Goal: Task Accomplishment & Management: Manage account settings

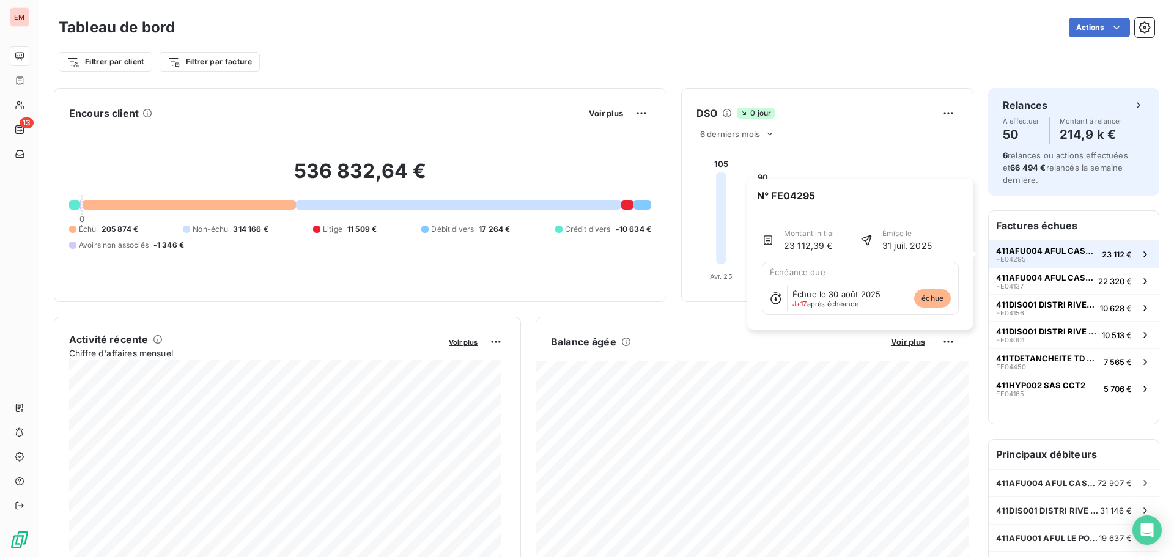
click at [1091, 266] on button "411AFU004 AFUL CASABONA FE04295 23 112 €" at bounding box center [1074, 253] width 170 height 27
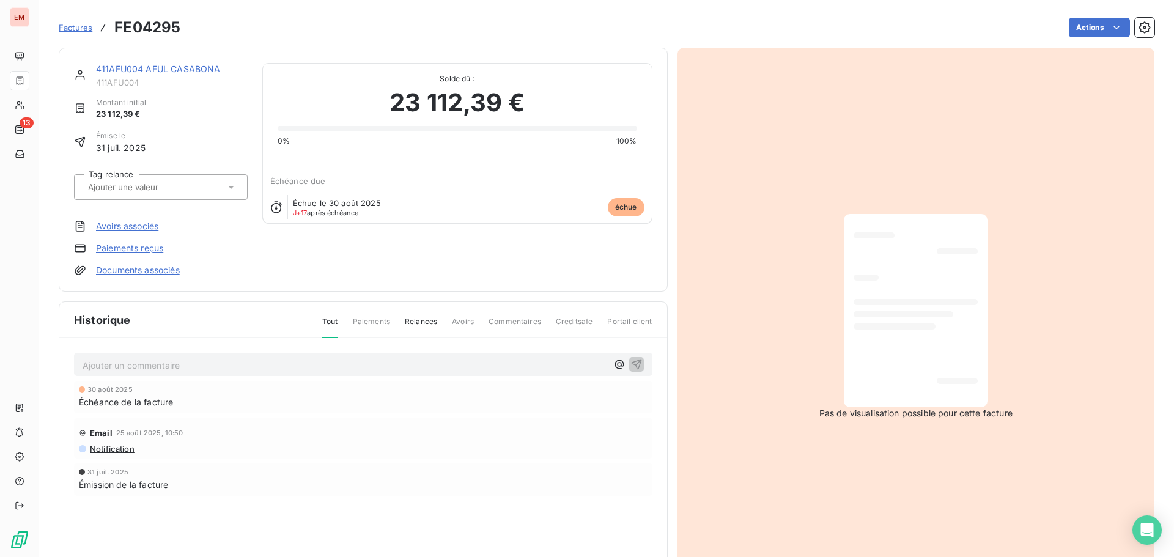
click at [158, 70] on link "411AFU004 AFUL CASABONA" at bounding box center [158, 69] width 124 height 10
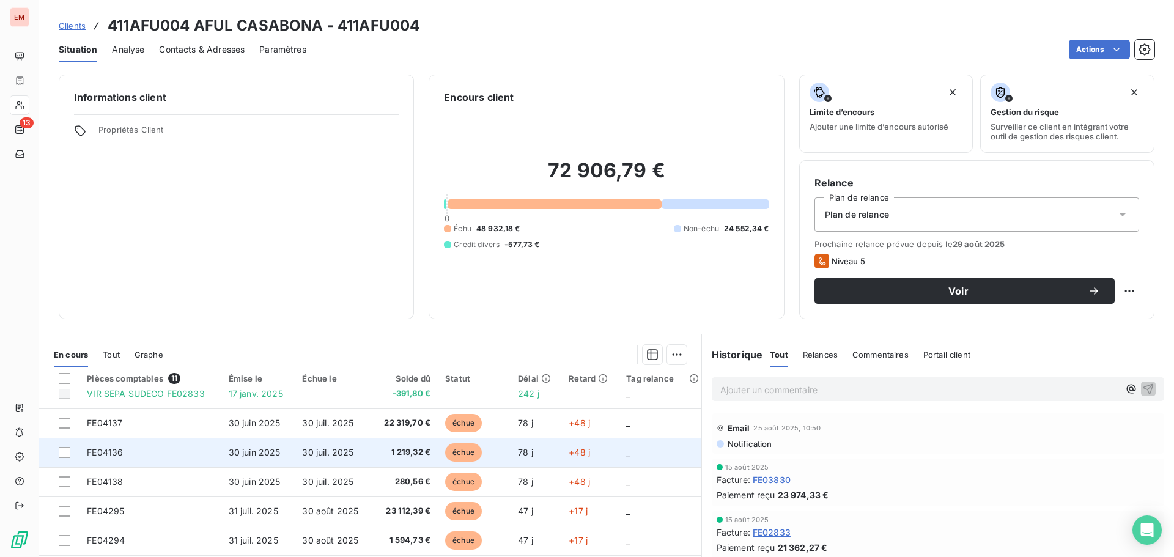
scroll to position [61, 0]
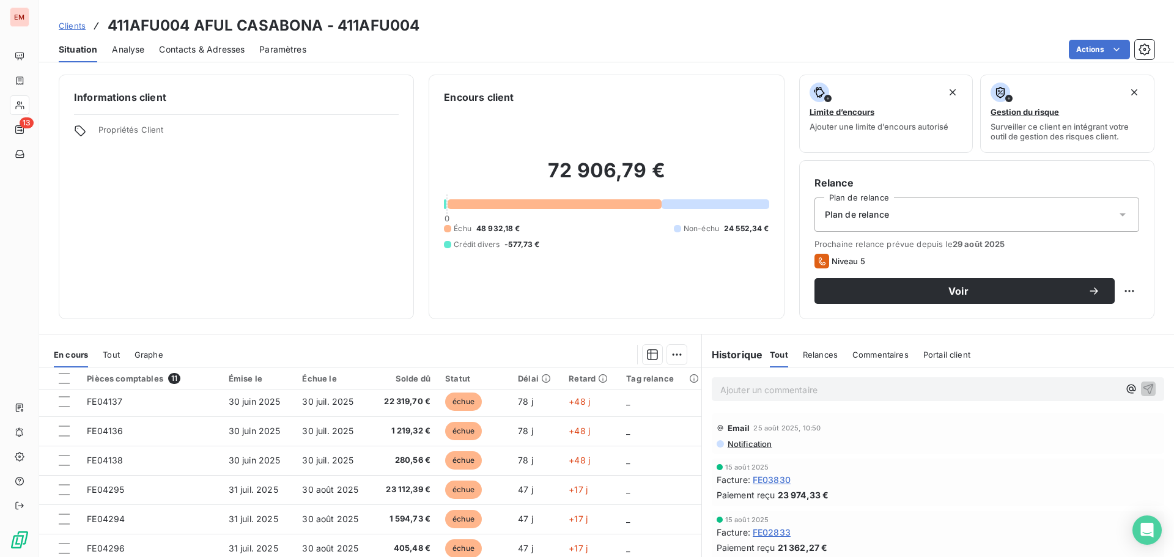
drag, startPoint x: 940, startPoint y: 294, endPoint x: 931, endPoint y: 310, distance: 18.4
click at [940, 294] on span "Voir" at bounding box center [958, 291] width 259 height 10
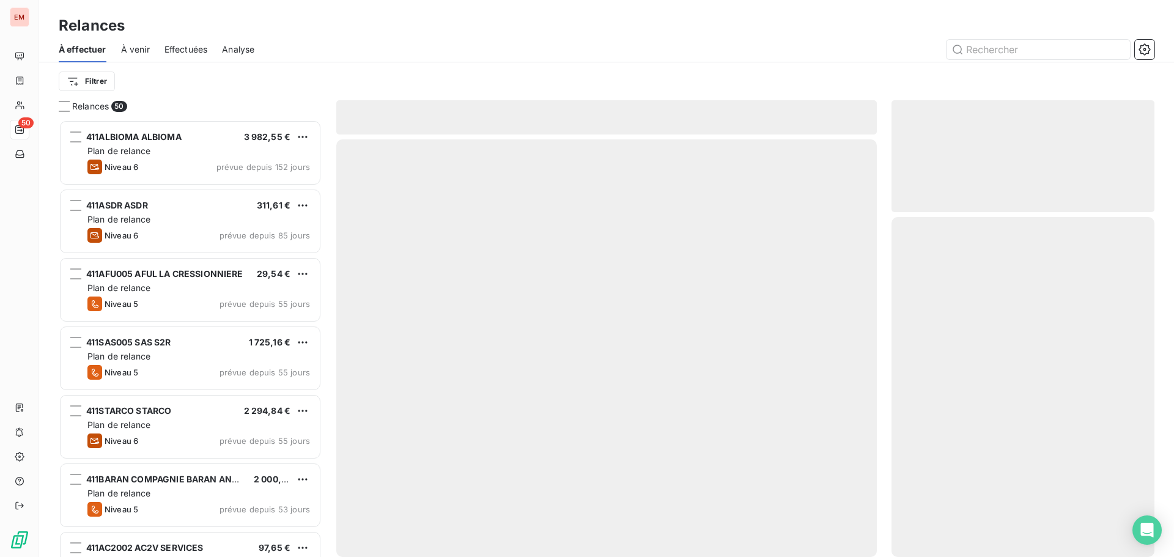
scroll to position [428, 254]
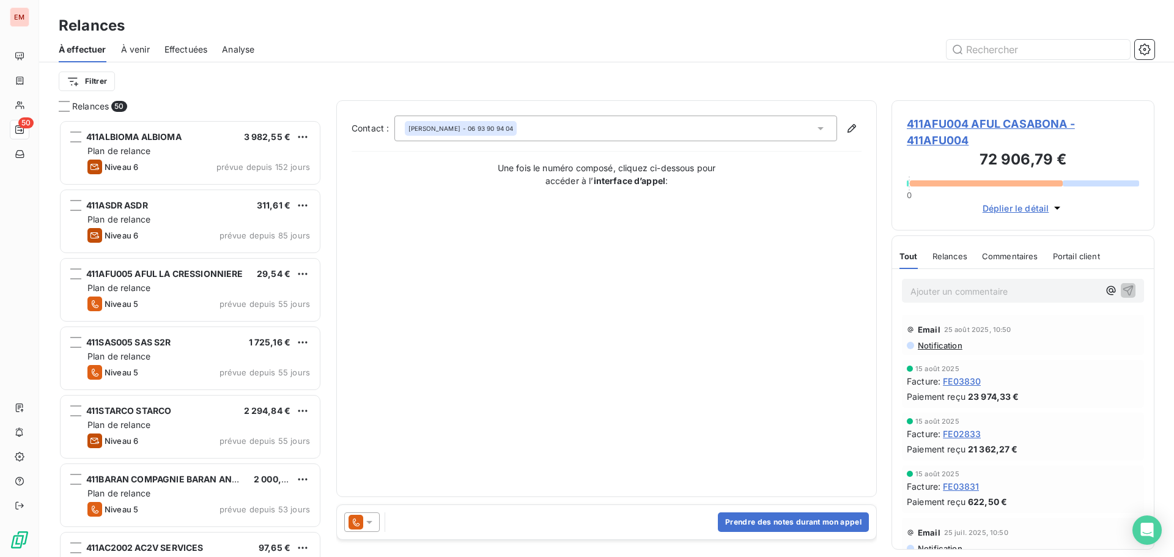
click at [377, 523] on div at bounding box center [361, 522] width 35 height 20
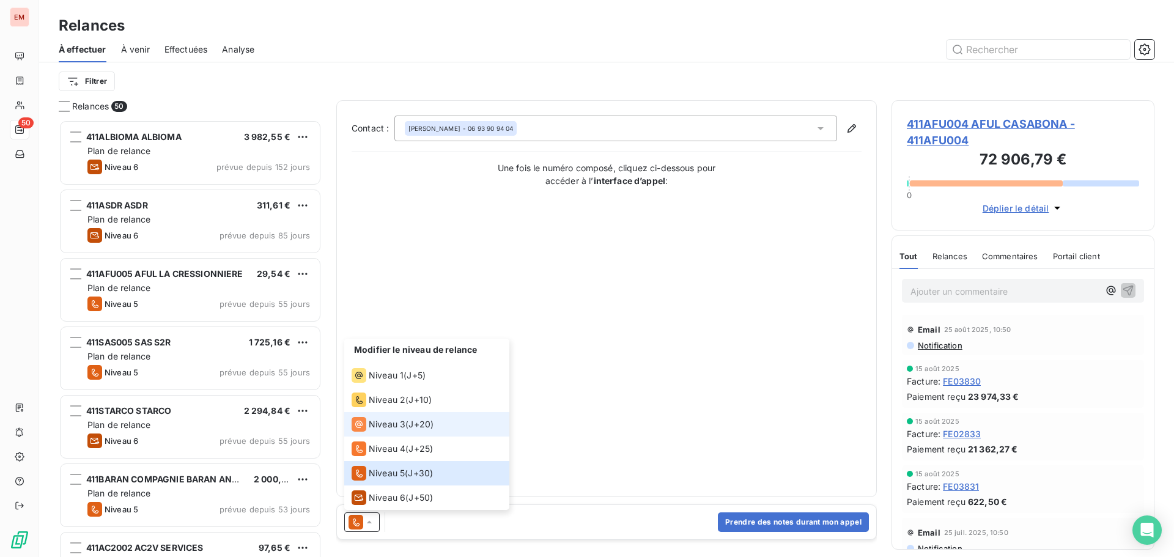
click at [383, 420] on span "Niveau 3" at bounding box center [387, 424] width 37 height 12
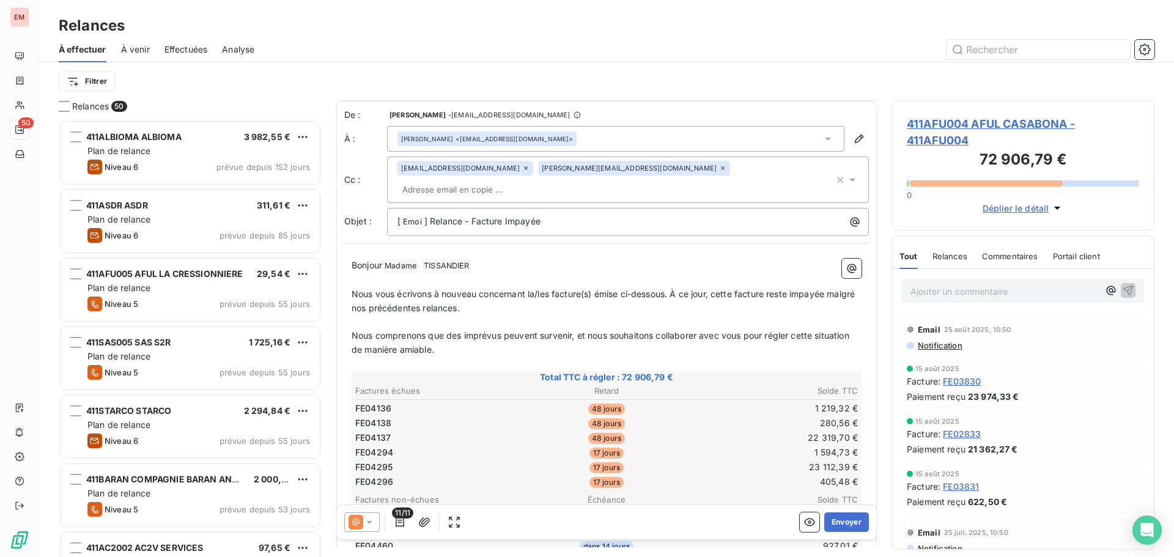
scroll to position [62, 0]
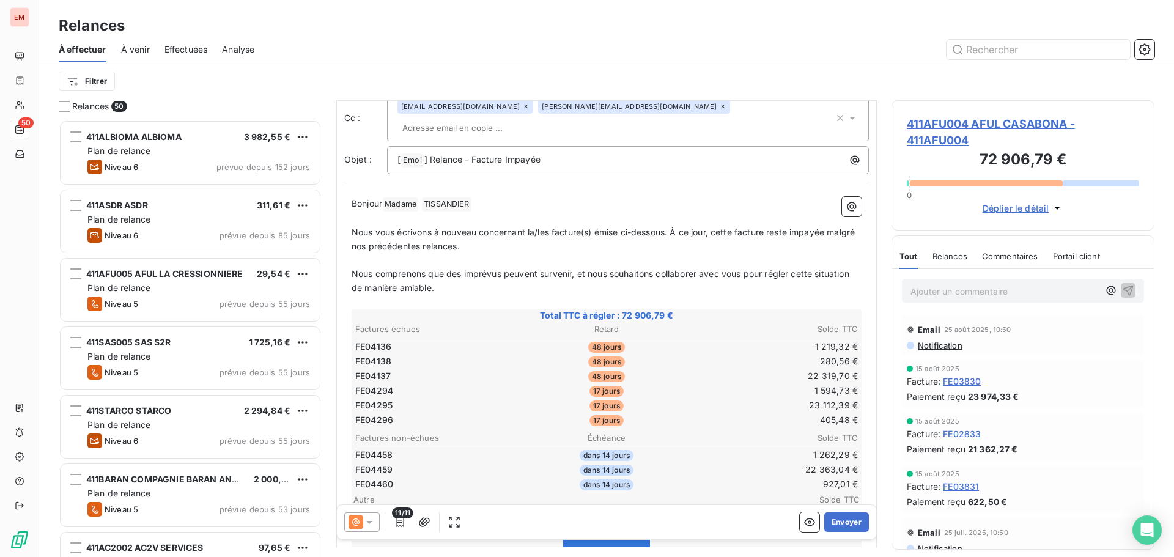
drag, startPoint x: 364, startPoint y: 519, endPoint x: 366, endPoint y: 512, distance: 6.8
click at [365, 519] on icon at bounding box center [369, 522] width 12 height 12
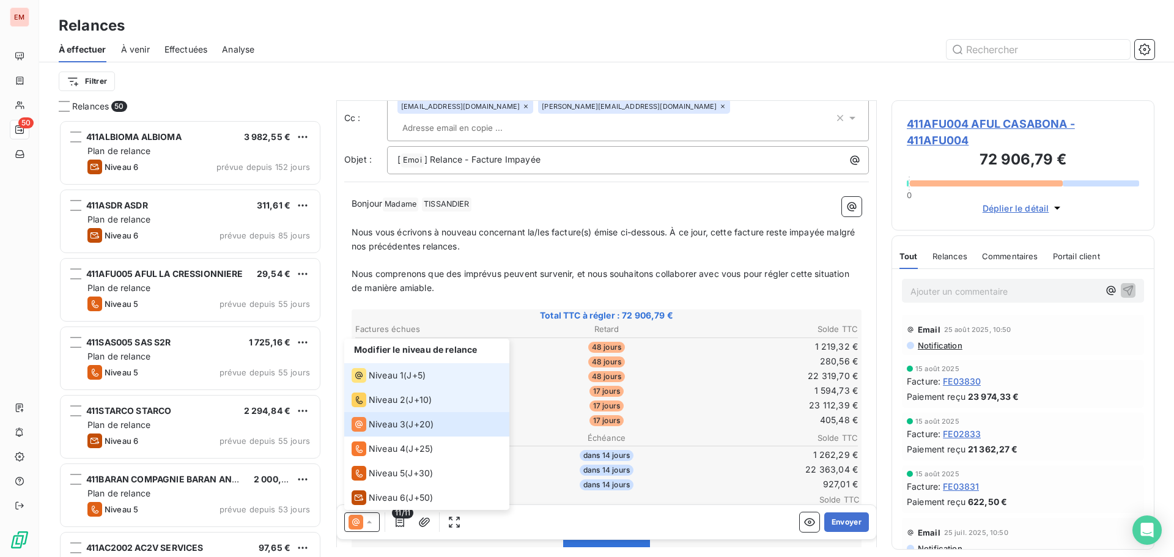
click at [382, 380] on span "Niveau 1" at bounding box center [386, 375] width 35 height 12
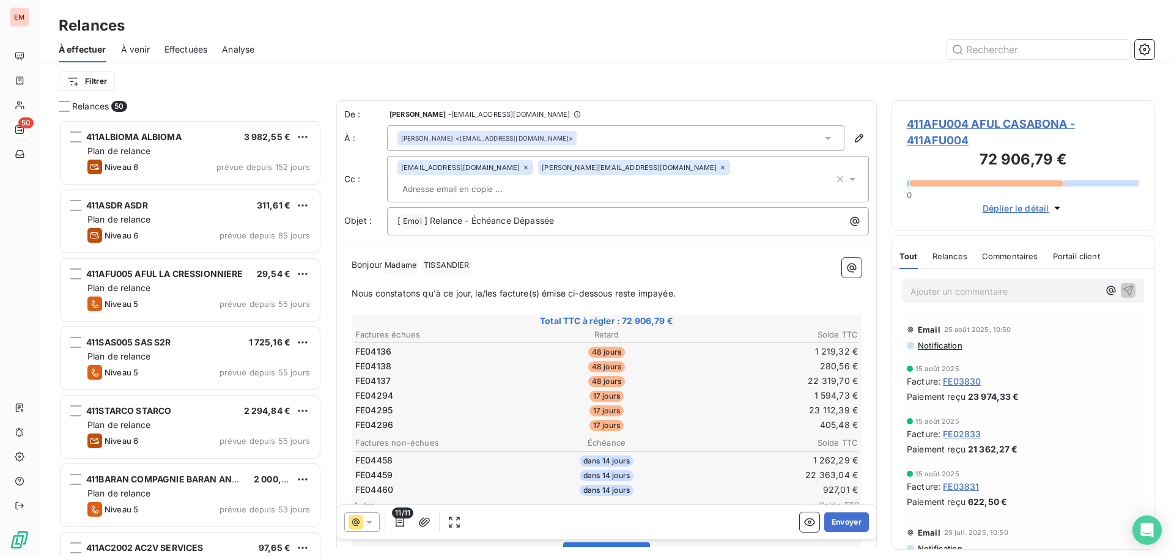
click at [473, 273] on p "﻿" at bounding box center [607, 280] width 510 height 14
drag, startPoint x: 692, startPoint y: 270, endPoint x: 341, endPoint y: 274, distance: 350.4
click at [341, 274] on div "De : [PERSON_NAME] - [EMAIL_ADDRESS][DOMAIN_NAME] À : [PERSON_NAME] <[EMAIL_ADD…" at bounding box center [606, 490] width 541 height 780
copy span "Nous constatons qu'à ce jour, la/les facture(s) émise ci-dessous reste impayée."
click at [396, 345] on td "FE04136" at bounding box center [438, 351] width 167 height 13
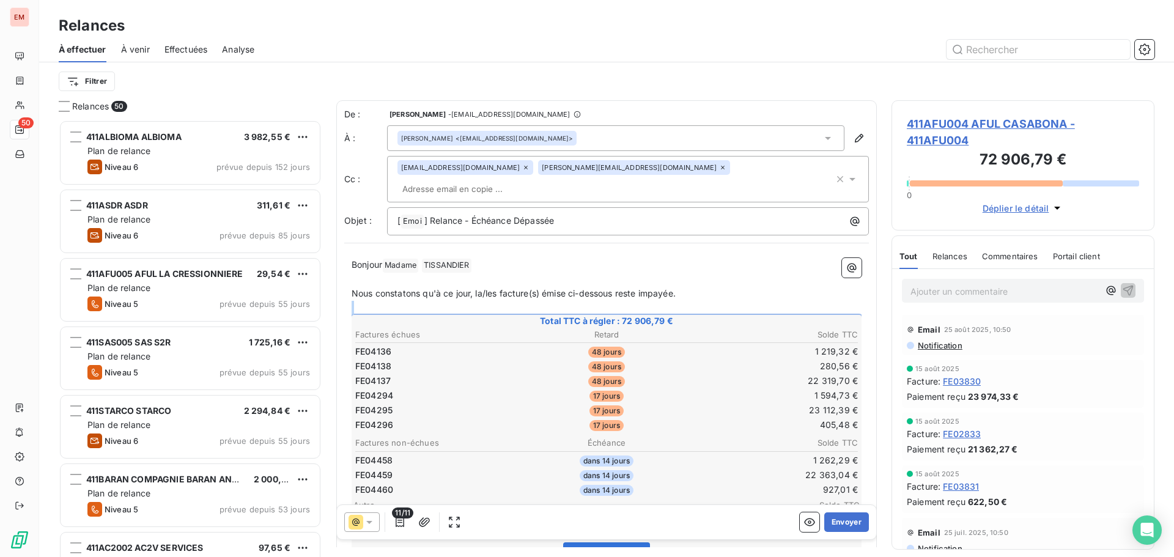
click at [449, 298] on div "[PERSON_NAME] Madame ﻿ [PERSON_NAME] ﻿ ﻿ ﻿ Nous constatons qu'à ce jour, la/les…" at bounding box center [607, 561] width 510 height 607
click at [404, 301] on p "﻿" at bounding box center [607, 308] width 510 height 14
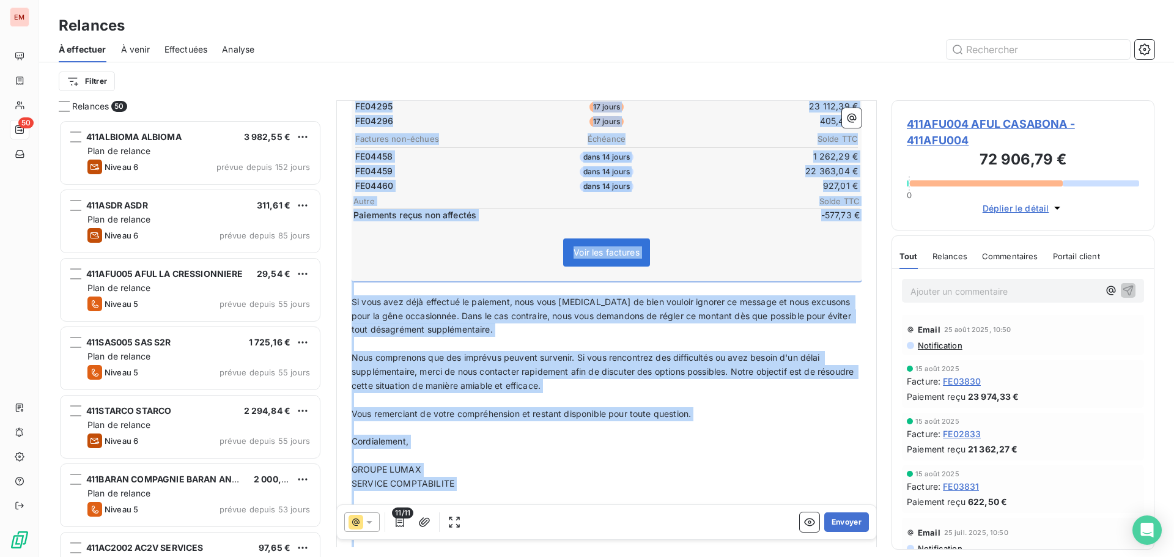
scroll to position [306, 0]
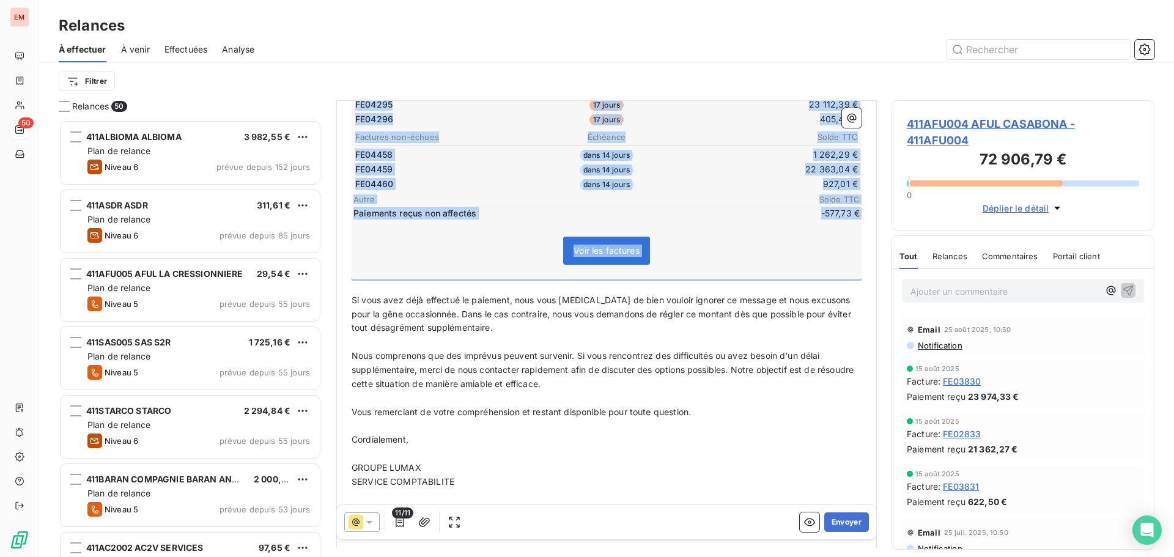
drag, startPoint x: 363, startPoint y: 287, endPoint x: 564, endPoint y: 257, distance: 203.3
click at [584, 268] on div "[PERSON_NAME] Madame ﻿ [PERSON_NAME] ﻿ ﻿ ﻿ Nous constatons qu'à ce jour, la/les…" at bounding box center [607, 255] width 510 height 607
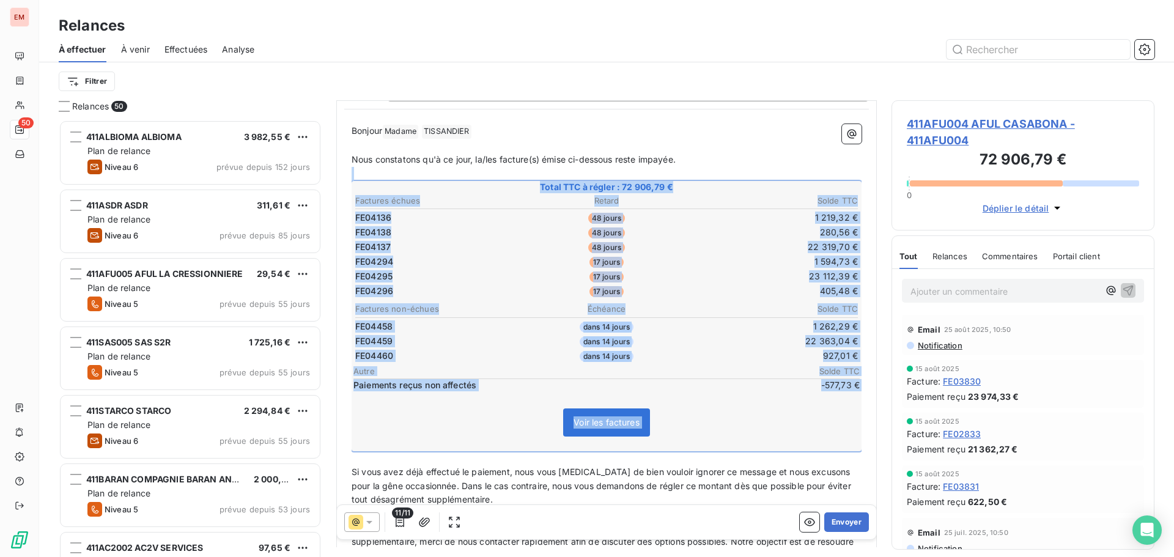
scroll to position [1, 0]
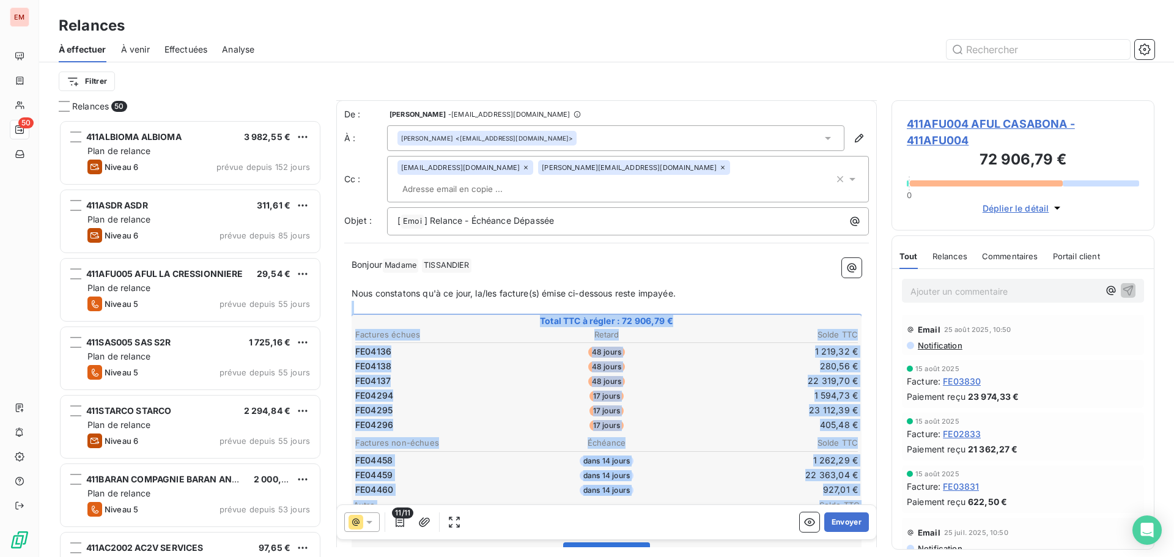
copy div "﻿ Total TTC à régler : 72 906,79 € Factures échues Retard Solde TTC FE04136 48 …"
click at [465, 301] on p "﻿" at bounding box center [607, 308] width 510 height 14
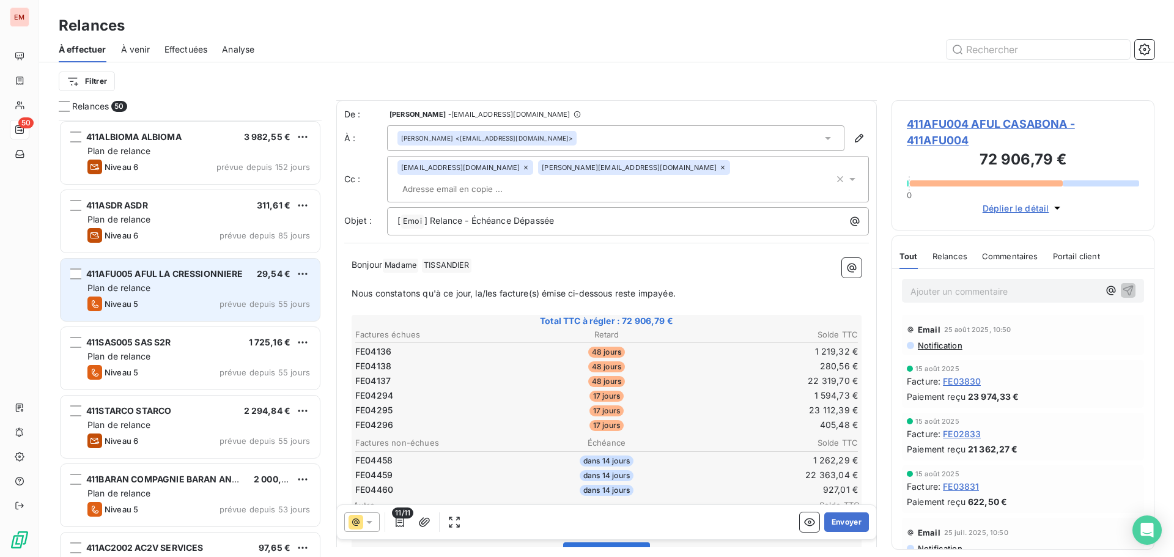
scroll to position [0, 0]
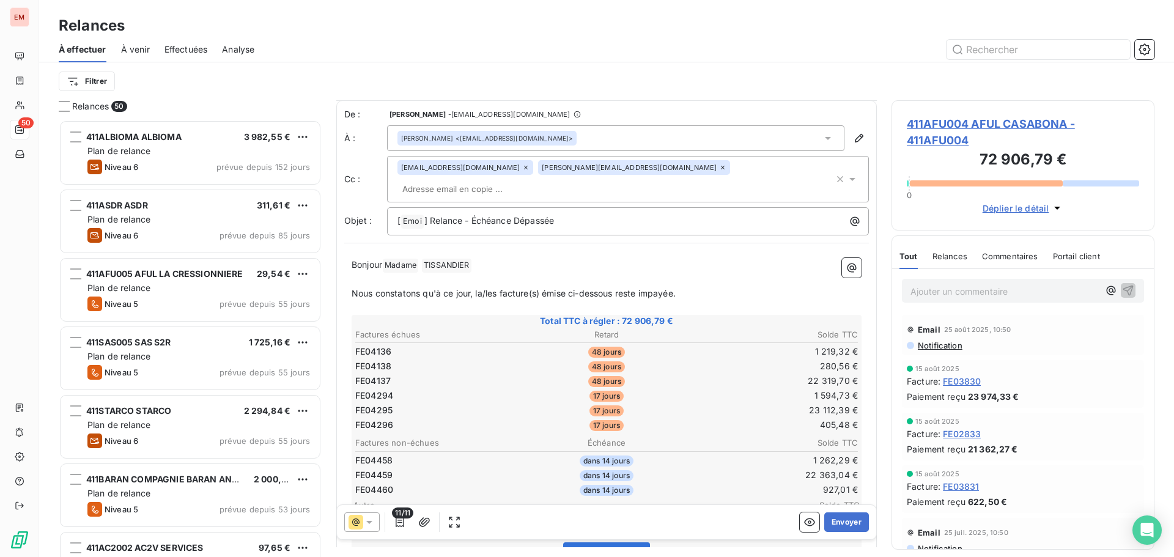
click at [933, 290] on p "Ajouter un commentaire ﻿" at bounding box center [1005, 291] width 188 height 15
drag, startPoint x: 944, startPoint y: 300, endPoint x: 940, endPoint y: 295, distance: 7.0
click at [944, 300] on div "16" at bounding box center [1023, 290] width 242 height 23
click at [922, 284] on p "16" at bounding box center [1005, 291] width 188 height 14
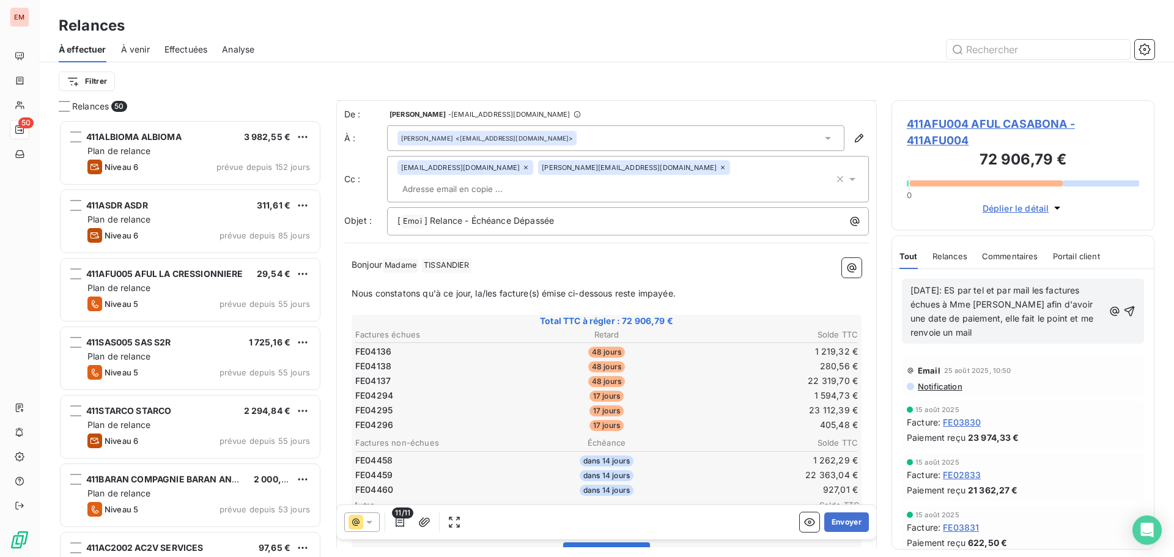
drag, startPoint x: 1033, startPoint y: 339, endPoint x: 904, endPoint y: 291, distance: 137.0
click at [904, 291] on div "[DATE]: ES par tel et par mail les factures échues à Mme [PERSON_NAME] afin d'a…" at bounding box center [1023, 311] width 242 height 65
copy span "[DATE]: ES par tel et par mail les factures échues à Mme [PERSON_NAME] afin d'a…"
click at [1123, 310] on icon "button" at bounding box center [1129, 311] width 12 height 12
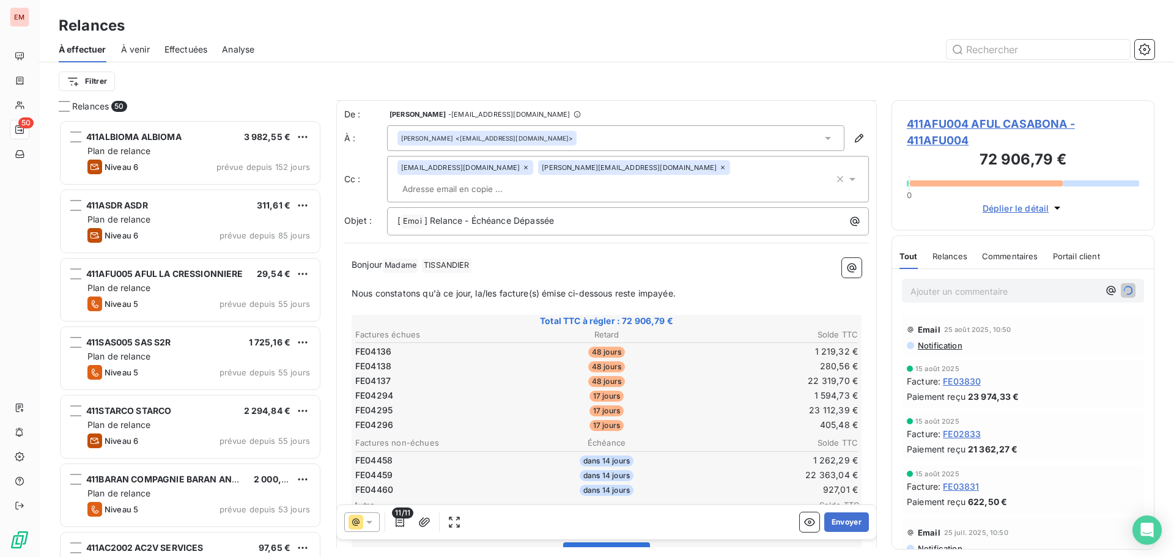
click at [364, 529] on div at bounding box center [361, 522] width 35 height 20
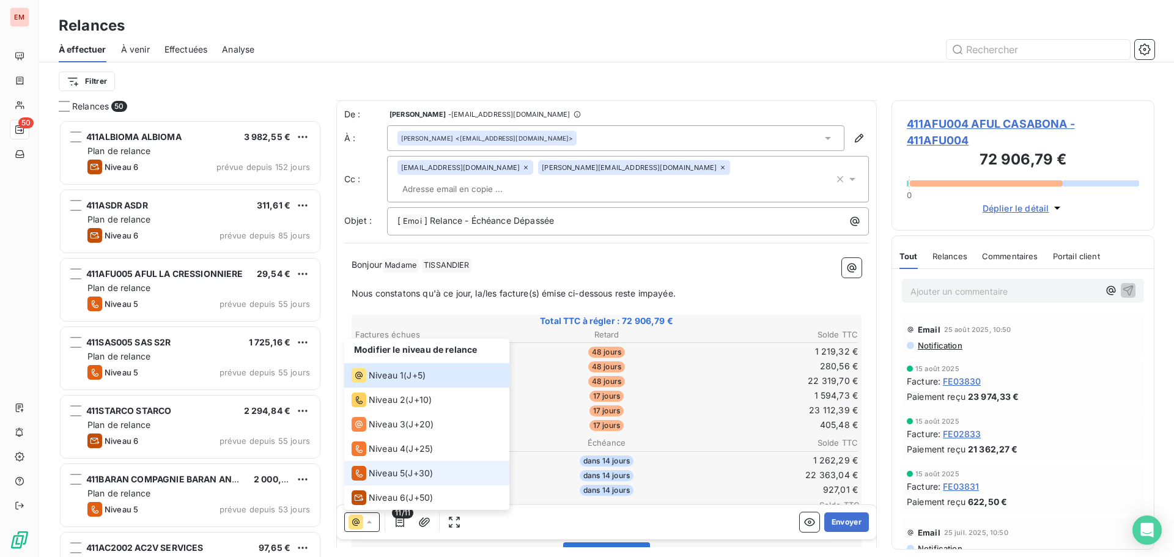
click at [388, 478] on span "Niveau 5" at bounding box center [387, 473] width 36 height 12
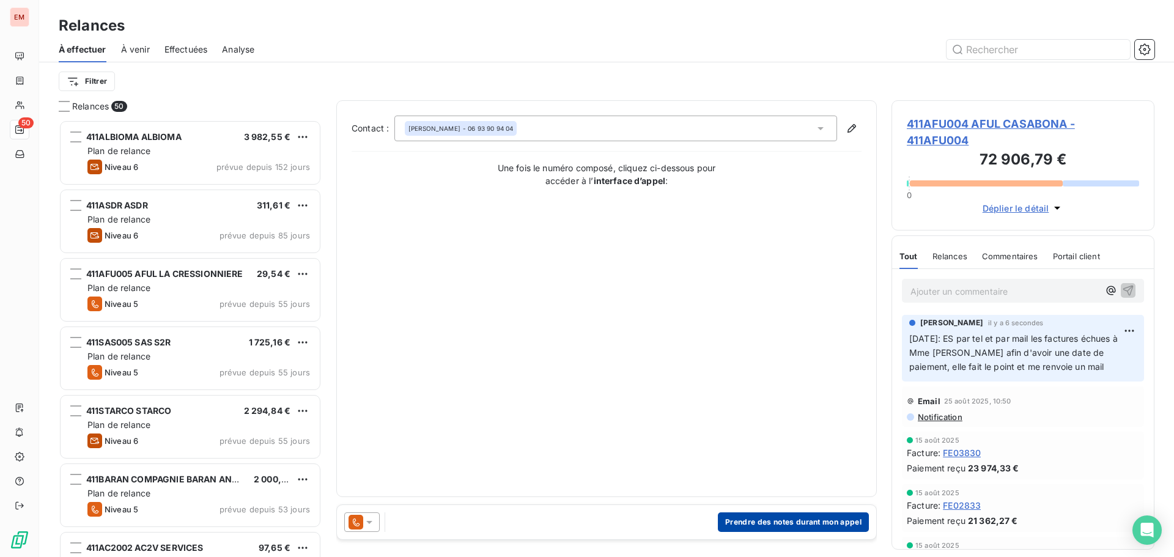
click at [782, 523] on button "Prendre des notes durant mon appel" at bounding box center [793, 522] width 151 height 20
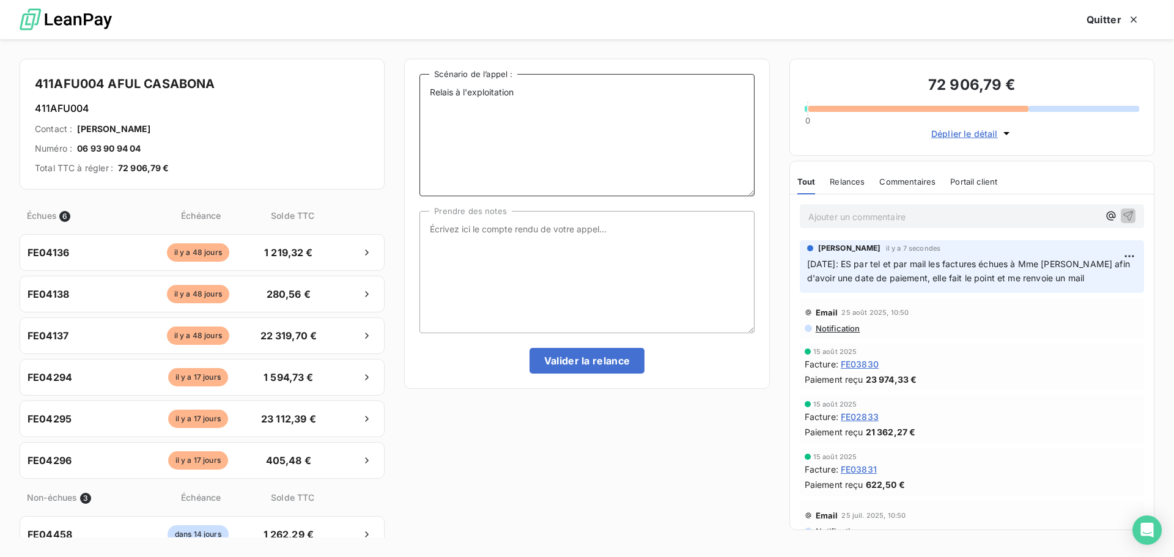
click at [551, 113] on textarea "Relais à l'exploitation" at bounding box center [587, 135] width 335 height 122
paste textarea "[DATE]: ES par tel et par mail les factures échues à Mme [PERSON_NAME] afin d'a…"
type textarea "Relais à l'exploitation [DATE]: ES par tel et par mail les factures échues à Mm…"
click at [539, 245] on textarea "Prendre des notes" at bounding box center [587, 272] width 335 height 122
paste textarea "[DATE]: ES par tel et par mail les factures échues à Mme [PERSON_NAME] afin d'a…"
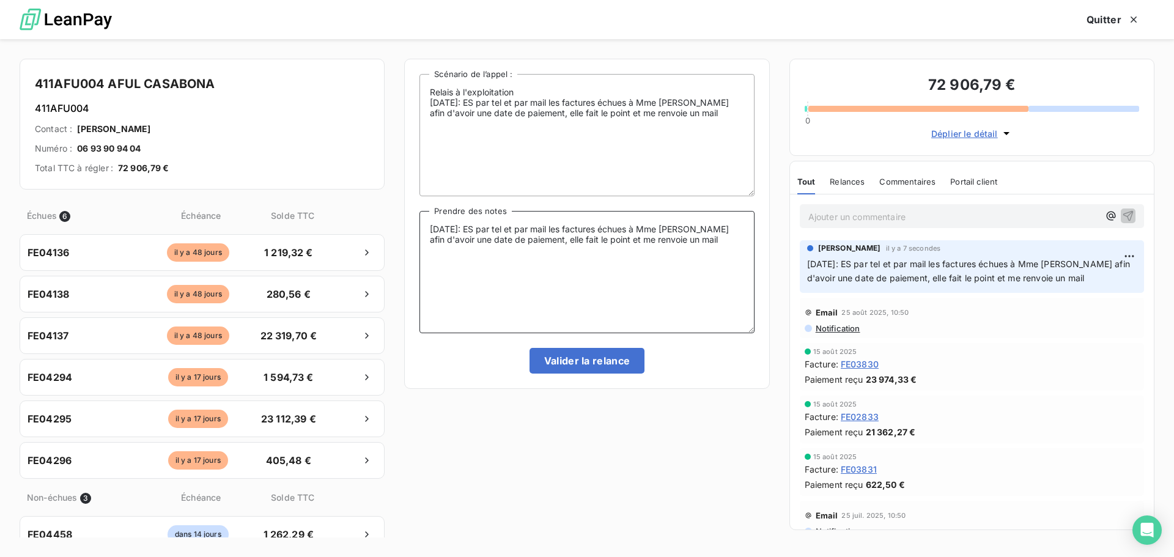
type textarea "[DATE]: ES par tel et par mail les factures échues à Mme [PERSON_NAME] afin d'a…"
click at [562, 344] on div "Relais à l'exploitation [DATE]: ES par tel et par mail les factures échues à Mm…" at bounding box center [587, 224] width 335 height 300
click at [562, 355] on button "Valider la relance" at bounding box center [588, 361] width 116 height 26
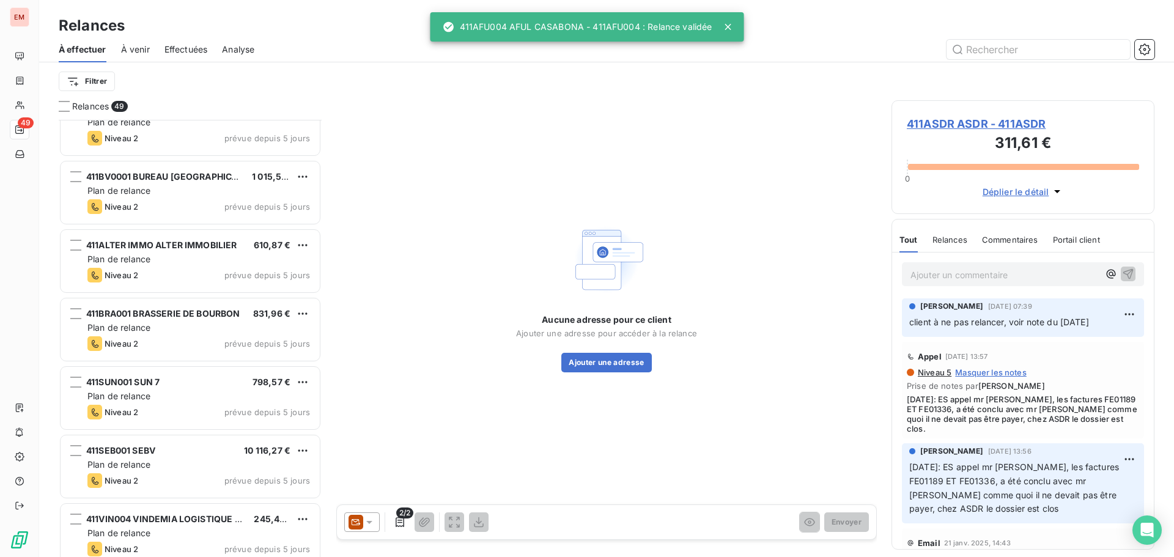
scroll to position [2920, 0]
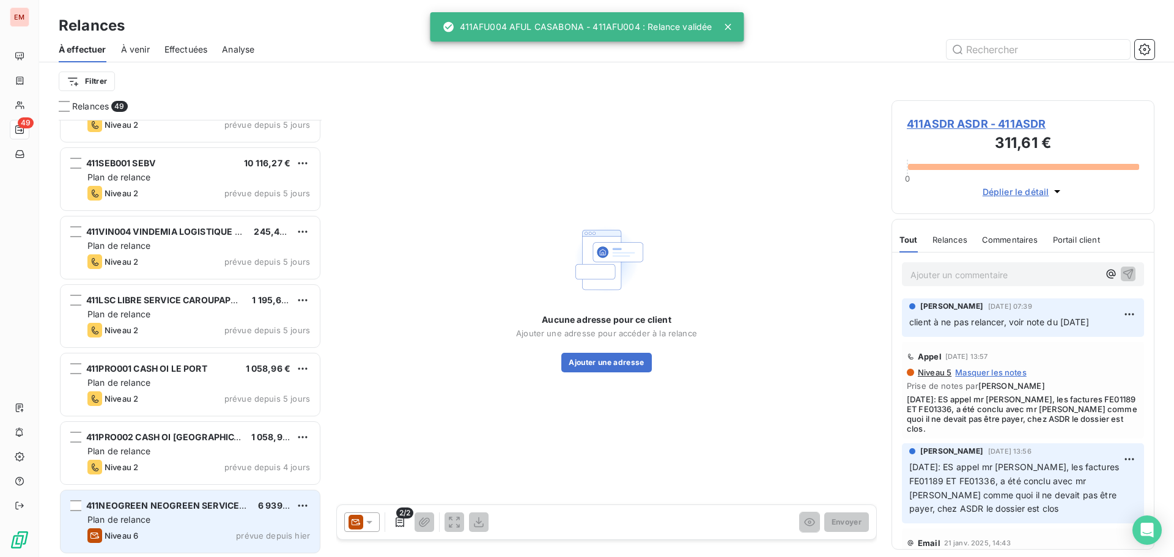
click at [191, 516] on div "Plan de relance" at bounding box center [198, 520] width 223 height 12
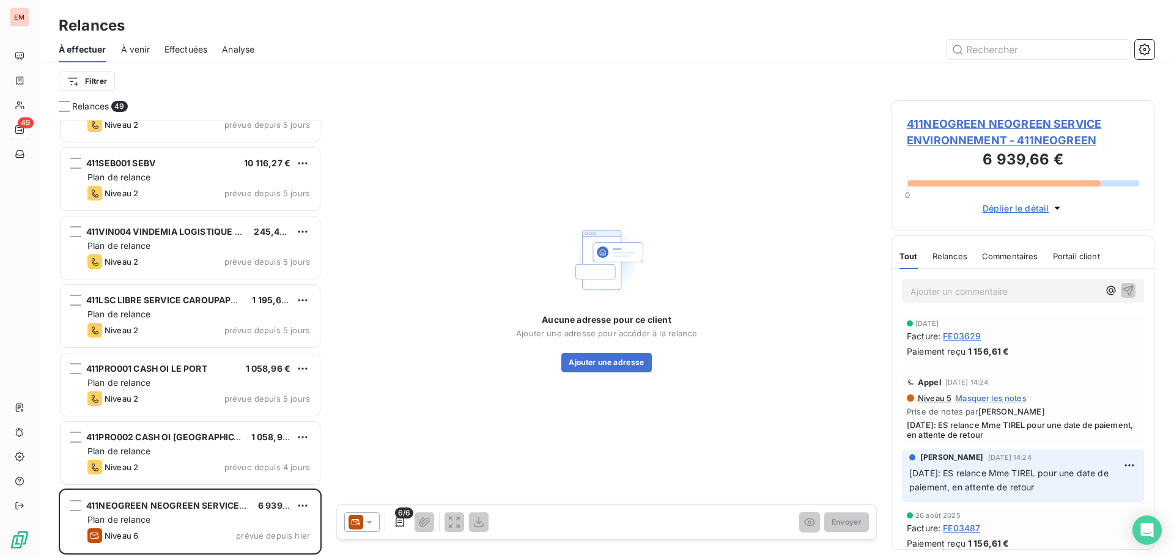
click at [366, 517] on icon at bounding box center [369, 522] width 12 height 12
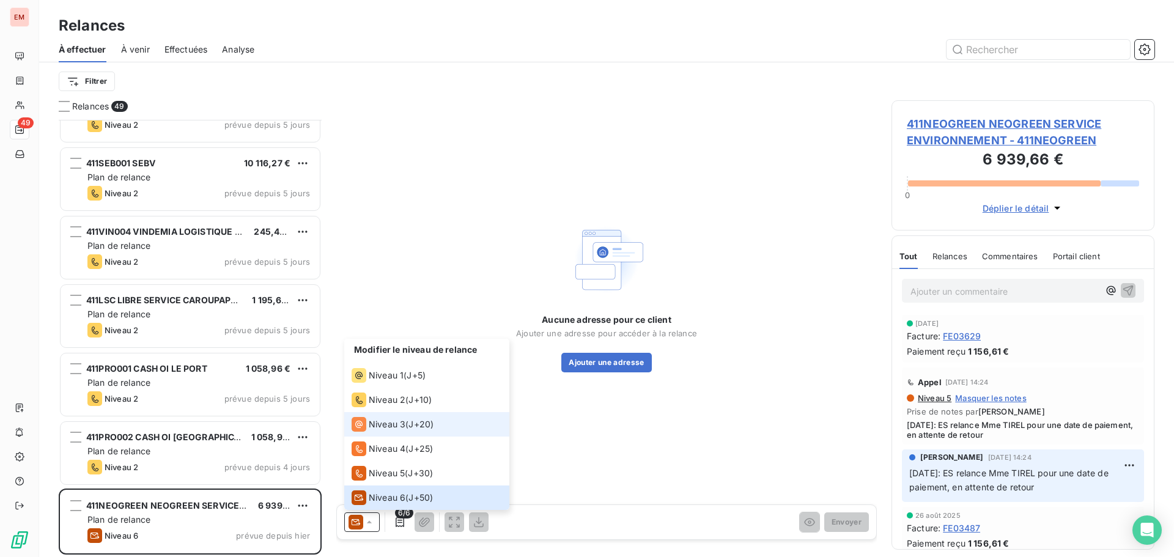
click at [390, 422] on span "Niveau 3" at bounding box center [387, 424] width 37 height 12
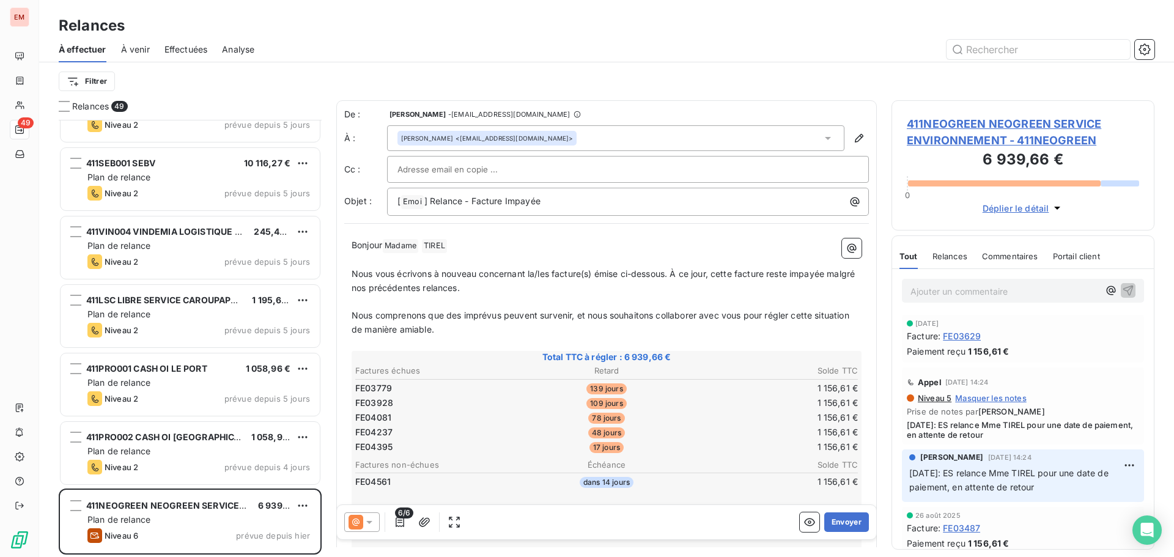
click at [1059, 296] on p "Ajouter un commentaire ﻿" at bounding box center [1005, 291] width 188 height 15
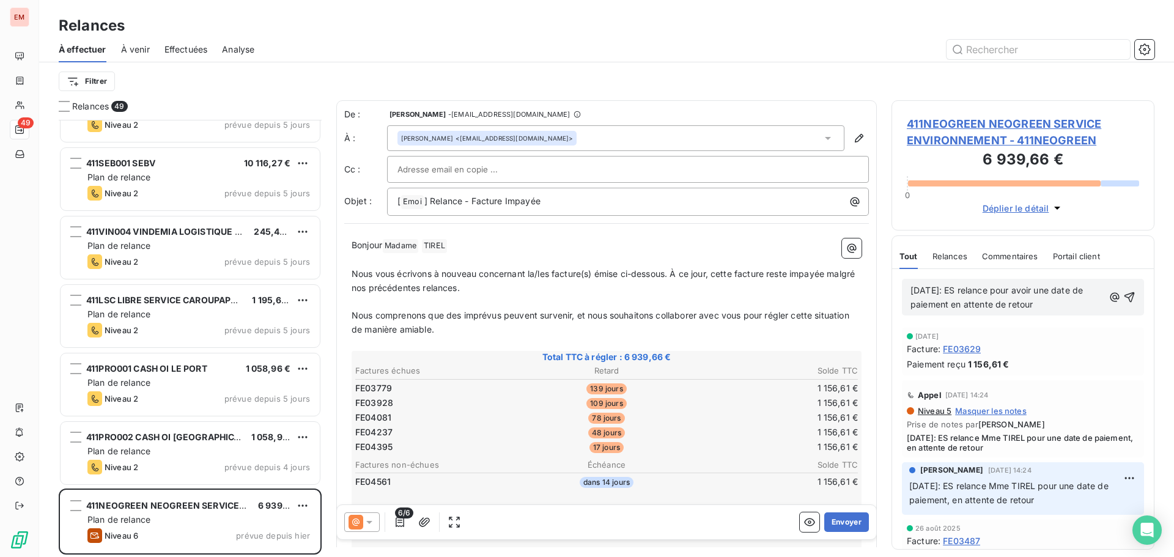
drag, startPoint x: 1058, startPoint y: 309, endPoint x: 900, endPoint y: 294, distance: 158.6
click at [900, 294] on div "[DATE]: ES relance pour avoir une date de paiement en attente de retour" at bounding box center [1023, 297] width 262 height 56
copy span "[DATE]: ES relance pour avoir une date de paiement en attente de retour"
drag, startPoint x: 1125, startPoint y: 298, endPoint x: 1089, endPoint y: 306, distance: 37.5
click at [1125, 298] on icon "button" at bounding box center [1129, 297] width 12 height 12
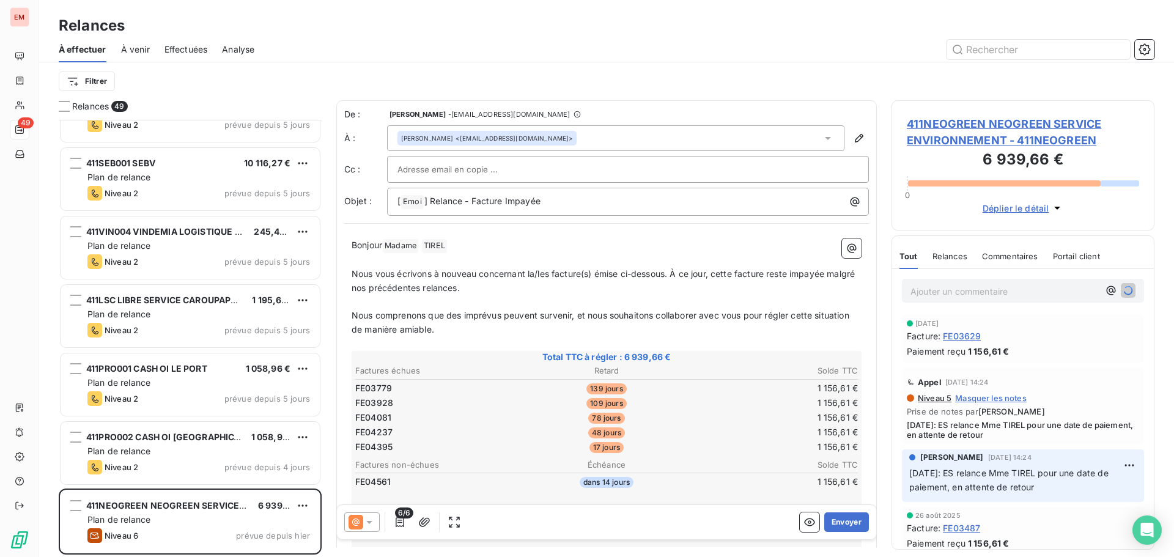
click at [363, 528] on icon at bounding box center [356, 522] width 15 height 15
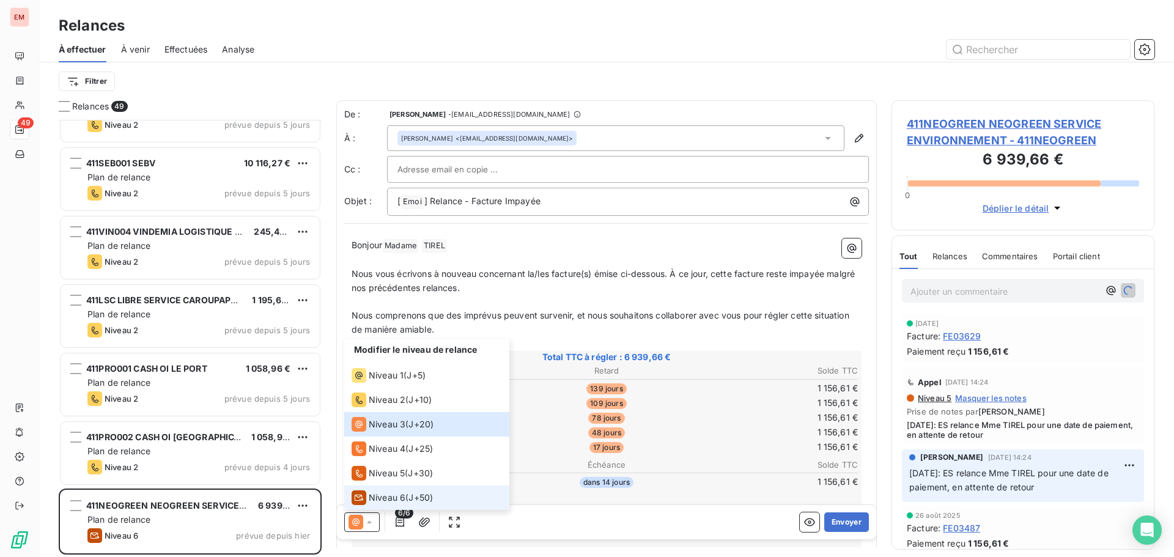
click at [380, 491] on div "Niveau 6" at bounding box center [379, 497] width 54 height 15
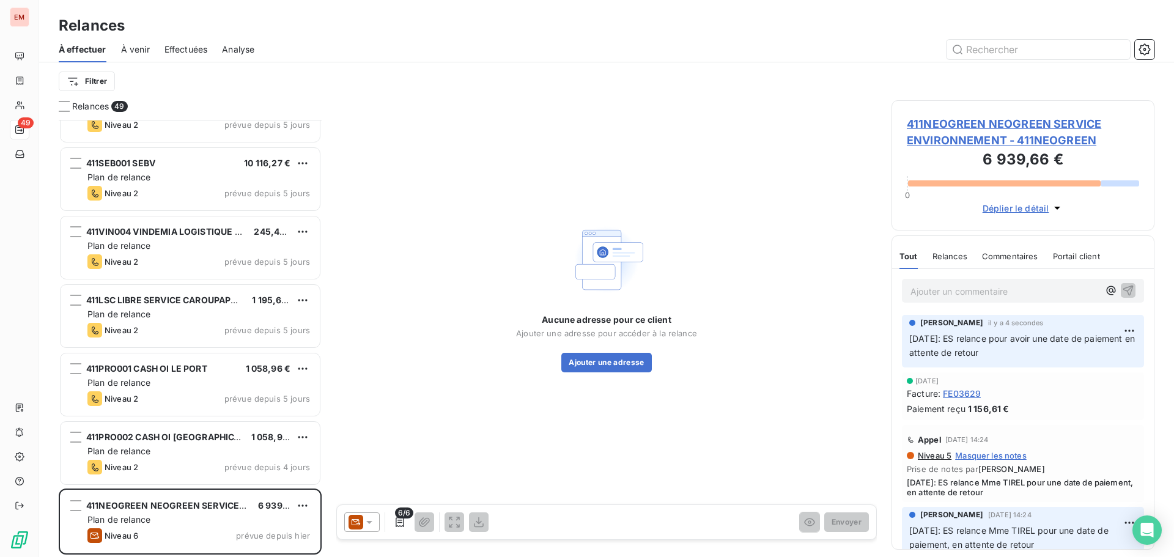
click at [357, 524] on icon at bounding box center [356, 522] width 9 height 6
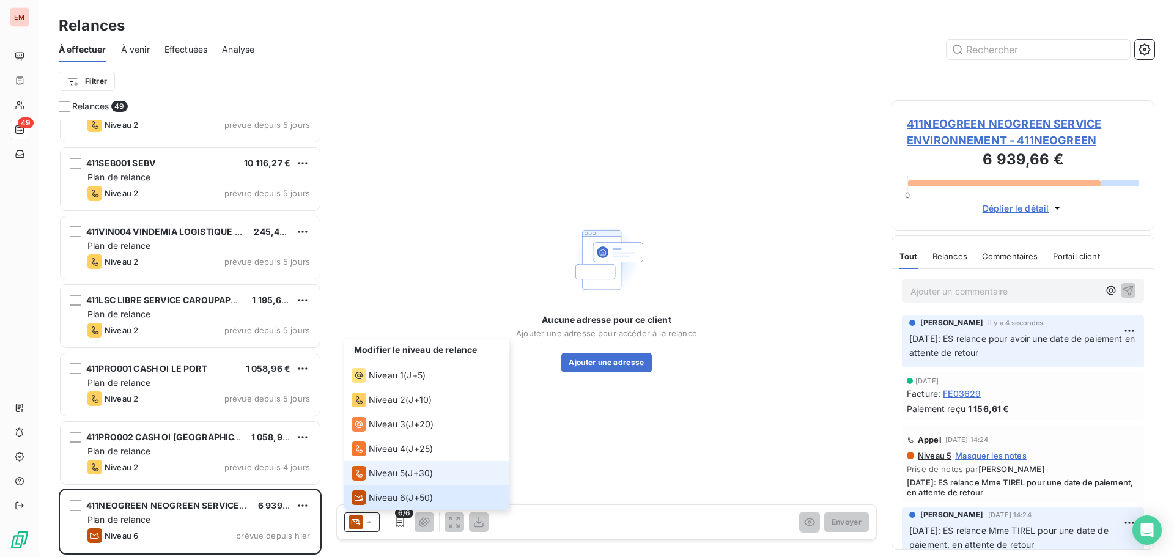
click at [374, 478] on span "Niveau 5" at bounding box center [387, 473] width 36 height 12
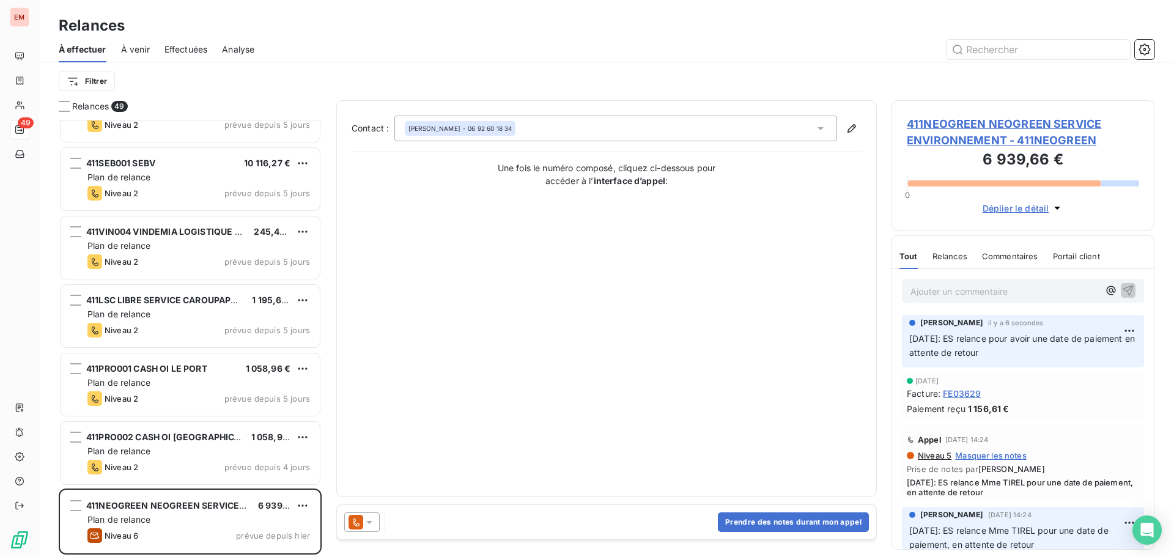
click at [763, 533] on div "Prendre des notes durant mon appel" at bounding box center [606, 522] width 539 height 34
click at [751, 522] on button "Prendre des notes durant mon appel" at bounding box center [793, 522] width 151 height 20
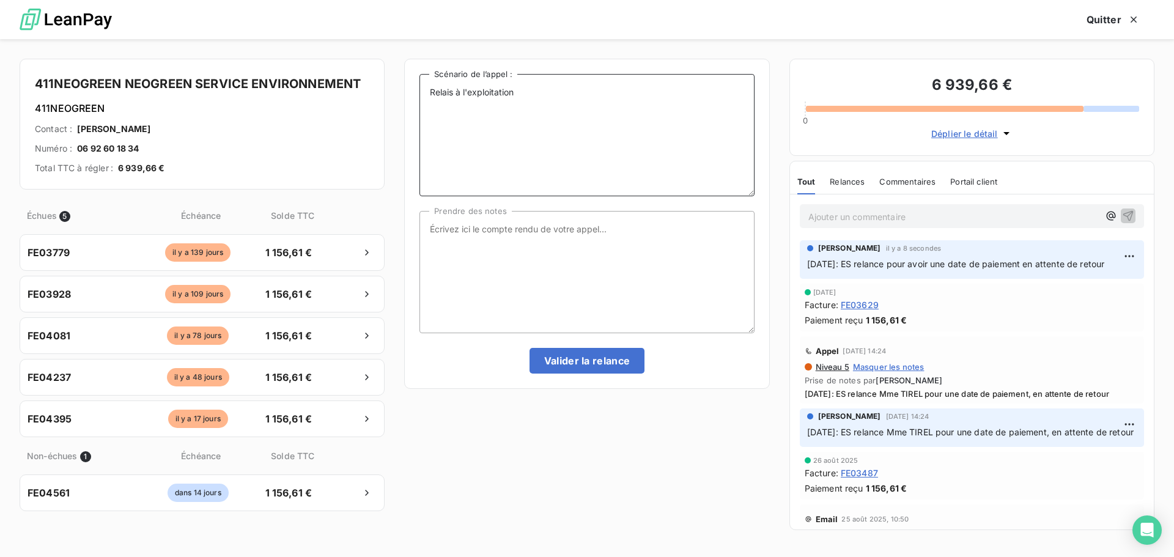
click at [565, 92] on textarea "Relais à l'exploitation" at bounding box center [587, 135] width 335 height 122
paste textarea "[DATE]: ES relance pour avoir une date de paiement en attente de retour"
type textarea "Relais à l'exploitation [DATE]: ES relance pour avoir une date de paiement en a…"
click at [506, 241] on textarea "Prendre des notes" at bounding box center [587, 272] width 335 height 122
paste textarea "[DATE]: ES relance pour avoir une date de paiement en attente de retour"
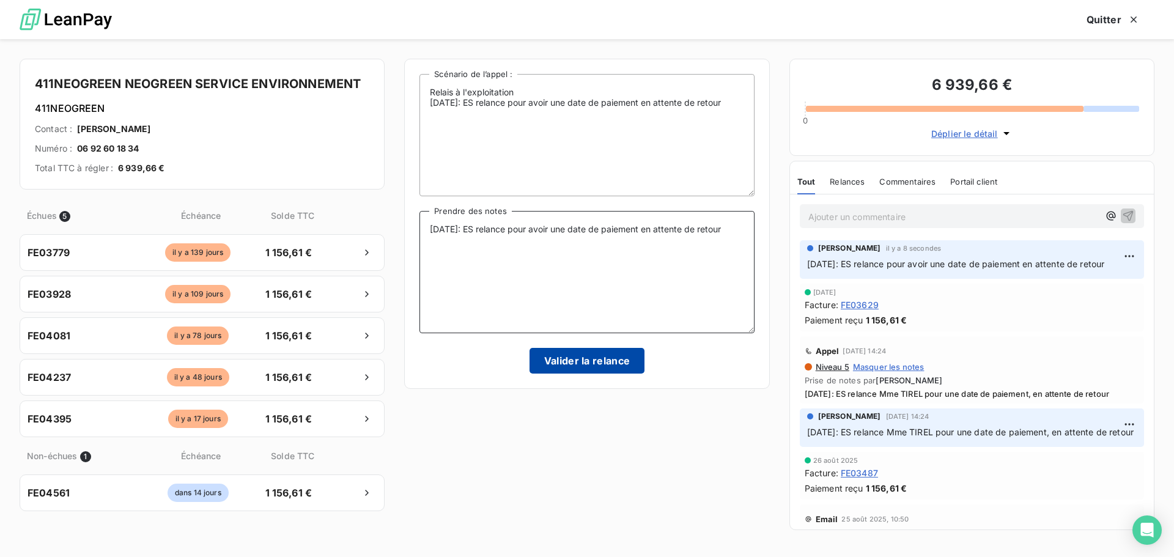
type textarea "[DATE]: ES relance pour avoir une date de paiement en attente de retour"
click at [566, 357] on button "Valider la relance" at bounding box center [588, 361] width 116 height 26
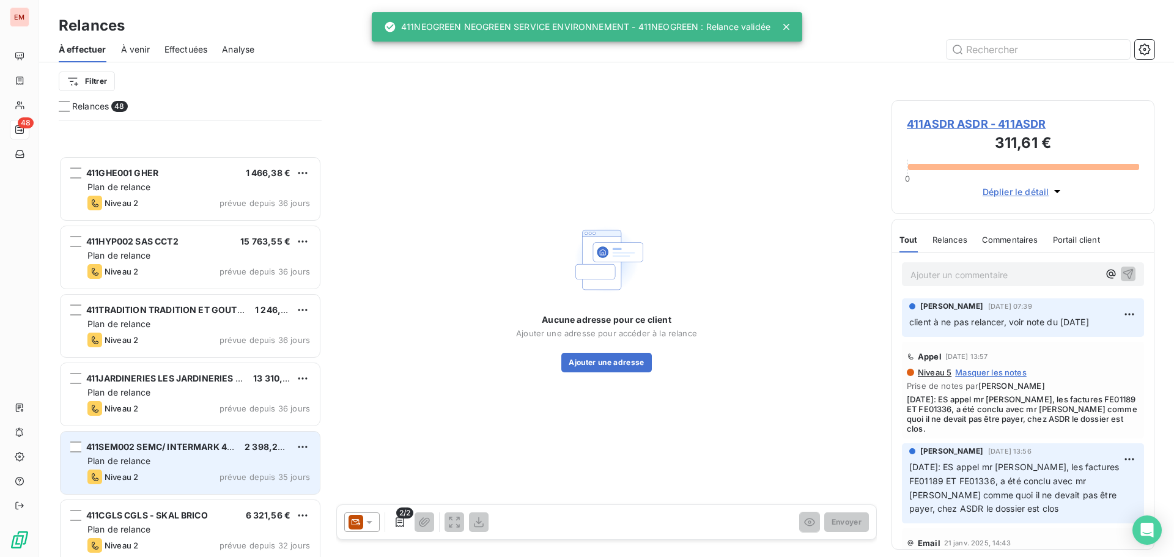
scroll to position [955, 0]
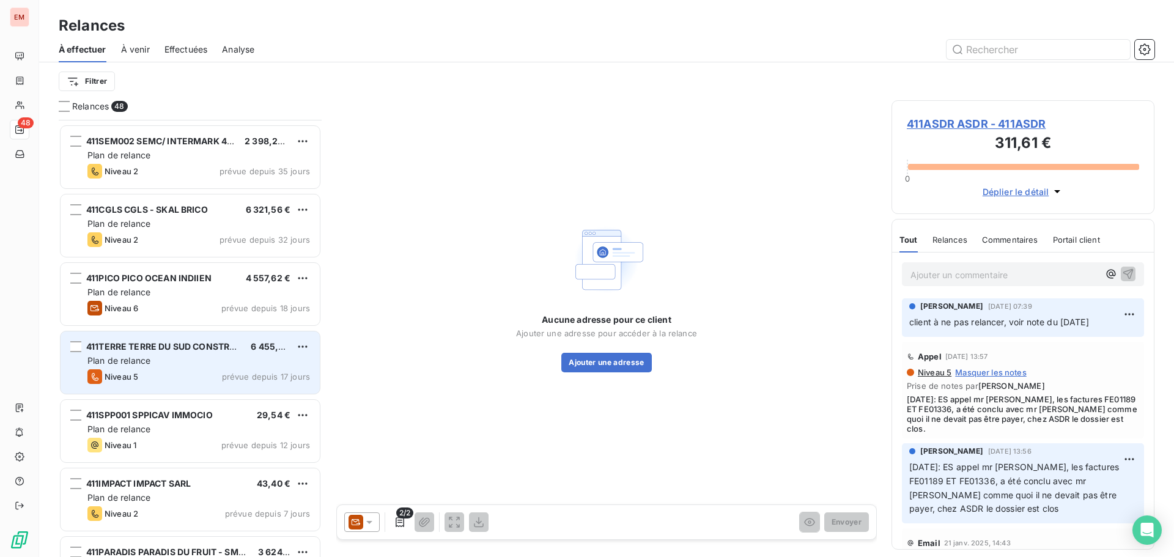
click at [150, 365] on span "Plan de relance" at bounding box center [118, 360] width 63 height 10
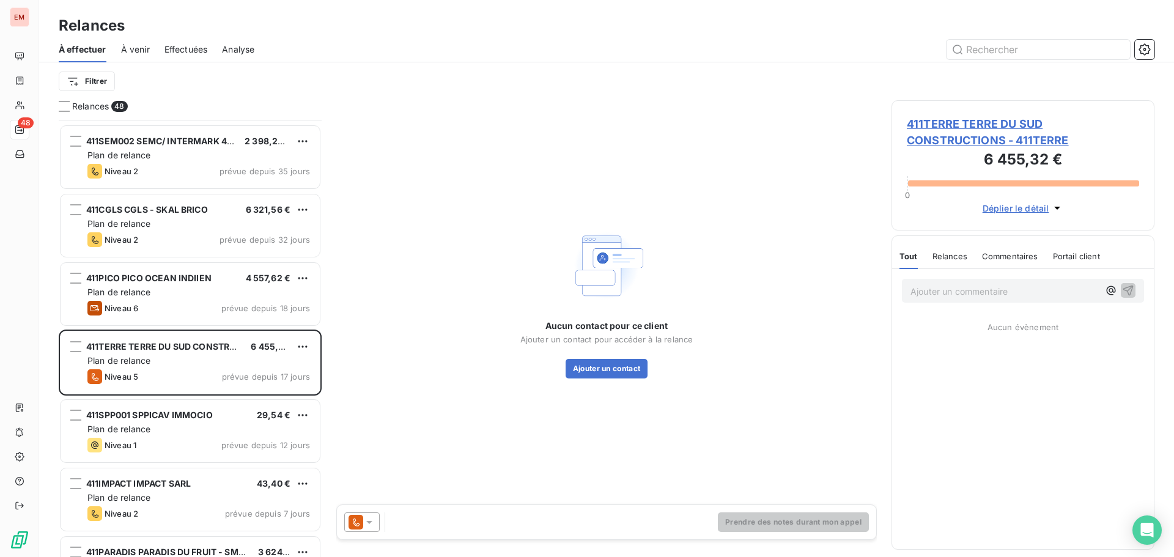
drag, startPoint x: 369, startPoint y: 519, endPoint x: 369, endPoint y: 511, distance: 8.0
click at [369, 517] on icon at bounding box center [369, 522] width 12 height 12
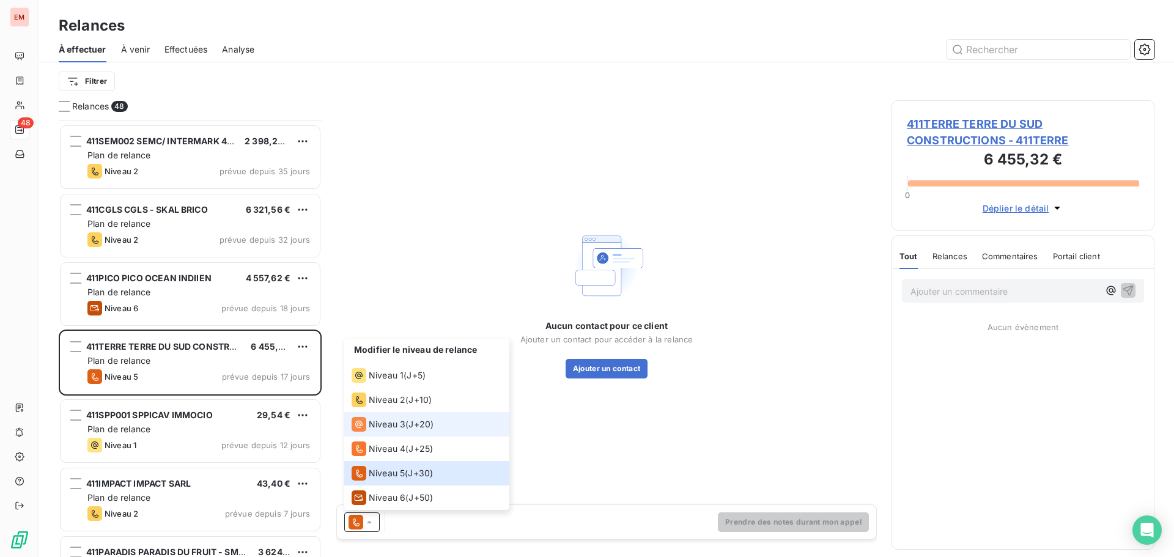
click at [369, 425] on span "Niveau 3" at bounding box center [387, 424] width 37 height 12
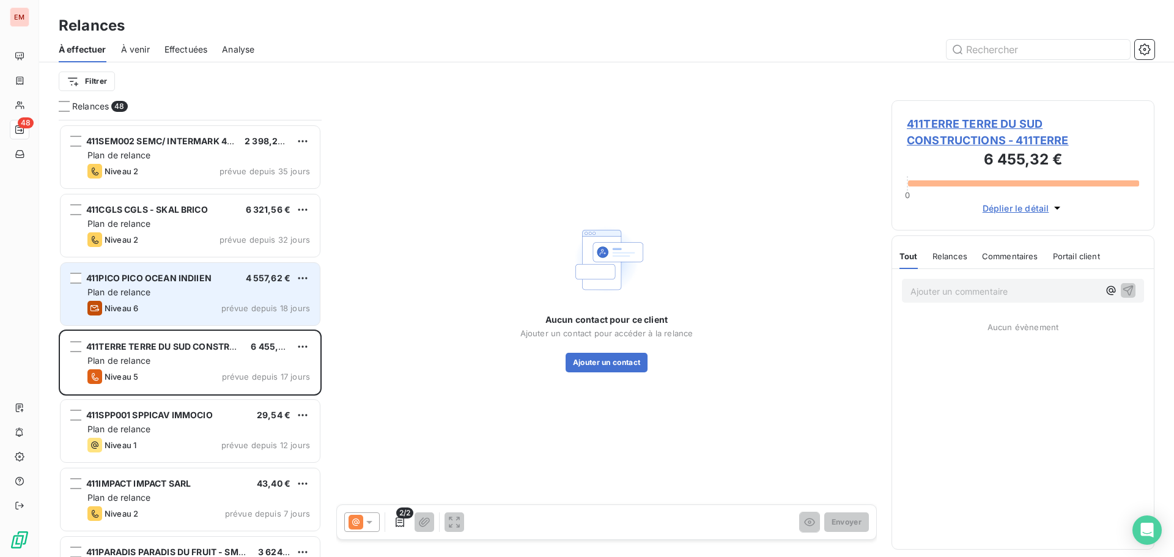
click at [157, 306] on div "Niveau 6 prévue depuis 18 jours" at bounding box center [198, 308] width 223 height 15
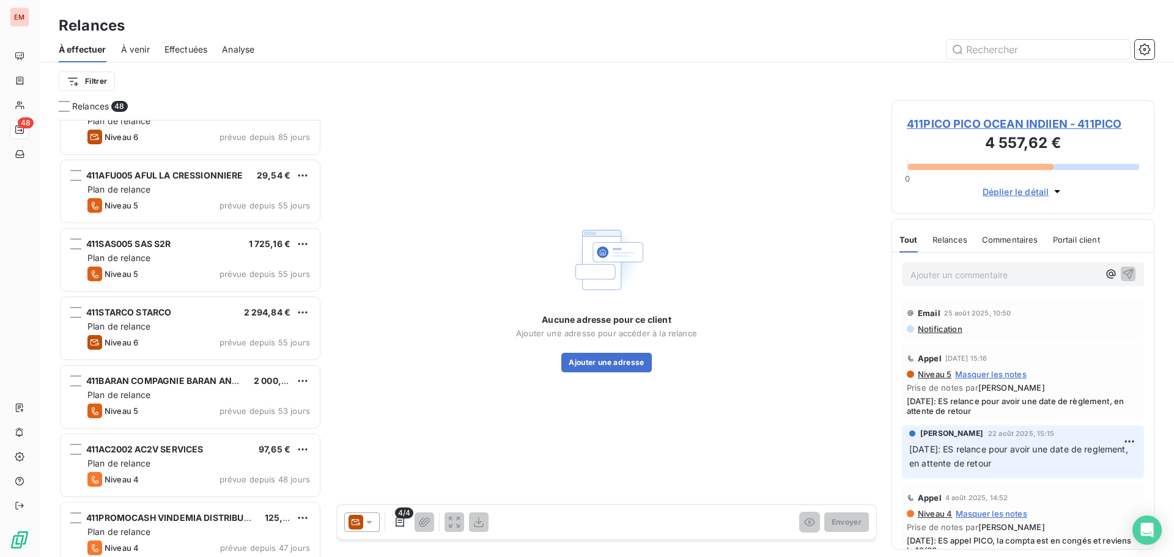
scroll to position [283, 0]
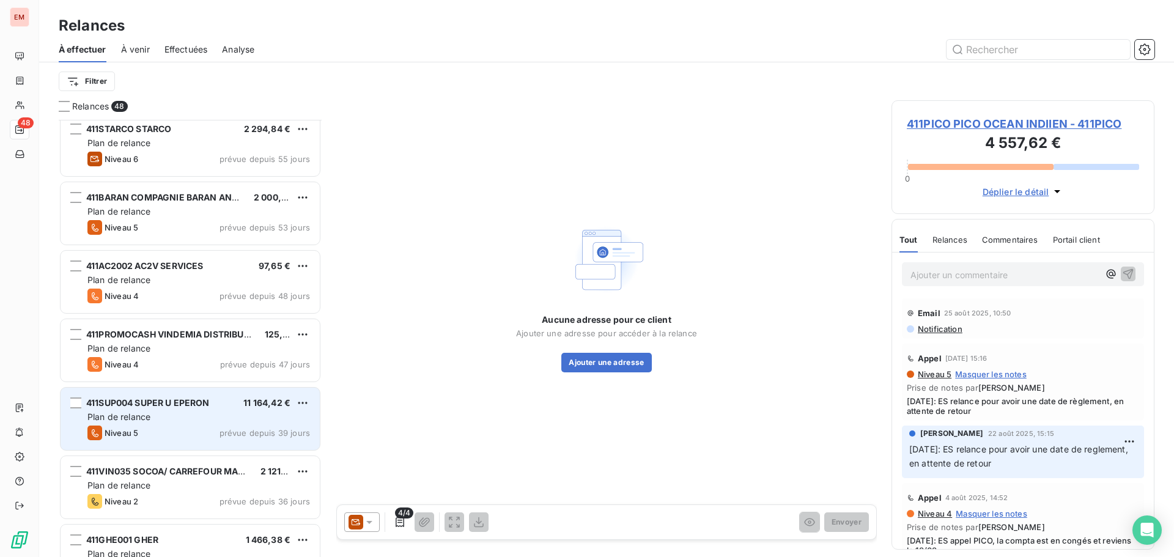
click at [163, 408] on div "411SUP004 SUPER U EPERON" at bounding box center [148, 403] width 124 height 12
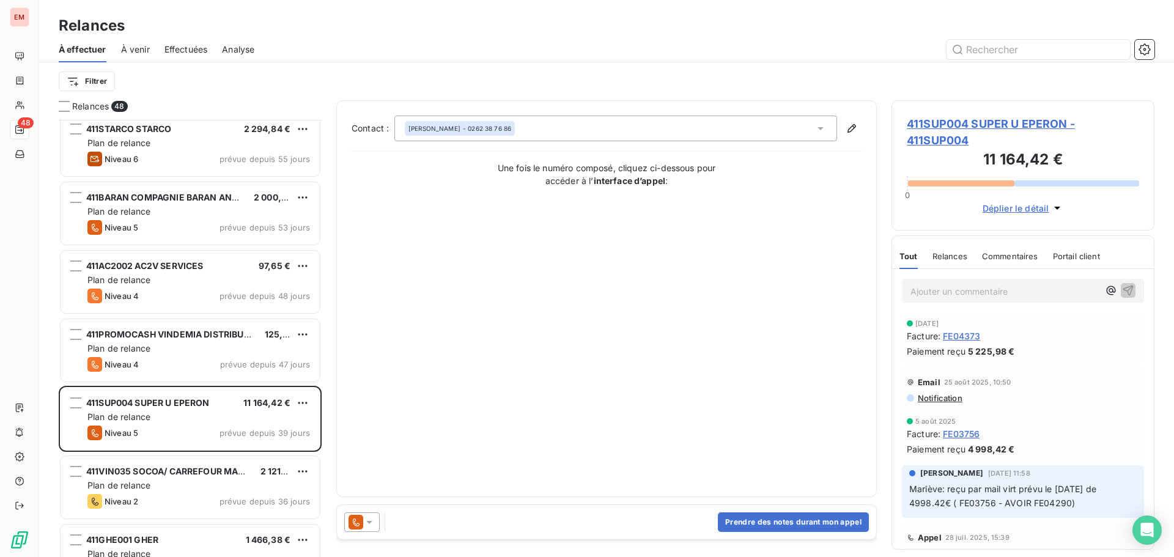
click at [363, 528] on icon at bounding box center [356, 522] width 15 height 15
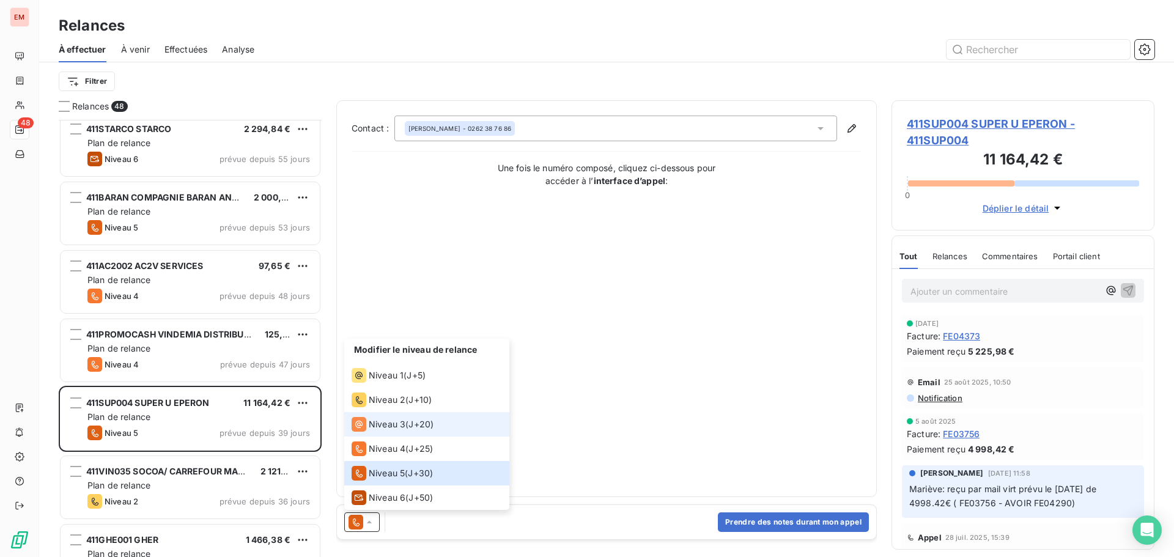
click at [369, 428] on span "Niveau 3" at bounding box center [387, 424] width 37 height 12
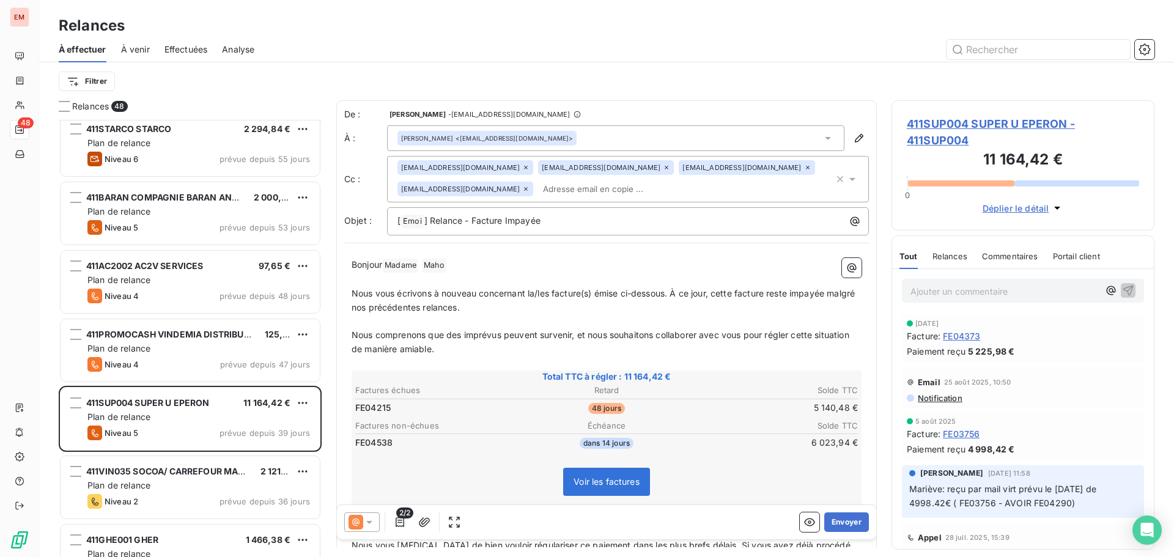
click at [991, 289] on p "Ajouter un commentaire ﻿" at bounding box center [1005, 291] width 188 height 15
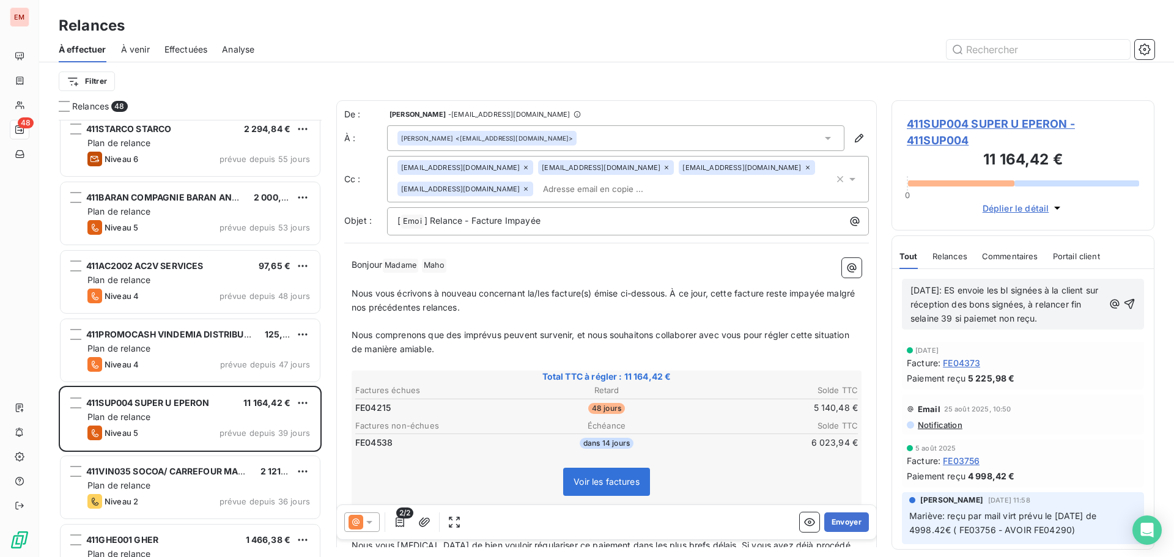
click at [1014, 320] on span "[DATE]: ES envoie les bl signées à la client sur réception des bons signées, à …" at bounding box center [1006, 304] width 190 height 39
click at [1032, 317] on span "[DATE]: ES envoie les bl signées à la client sur réception des bons signées, à …" at bounding box center [1006, 304] width 190 height 39
drag, startPoint x: 1013, startPoint y: 316, endPoint x: 1057, endPoint y: 309, distance: 45.2
click at [1058, 310] on p "[DATE]: ES envoie les bl signées à la client sur réception des bons signées, à …" at bounding box center [1007, 305] width 193 height 42
click at [1098, 322] on div "[DATE]: ES envoie les bl signées à la client sur réception des bons signées, à …" at bounding box center [1023, 304] width 225 height 43
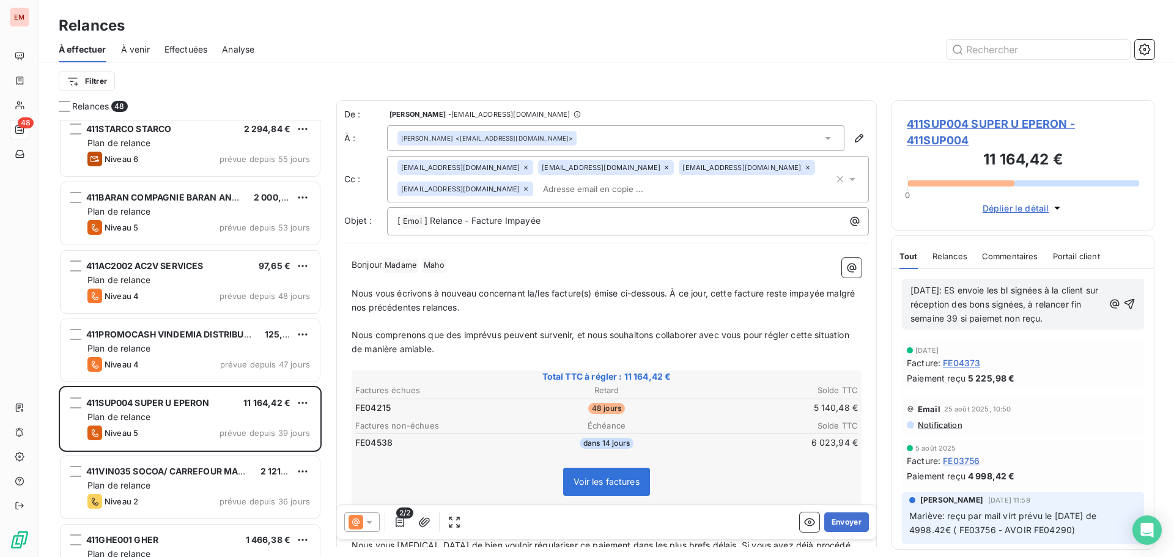
drag, startPoint x: 1026, startPoint y: 317, endPoint x: 1054, endPoint y: 316, distance: 28.2
click at [1068, 308] on span "[DATE]: ES envoie les bl signées à la client sur réception des bons signées, à …" at bounding box center [1006, 304] width 190 height 39
click at [1024, 292] on span "[DATE]: ES envoie les bl signées à la client sur réception des bons signées, à …" at bounding box center [1006, 304] width 190 height 39
click at [930, 324] on span "[DATE]: ES envoie les BL signées à la client sur réception des bons signées, à …" at bounding box center [1007, 304] width 193 height 39
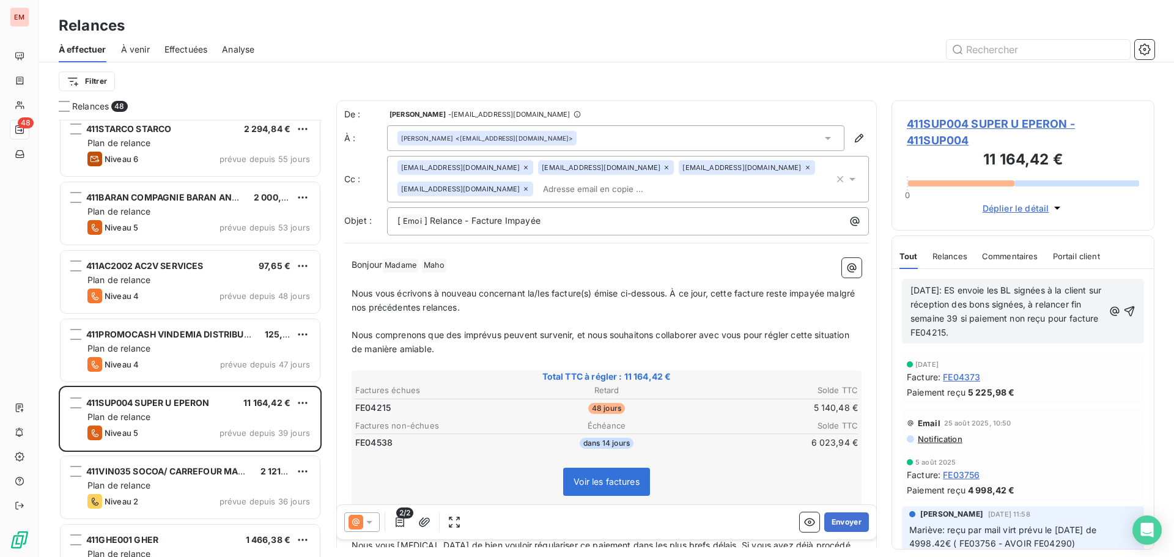
drag, startPoint x: 1040, startPoint y: 330, endPoint x: 900, endPoint y: 279, distance: 149.5
click at [900, 279] on div "[DATE]: ES envoie les BL signées à la client sur réception des bons signées, à …" at bounding box center [1023, 311] width 262 height 84
copy span "[DATE]: ES envoie les BL signées à la client sur réception des bons signées, à …"
click at [1125, 309] on icon "button" at bounding box center [1130, 311] width 10 height 10
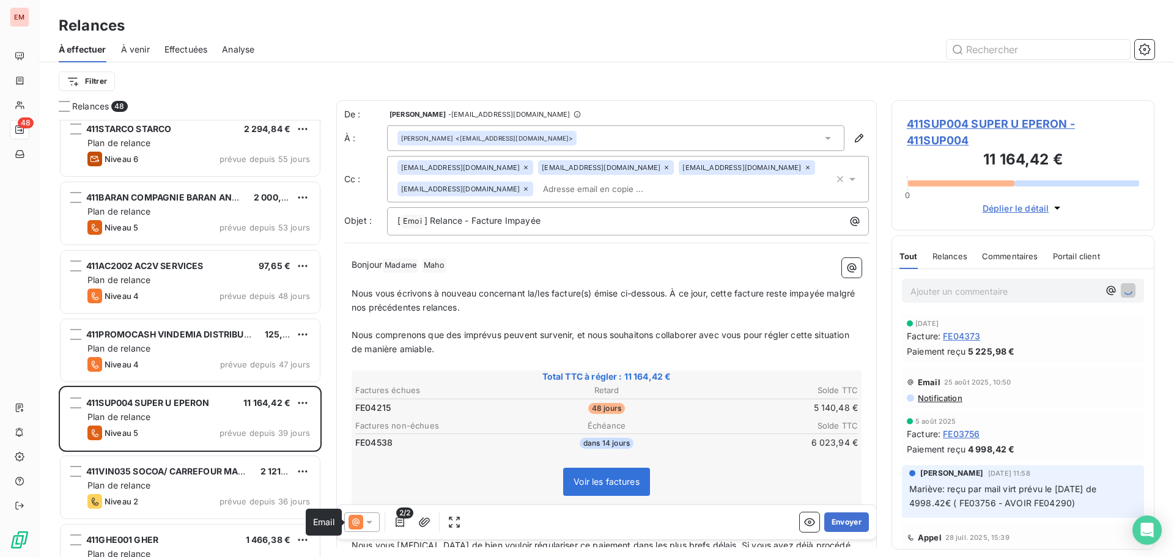
click at [361, 521] on icon at bounding box center [356, 522] width 15 height 15
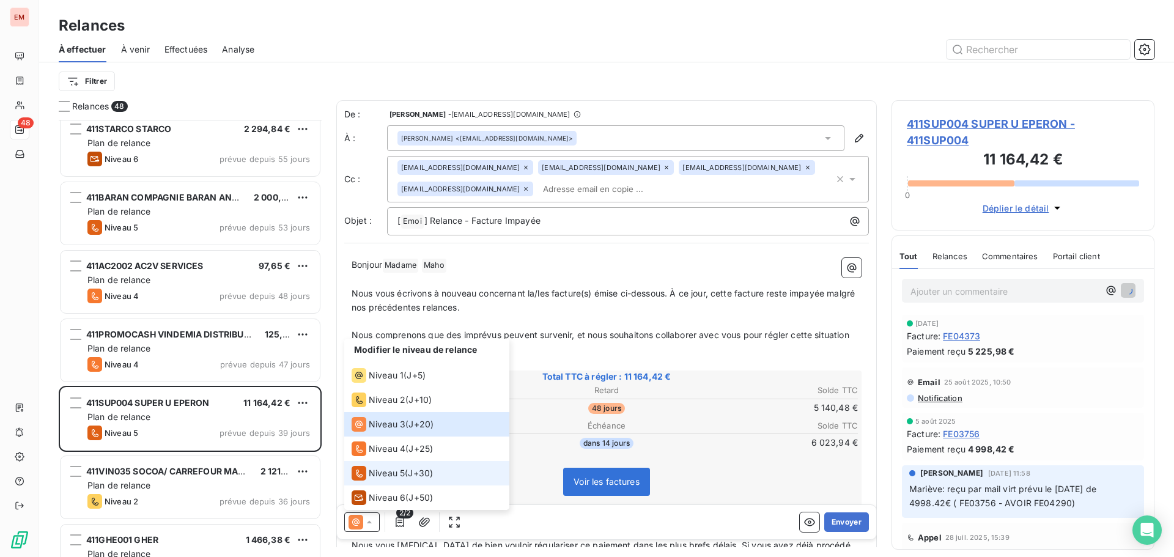
click at [385, 478] on span "Niveau 5" at bounding box center [387, 473] width 36 height 12
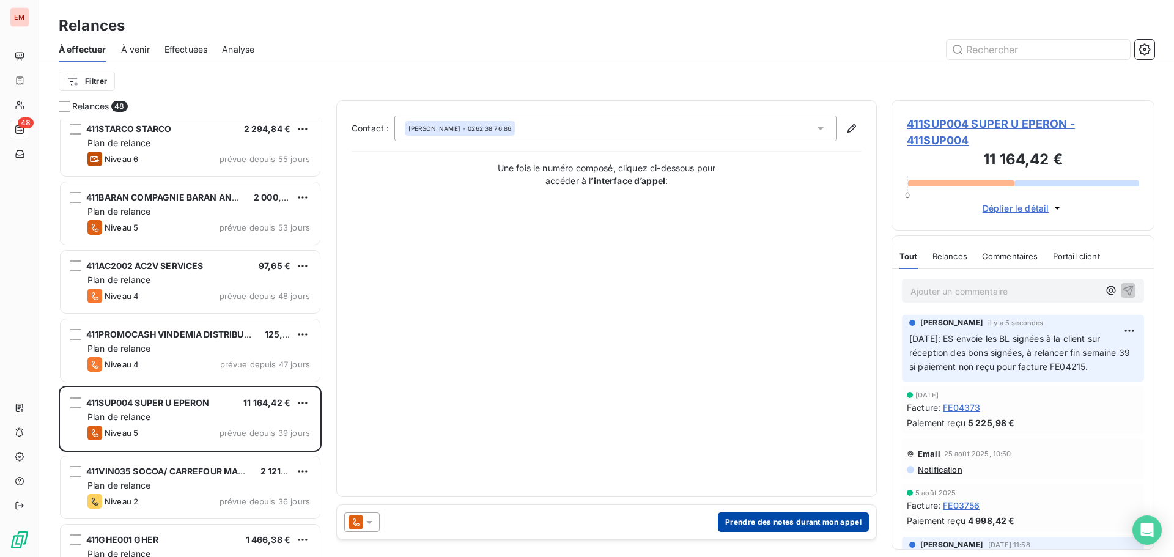
click at [763, 516] on button "Prendre des notes durant mon appel" at bounding box center [793, 522] width 151 height 20
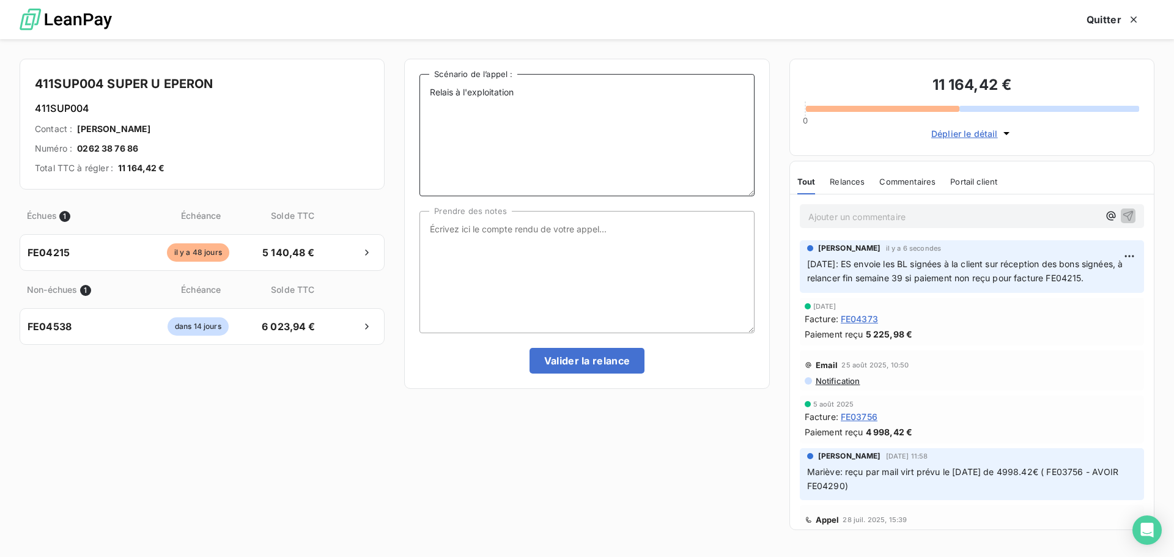
click at [537, 86] on textarea "Relais à l'exploitation" at bounding box center [587, 135] width 335 height 122
paste textarea "[DATE]: ES envoie les BL signées à la client sur réception des bons signées, à …"
type textarea "Relais à l'exploitation [DATE]: ES envoie les BL signées à la client sur récept…"
click at [527, 267] on textarea "Prendre des notes" at bounding box center [587, 272] width 335 height 122
paste textarea "[DATE]: ES envoie les BL signées à la client sur réception des bons signées, à …"
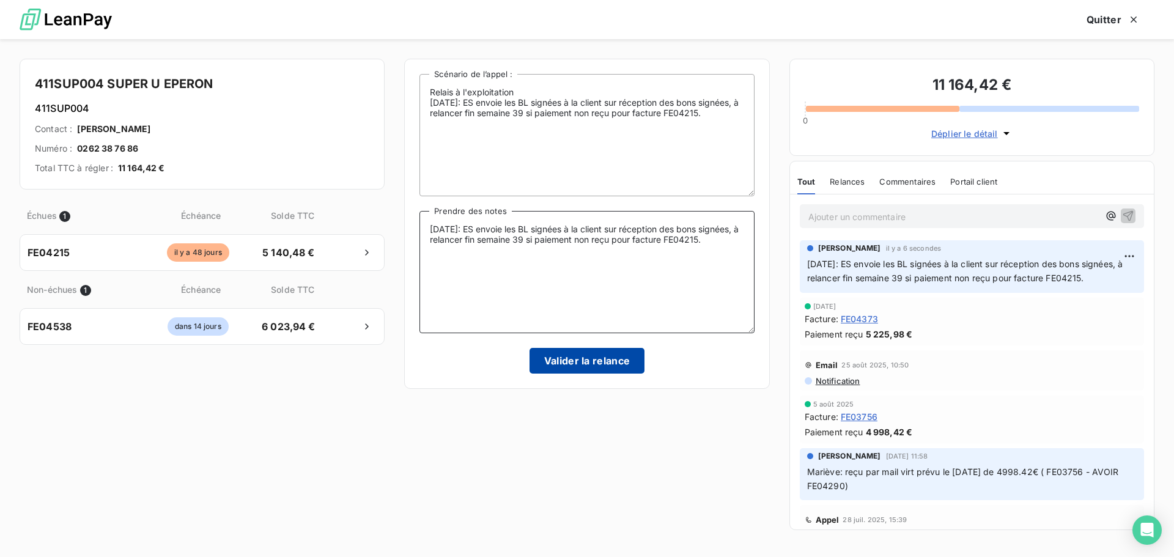
type textarea "[DATE]: ES envoie les BL signées à la client sur réception des bons signées, à …"
click at [570, 372] on button "Valider la relance" at bounding box center [588, 361] width 116 height 26
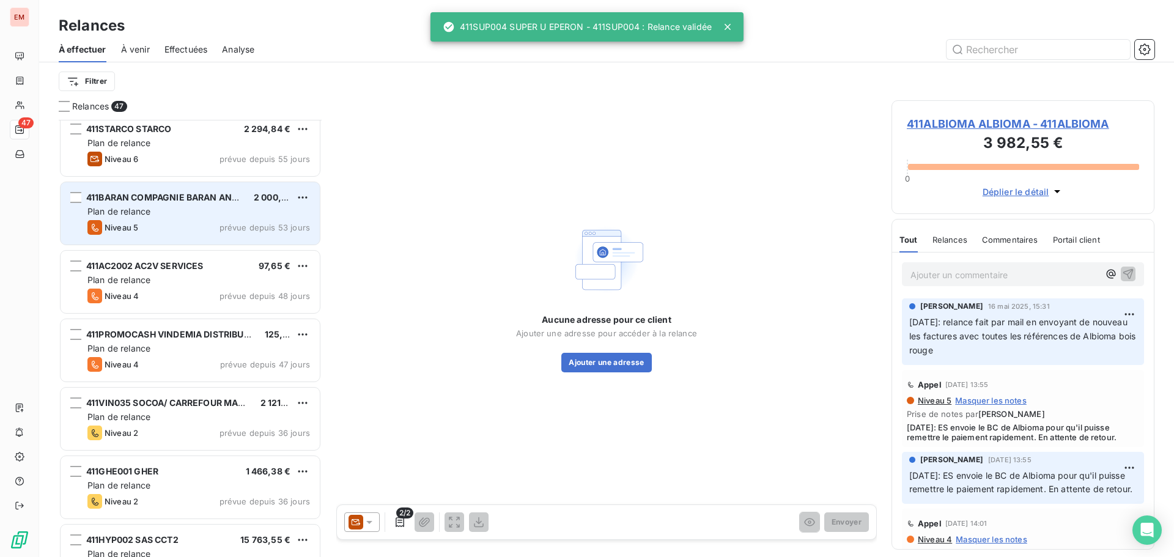
click at [191, 232] on div "Niveau 5 prévue depuis 53 jours" at bounding box center [198, 227] width 223 height 15
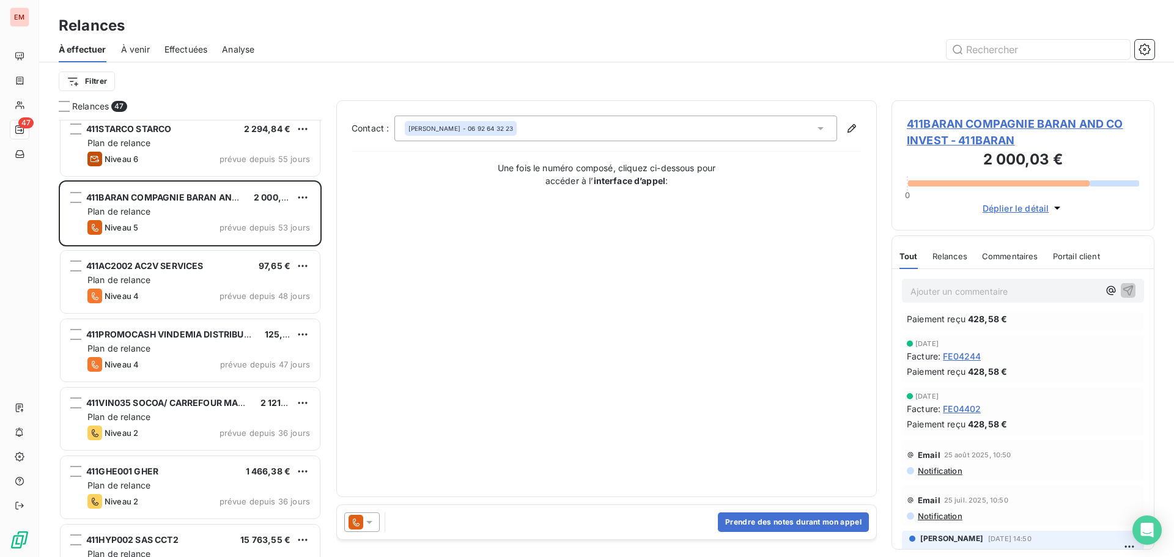
scroll to position [122, 0]
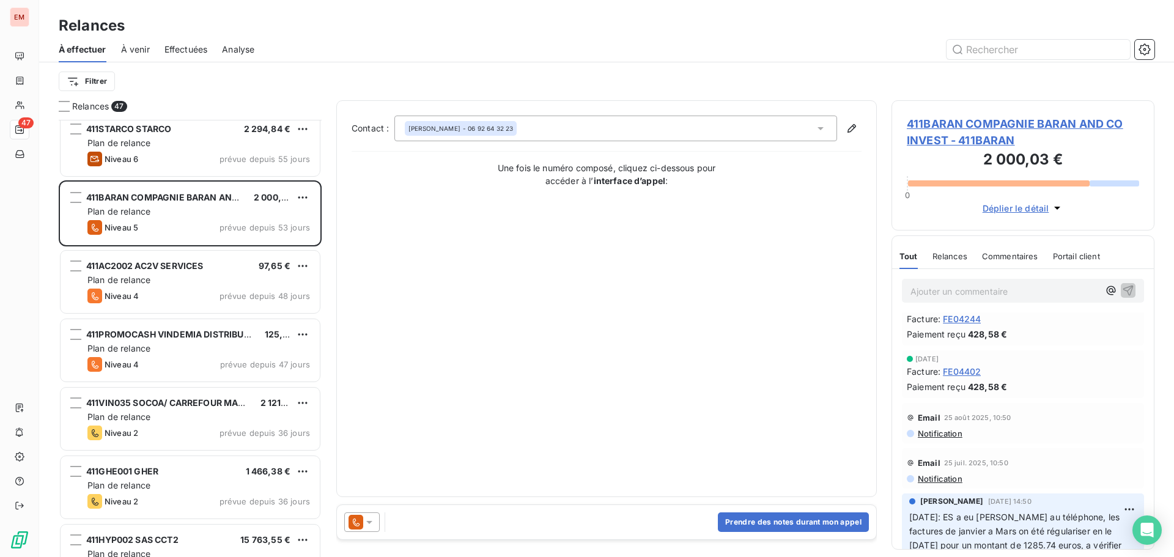
click at [357, 524] on icon at bounding box center [356, 522] width 15 height 15
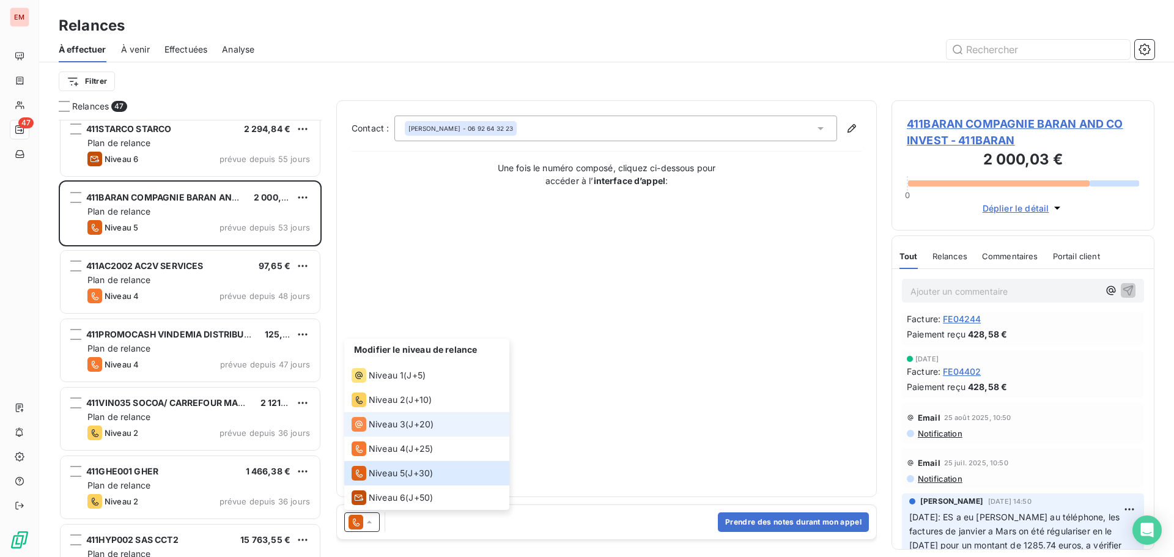
click at [390, 429] on span "Niveau 3" at bounding box center [387, 424] width 37 height 12
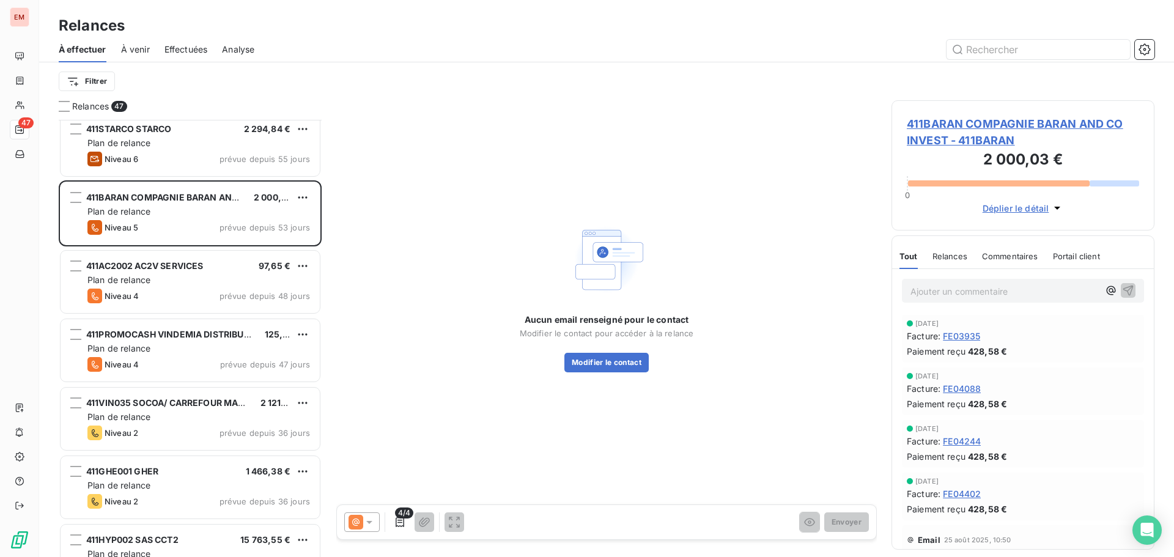
click at [369, 527] on icon at bounding box center [369, 522] width 12 height 12
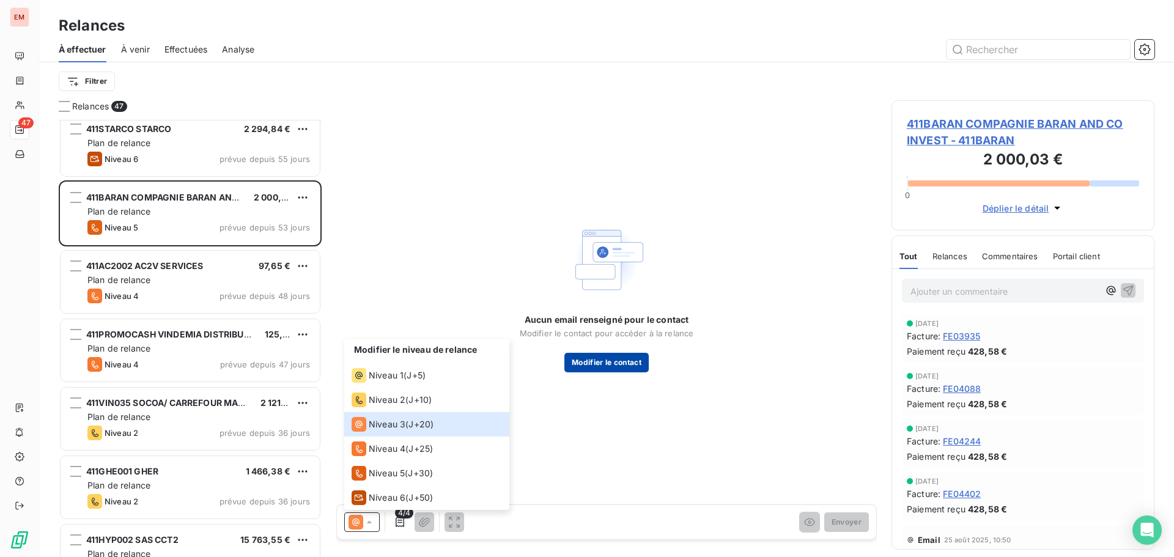
click at [585, 358] on button "Modifier le contact" at bounding box center [606, 363] width 84 height 20
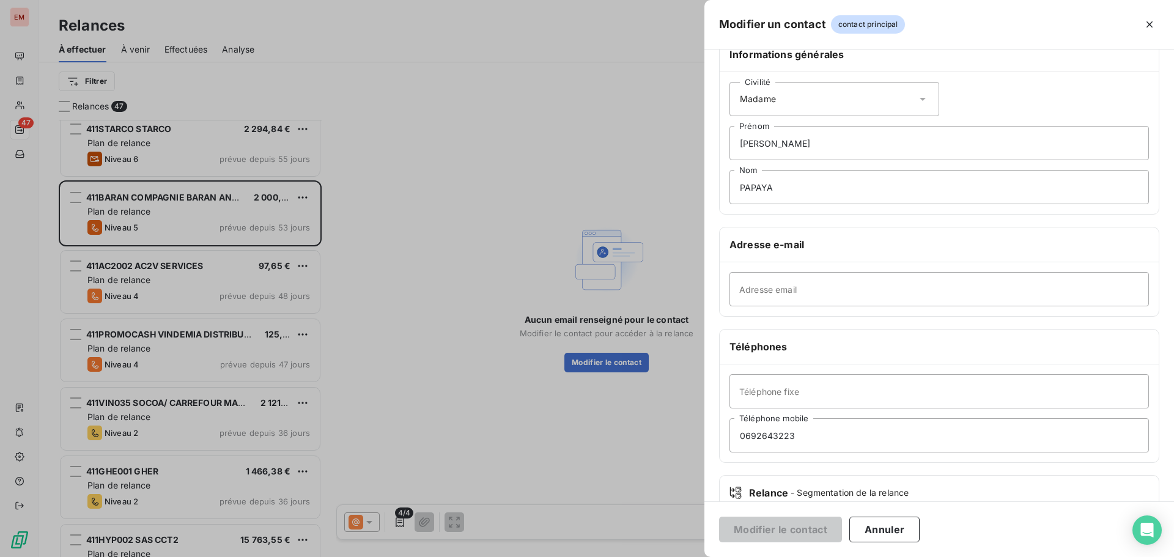
scroll to position [0, 0]
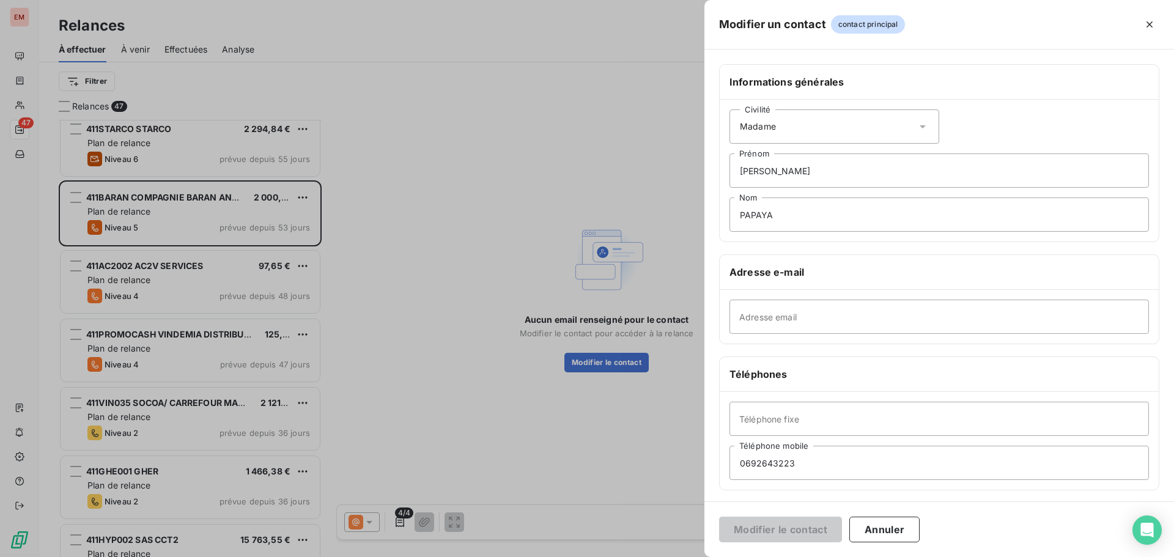
click at [832, 24] on span "contact principal" at bounding box center [868, 24] width 75 height 18
click at [846, 26] on span "contact principal" at bounding box center [868, 24] width 75 height 18
click at [1149, 22] on icon "button" at bounding box center [1150, 24] width 12 height 12
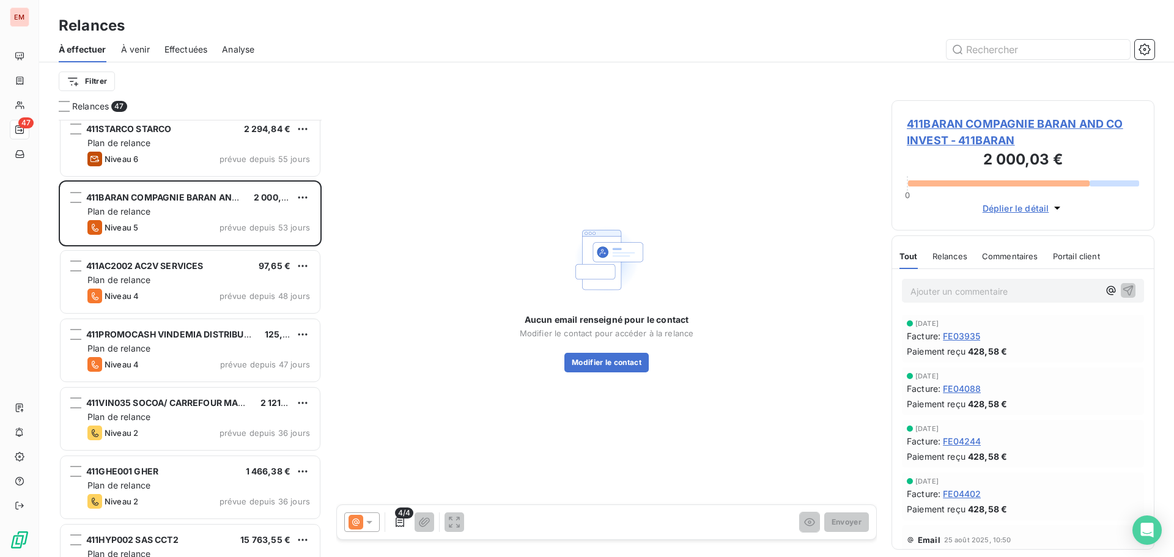
drag, startPoint x: 970, startPoint y: 105, endPoint x: 970, endPoint y: 115, distance: 9.8
click at [970, 106] on div "411BARAN COMPAGNIE BARAN AND CO INVEST - 411BARAN 2 000,03 € 0 Déplier le détail" at bounding box center [1023, 165] width 263 height 130
click at [970, 115] on div "411BARAN COMPAGNIE BARAN AND CO INVEST - 411BARAN 2 000,03 € 0 Déplier le détail" at bounding box center [1023, 165] width 263 height 130
click at [969, 124] on span "411BARAN COMPAGNIE BARAN AND CO INVEST - 411BARAN" at bounding box center [1023, 132] width 232 height 33
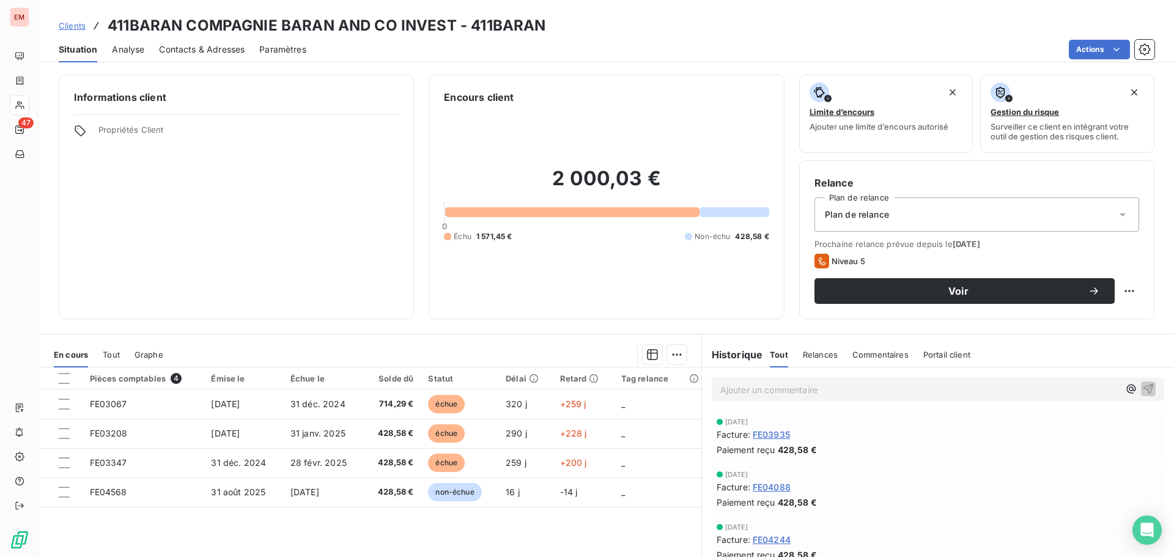
click at [212, 50] on span "Contacts & Adresses" at bounding box center [202, 49] width 86 height 12
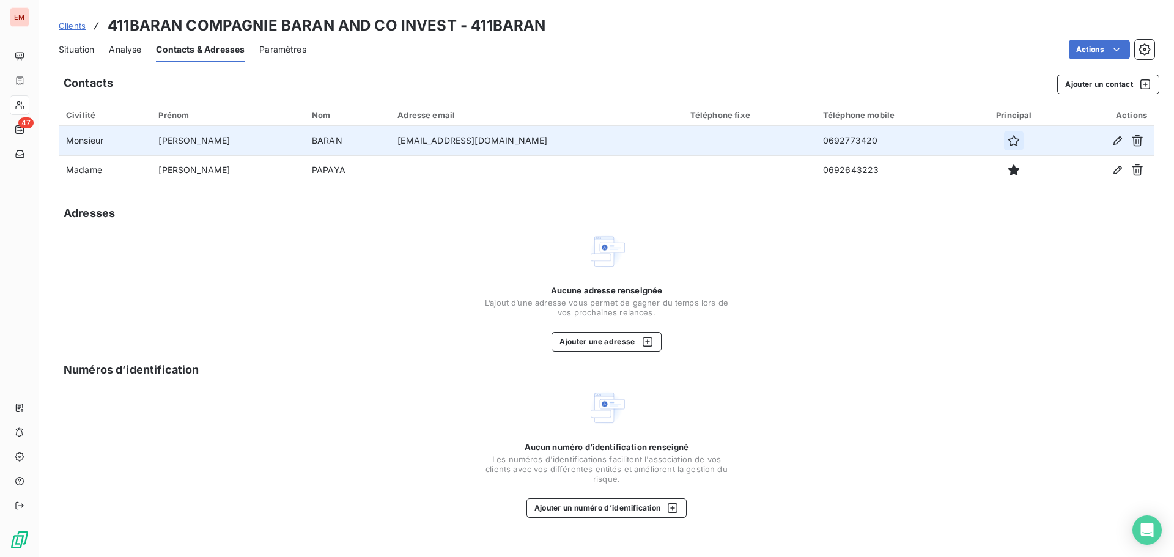
click at [1008, 138] on icon "button" at bounding box center [1014, 141] width 12 height 12
click at [70, 47] on span "Situation" at bounding box center [76, 49] width 35 height 12
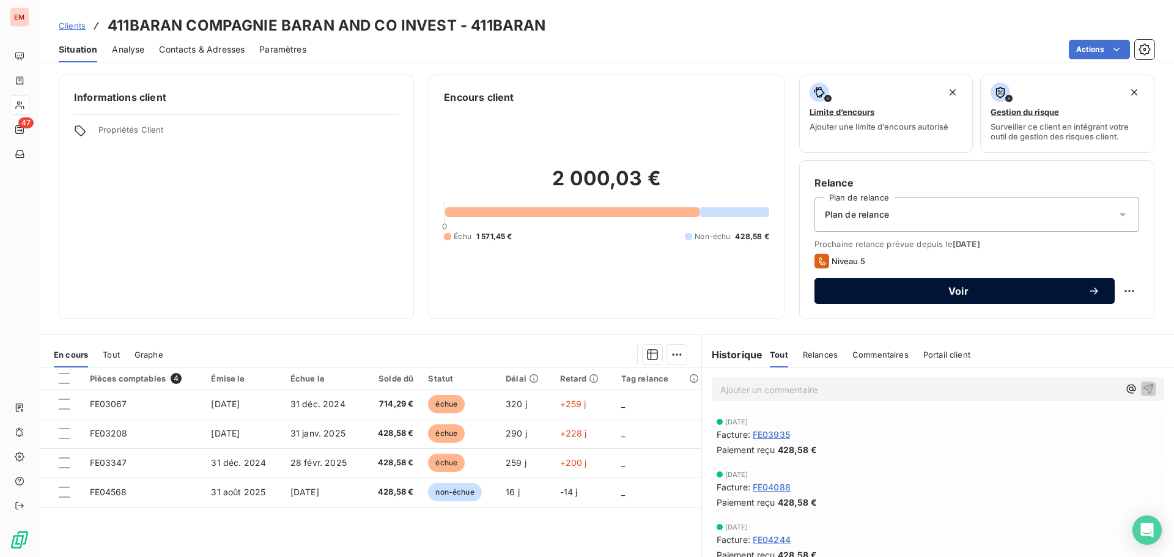
click at [939, 289] on span "Voir" at bounding box center [958, 291] width 259 height 10
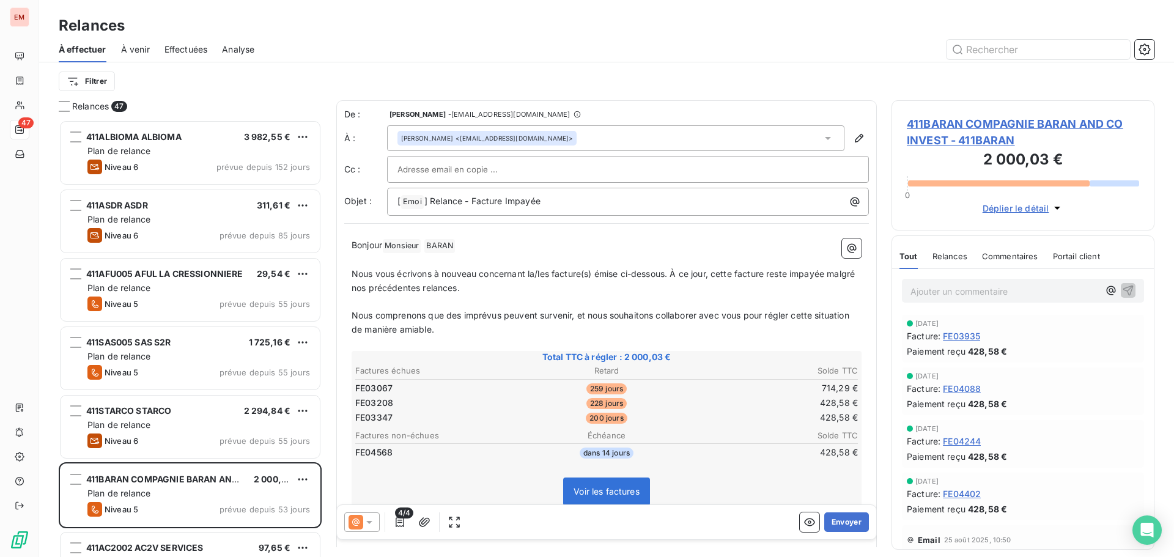
click at [447, 265] on p "﻿" at bounding box center [607, 260] width 510 height 14
click at [193, 51] on span "Effectuées" at bounding box center [186, 49] width 43 height 12
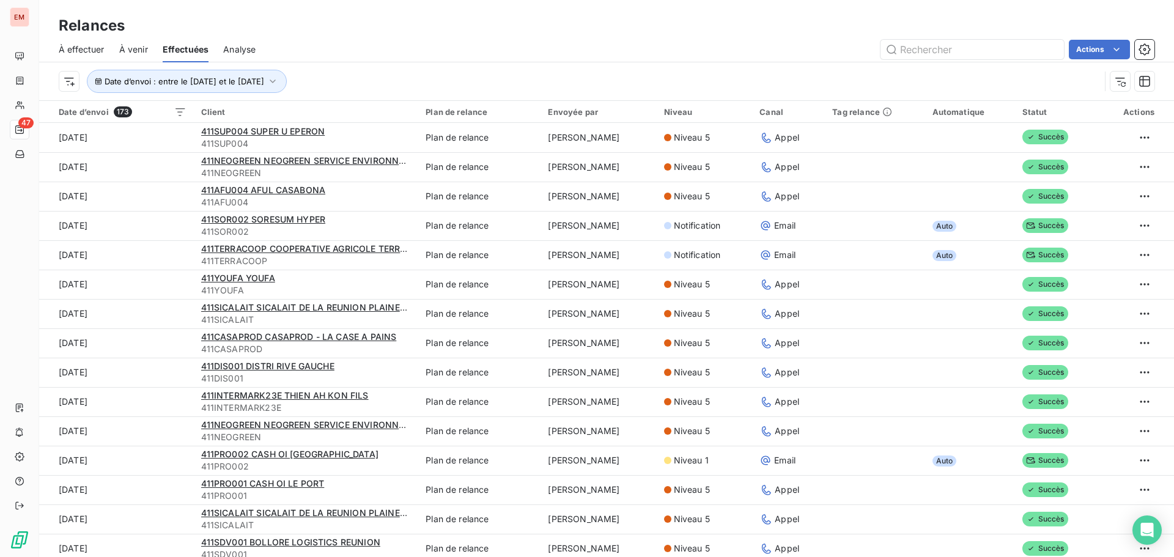
click at [242, 51] on span "Analyse" at bounding box center [239, 49] width 32 height 12
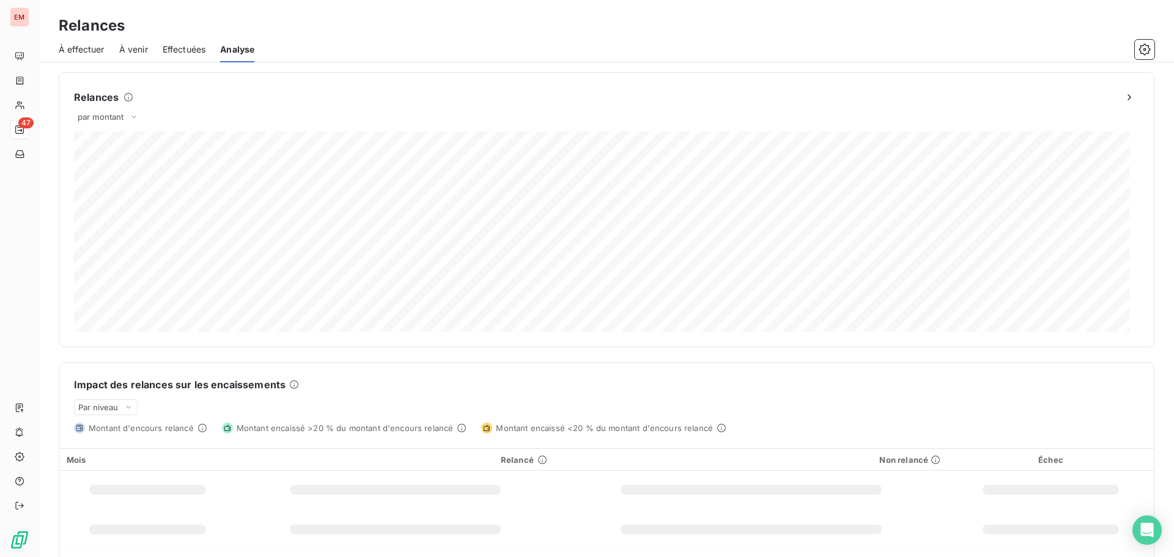
click at [76, 51] on span "À effectuer" at bounding box center [82, 49] width 46 height 12
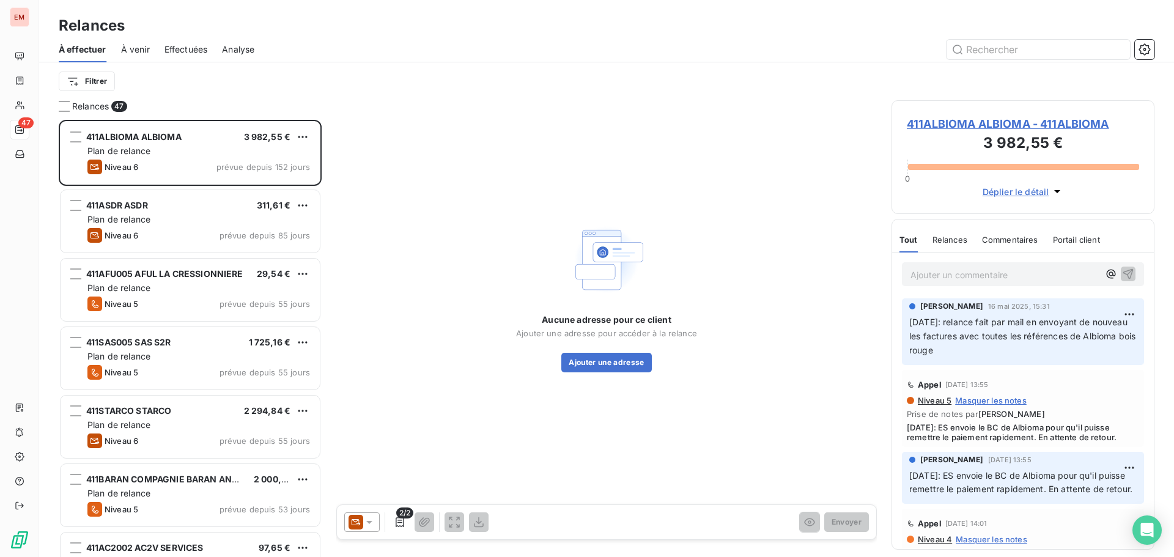
scroll to position [428, 254]
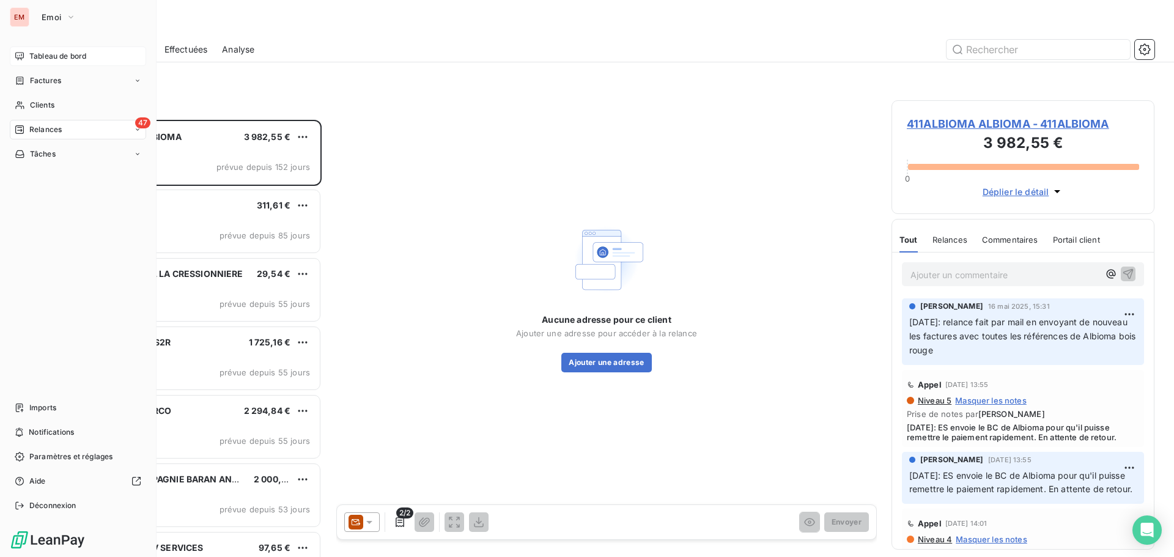
click at [52, 59] on span "Tableau de bord" at bounding box center [57, 56] width 57 height 11
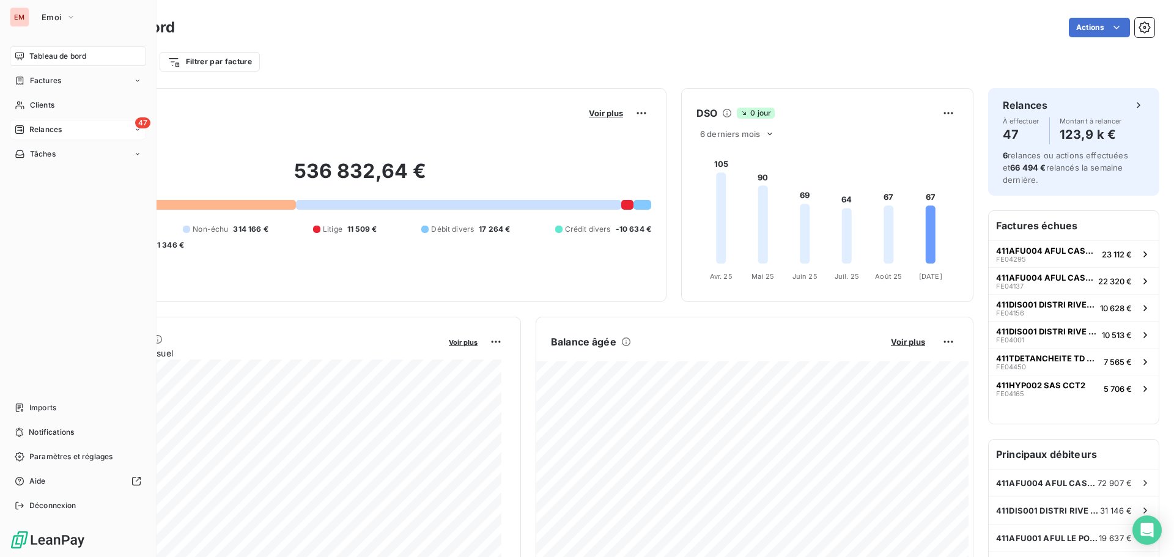
click at [28, 125] on div "Relances" at bounding box center [38, 129] width 47 height 11
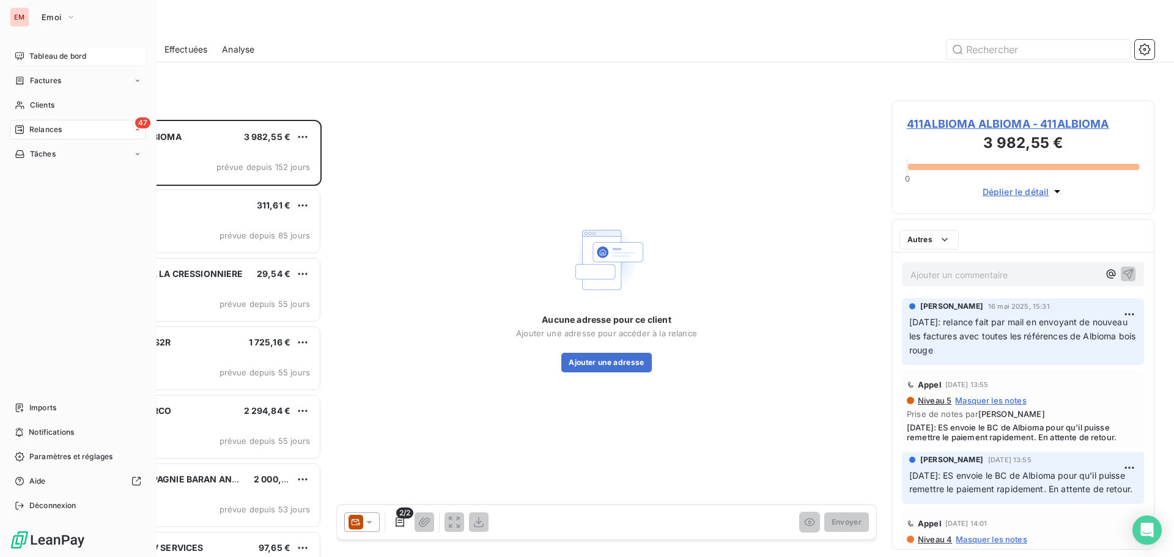
scroll to position [428, 254]
click at [79, 165] on nav "À effectuer À venir Effectuées Analyse" at bounding box center [85, 190] width 122 height 93
click at [74, 155] on div "À effectuer" at bounding box center [85, 154] width 122 height 20
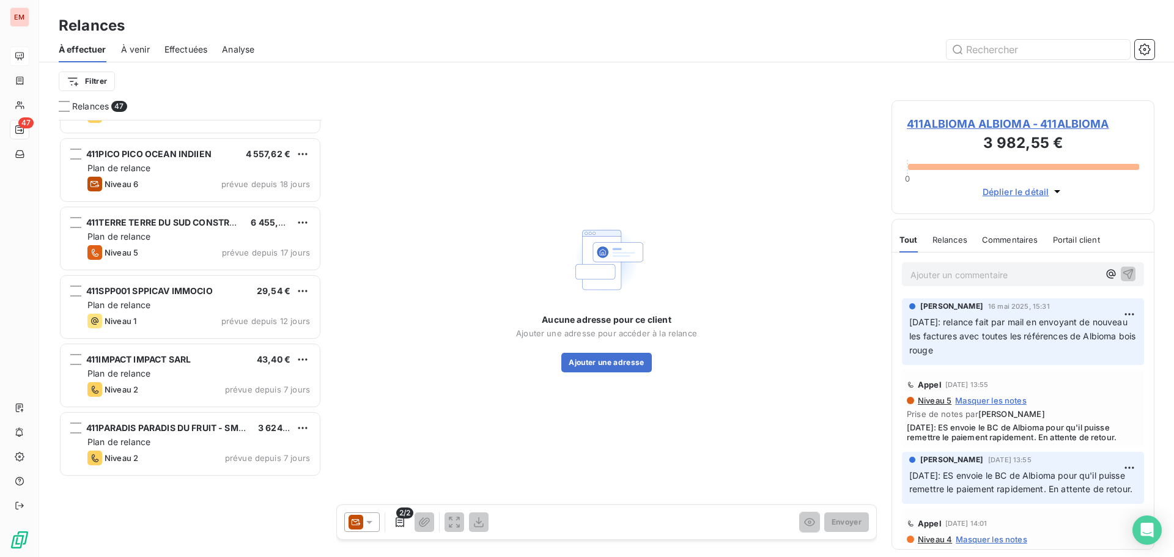
scroll to position [764, 0]
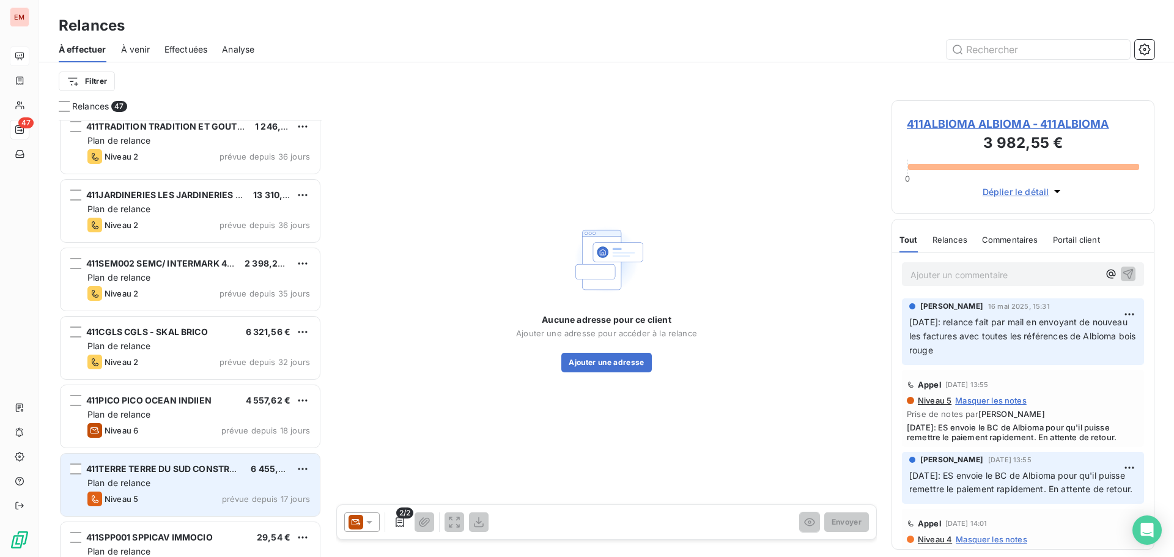
click at [146, 479] on span "Plan de relance" at bounding box center [118, 483] width 63 height 10
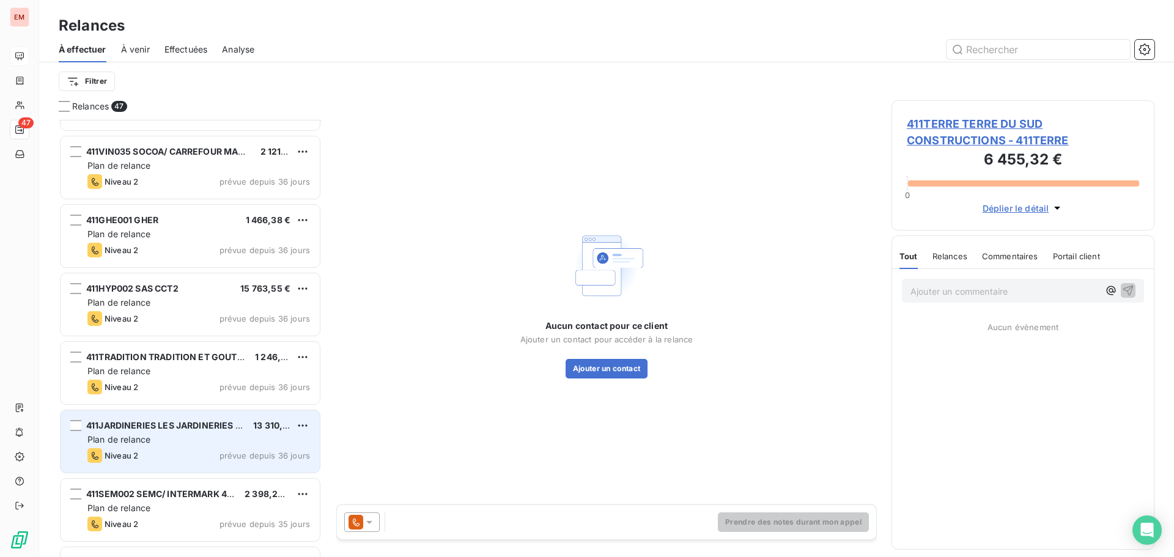
scroll to position [520, 0]
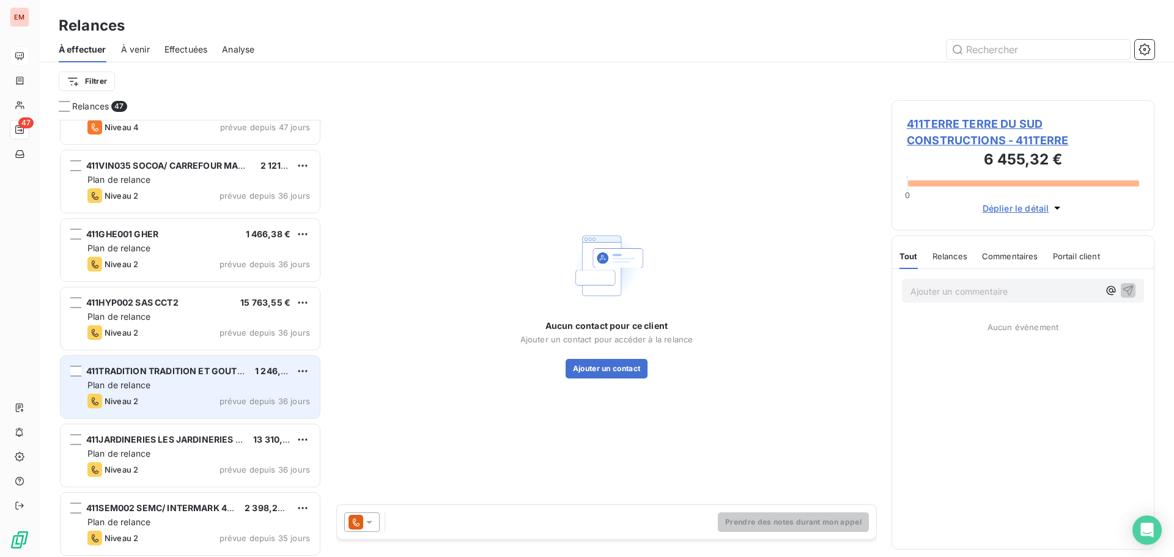
click at [155, 391] on div "411TRADITION TRADITION ET [MEDICAL_DATA] DES HAUTS 1 246,68 € Plan de relance N…" at bounding box center [190, 387] width 259 height 62
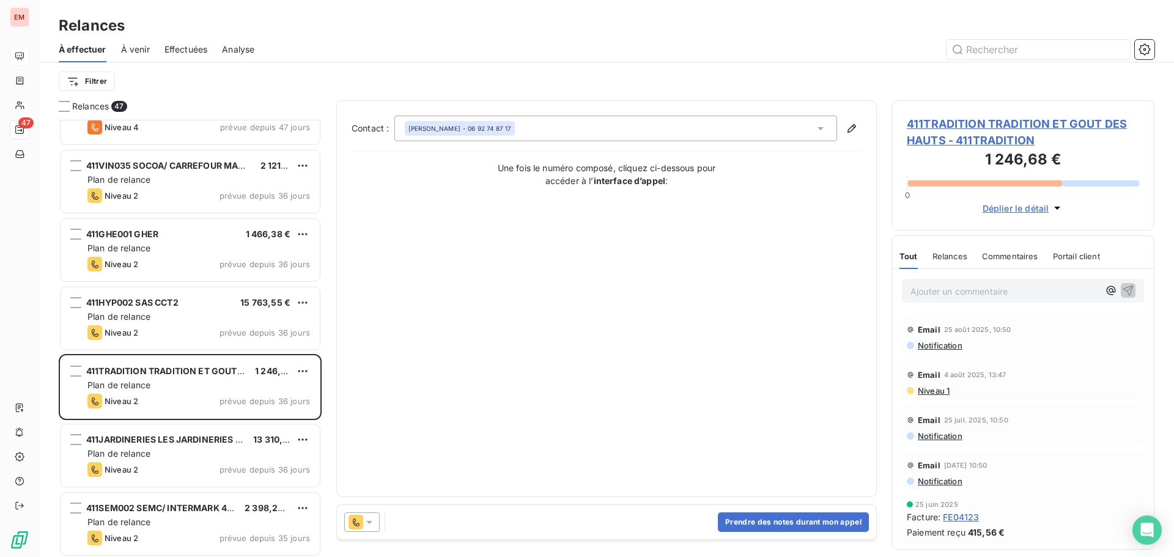
click at [363, 523] on div at bounding box center [361, 522] width 35 height 20
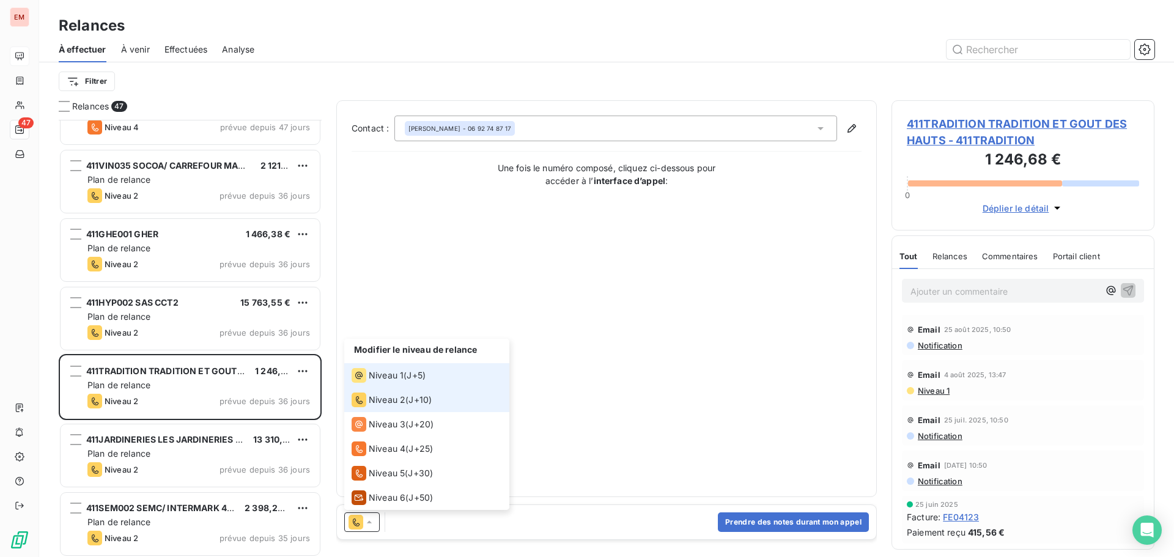
click at [377, 374] on span "Niveau 1" at bounding box center [386, 375] width 35 height 12
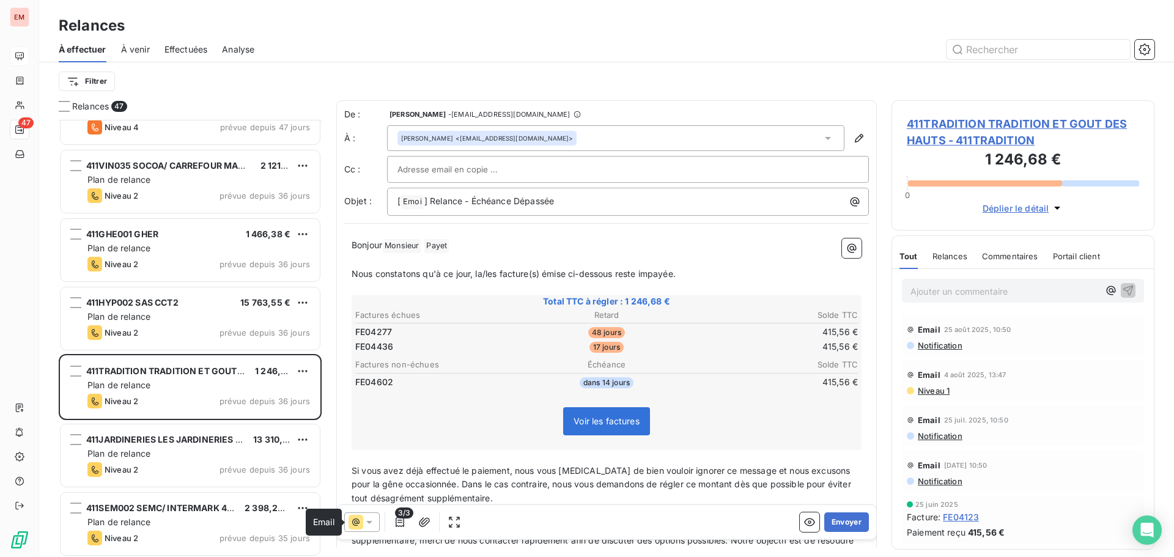
click at [358, 523] on icon at bounding box center [355, 522] width 7 height 7
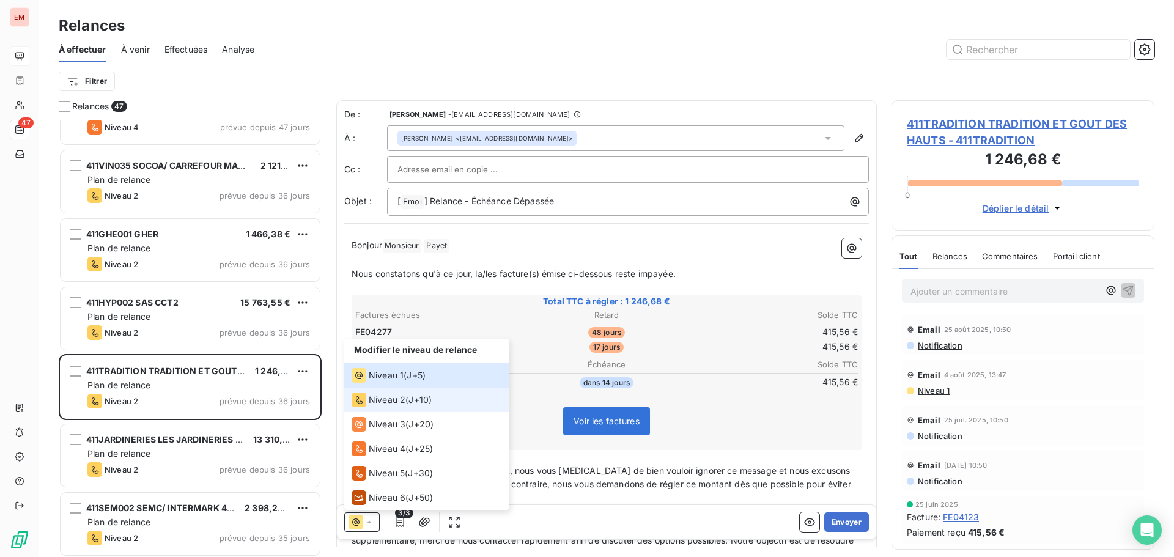
click at [385, 402] on span "Niveau 2" at bounding box center [387, 400] width 37 height 12
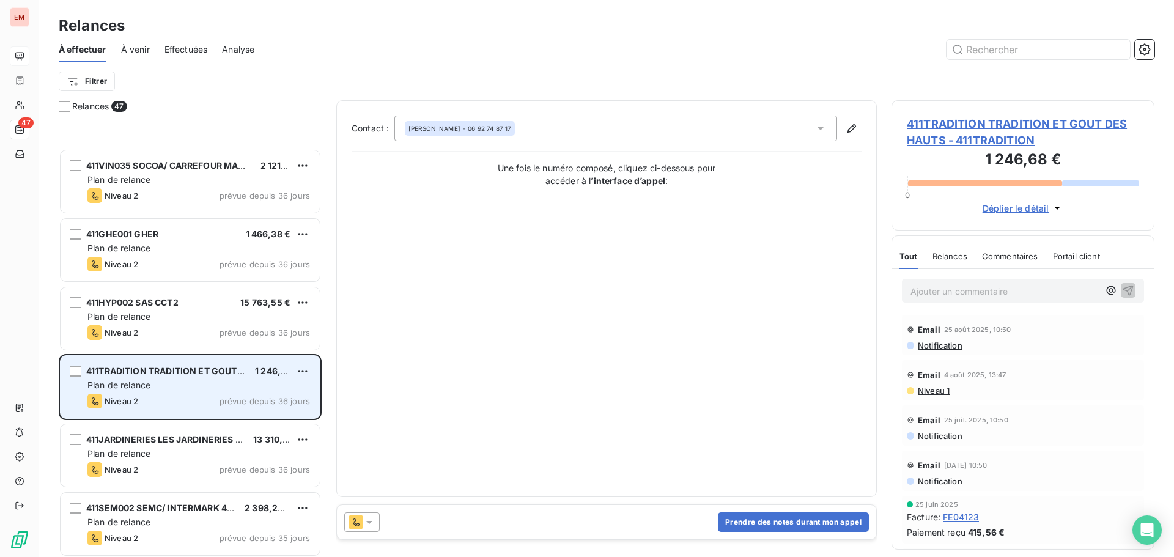
scroll to position [887, 0]
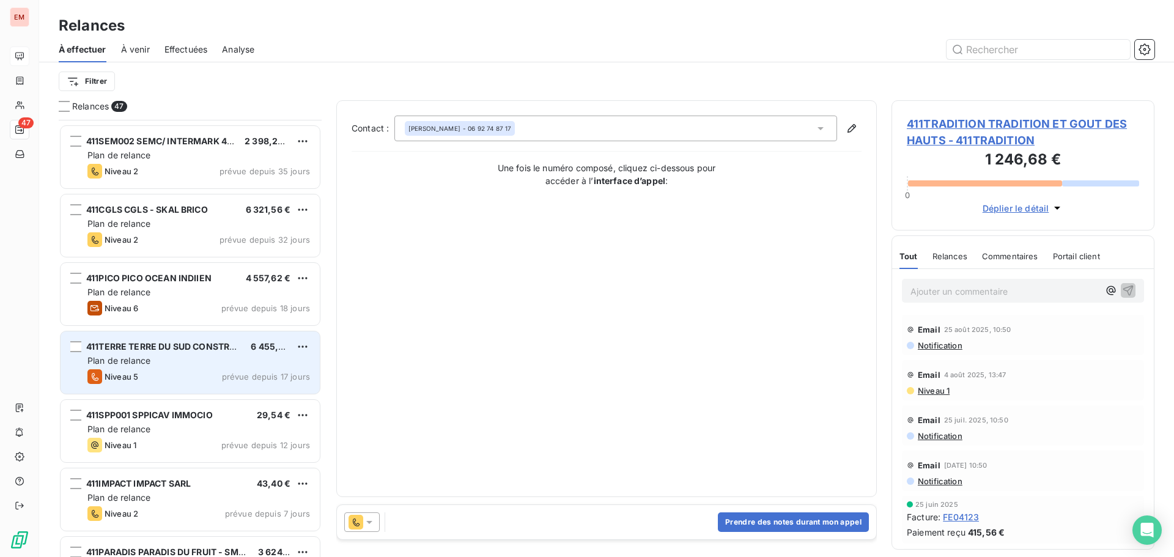
click at [179, 368] on div "411TERRE TERRE DU SUD CONSTRUCTIONS 6 455,32 € Plan de relance Niveau 5 prévue …" at bounding box center [190, 362] width 259 height 62
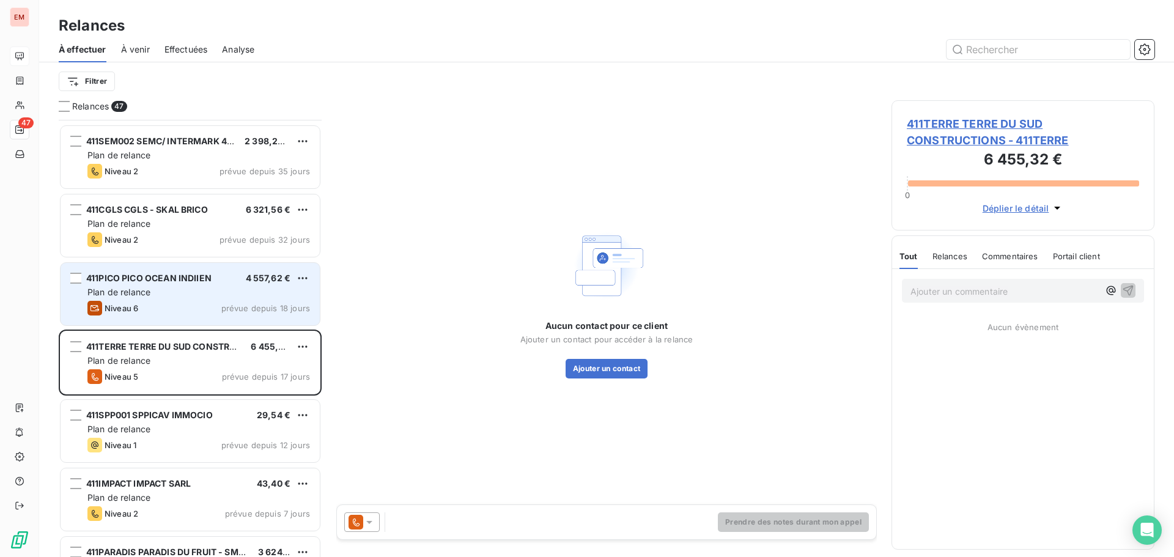
click at [155, 291] on div "Plan de relance" at bounding box center [198, 292] width 223 height 12
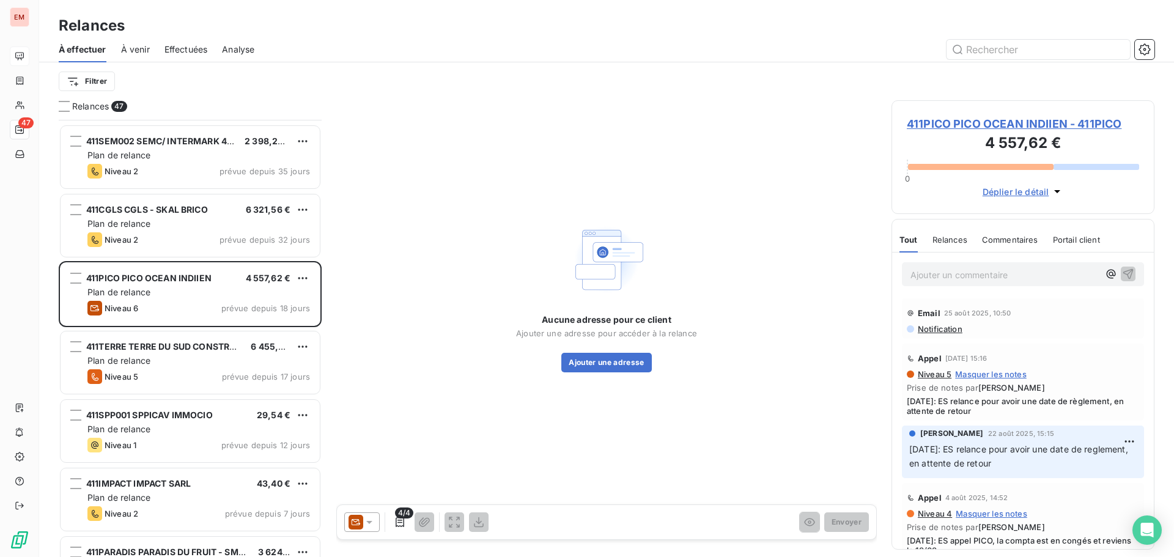
click at [355, 523] on icon at bounding box center [356, 522] width 15 height 15
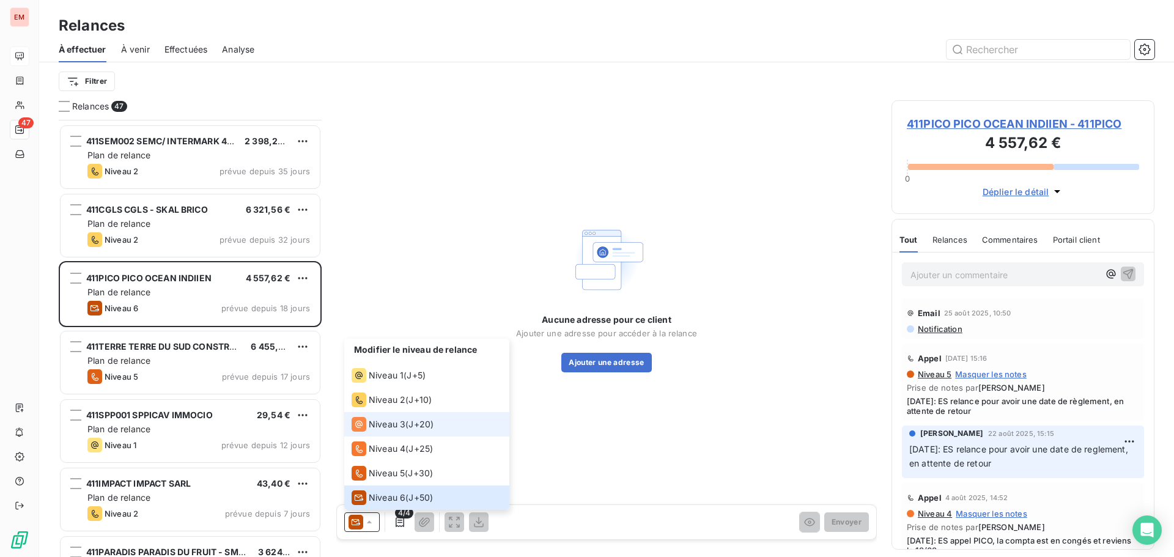
click at [374, 416] on li "Niveau 3 ( J+20 )" at bounding box center [426, 424] width 165 height 24
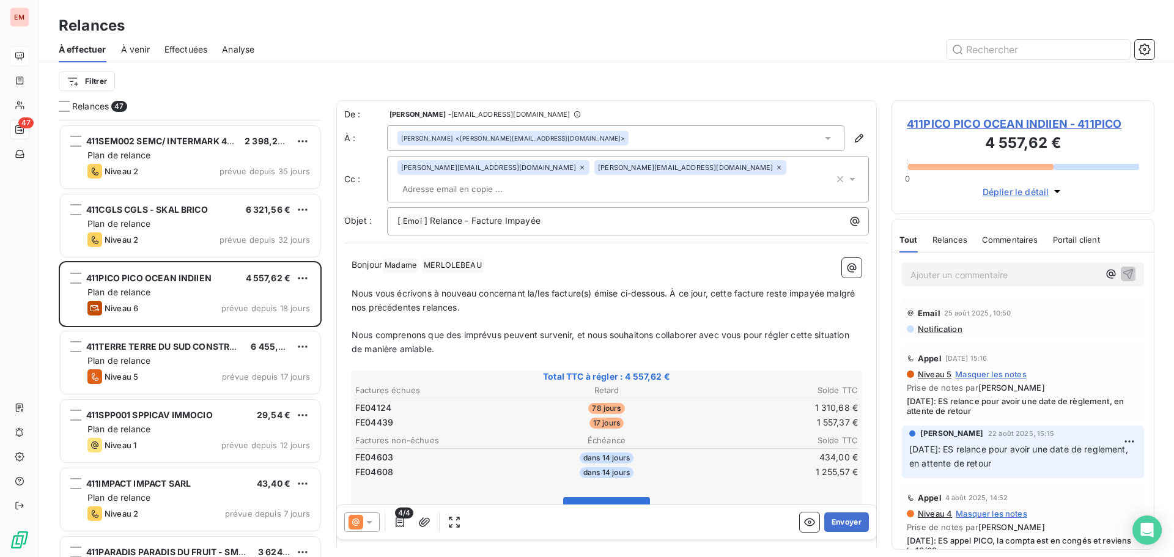
click at [481, 416] on td "FE04439" at bounding box center [438, 422] width 167 height 13
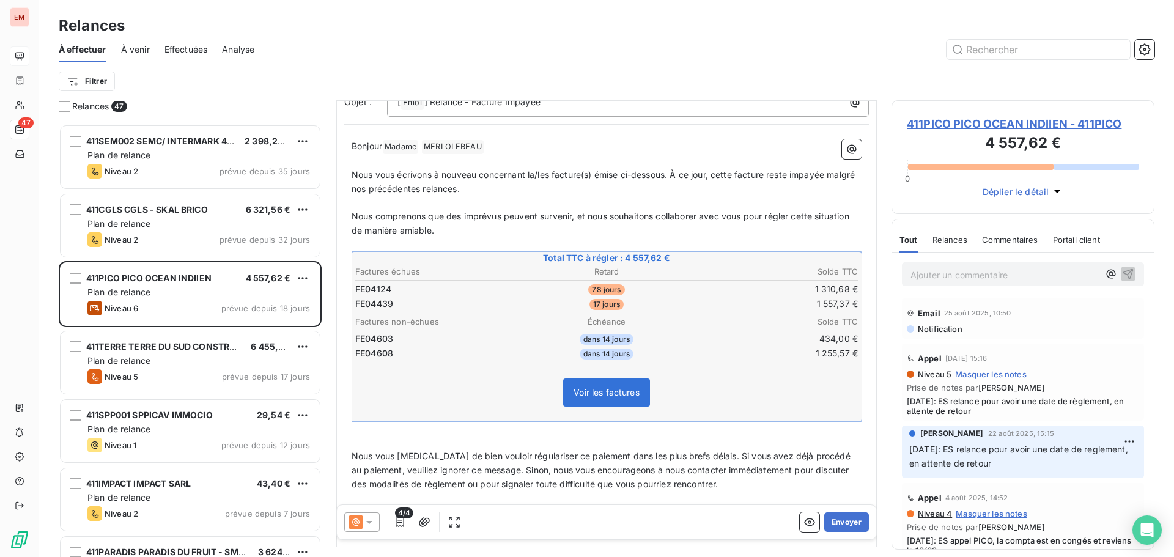
scroll to position [123, 0]
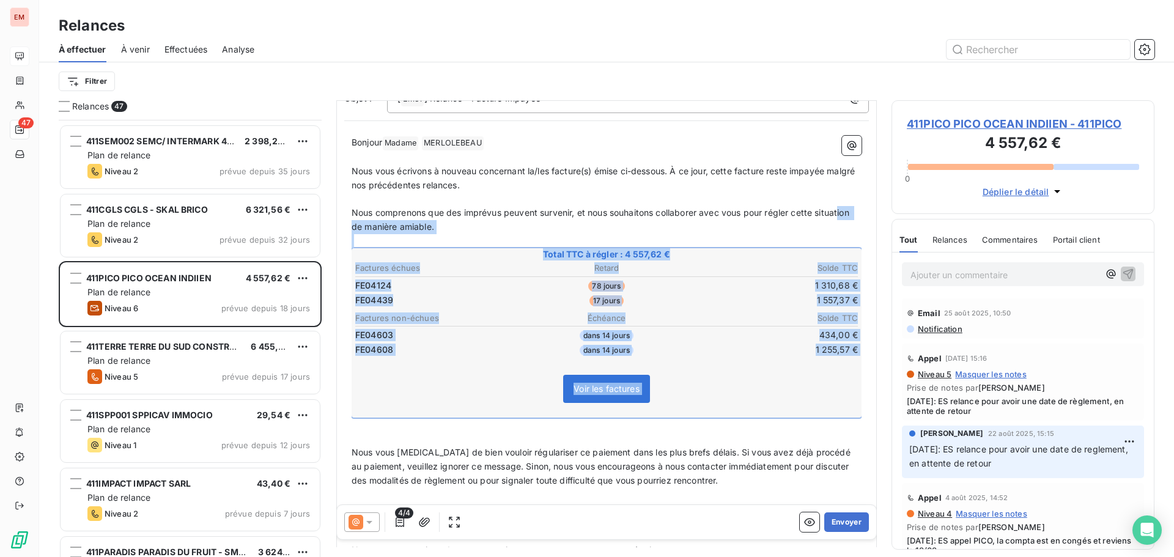
drag, startPoint x: 374, startPoint y: 208, endPoint x: 430, endPoint y: 333, distance: 136.9
click at [477, 407] on div "[PERSON_NAME] Madame ﻿ [PERSON_NAME] ﻿ ﻿ ﻿ Nous vous écrivons à nouveau concern…" at bounding box center [607, 417] width 510 height 562
copy div "ion de manière amiable. ﻿ Total TTC à régler : 4 557,62 € Factures échues Retar…"
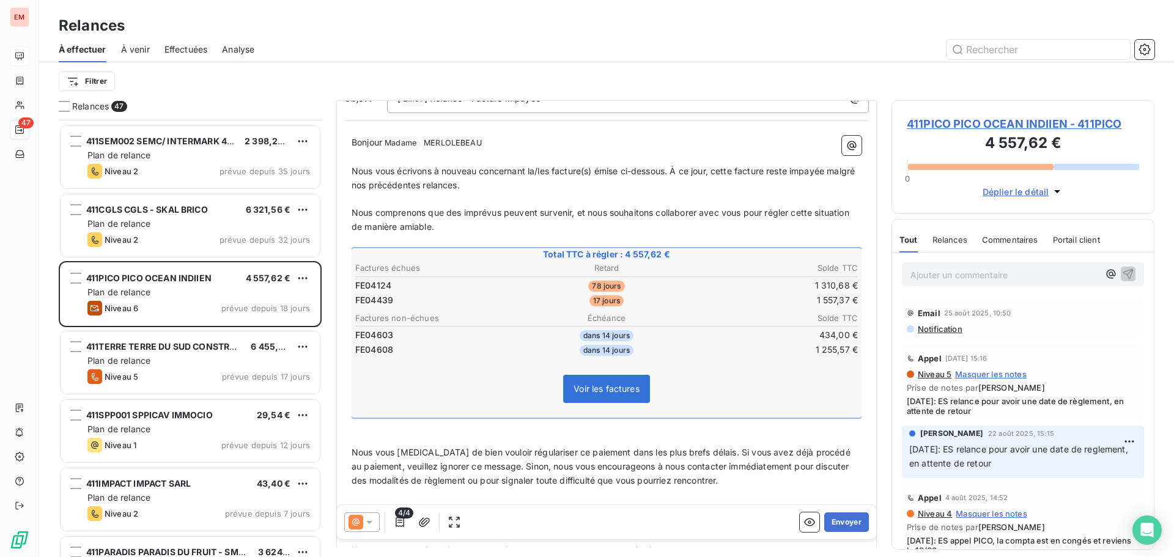
click at [990, 279] on p "Ajouter un commentaire ﻿" at bounding box center [1005, 274] width 188 height 15
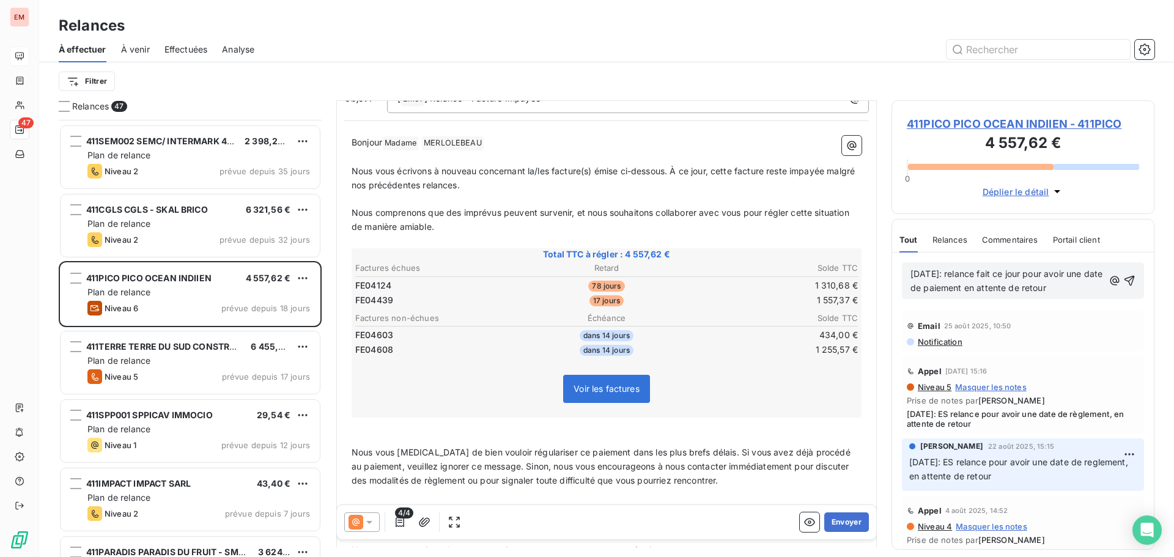
drag, startPoint x: 1029, startPoint y: 283, endPoint x: 888, endPoint y: 273, distance: 141.6
click at [888, 273] on div "Relances 47 411TRADITION TRADITION ET [MEDICAL_DATA] DES HAUTS 1 246,68 € Plan …" at bounding box center [606, 328] width 1135 height 457
copy span "[DATE]: relance fait ce jour pour avoir une date de paiement en attente de reto…"
click at [1123, 279] on icon "button" at bounding box center [1129, 281] width 12 height 12
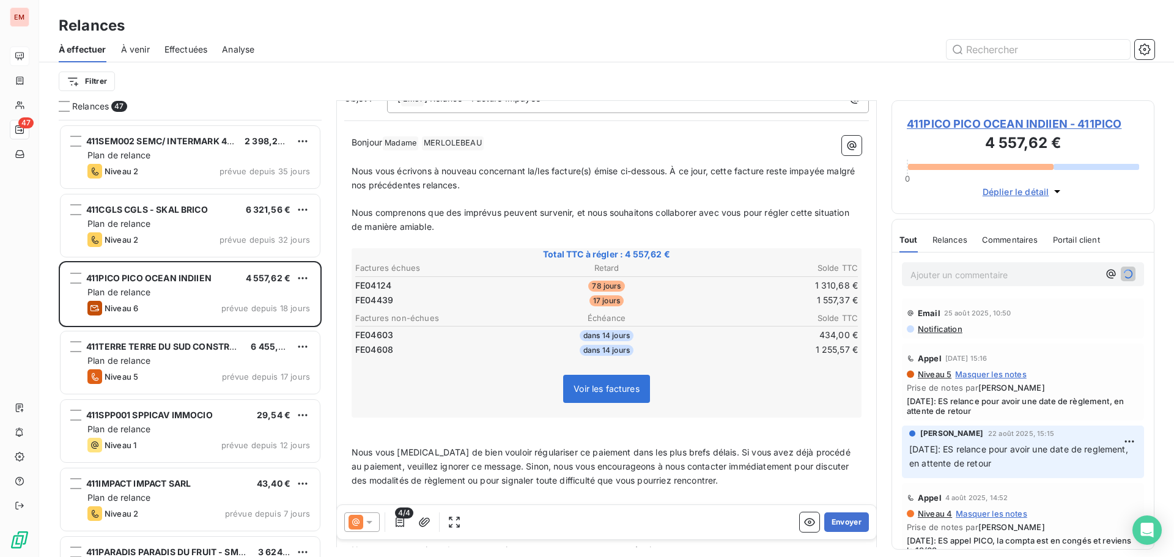
click at [371, 519] on icon at bounding box center [369, 522] width 12 height 12
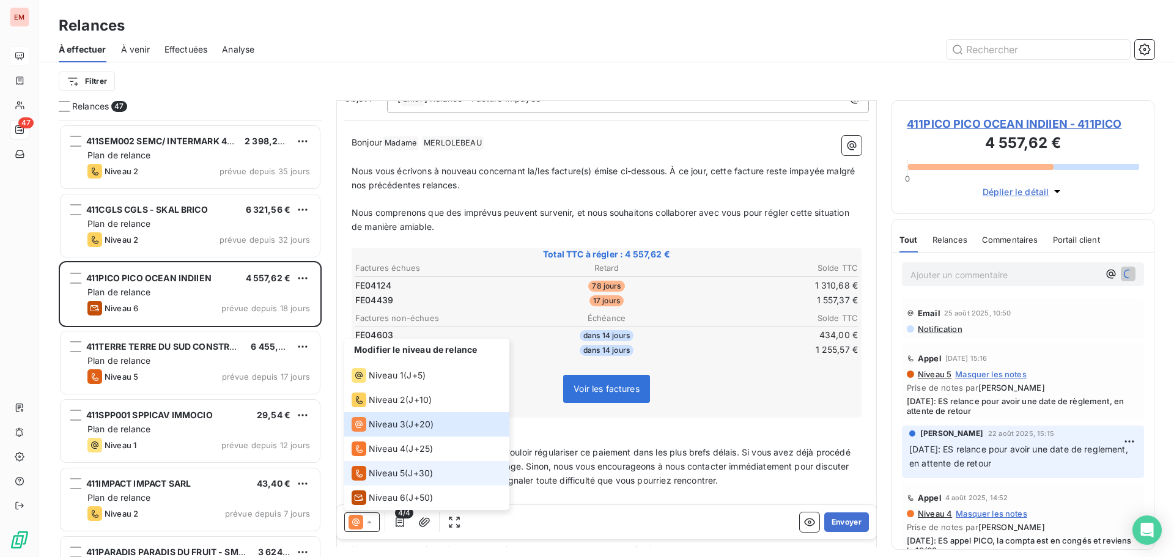
click at [369, 472] on span "Niveau 5" at bounding box center [387, 473] width 36 height 12
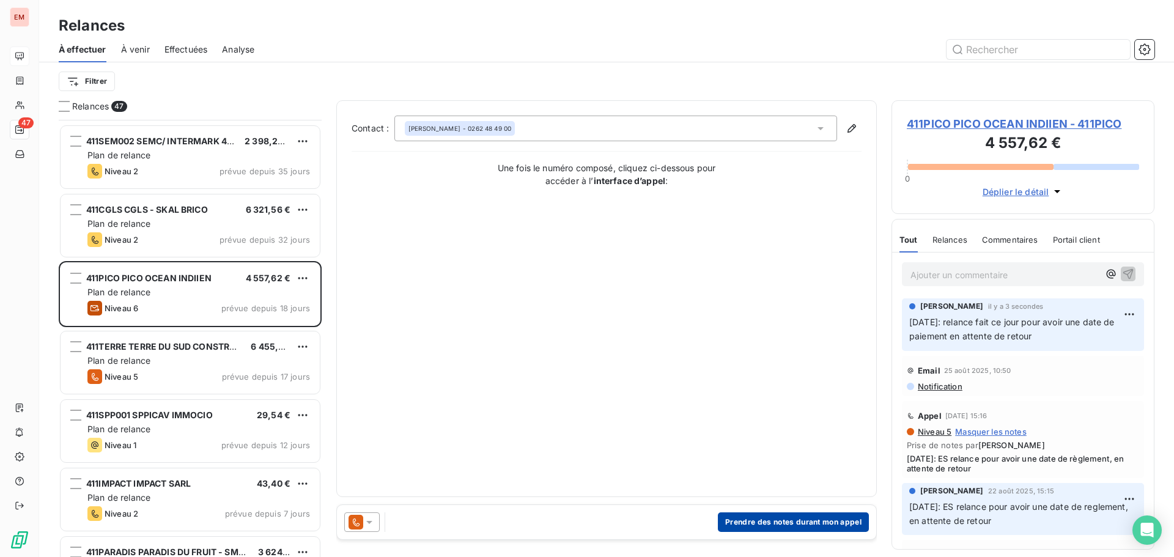
click at [813, 523] on button "Prendre des notes durant mon appel" at bounding box center [793, 522] width 151 height 20
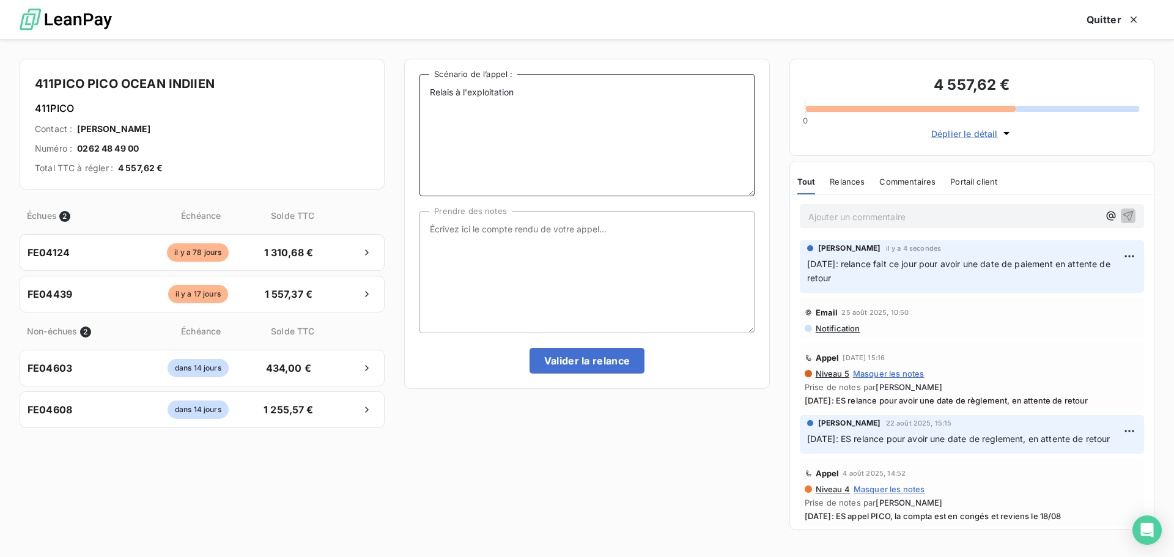
click at [606, 138] on textarea "Relais à l'exploitation" at bounding box center [587, 135] width 335 height 122
paste textarea "[DATE]: relance fait ce jour pour avoir une date de paiement en attente de reto…"
type textarea "Relais à l'exploitation [DATE]: relance fait ce jour pour avoir une date de pai…"
click at [554, 278] on textarea "Prendre des notes" at bounding box center [587, 272] width 335 height 122
paste textarea "[DATE]: relance fait ce jour pour avoir une date de paiement en attente de reto…"
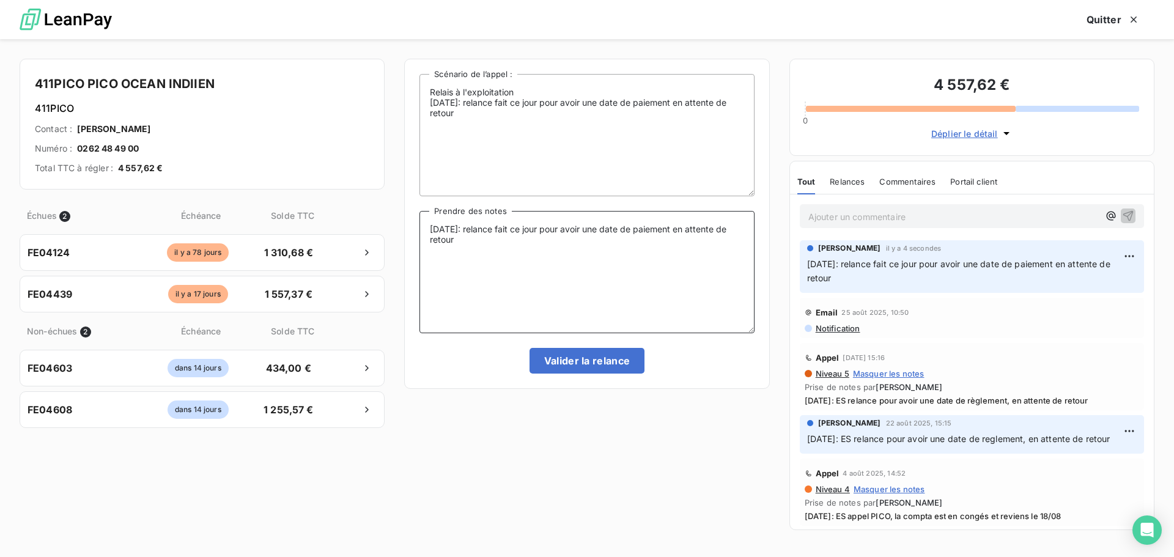
type textarea "[DATE]: relance fait ce jour pour avoir une date de paiement en attente de reto…"
click at [609, 374] on div "Relais à l'exploitation [DATE]: relance fait ce jour pour avoir une date de pai…" at bounding box center [586, 224] width 365 height 330
click at [565, 369] on button "Valider la relance" at bounding box center [588, 361] width 116 height 26
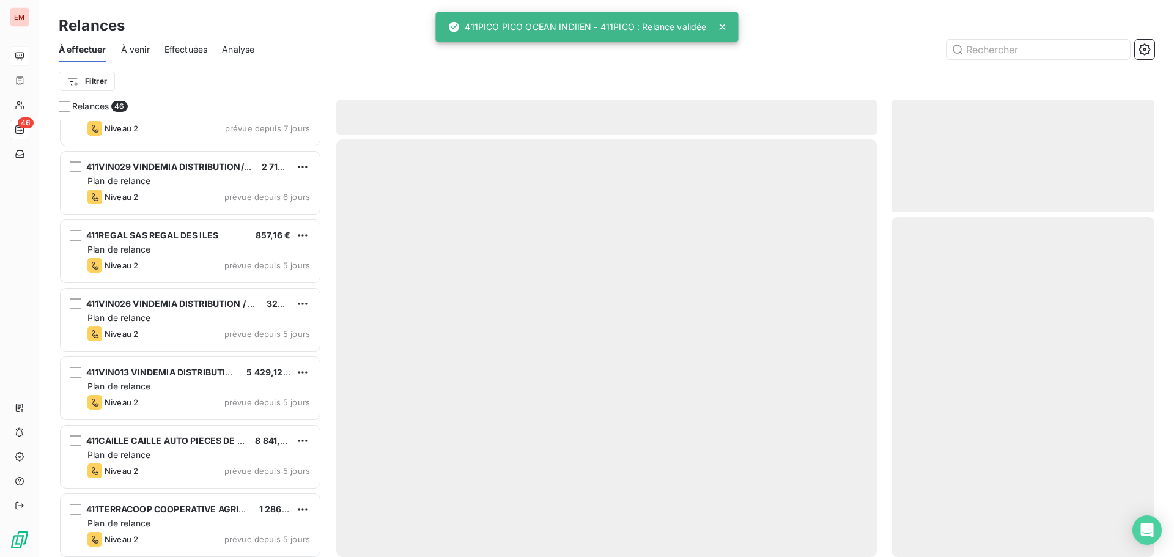
scroll to position [1988, 0]
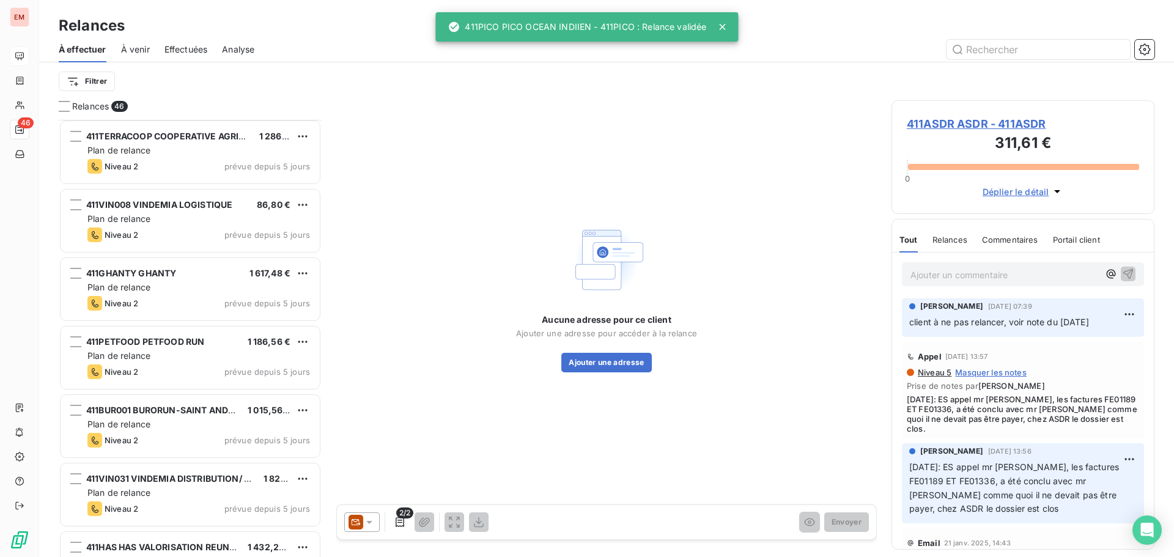
drag, startPoint x: 138, startPoint y: 53, endPoint x: 173, endPoint y: 55, distance: 35.5
click at [140, 53] on span "À venir" at bounding box center [135, 49] width 29 height 12
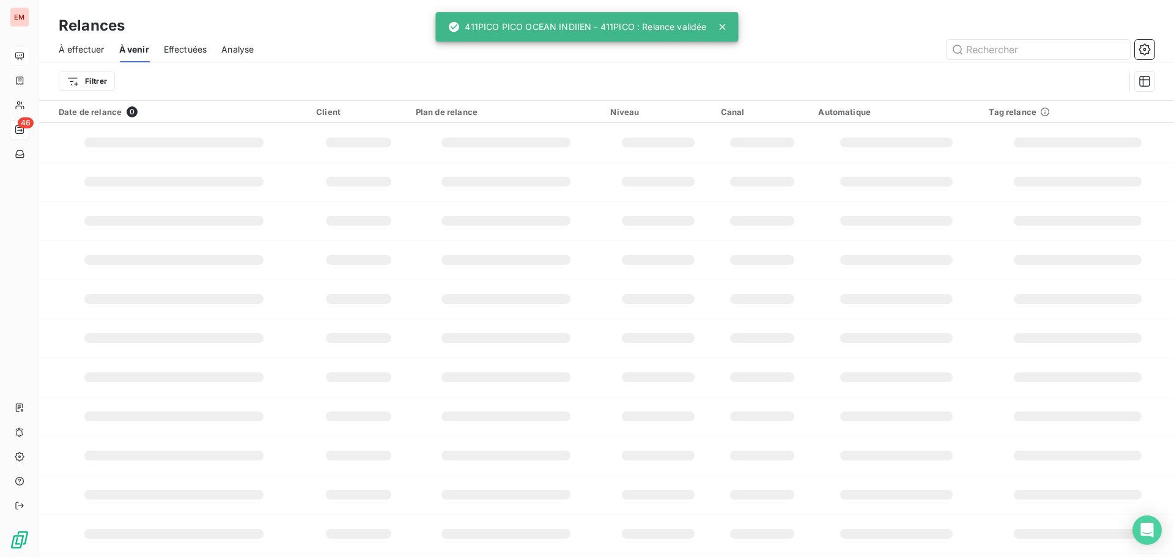
click at [191, 50] on span "Effectuées" at bounding box center [185, 49] width 43 height 12
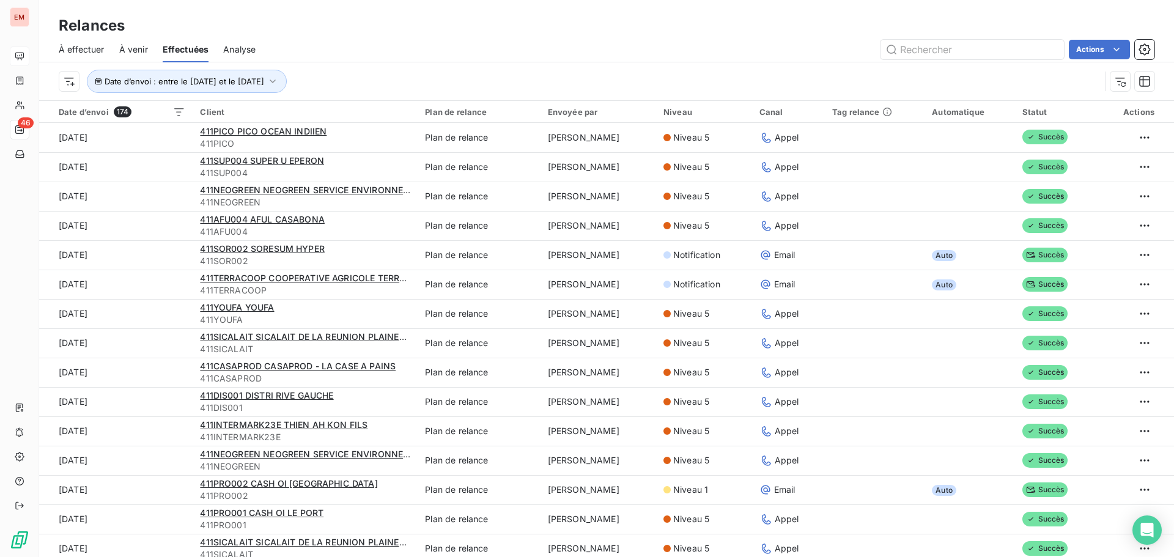
drag, startPoint x: 74, startPoint y: 50, endPoint x: 68, endPoint y: 51, distance: 6.2
click at [73, 50] on span "À effectuer" at bounding box center [82, 49] width 46 height 12
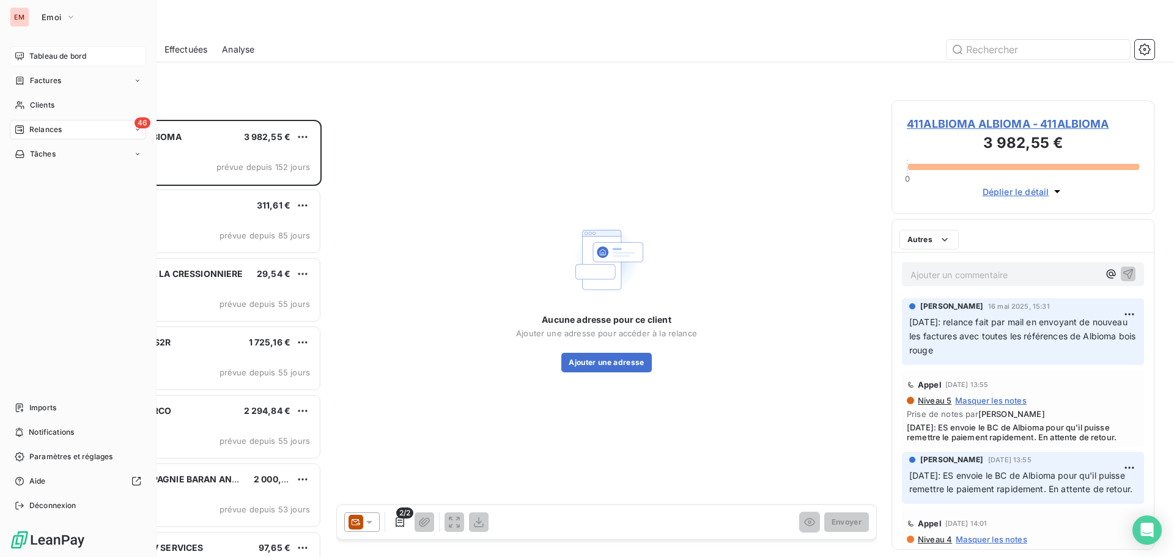
scroll to position [428, 254]
click at [43, 131] on span "Relances" at bounding box center [45, 129] width 32 height 11
drag, startPoint x: 42, startPoint y: 67, endPoint x: 44, endPoint y: 61, distance: 6.6
click at [43, 61] on nav "Tableau de bord Factures Clients 46 Relances Tâches" at bounding box center [78, 104] width 136 height 117
click at [45, 61] on span "Tableau de bord" at bounding box center [57, 56] width 57 height 11
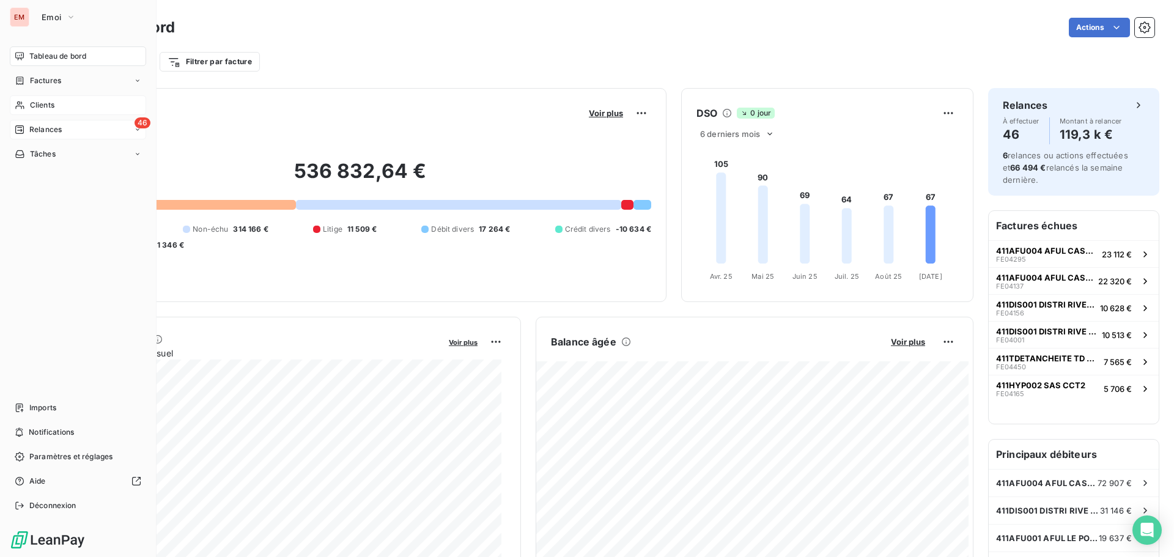
click at [31, 107] on span "Clients" at bounding box center [42, 105] width 24 height 11
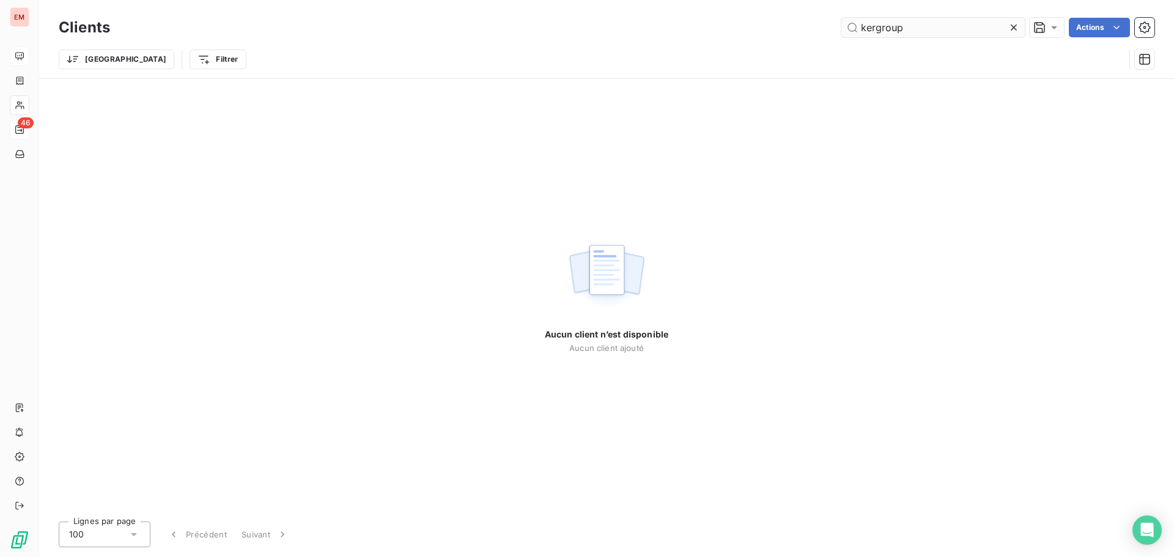
click at [932, 37] on input "kergroup" at bounding box center [933, 28] width 183 height 20
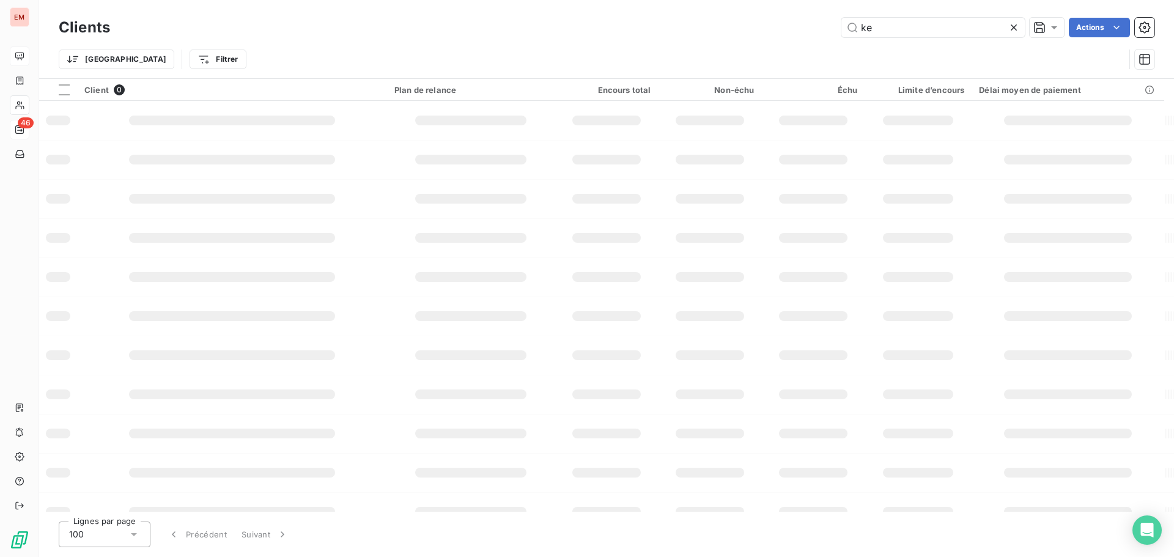
type input "k"
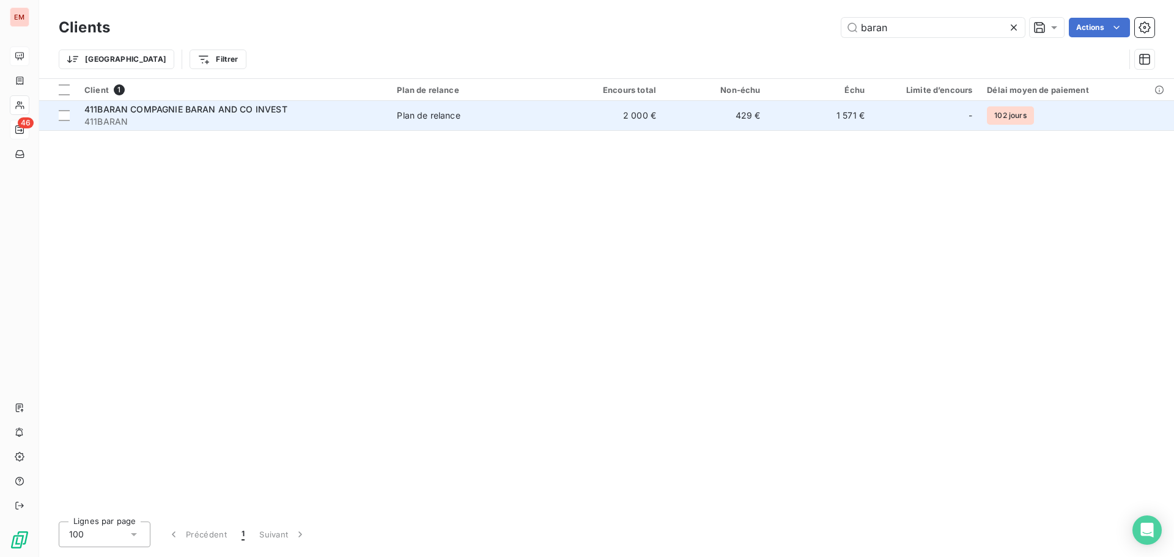
type input "baran"
click at [226, 107] on span "411BARAN COMPAGNIE BARAN AND CO INVEST" at bounding box center [185, 109] width 203 height 10
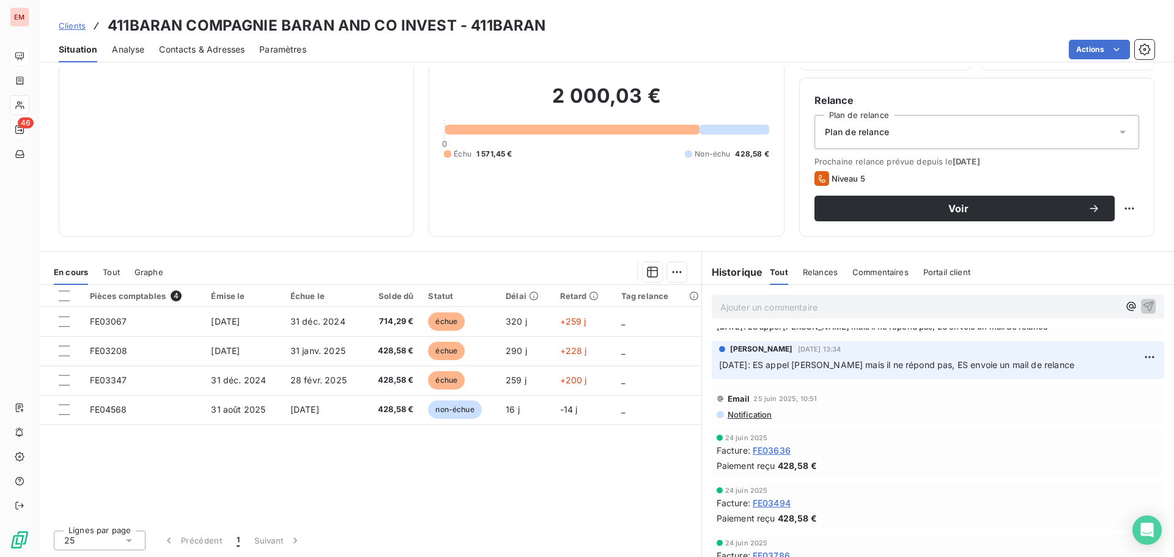
scroll to position [550, 0]
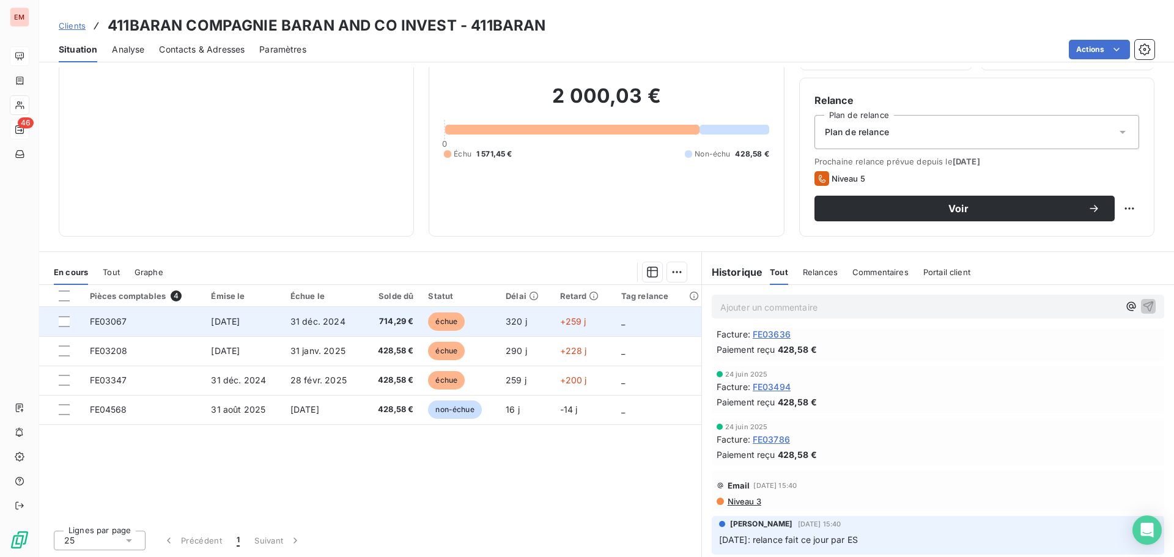
click at [399, 319] on span "714,29 €" at bounding box center [392, 322] width 43 height 12
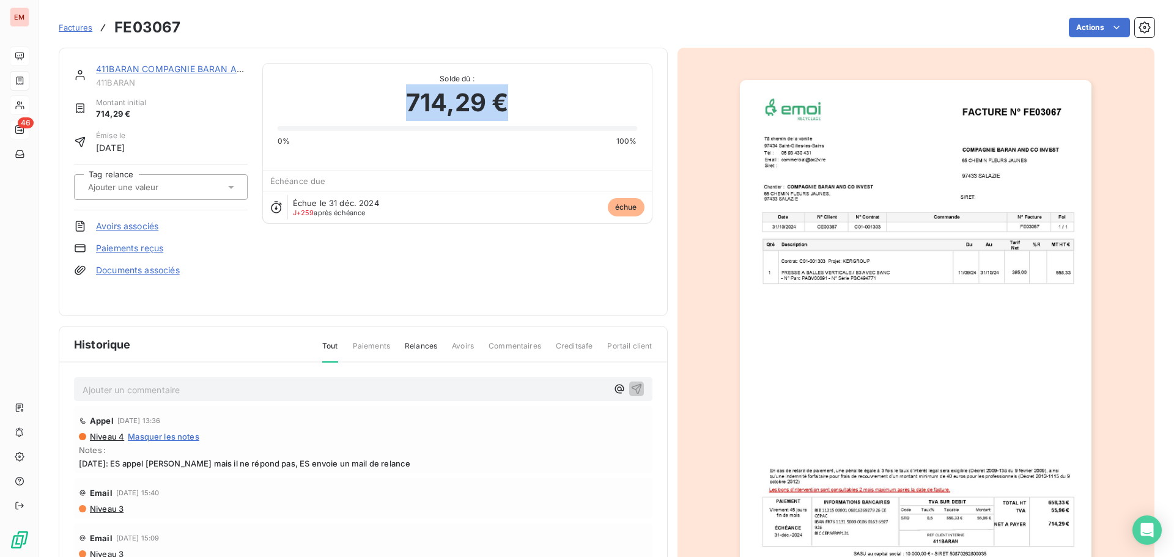
drag, startPoint x: 407, startPoint y: 102, endPoint x: 510, endPoint y: 107, distance: 102.9
click at [510, 107] on div "714,29 €" at bounding box center [458, 102] width 360 height 37
click at [511, 106] on div "714,29 €" at bounding box center [458, 102] width 360 height 37
click at [83, 29] on span "Factures" at bounding box center [76, 28] width 34 height 10
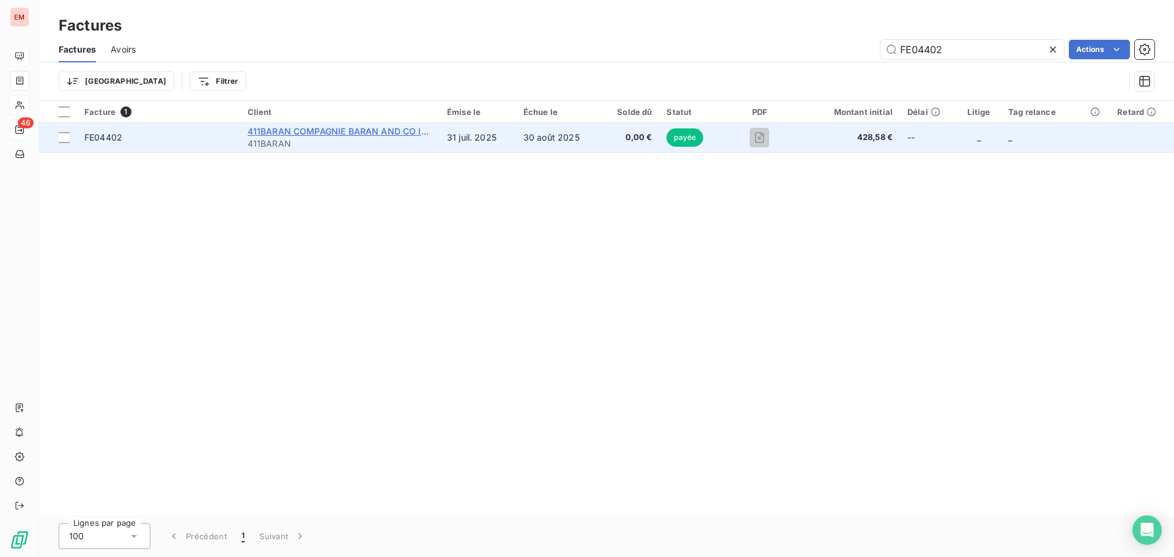
click at [364, 129] on span "411BARAN COMPAGNIE BARAN AND CO INVEST" at bounding box center [349, 131] width 203 height 10
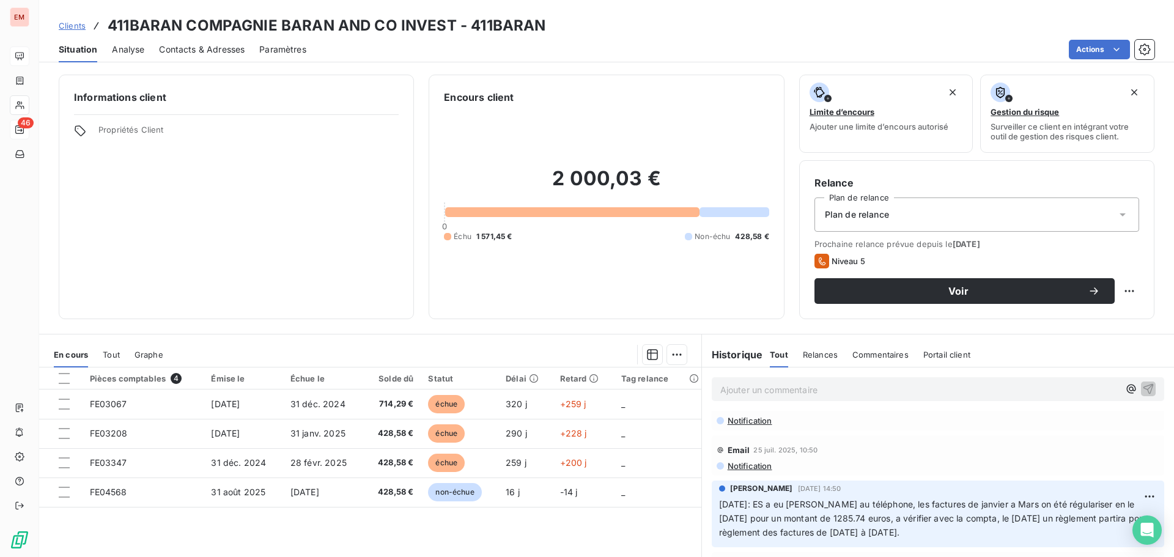
scroll to position [245, 0]
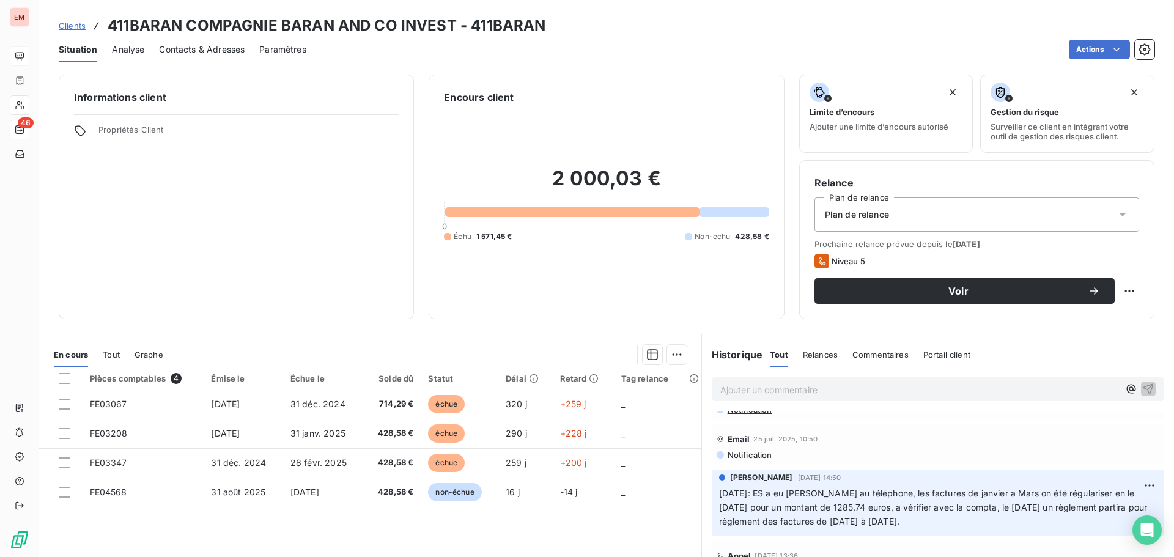
click at [904, 498] on p "[DATE]: ES a eu [PERSON_NAME] au téléphone, les factures de janvier a Mars on é…" at bounding box center [938, 508] width 438 height 42
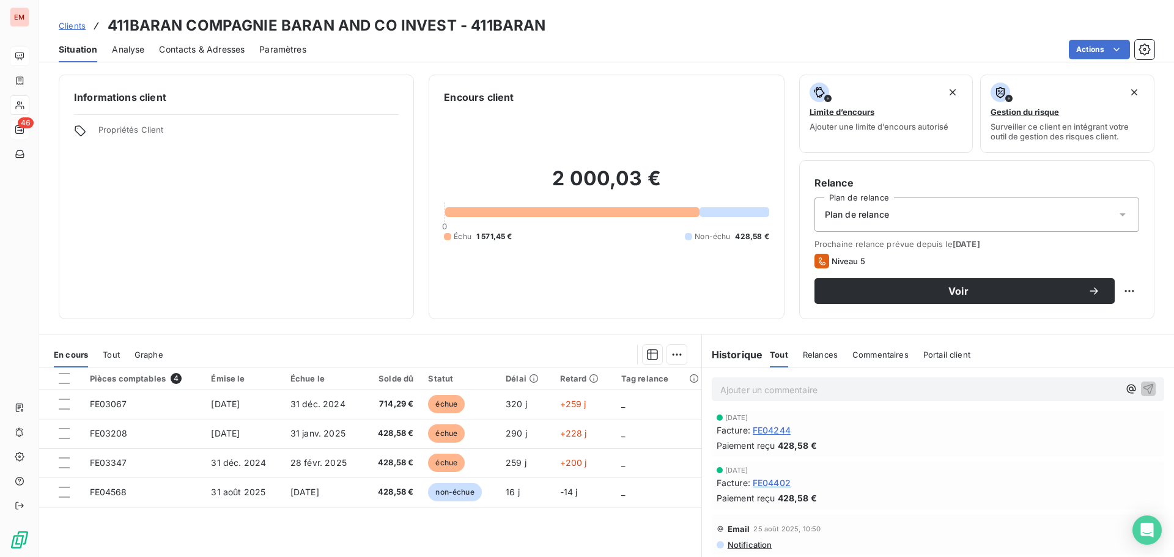
scroll to position [0, 0]
click at [191, 28] on h3 "411BARAN COMPAGNIE BARAN AND CO INVEST - 411BARAN" at bounding box center [327, 26] width 438 height 22
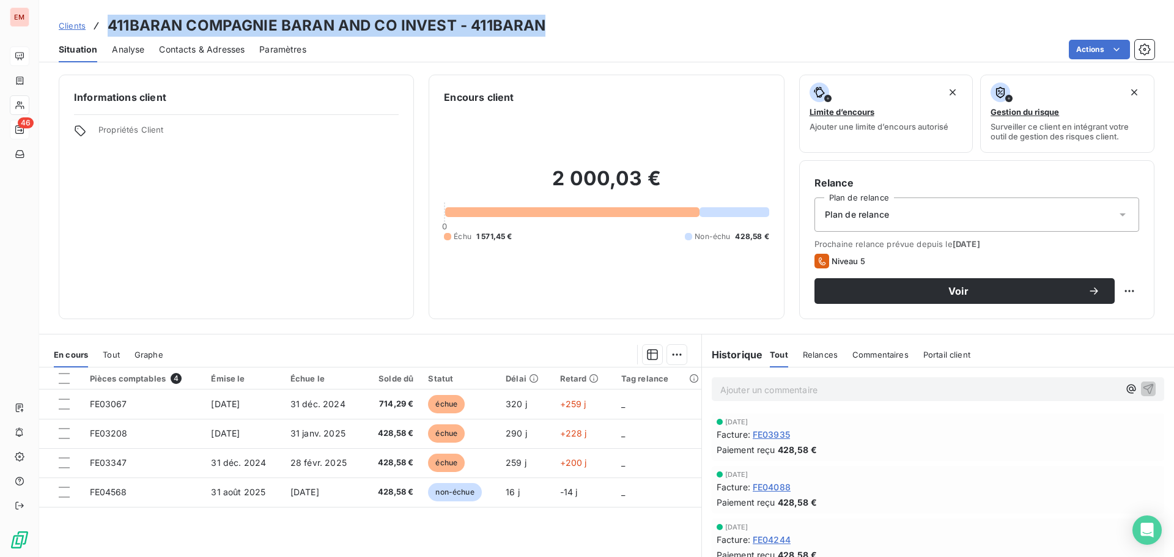
drag, startPoint x: 111, startPoint y: 26, endPoint x: 547, endPoint y: 24, distance: 435.4
click at [547, 24] on div "Clients 411BARAN COMPAGNIE BARAN AND CO INVEST - 411BARAN" at bounding box center [606, 26] width 1135 height 22
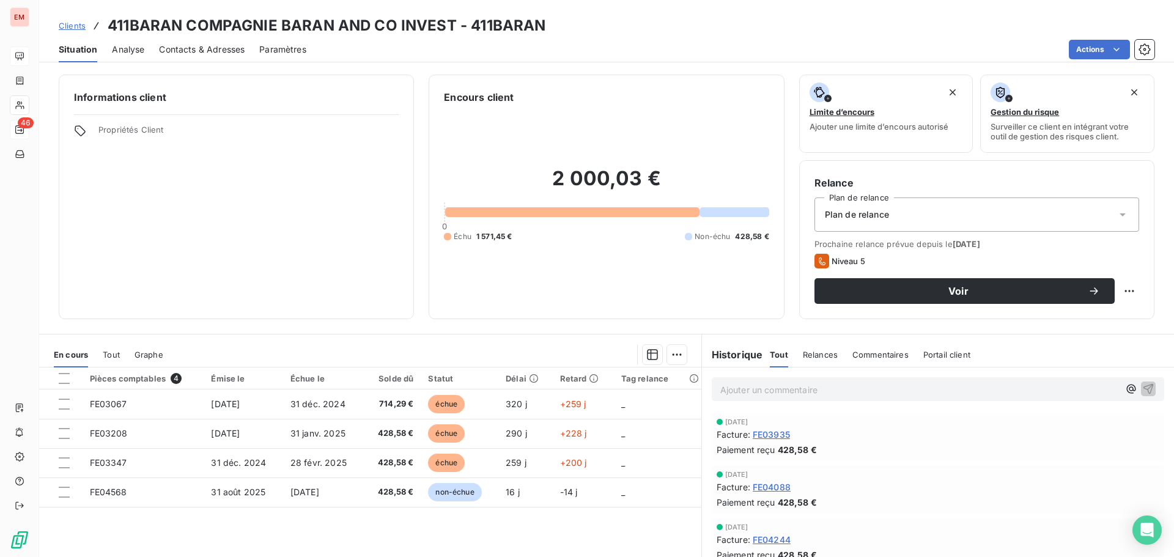
click at [744, 394] on p "Ajouter un commentaire ﻿" at bounding box center [919, 389] width 399 height 15
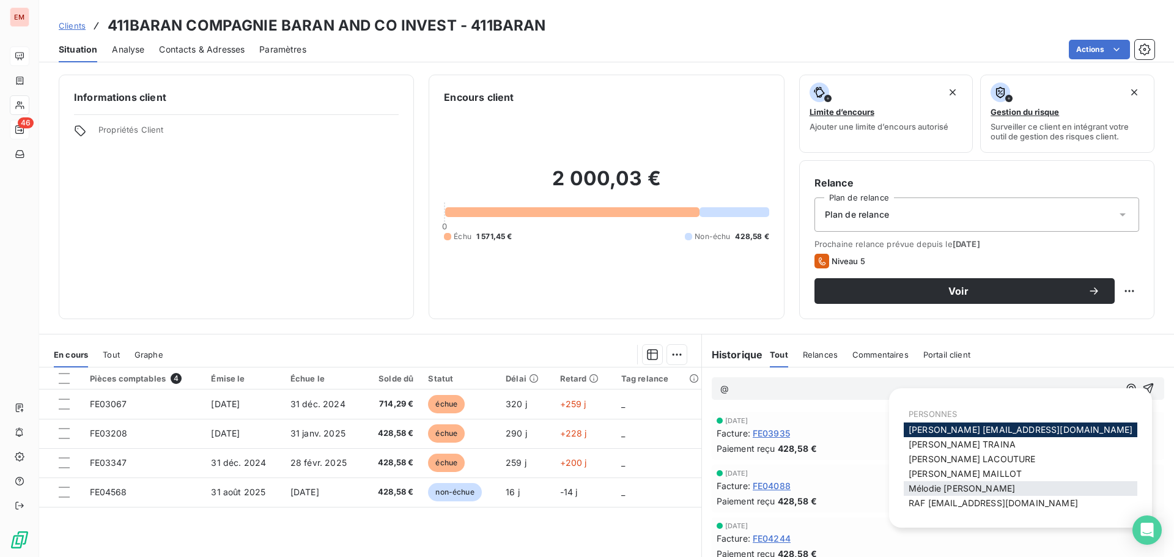
click at [942, 486] on span "[PERSON_NAME]" at bounding box center [962, 488] width 106 height 10
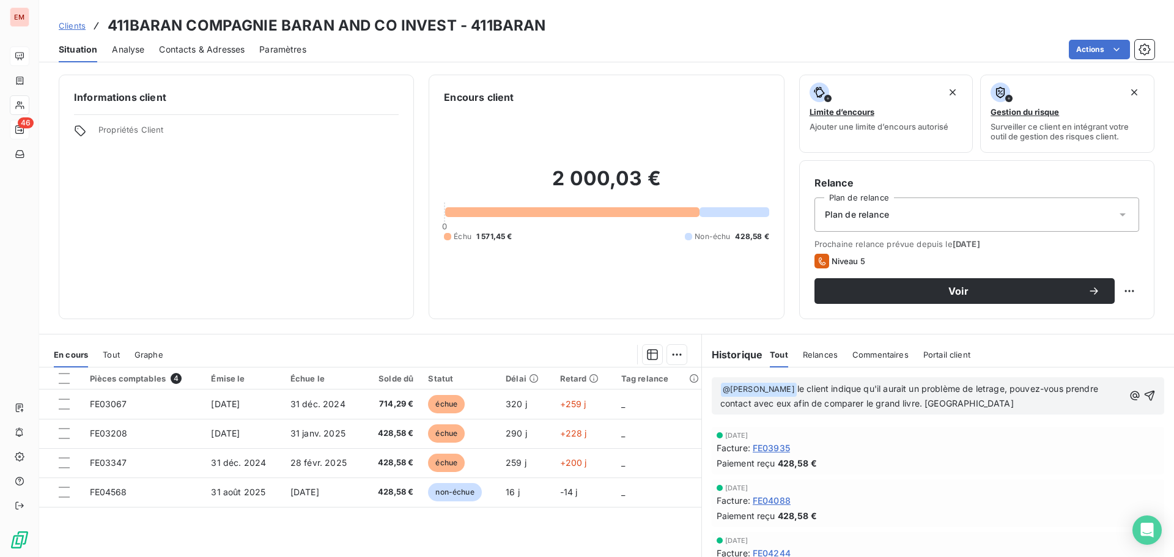
click at [996, 387] on span "le client indique qu'il aurait un problème de letrage, pouvez-vous prendre cont…" at bounding box center [910, 395] width 380 height 25
click at [915, 395] on p "﻿ @ [PERSON_NAME] ﻿ le client indique qu'il aurait un problème de lettrage, pou…" at bounding box center [922, 396] width 404 height 29
click at [919, 407] on span "le client indique qu'il aurait un problème de lettrage, pouvez-vous prendre con…" at bounding box center [912, 395] width 384 height 25
drag, startPoint x: 950, startPoint y: 406, endPoint x: 977, endPoint y: 407, distance: 26.9
click at [977, 407] on p "﻿ @ [PERSON_NAME] ﻿ le client indique qu'il aurait un problème de lettrage, pou…" at bounding box center [922, 396] width 404 height 29
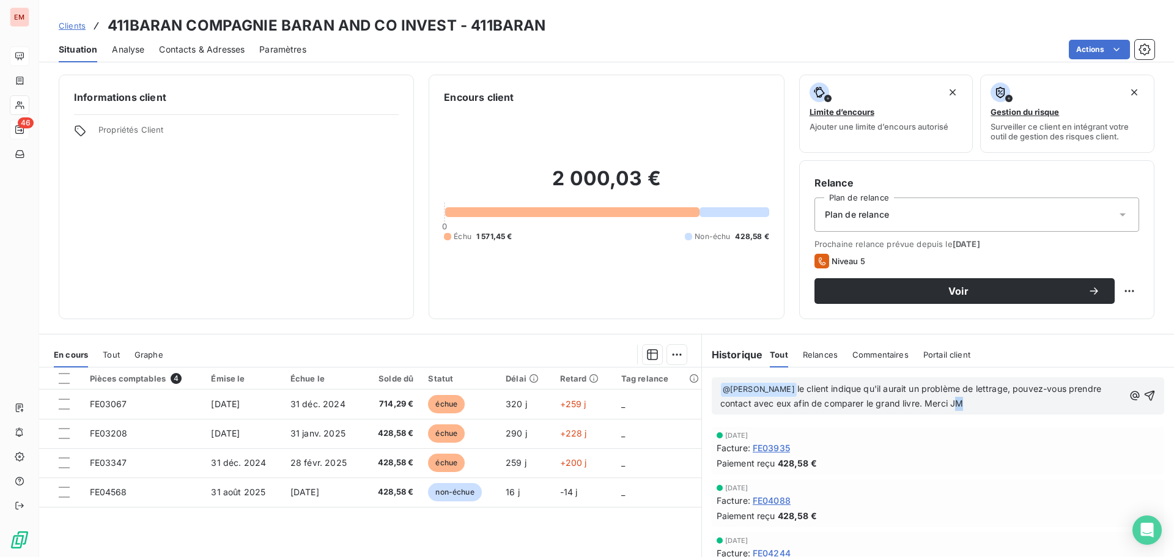
click at [977, 407] on p "﻿ @ [PERSON_NAME] ﻿ le client indique qu'il aurait un problème de lettrage, pou…" at bounding box center [922, 396] width 404 height 29
drag, startPoint x: 969, startPoint y: 405, endPoint x: 943, endPoint y: 409, distance: 25.9
click at [943, 409] on p "﻿ @ [PERSON_NAME] ﻿ le client indique qu'il aurait un problème de lettrage, pou…" at bounding box center [922, 396] width 404 height 29
drag, startPoint x: 800, startPoint y: 390, endPoint x: 834, endPoint y: 402, distance: 35.6
click at [801, 393] on span "le client indique qu'il aurait un problème de lettrage, pouvez-vous prendre con…" at bounding box center [912, 395] width 384 height 25
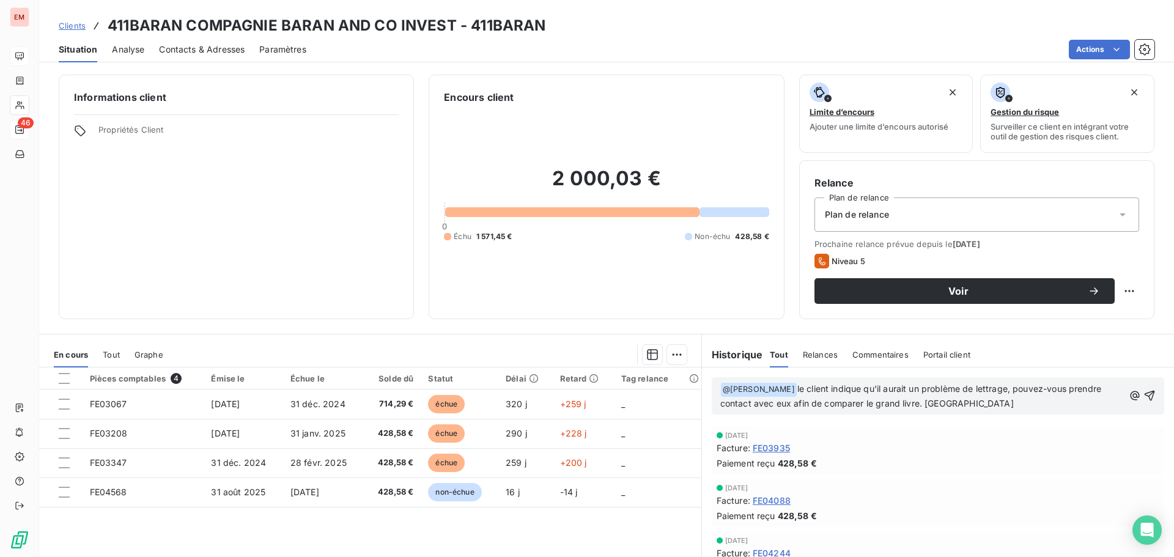
drag, startPoint x: 890, startPoint y: 407, endPoint x: 964, endPoint y: 407, distance: 74.0
click at [898, 407] on span "le client indique qu'il aurait un problème de lettrage, pouvez-vous prendre con…" at bounding box center [912, 395] width 384 height 25
click at [990, 404] on p "﻿ @ [PERSON_NAME] ﻿ le client indique qu'il aurait un problème de lettrage, pou…" at bounding box center [922, 396] width 404 height 29
click at [1144, 399] on icon "button" at bounding box center [1150, 396] width 12 height 12
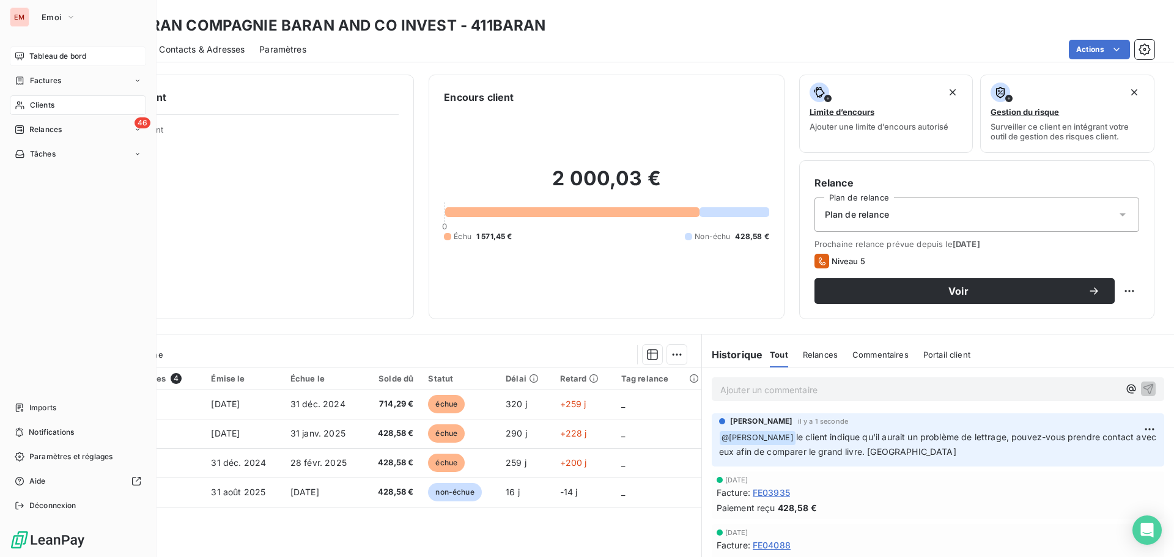
drag, startPoint x: 58, startPoint y: 127, endPoint x: 56, endPoint y: 140, distance: 13.0
click at [56, 140] on nav "Tableau de bord Factures Clients 46 Relances Tâches" at bounding box center [78, 104] width 136 height 117
click at [53, 128] on span "Relances" at bounding box center [45, 129] width 32 height 11
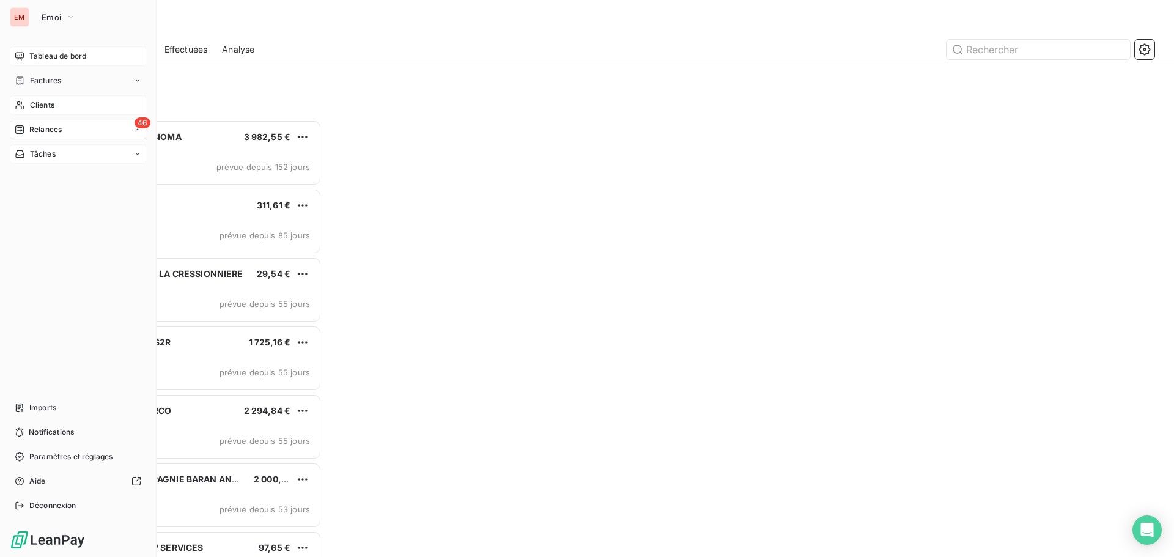
scroll to position [428, 254]
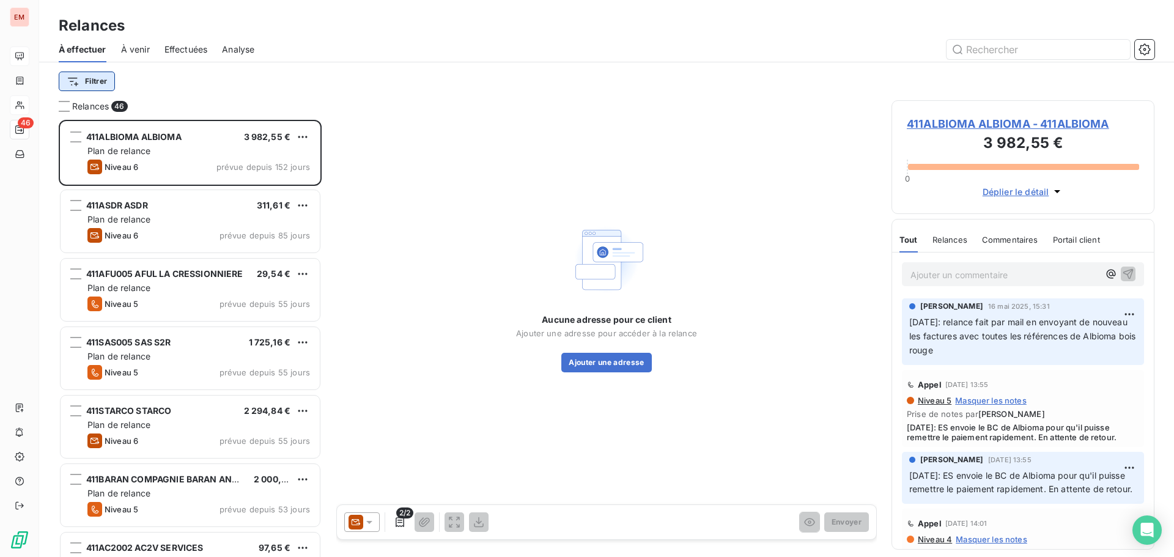
click at [100, 86] on html "EM 46 Relances À effectuer À venir Effectuées Analyse Filtrer Relances 46 411AL…" at bounding box center [587, 278] width 1174 height 557
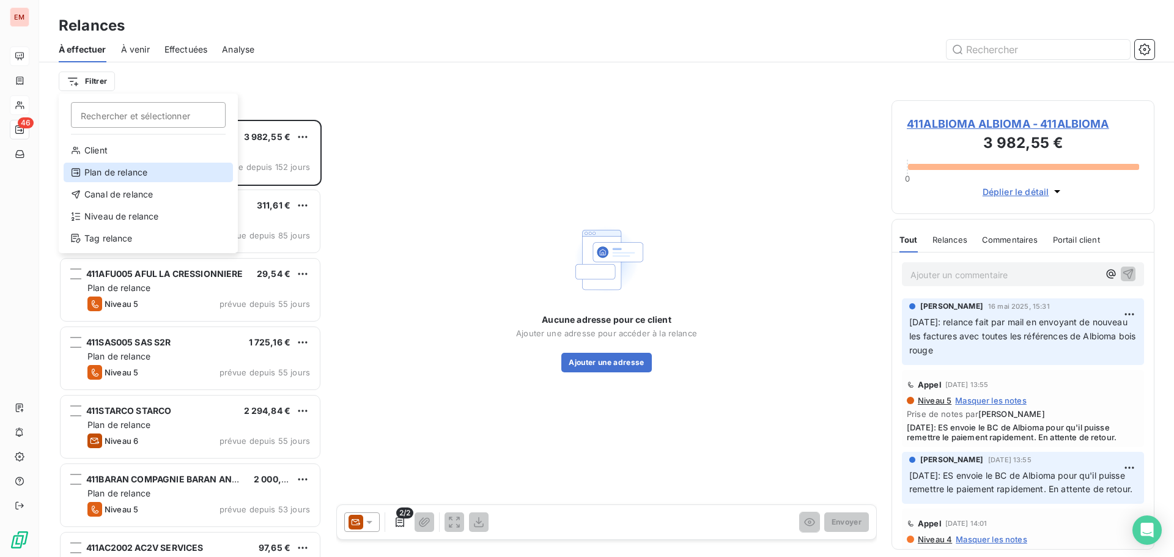
click at [93, 172] on div "Plan de relance" at bounding box center [148, 173] width 169 height 20
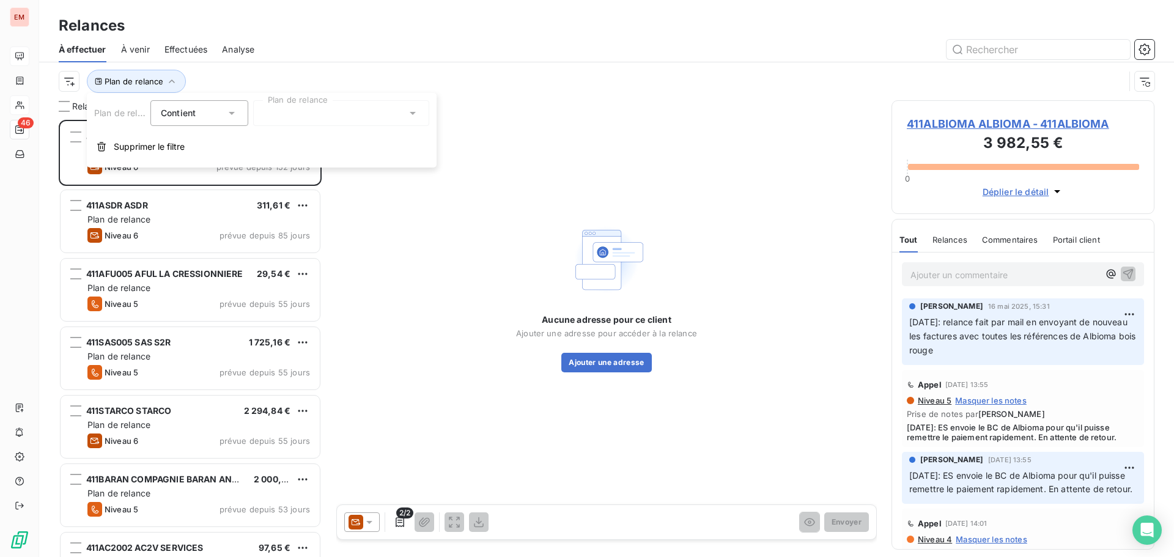
click at [218, 106] on div "Contient is" at bounding box center [193, 113] width 65 height 17
click at [215, 160] on span "Ne contient pas" at bounding box center [208, 163] width 66 height 10
click at [187, 120] on div "Ne contient pas" at bounding box center [193, 113] width 65 height 17
click at [198, 139] on span "Contient" at bounding box center [192, 141] width 35 height 10
click at [267, 123] on div at bounding box center [341, 113] width 176 height 26
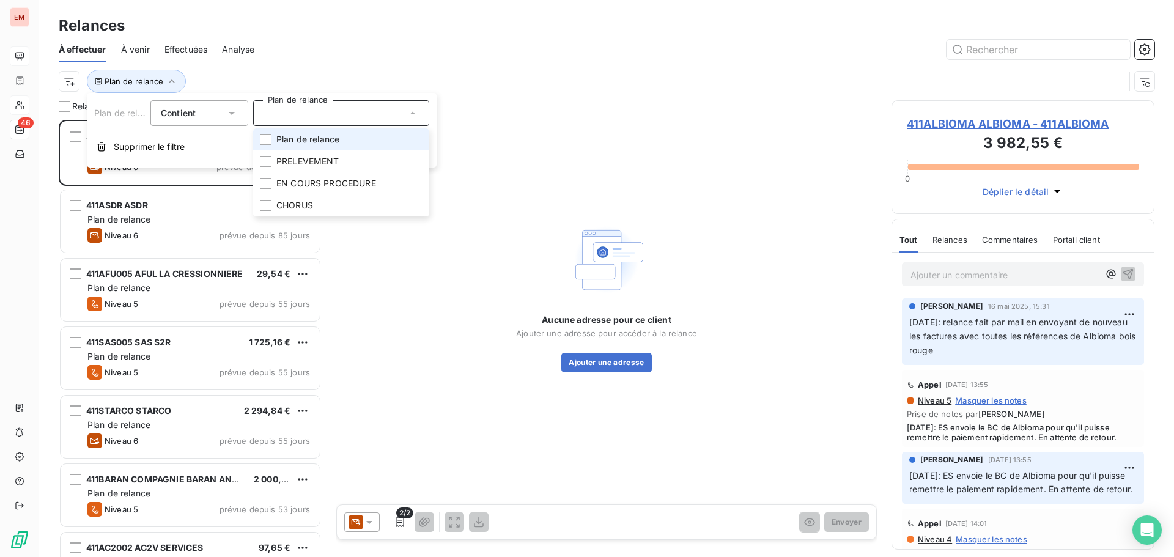
click at [312, 131] on li "Plan de relance" at bounding box center [341, 139] width 176 height 22
click at [423, 67] on div "Plan de relance : Plan de relance" at bounding box center [607, 81] width 1096 height 38
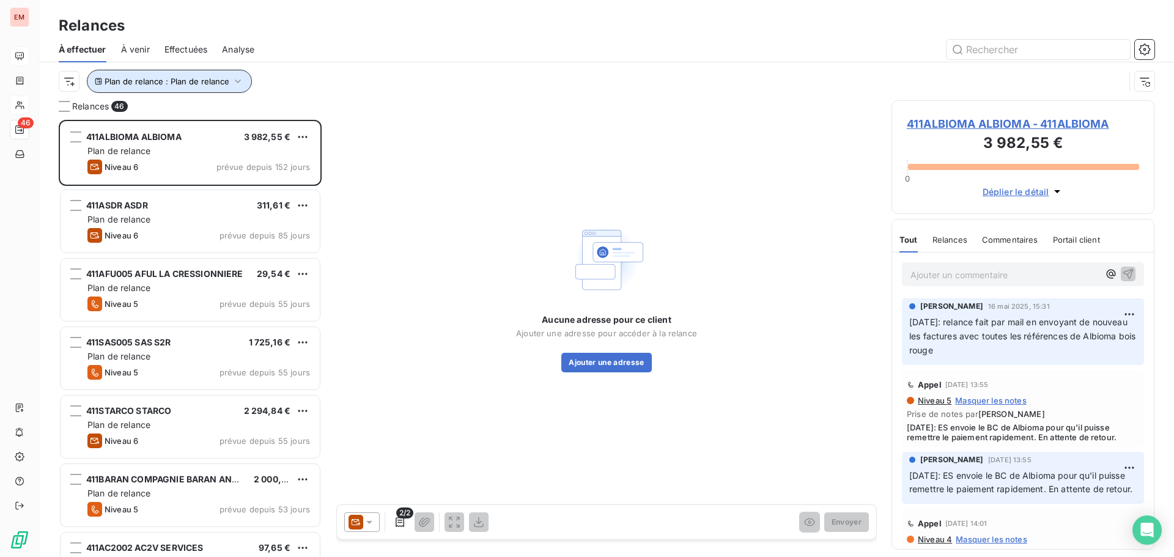
click at [138, 87] on button "Plan de relance : Plan de relance" at bounding box center [169, 81] width 165 height 23
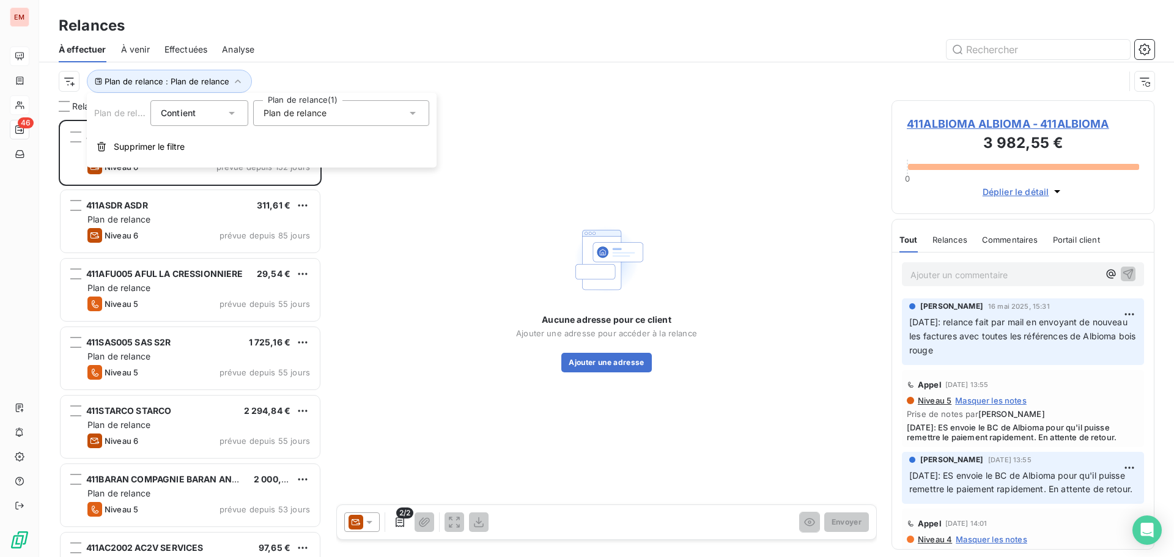
click at [306, 53] on div at bounding box center [712, 50] width 886 height 20
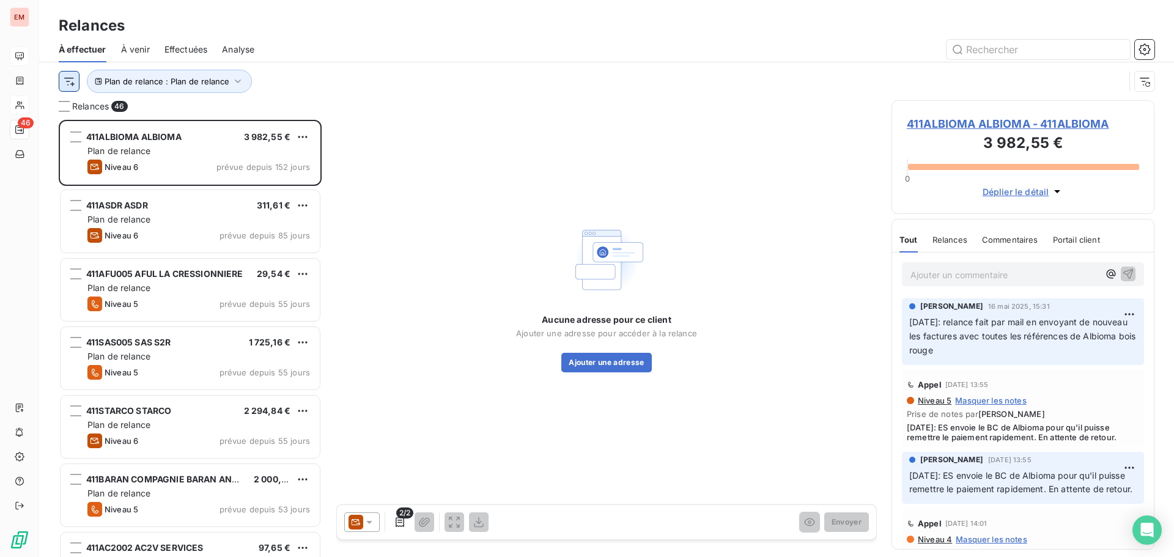
click at [65, 83] on html "EM 46 Relances À effectuer À venir Effectuées Analyse Plan de relance : Plan de…" at bounding box center [587, 278] width 1174 height 557
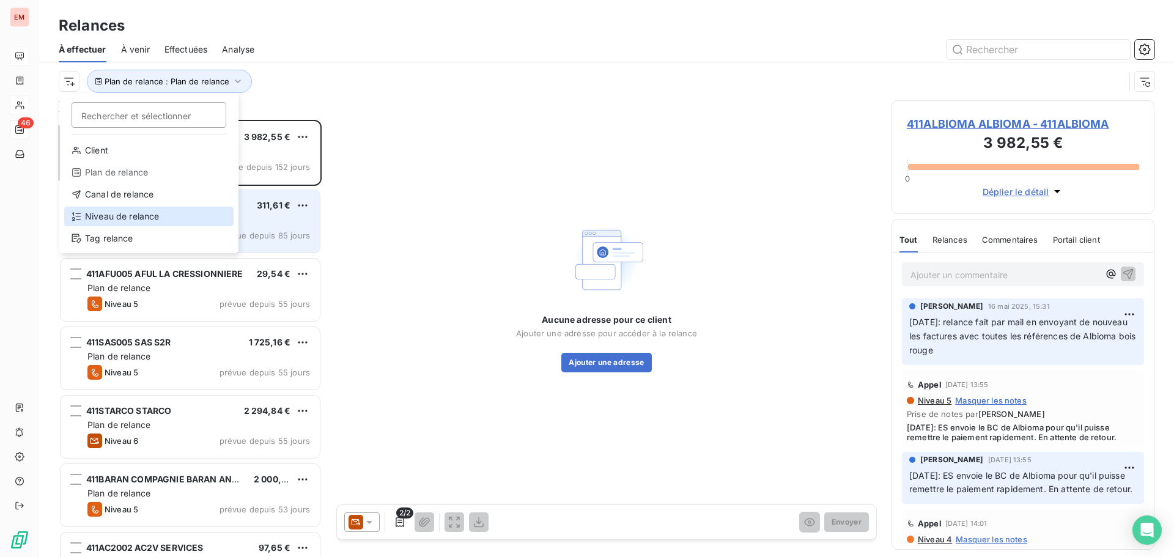
drag, startPoint x: 99, startPoint y: 209, endPoint x: 145, endPoint y: 215, distance: 46.2
click at [100, 209] on div "Niveau de relance" at bounding box center [148, 217] width 169 height 20
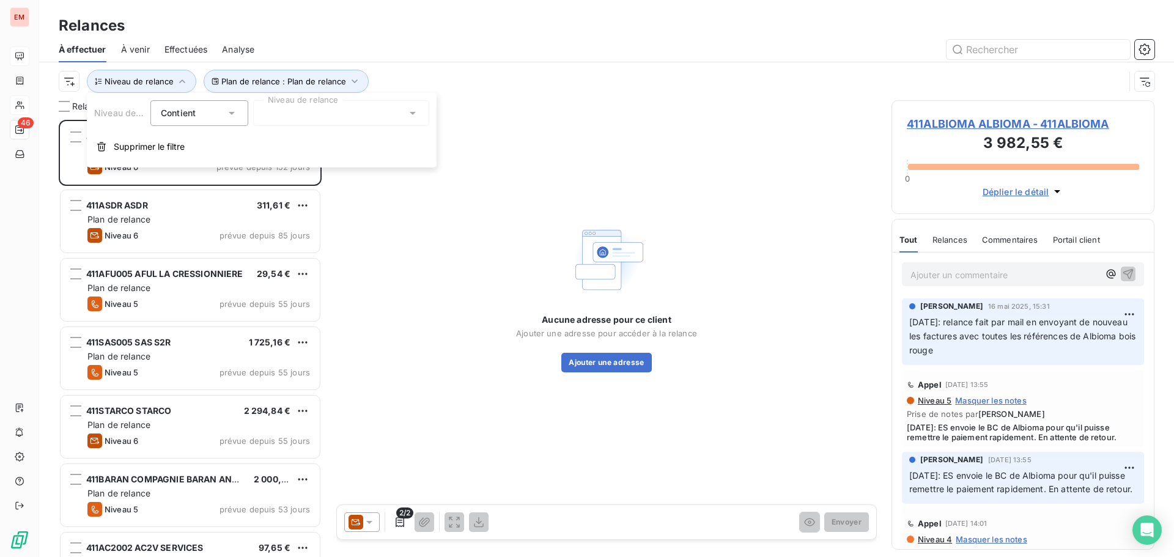
drag, startPoint x: 268, startPoint y: 95, endPoint x: 284, endPoint y: 105, distance: 18.2
click at [275, 106] on div "Niveau de relance Contient is Niveau de relance Supprimer le filtre" at bounding box center [262, 130] width 350 height 75
click at [289, 111] on div at bounding box center [341, 113] width 176 height 26
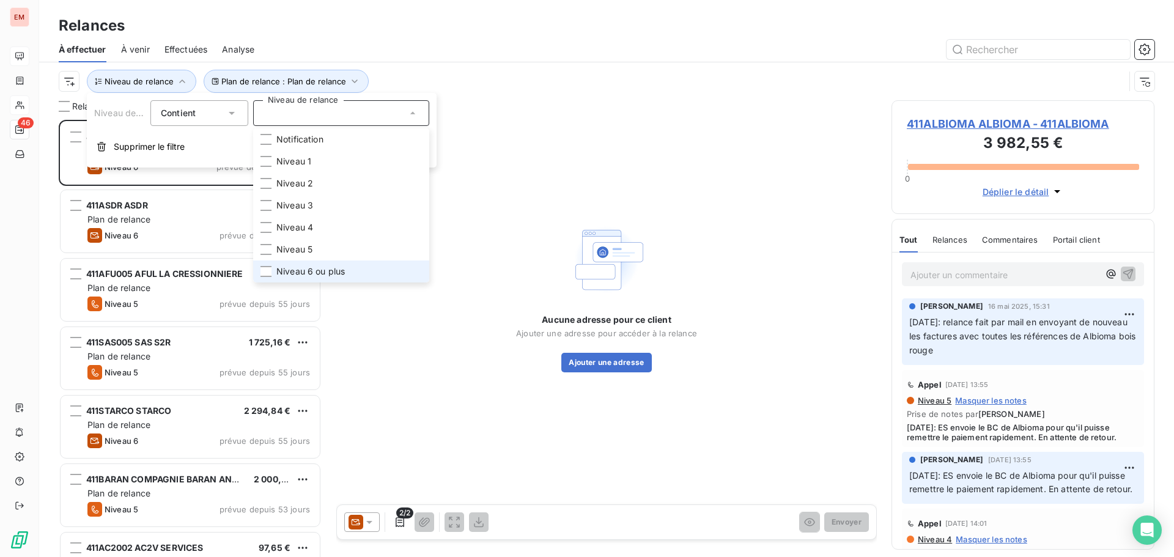
click at [287, 264] on li "Niveau 6 ou plus" at bounding box center [341, 272] width 176 height 22
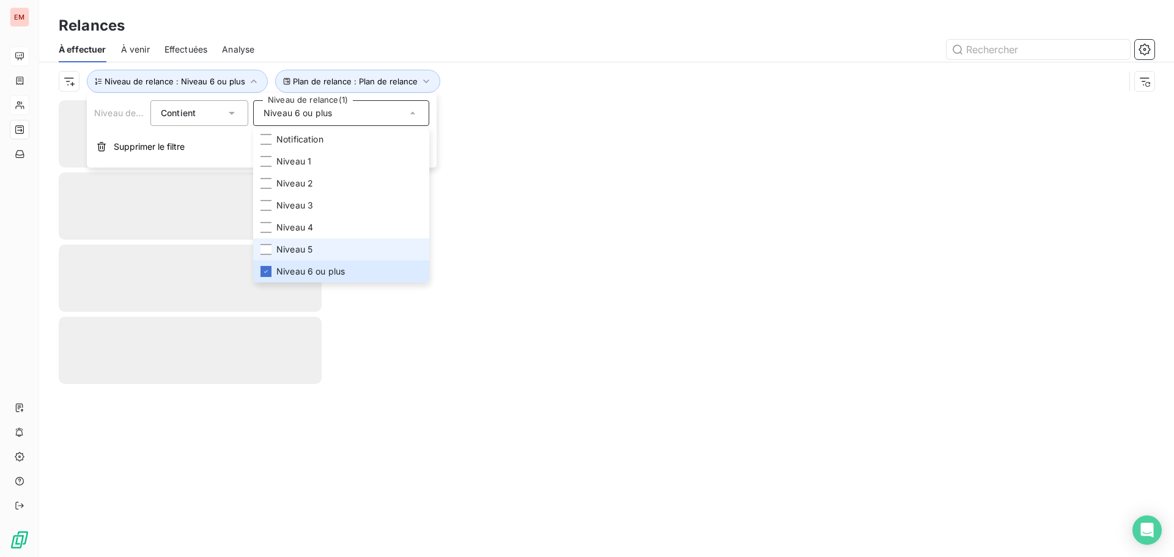
click at [290, 248] on span "Niveau 5" at bounding box center [294, 249] width 36 height 12
click at [286, 225] on span "Niveau 4" at bounding box center [294, 227] width 37 height 12
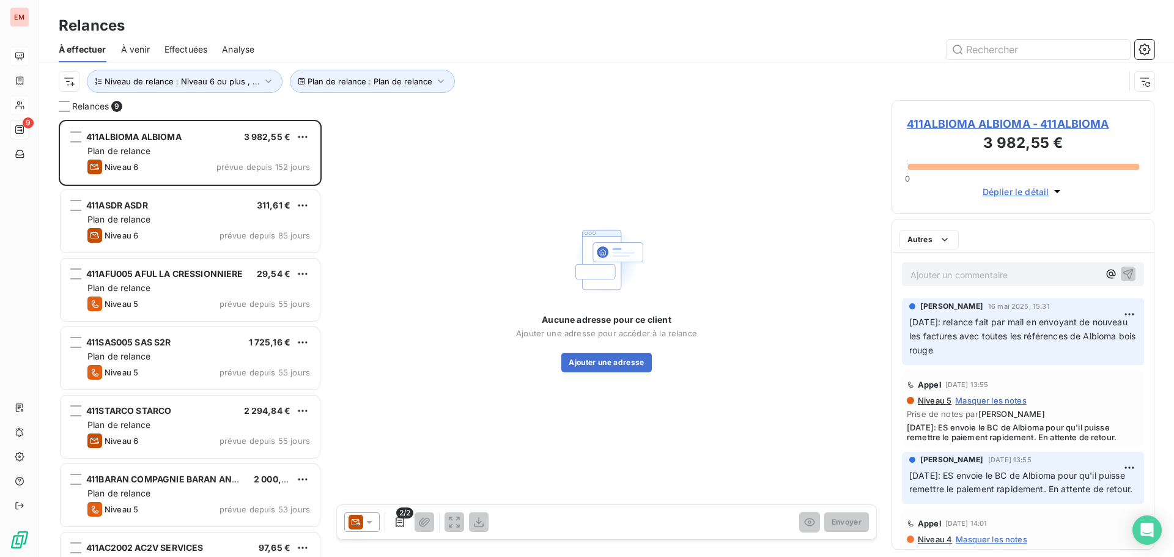
drag, startPoint x: 569, startPoint y: 74, endPoint x: 535, endPoint y: 144, distance: 77.9
click at [569, 74] on div "Plan de relance : Plan de relance Niveau de relance : Niveau 6 ou plus , ..." at bounding box center [592, 81] width 1066 height 23
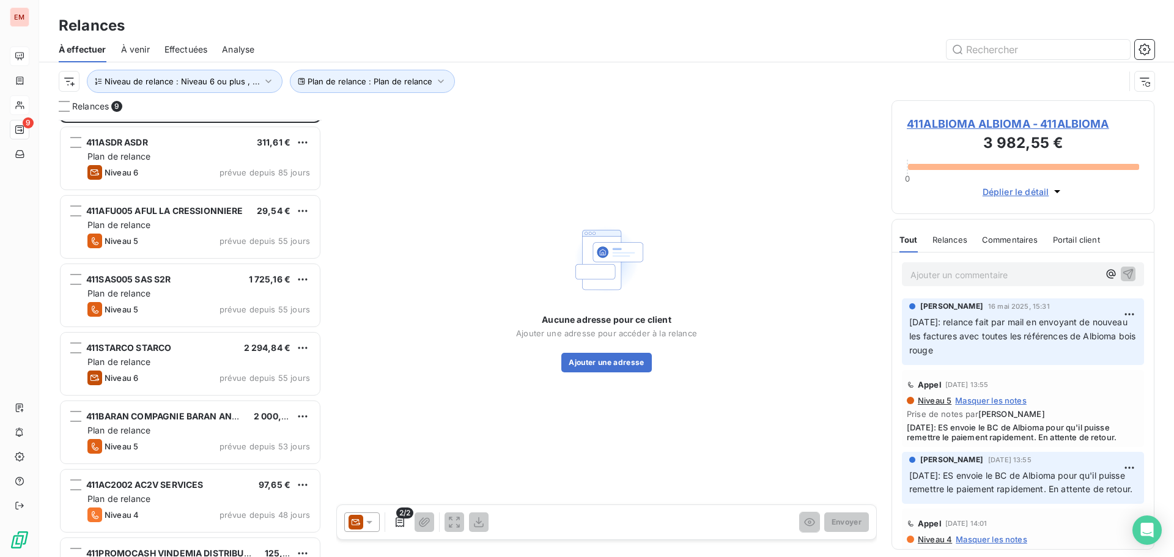
scroll to position [180, 0]
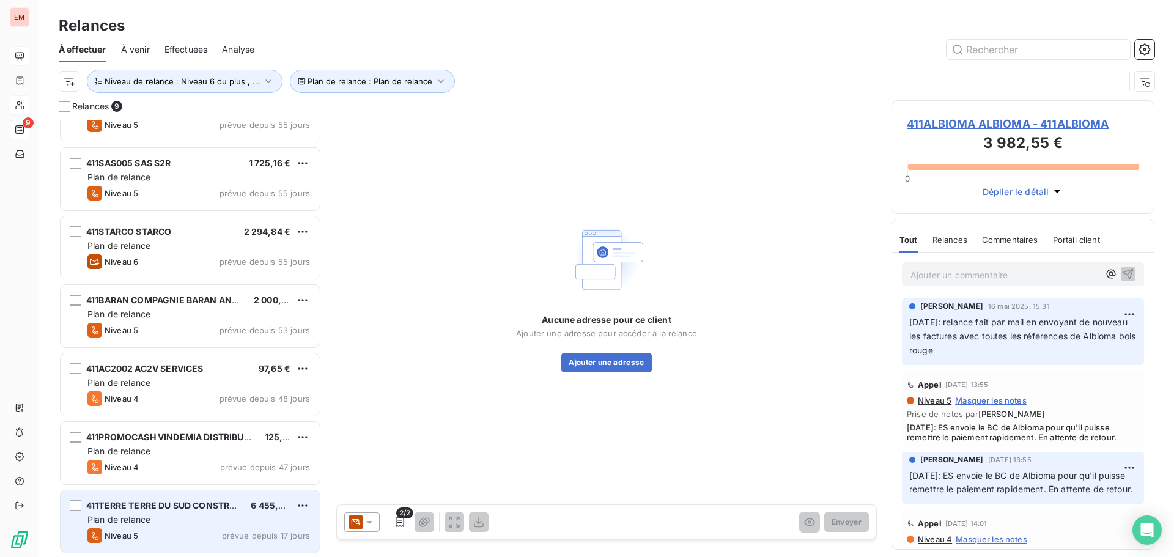
click at [213, 529] on div "Niveau 5 prévue depuis 17 jours" at bounding box center [198, 535] width 223 height 15
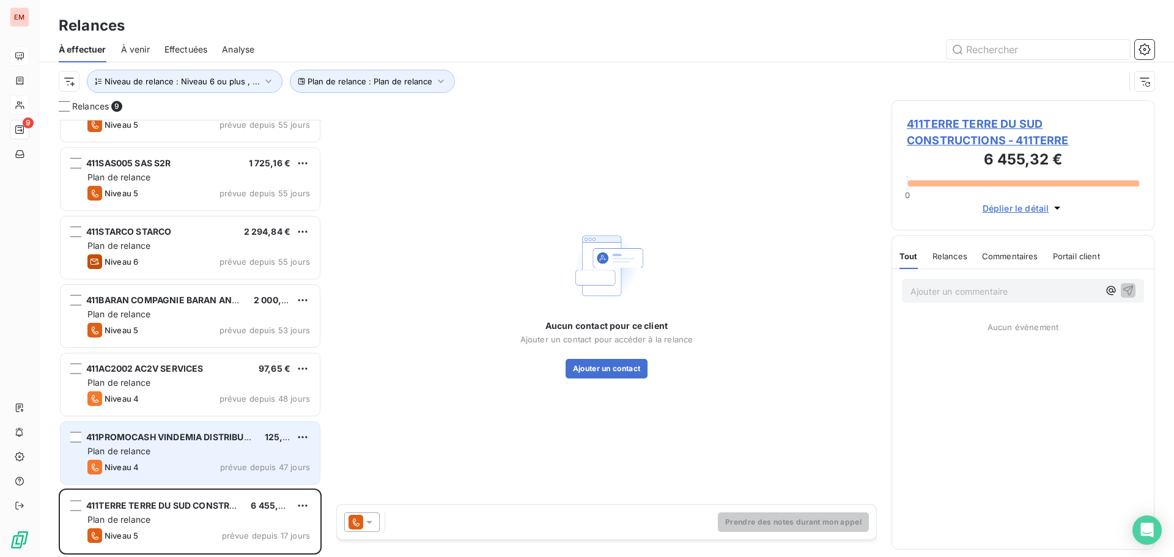
click at [172, 469] on div "Niveau 4 prévue depuis 47 jours" at bounding box center [198, 467] width 223 height 15
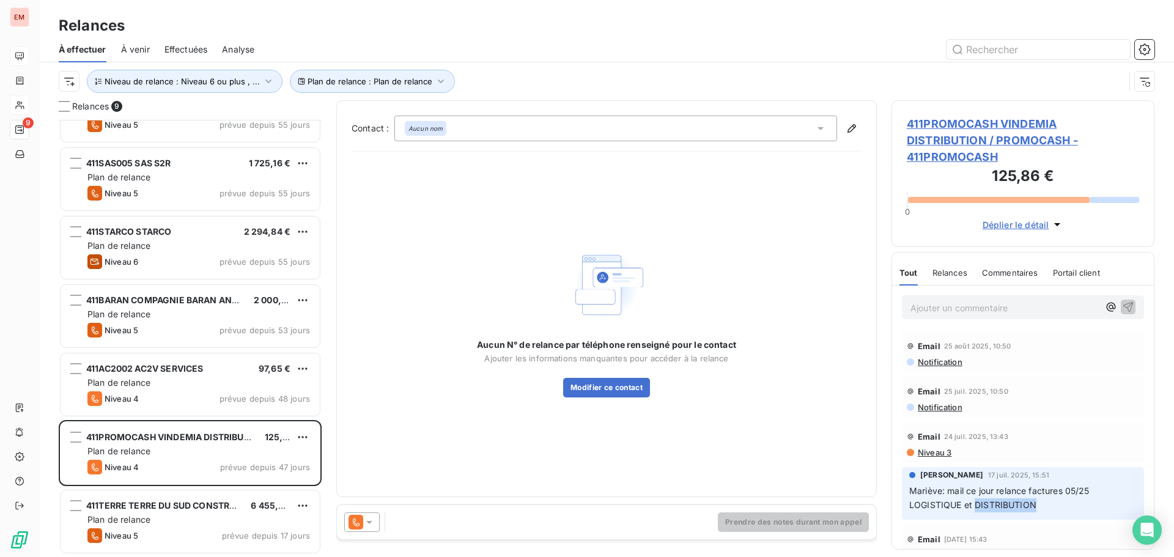
drag, startPoint x: 977, startPoint y: 482, endPoint x: 1061, endPoint y: 493, distance: 84.5
click at [1062, 493] on p "Mariève: mail ce jour relance factures 05/25 LOGISTIQUE et DISTRIBUTION" at bounding box center [1022, 498] width 227 height 28
click at [1047, 489] on p "Mariève: mail ce jour relance factures 05/25 LOGISTIQUE et DISTRIBUTION" at bounding box center [1022, 498] width 227 height 28
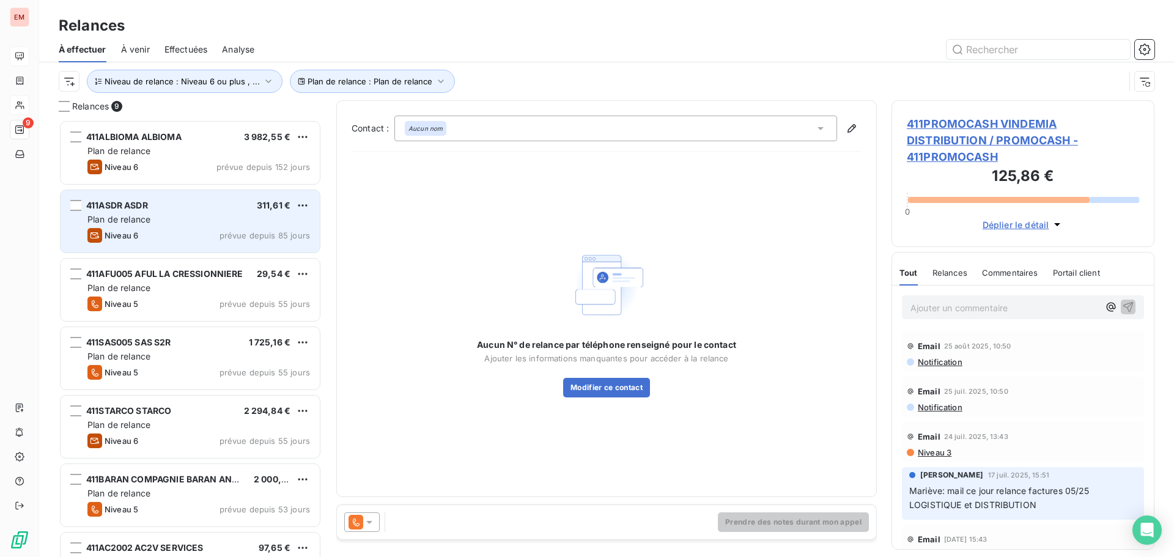
drag, startPoint x: 158, startPoint y: 171, endPoint x: 173, endPoint y: 210, distance: 41.8
click at [158, 169] on div "Niveau 6 prévue depuis 152 jours" at bounding box center [198, 167] width 223 height 15
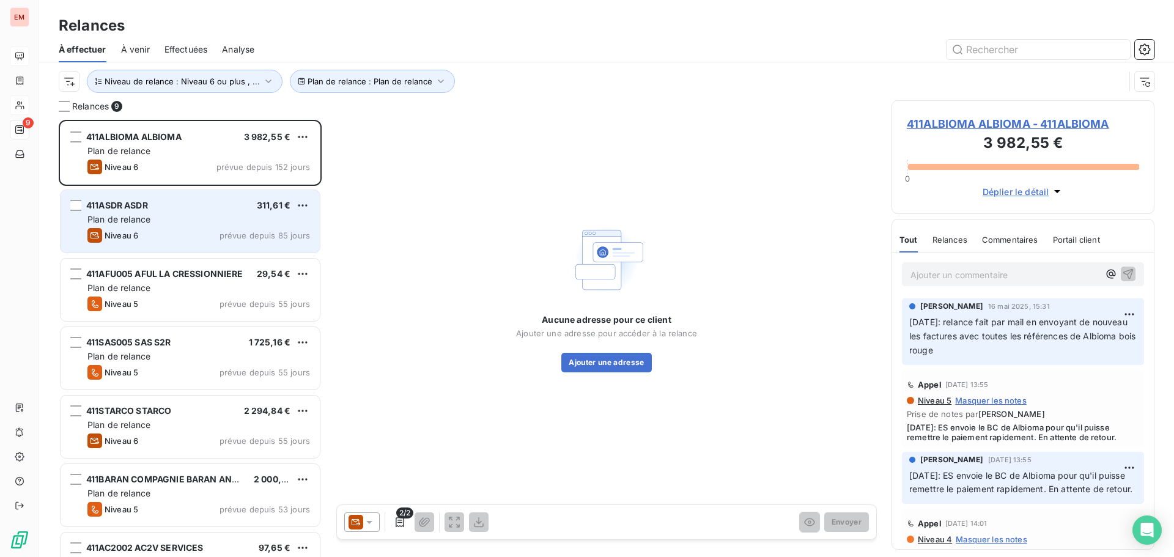
click at [152, 220] on div "Plan de relance" at bounding box center [198, 219] width 223 height 12
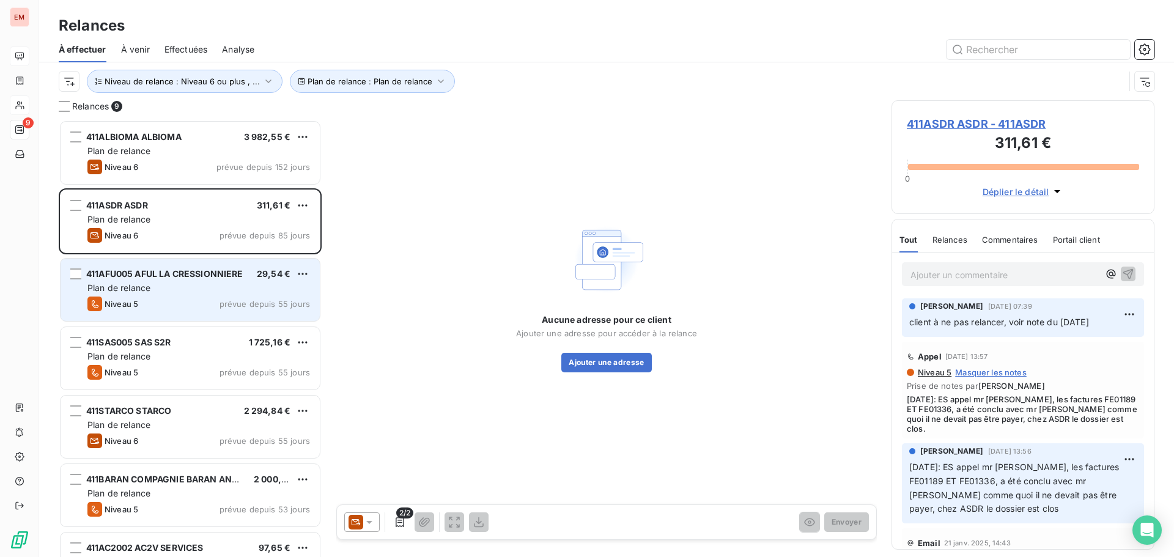
click at [194, 302] on div "Niveau 5 prévue depuis 55 jours" at bounding box center [198, 304] width 223 height 15
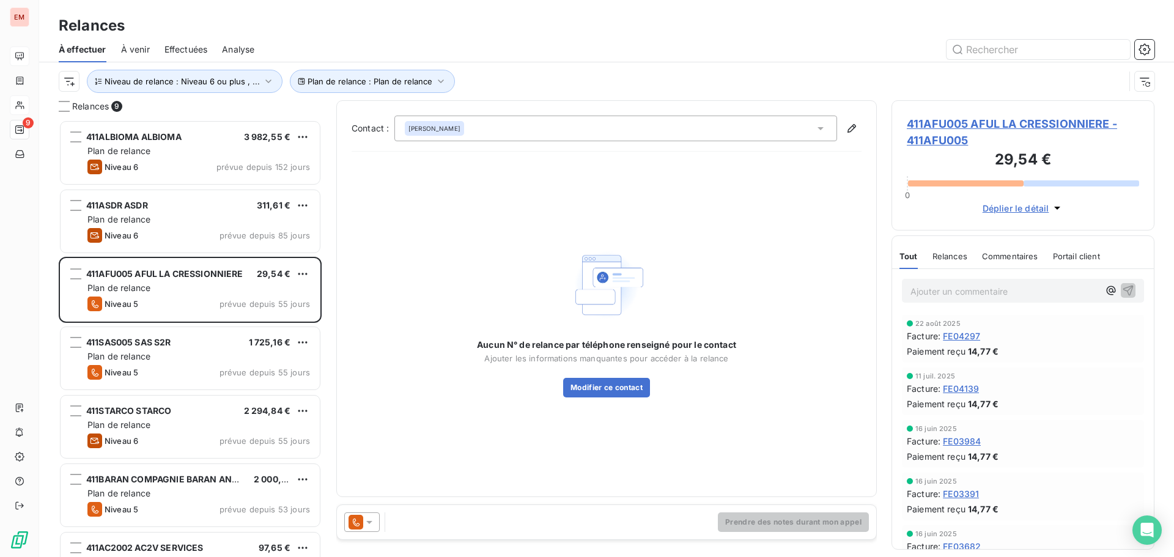
click at [369, 526] on icon at bounding box center [369, 522] width 12 height 12
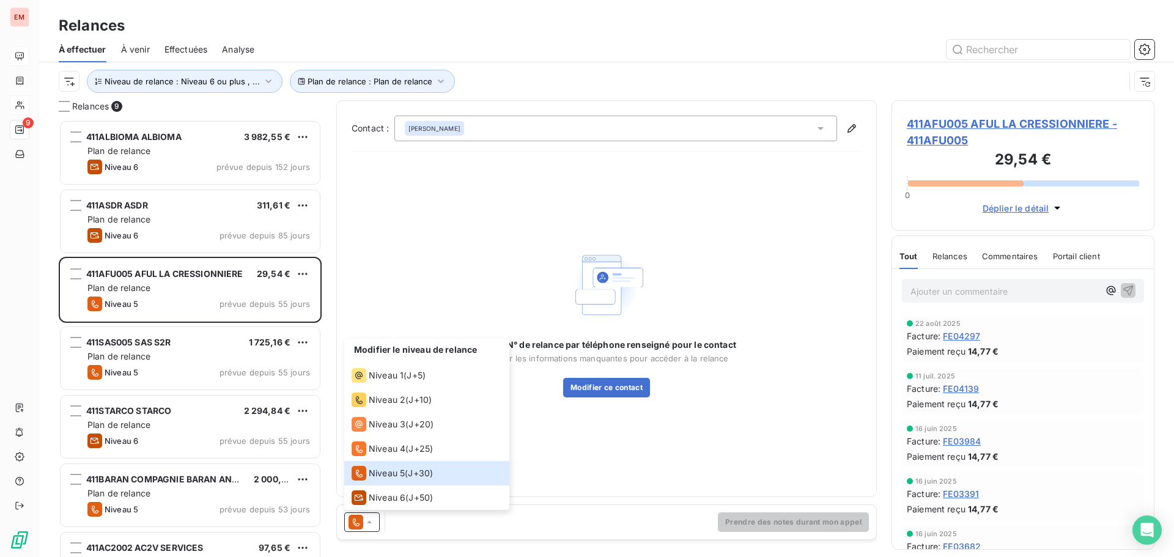
click at [634, 302] on img at bounding box center [607, 285] width 78 height 79
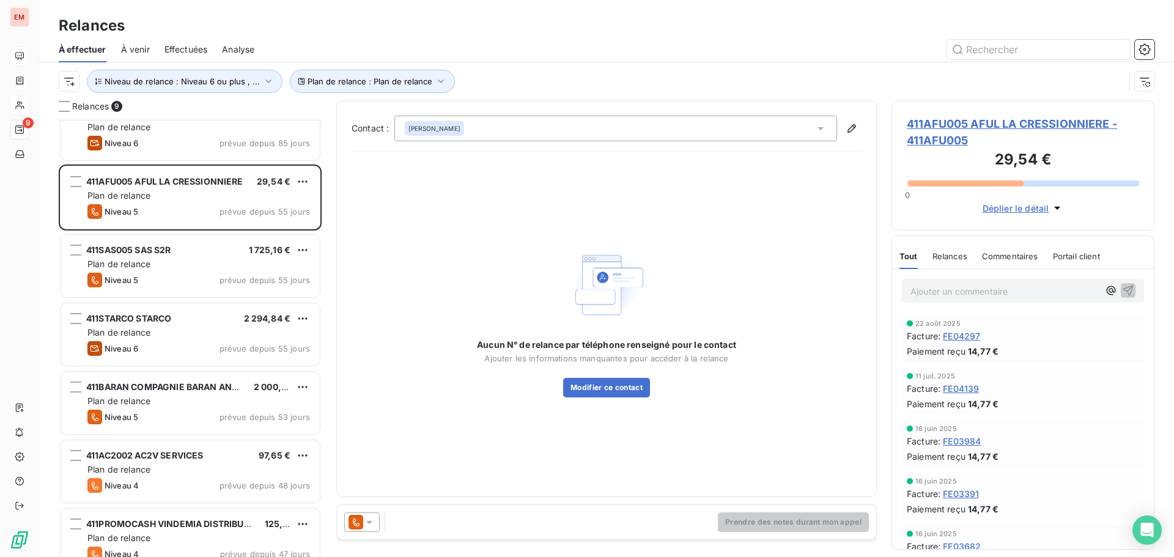
scroll to position [123, 0]
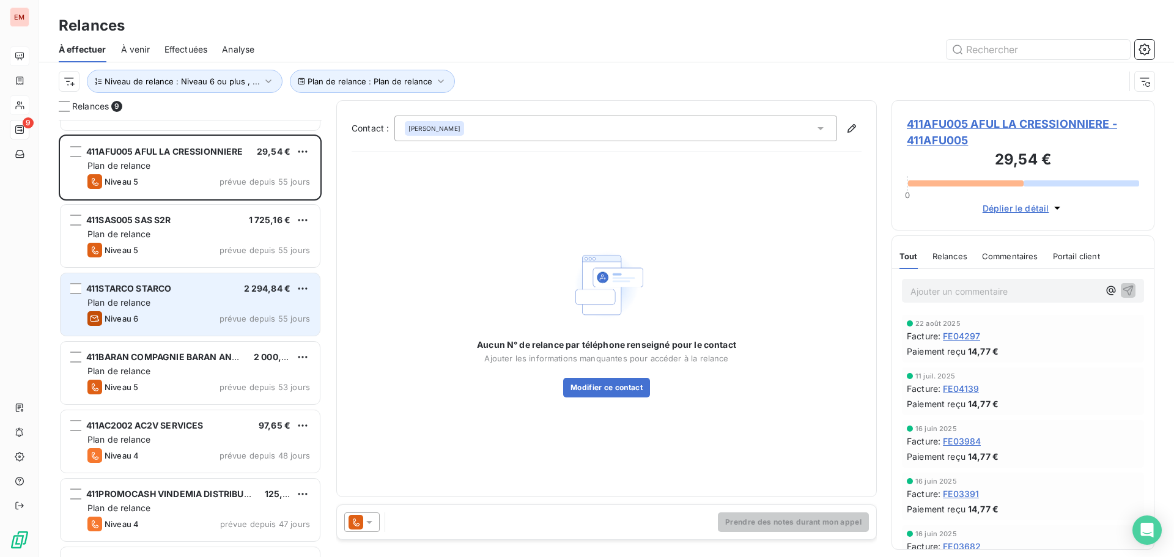
click at [136, 322] on div "Niveau 6" at bounding box center [112, 318] width 51 height 15
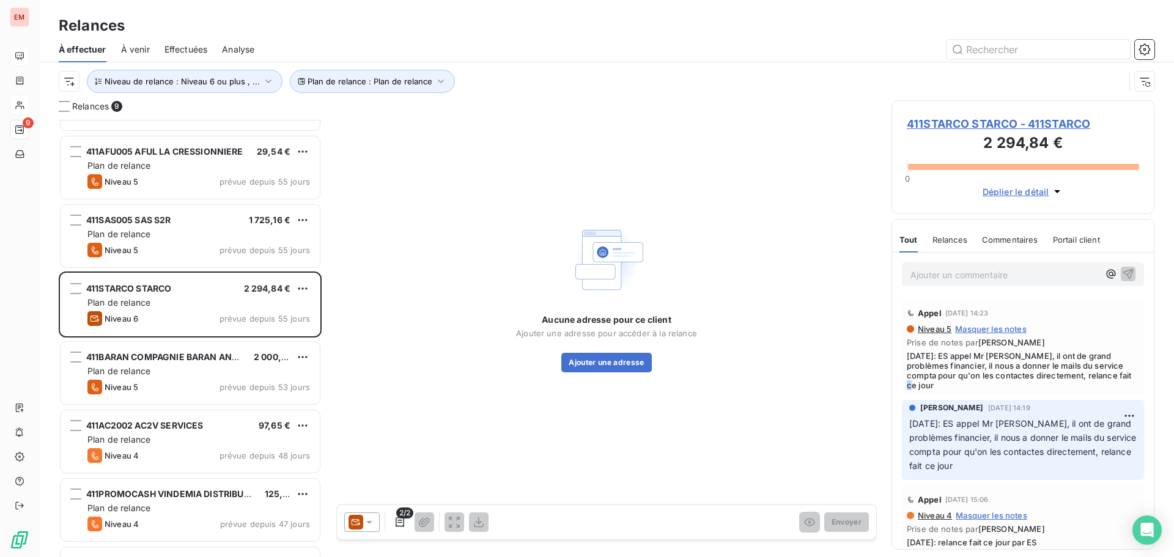
click at [945, 382] on span "[DATE]: ES appel Mr [PERSON_NAME], il ont de grand problèmes financier, il nous…" at bounding box center [1023, 370] width 232 height 39
click at [953, 387] on span "[DATE]: ES appel Mr [PERSON_NAME], il ont de grand problèmes financier, il nous…" at bounding box center [1023, 370] width 232 height 39
drag, startPoint x: 957, startPoint y: 393, endPoint x: 1013, endPoint y: 356, distance: 67.5
click at [1013, 356] on div "Appel [DATE] 14:23 Niveau 5 Masquer les notes Prise de notes par [PERSON_NAME] …" at bounding box center [1023, 346] width 242 height 97
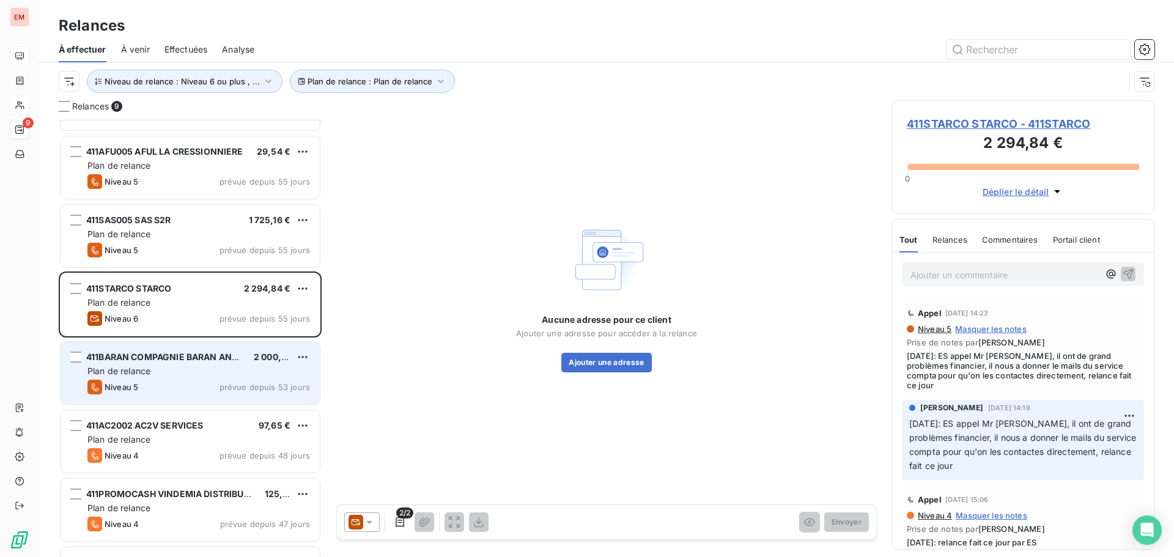
drag, startPoint x: 211, startPoint y: 377, endPoint x: 216, endPoint y: 365, distance: 12.6
click at [213, 370] on div "411BARAN COMPAGNIE BARAN AND CO INVEST 2 000,03 € Plan de relance Niveau 5 prév…" at bounding box center [190, 373] width 259 height 62
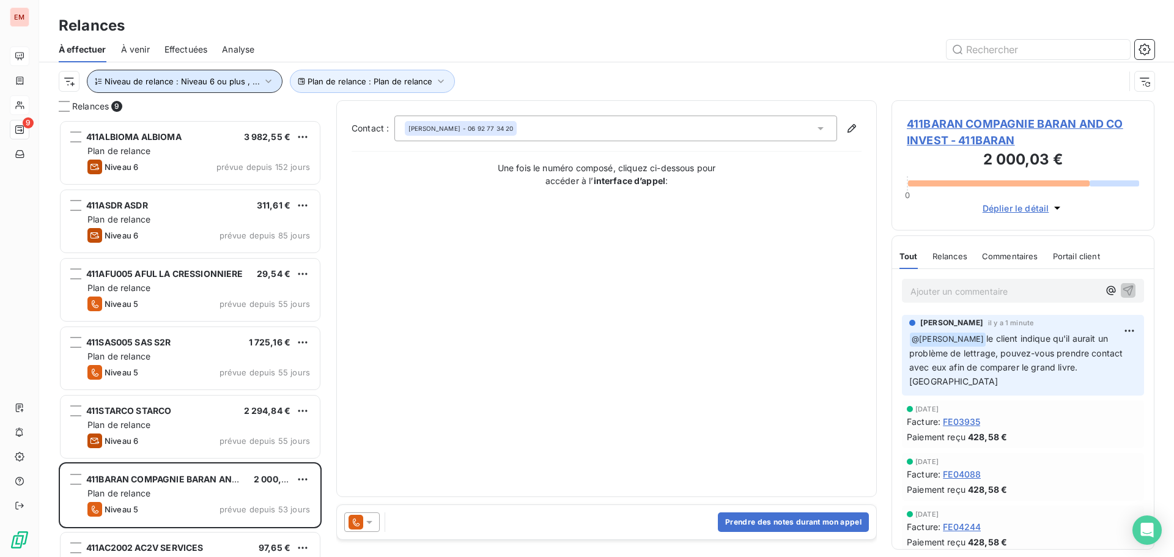
click at [155, 86] on button "Niveau de relance : Niveau 6 ou plus , ..." at bounding box center [185, 81] width 196 height 23
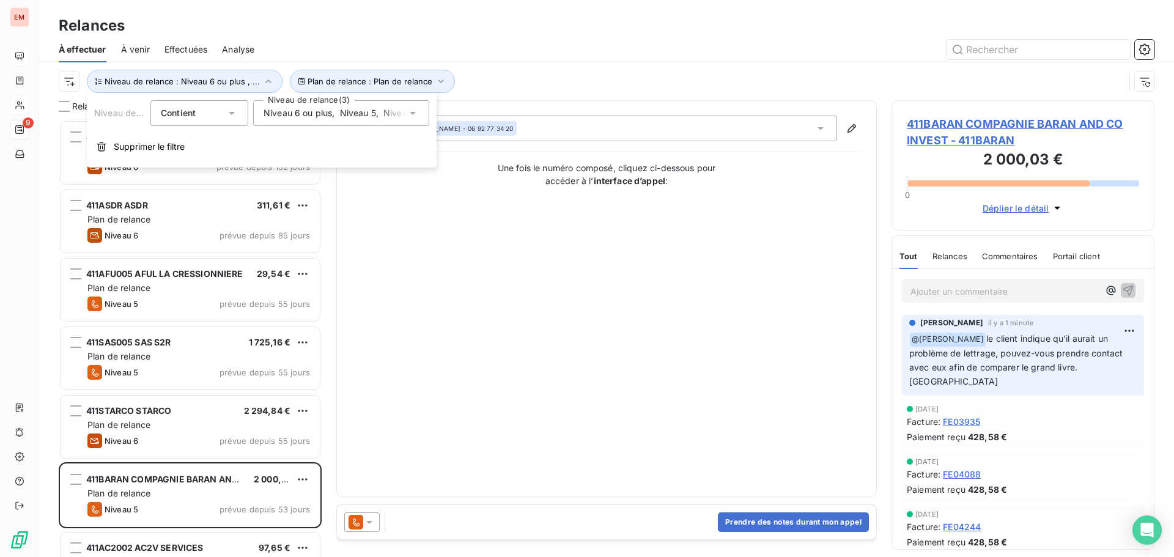
click at [185, 115] on span "Contient" at bounding box center [178, 113] width 35 height 10
drag, startPoint x: 256, startPoint y: 112, endPoint x: 273, endPoint y: 116, distance: 17.7
click at [256, 112] on div "Niveau 6 ou plus , Niveau 5 , Niveau 4" at bounding box center [341, 113] width 176 height 26
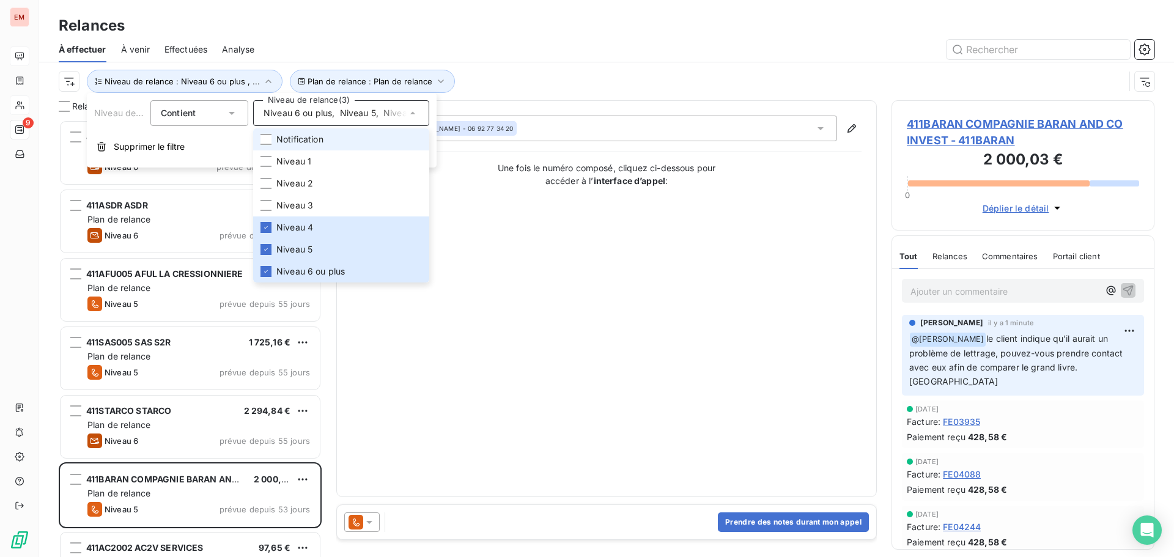
click at [293, 144] on span "Notification" at bounding box center [299, 139] width 47 height 12
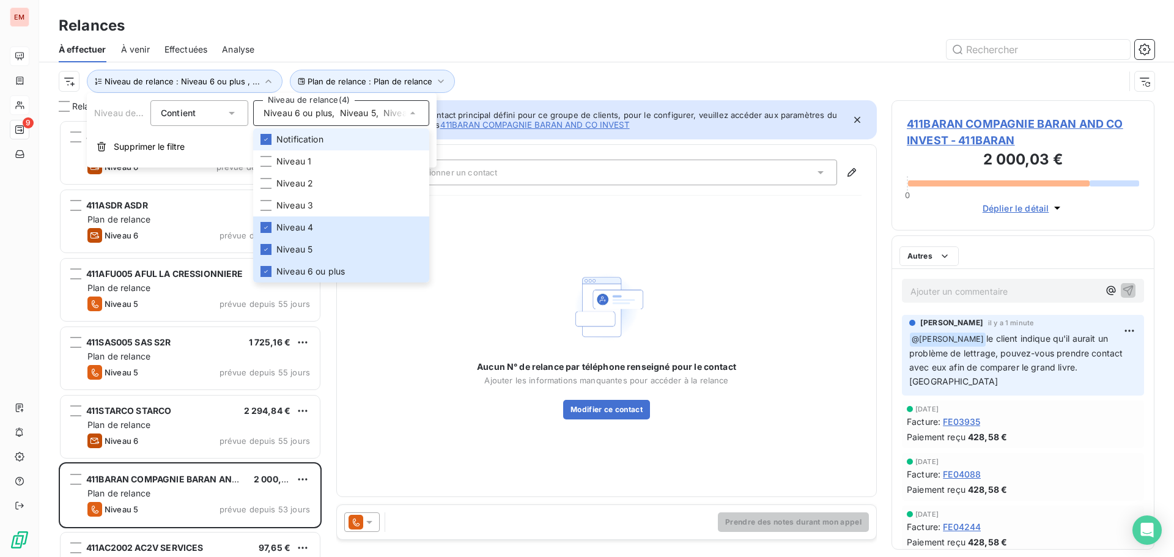
scroll to position [428, 254]
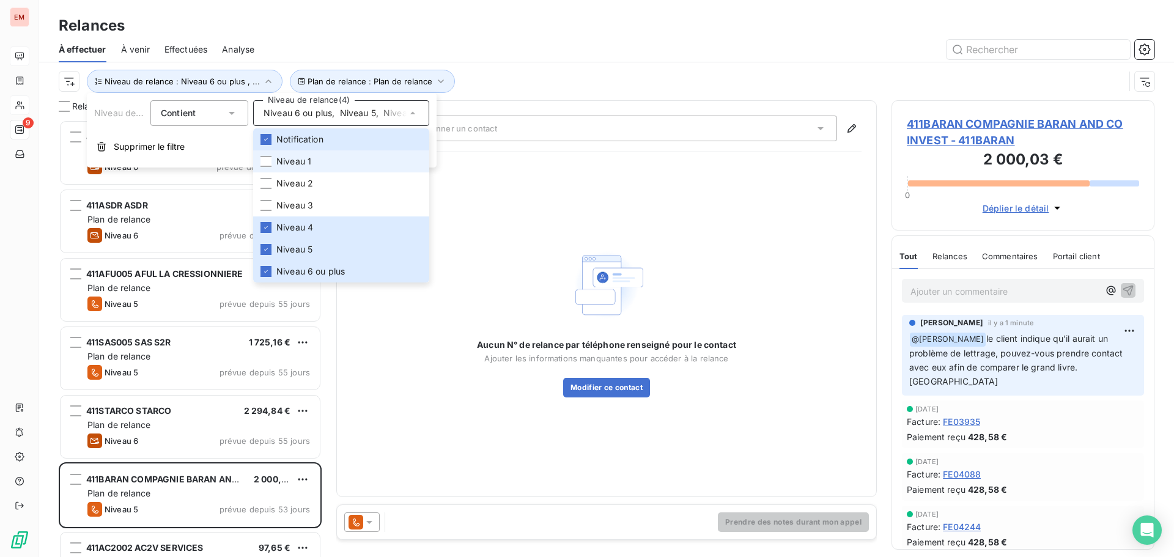
drag, startPoint x: 276, startPoint y: 158, endPoint x: 298, endPoint y: 190, distance: 38.7
click at [278, 158] on span "Niveau 1" at bounding box center [293, 161] width 35 height 12
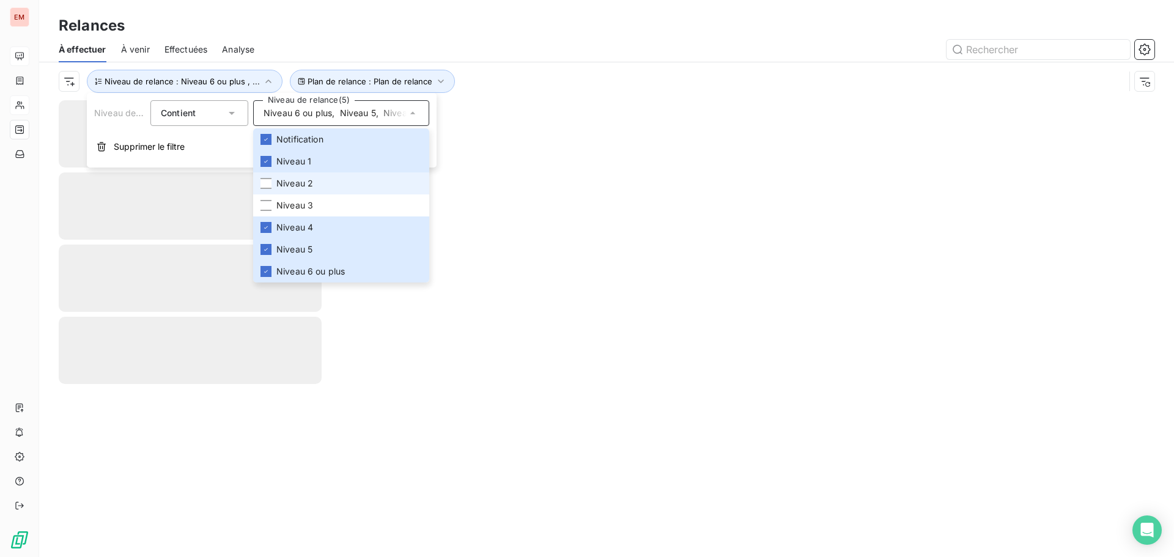
click at [296, 190] on li "Niveau 2" at bounding box center [341, 183] width 176 height 22
click at [294, 205] on span "Niveau 3" at bounding box center [294, 205] width 37 height 12
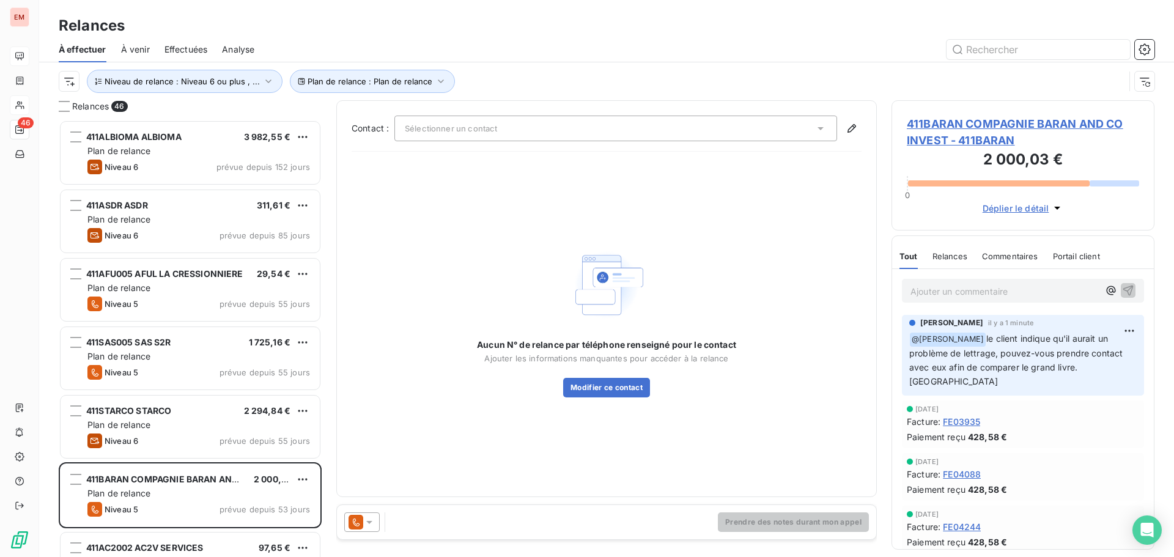
drag, startPoint x: 489, startPoint y: 49, endPoint x: 497, endPoint y: 61, distance: 14.4
click at [494, 51] on div at bounding box center [712, 50] width 886 height 20
drag, startPoint x: 141, startPoint y: 110, endPoint x: 43, endPoint y: 112, distance: 98.5
click at [43, 112] on div "Relances 46 411ALBIOMA ALBIOMA 3 982,55 € Plan de relance Niveau 6 prévue depui…" at bounding box center [606, 328] width 1135 height 457
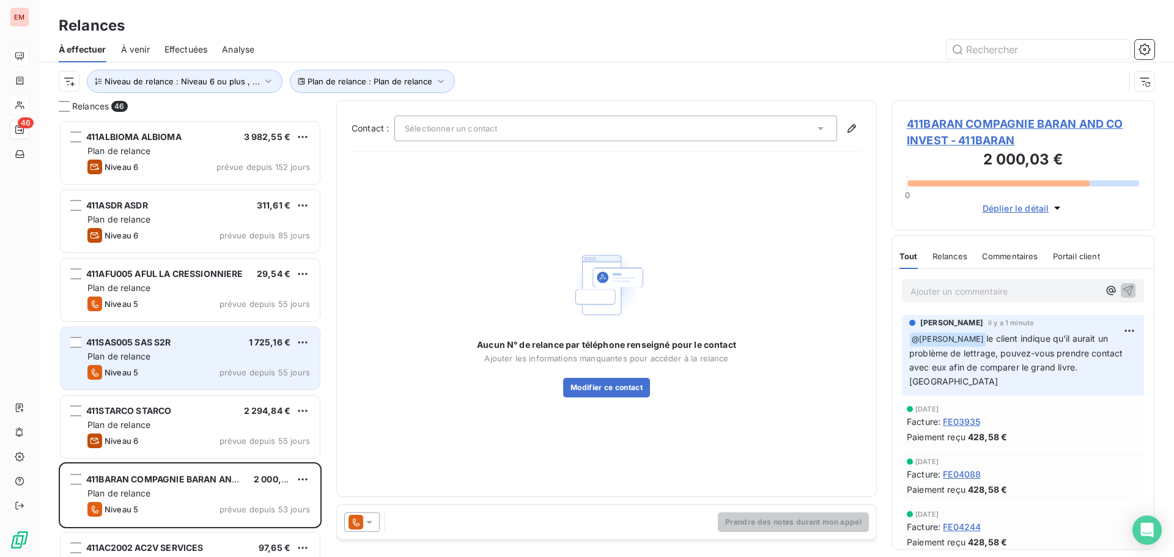
drag, startPoint x: 476, startPoint y: 82, endPoint x: 207, endPoint y: 327, distance: 364.1
click at [467, 87] on div "Plan de relance : Plan de relance Niveau de relance : Niveau 6 ou plus , ..." at bounding box center [592, 81] width 1066 height 23
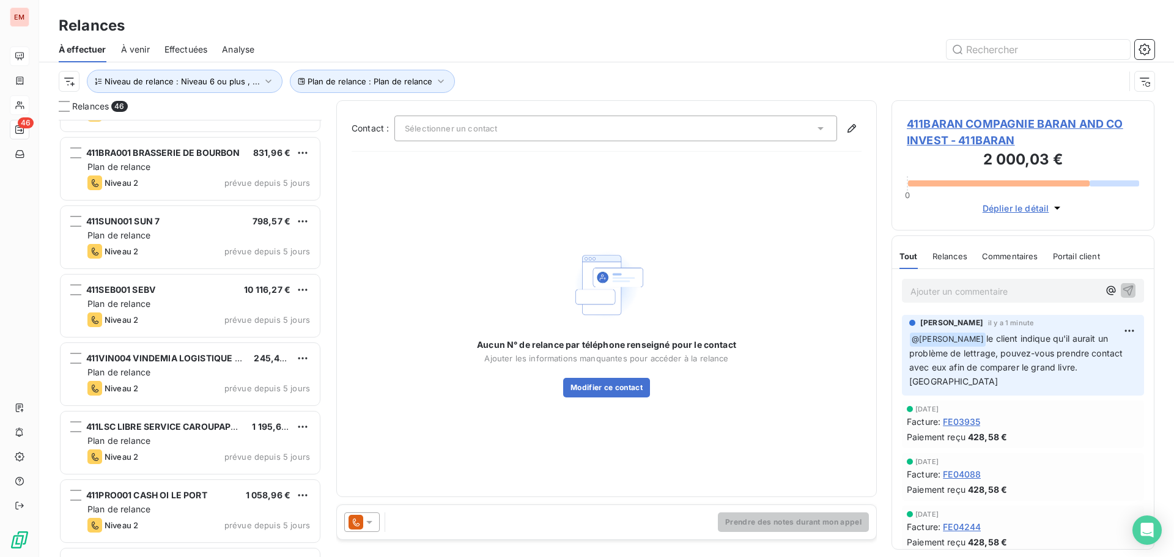
scroll to position [2653, 0]
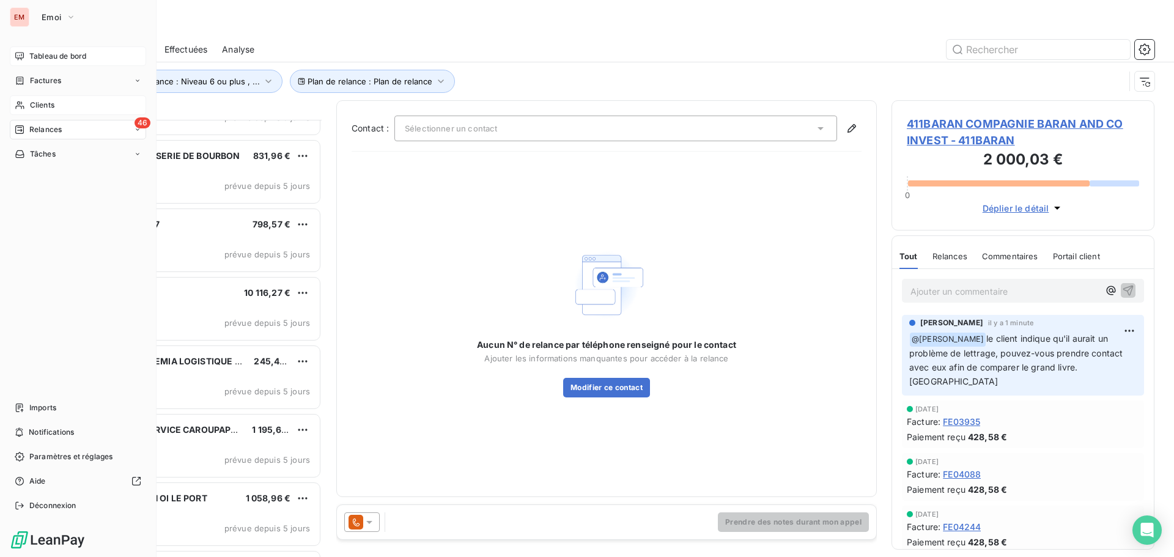
drag, startPoint x: 35, startPoint y: 124, endPoint x: 92, endPoint y: 139, distance: 58.9
click at [39, 127] on span "Relances" at bounding box center [45, 129] width 32 height 11
click at [98, 127] on div "46 Relances" at bounding box center [78, 130] width 136 height 20
click at [68, 50] on div "Tableau de bord" at bounding box center [78, 56] width 136 height 20
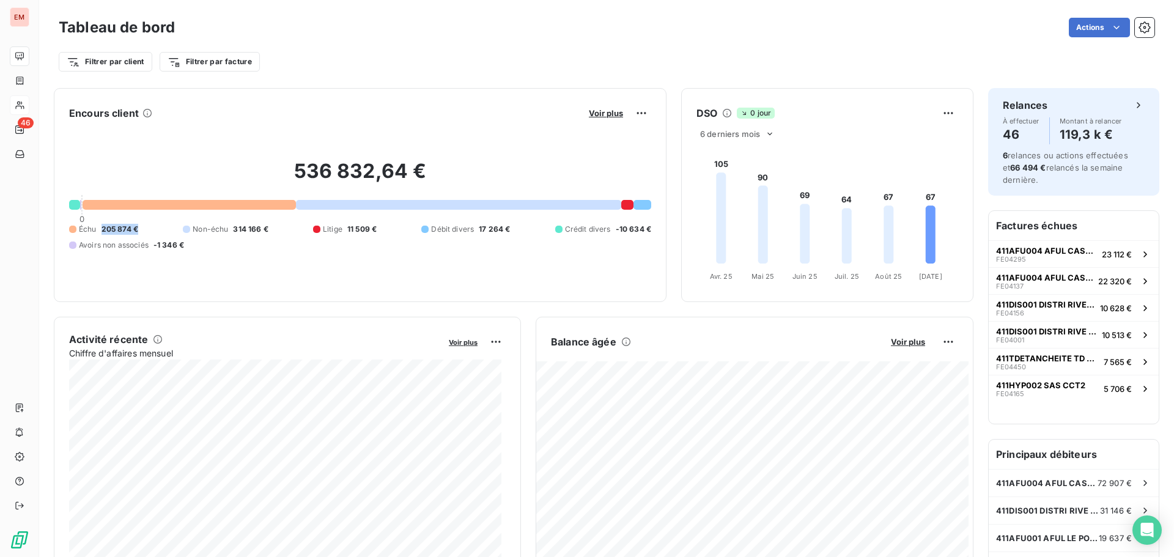
drag, startPoint x: 141, startPoint y: 235, endPoint x: 100, endPoint y: 230, distance: 41.3
click at [100, 230] on div "Échu 205 874 € Non-échu 314 166 € Litige 11 509 € Débit divers 17 264 € Crédit …" at bounding box center [360, 237] width 582 height 27
drag, startPoint x: 308, startPoint y: 274, endPoint x: 306, endPoint y: 267, distance: 7.7
click at [308, 274] on div "536 832,64 € 0 Échu 205 874 € Non-échu 314 166 € Litige 11 509 € Débit divers 1…" at bounding box center [360, 205] width 582 height 164
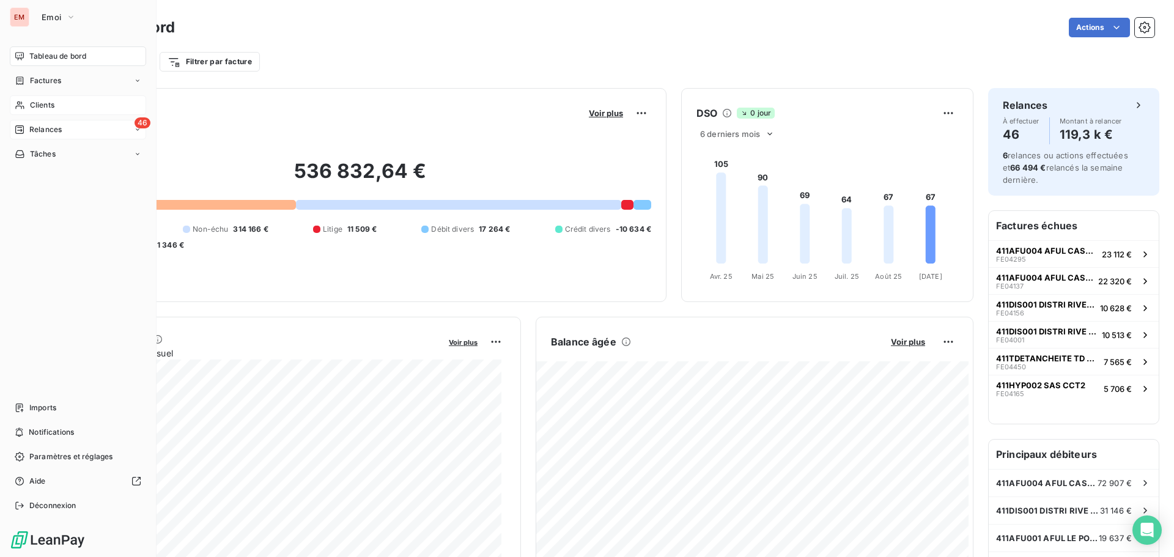
click at [26, 138] on div "46 Relances" at bounding box center [78, 130] width 136 height 20
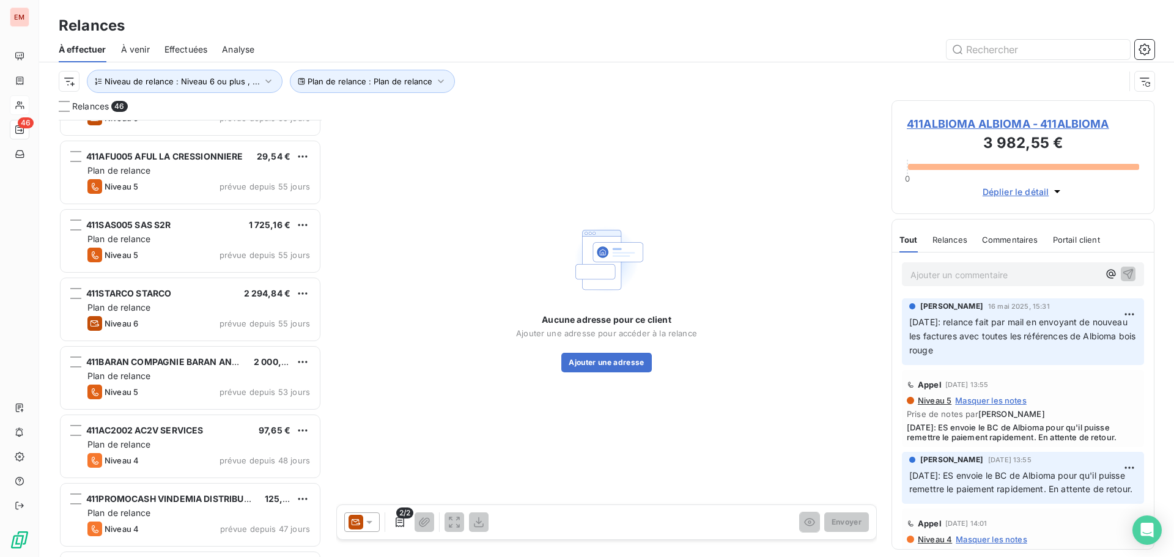
scroll to position [245, 0]
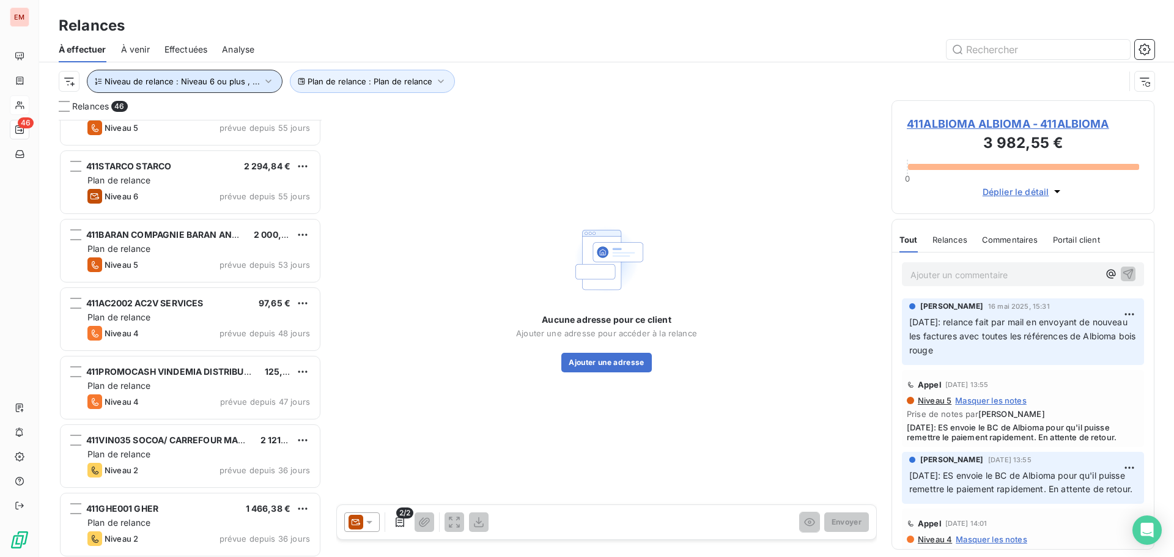
click at [189, 81] on span "Niveau de relance : Niveau 6 ou plus , ..." at bounding box center [182, 81] width 155 height 10
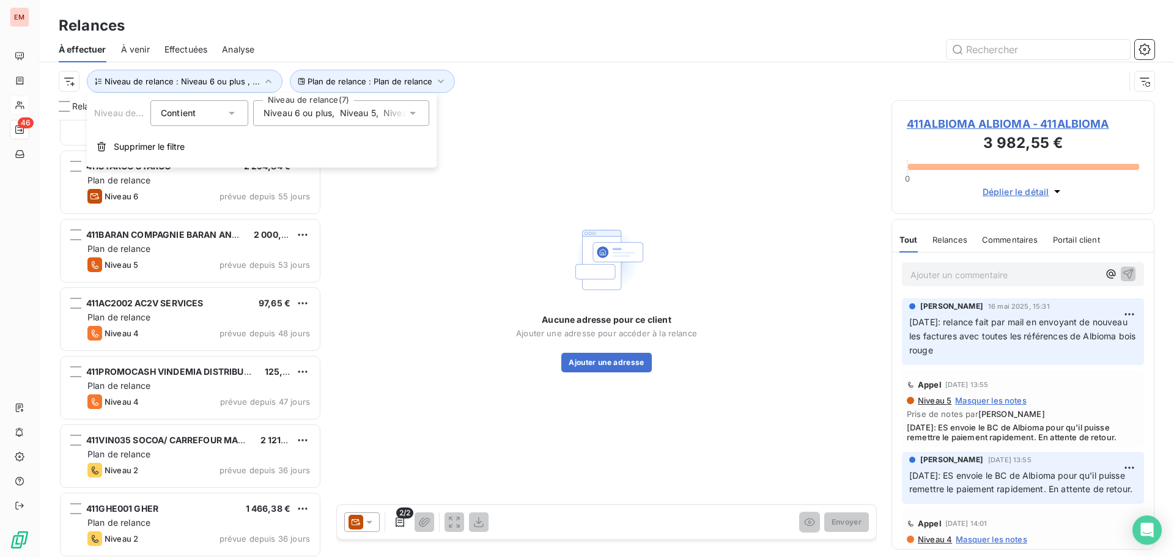
click at [268, 113] on span "Niveau 6 ou plus" at bounding box center [298, 113] width 68 height 12
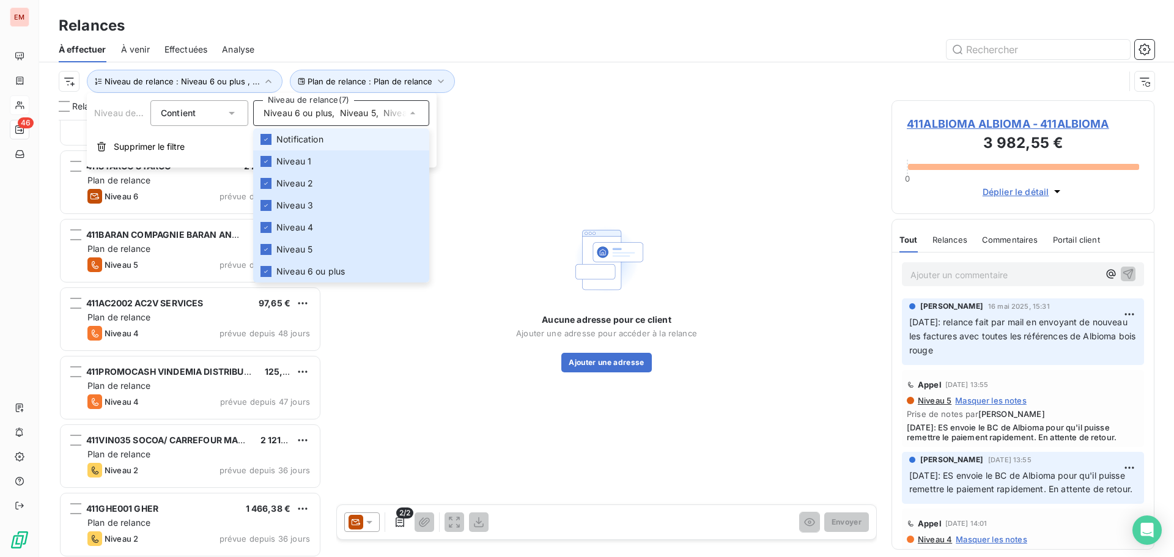
click at [309, 142] on span "Notification" at bounding box center [299, 139] width 47 height 12
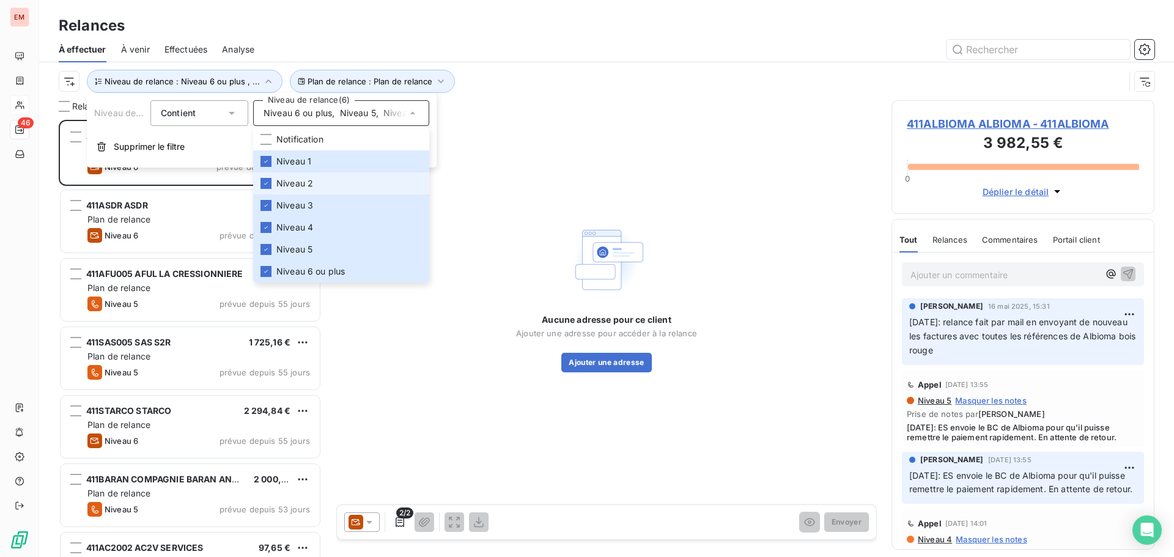
scroll to position [428, 254]
click at [304, 157] on span "Niveau 1" at bounding box center [293, 161] width 35 height 12
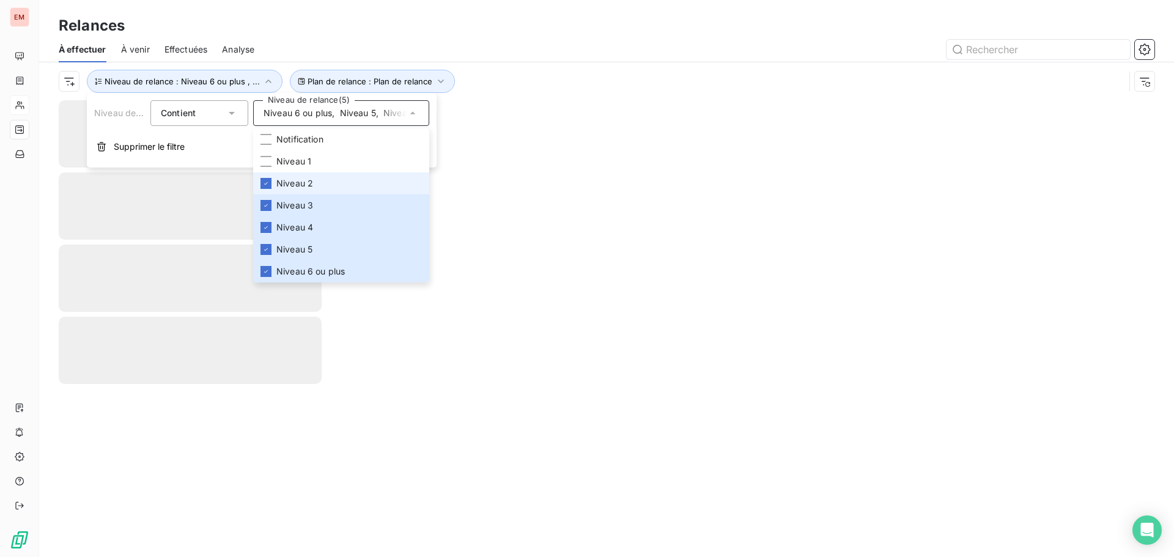
click at [305, 179] on span "Niveau 2" at bounding box center [294, 183] width 37 height 12
click at [305, 216] on li "Niveau 3" at bounding box center [341, 205] width 176 height 22
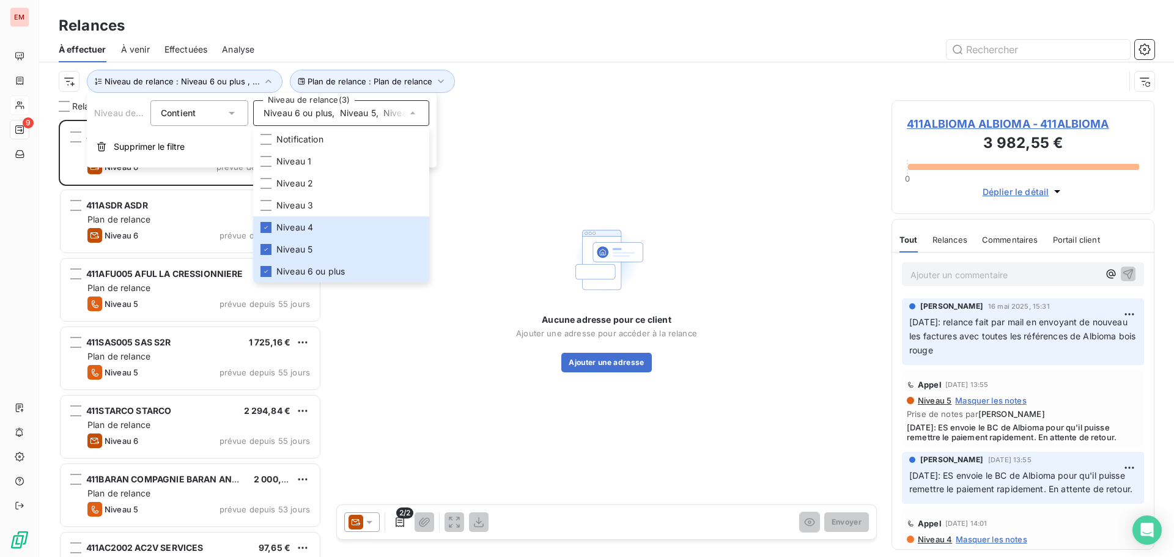
click at [509, 64] on div "Plan de relance : Plan de relance Niveau de relance : Niveau 6 ou plus , ..." at bounding box center [607, 81] width 1096 height 38
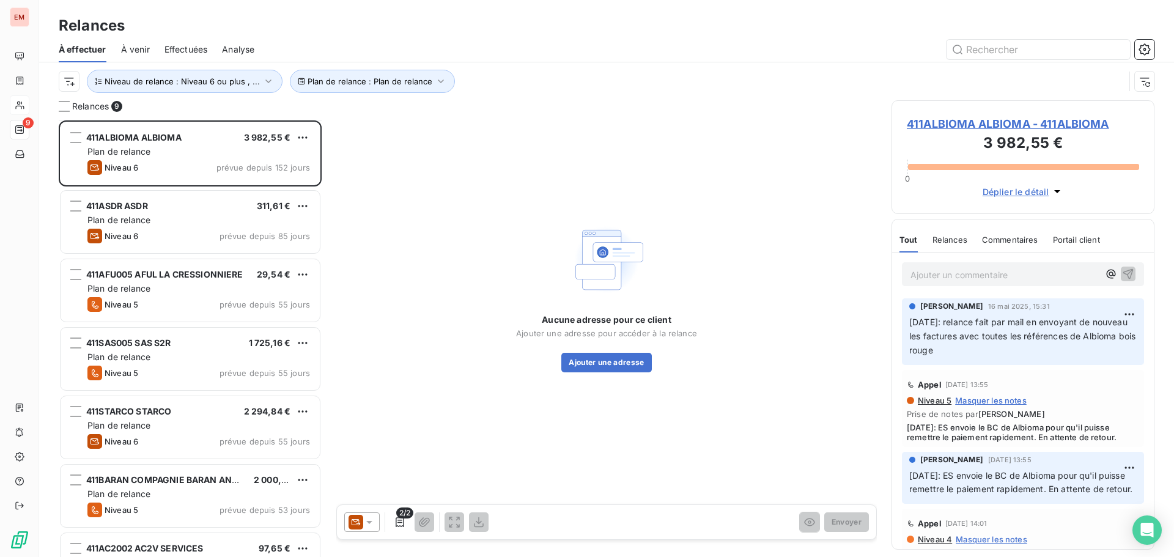
scroll to position [180, 0]
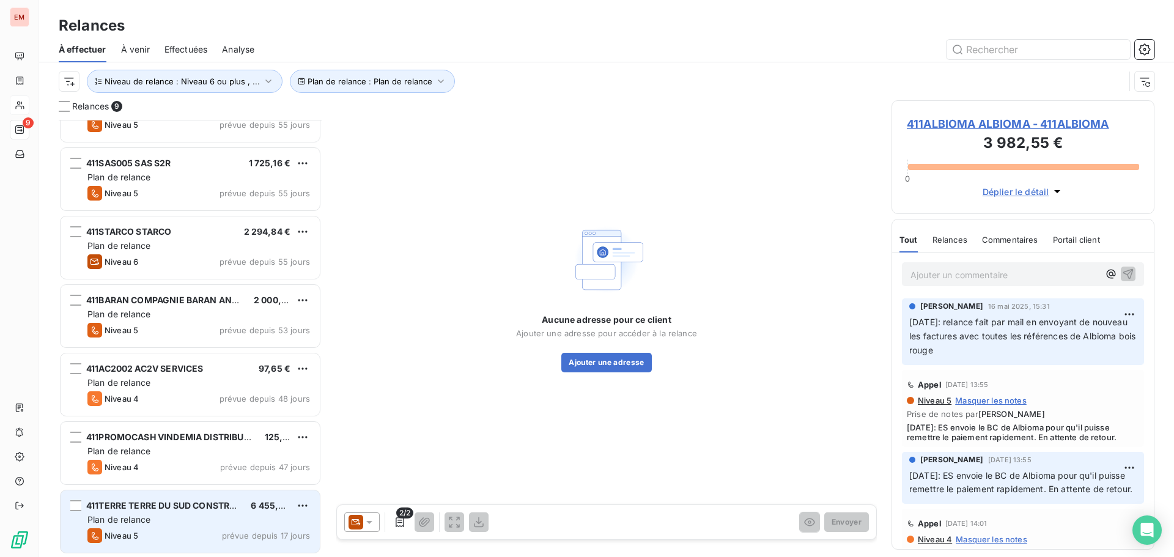
click at [157, 520] on div "Plan de relance" at bounding box center [198, 520] width 223 height 12
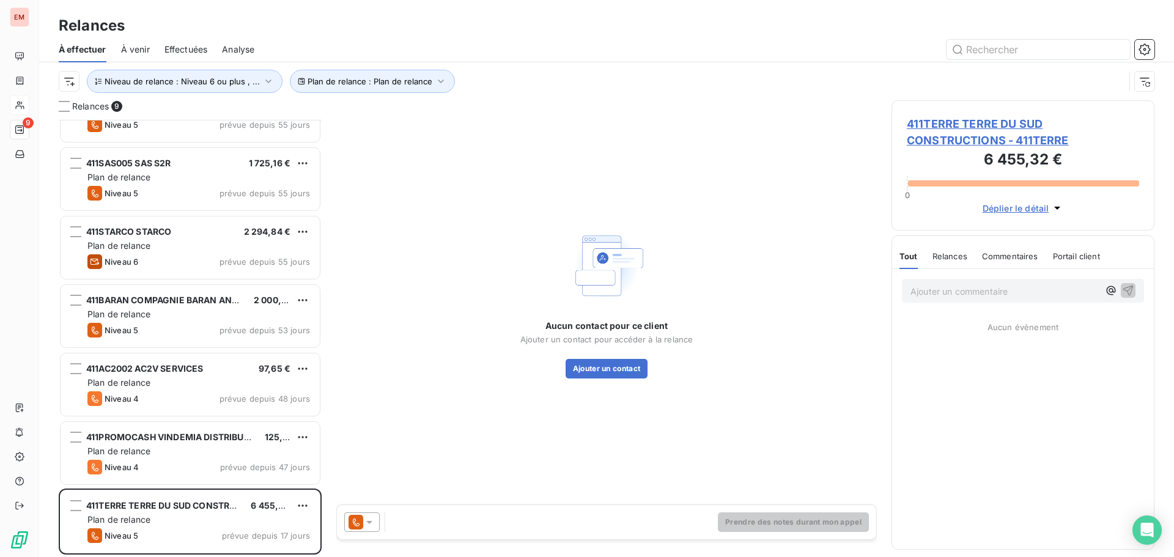
click at [383, 522] on div at bounding box center [364, 522] width 41 height 20
click at [365, 521] on icon at bounding box center [369, 522] width 12 height 12
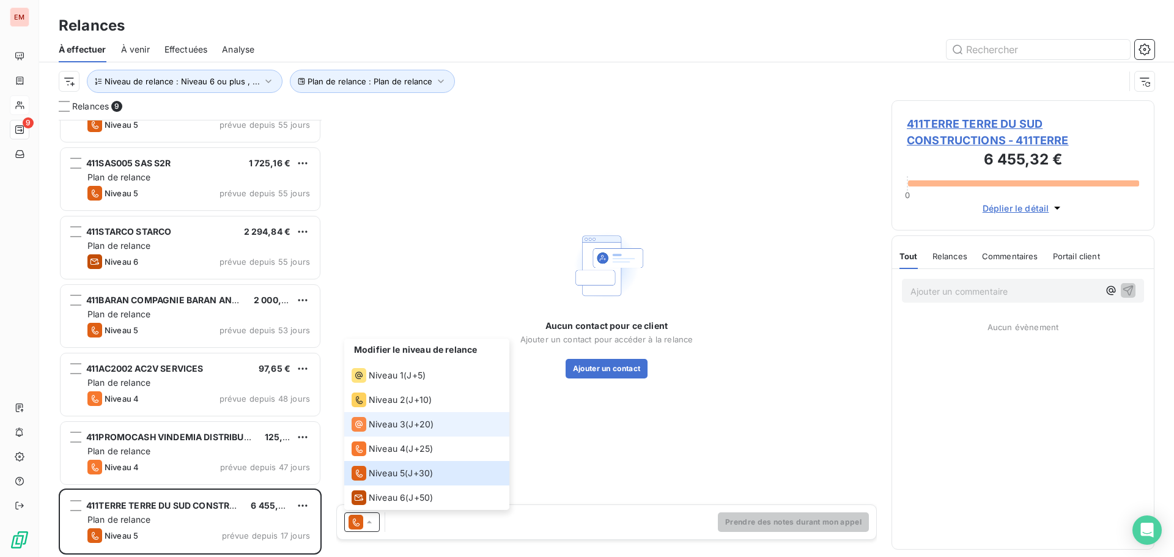
click at [380, 431] on div "Niveau 3" at bounding box center [379, 424] width 54 height 15
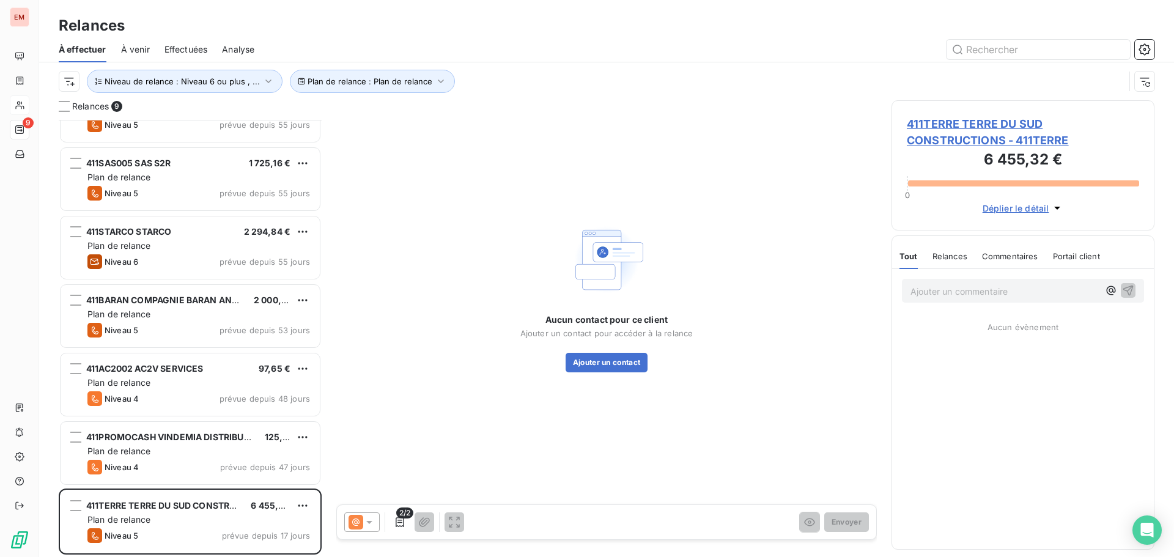
click at [357, 524] on icon at bounding box center [356, 522] width 15 height 15
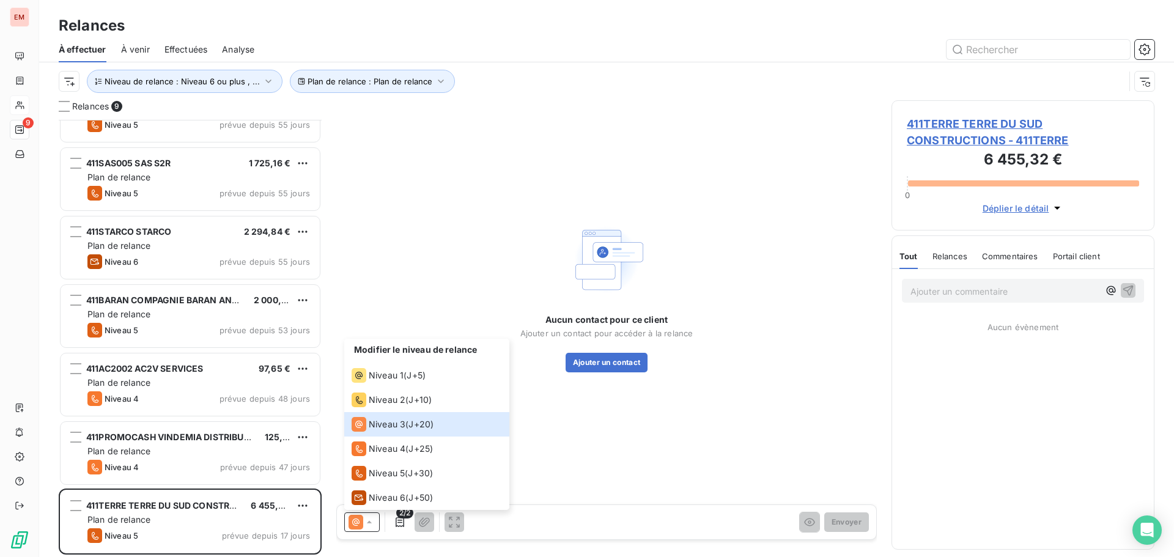
click at [525, 202] on div "Aucun contact pour ce client Ajouter un contact pour accéder à la relance Ajout…" at bounding box center [606, 296] width 541 height 392
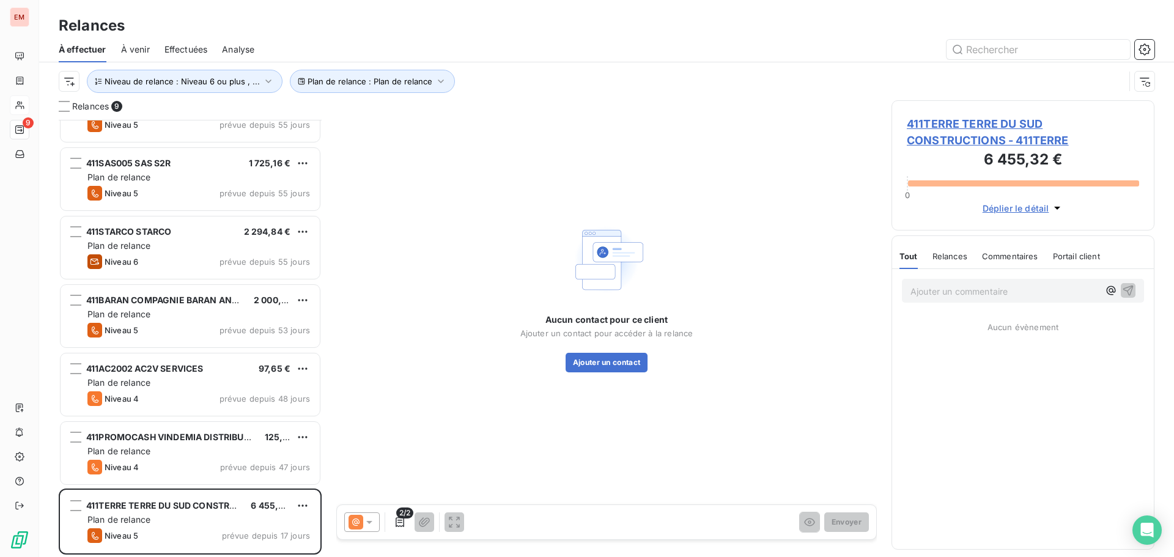
click at [975, 144] on span "411TERRE TERRE DU SUD CONSTRUCTIONS - 411TERRE" at bounding box center [1023, 132] width 232 height 33
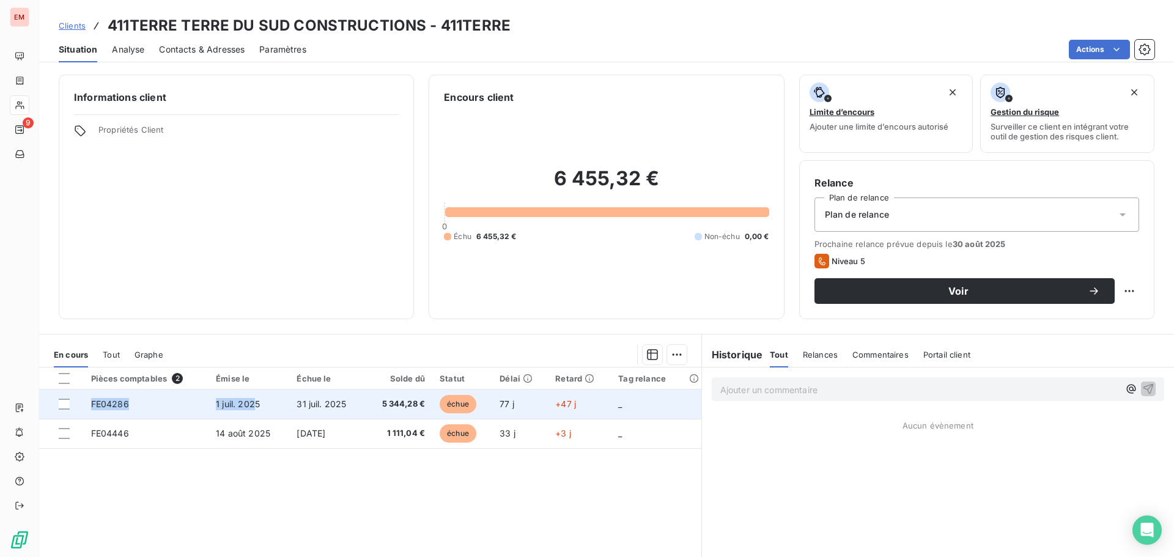
drag, startPoint x: 116, startPoint y: 426, endPoint x: 253, endPoint y: 411, distance: 138.4
click at [253, 411] on tr "FE04286 [DATE] [DATE] 5 344,28 € échue 77 j +47 j _" at bounding box center [370, 404] width 662 height 29
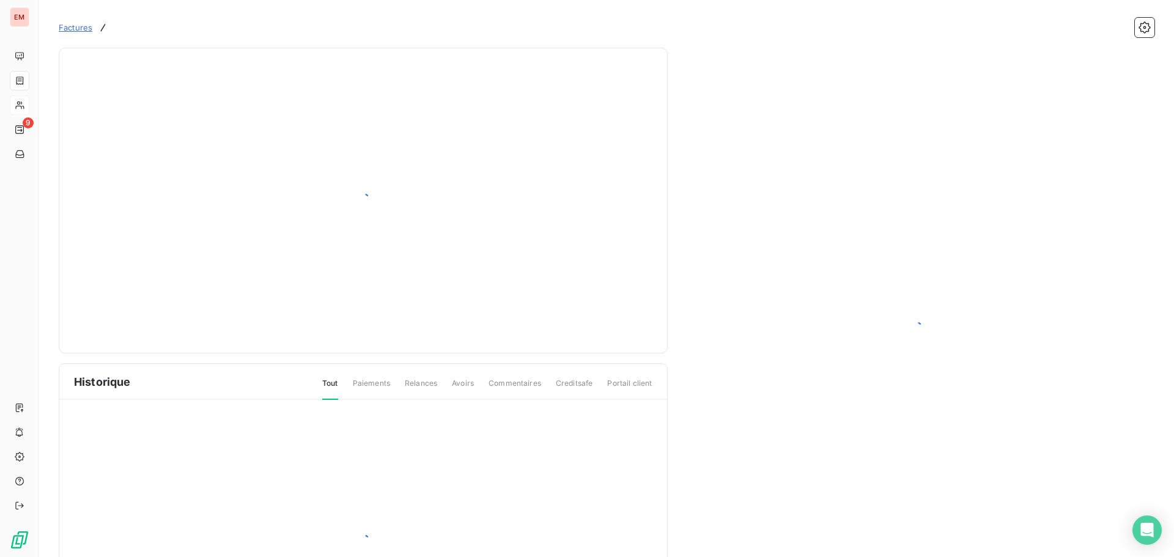
click at [227, 498] on div at bounding box center [363, 541] width 608 height 283
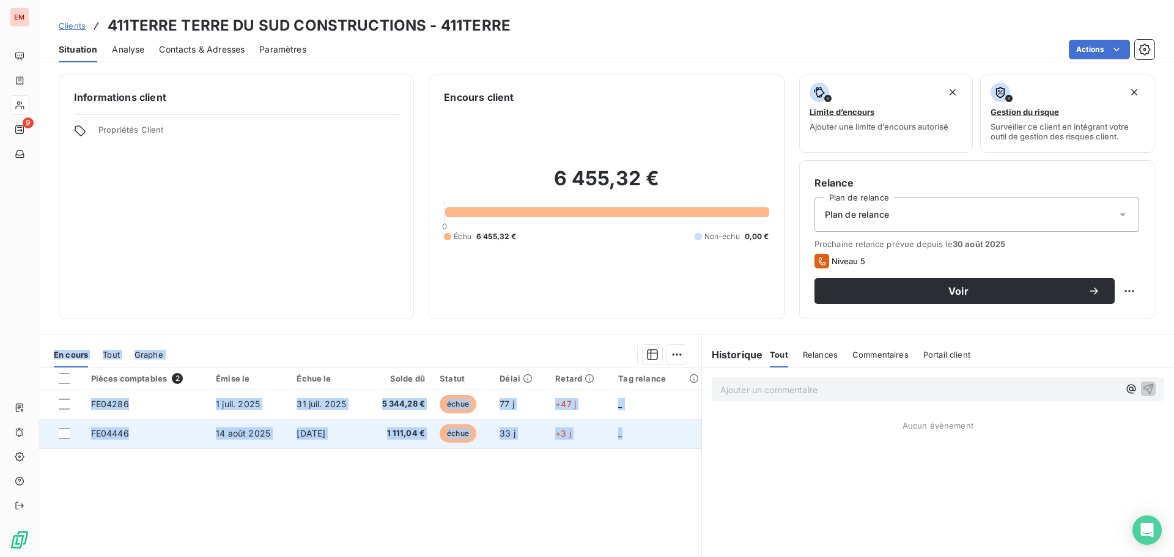
drag, startPoint x: 46, startPoint y: 342, endPoint x: 629, endPoint y: 442, distance: 591.9
click at [629, 442] on div "En cours Tout Graphe Pièces comptables 2 Émise le Échue le Solde dû Statut Déla…" at bounding box center [370, 491] width 662 height 298
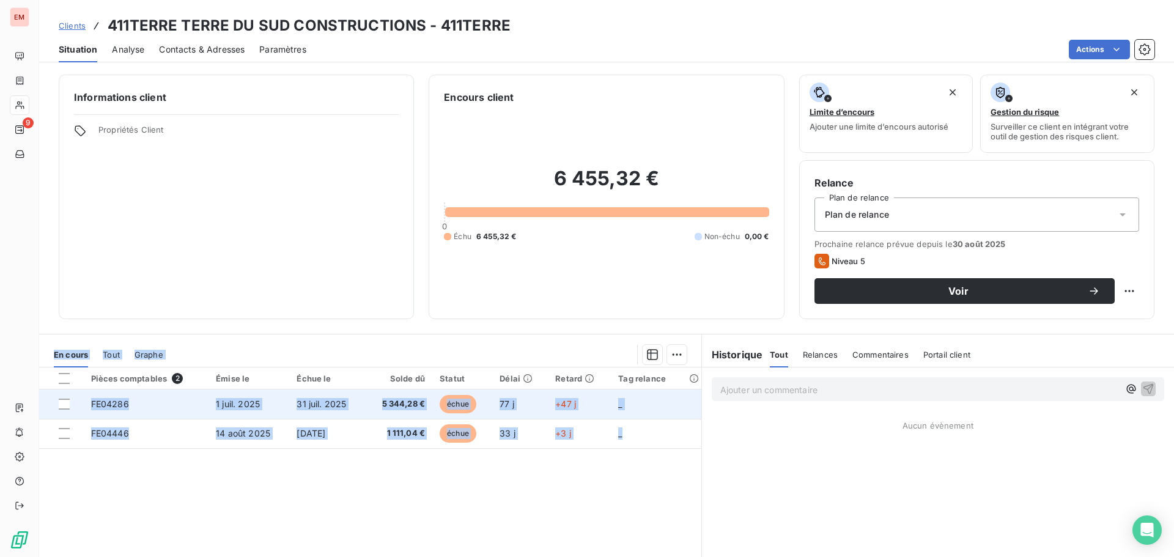
copy div "En cours Tout Graphe Pièces comptables 2 Émise le Échue le Solde dû Statut Déla…"
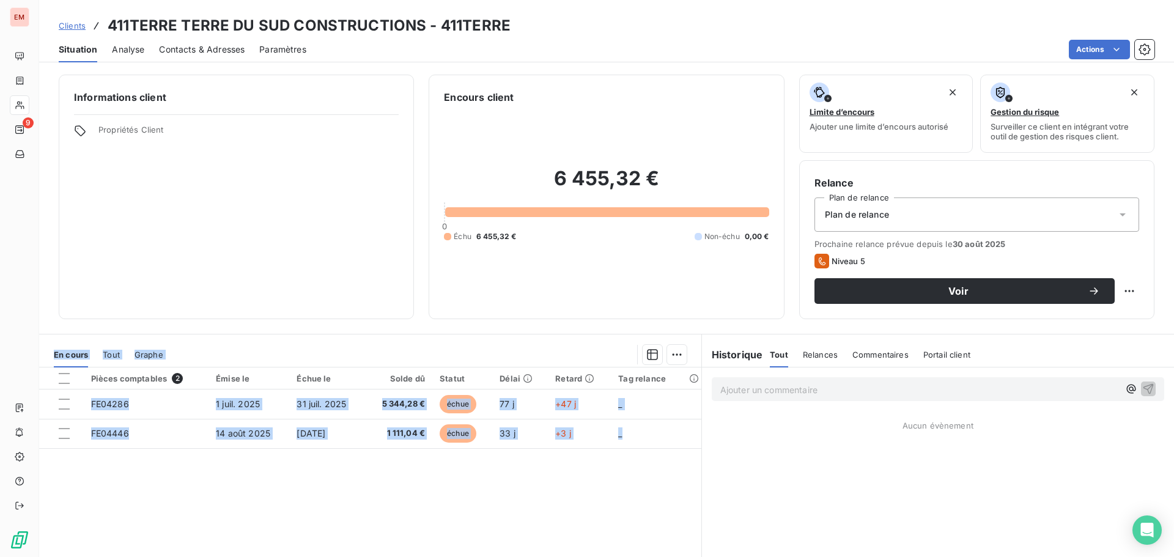
click at [243, 338] on section "En cours Tout Graphe Pièces comptables 2 Émise le Échue le Solde dû Statut Déla…" at bounding box center [370, 487] width 662 height 305
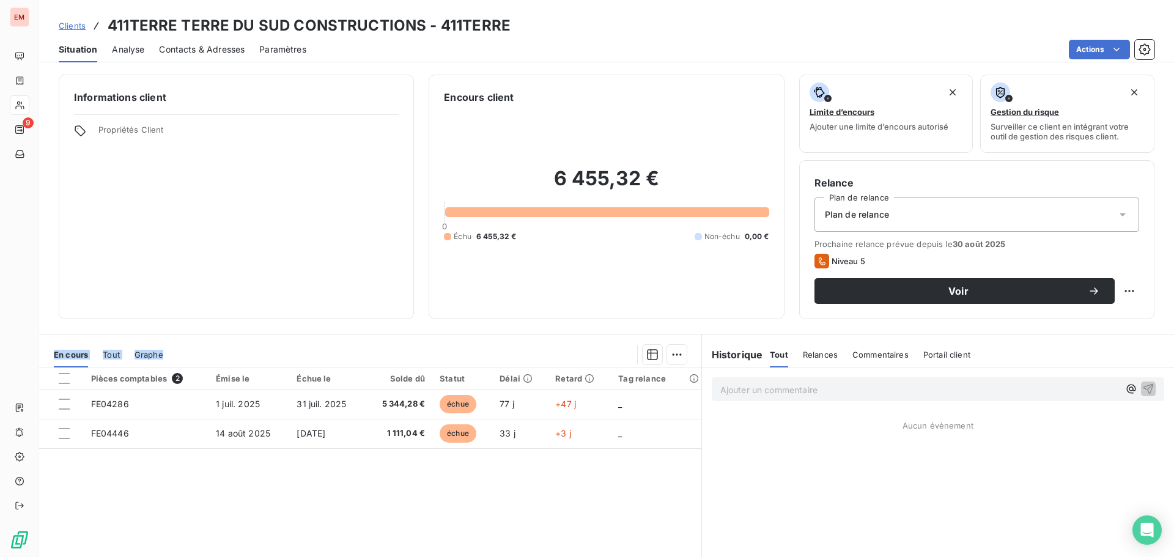
drag, startPoint x: 47, startPoint y: 351, endPoint x: 361, endPoint y: 451, distance: 329.2
click at [361, 451] on div "En cours Tout Graphe Pièces comptables 2 Émise le Échue le Solde dû Statut Déla…" at bounding box center [370, 491] width 662 height 298
drag, startPoint x: 297, startPoint y: 531, endPoint x: 271, endPoint y: 477, distance: 60.4
click at [297, 531] on div "Pièces comptables 2 Émise le Échue le Solde dû Statut Délai Retard Tag relance …" at bounding box center [370, 485] width 662 height 235
click at [227, 340] on section "En cours Tout Graphe Pièces comptables 2 Émise le Échue le Solde dû Statut Déla…" at bounding box center [370, 487] width 662 height 305
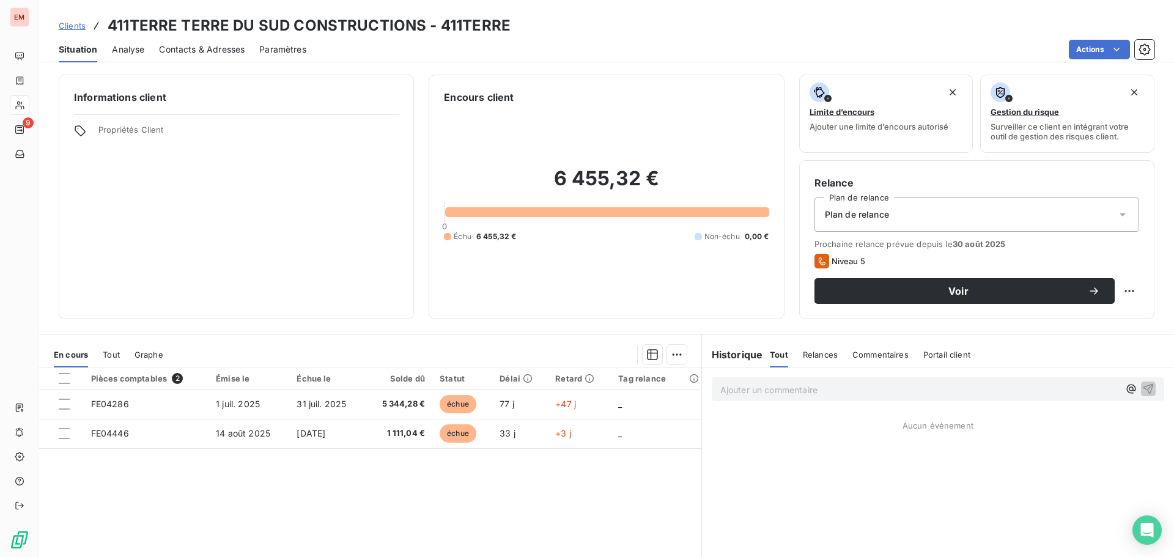
drag, startPoint x: 785, startPoint y: 377, endPoint x: 786, endPoint y: 393, distance: 16.6
click at [785, 377] on div "Ajouter un commentaire ﻿" at bounding box center [938, 389] width 472 height 43
click at [786, 394] on p "Ajouter un commentaire ﻿" at bounding box center [919, 389] width 399 height 15
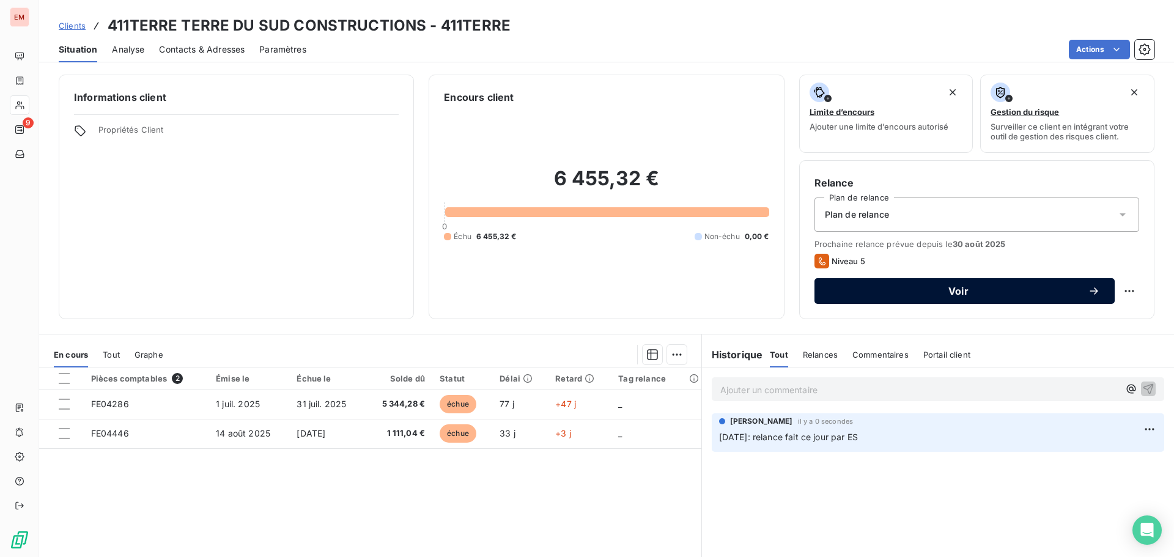
click at [946, 289] on span "Voir" at bounding box center [958, 291] width 259 height 10
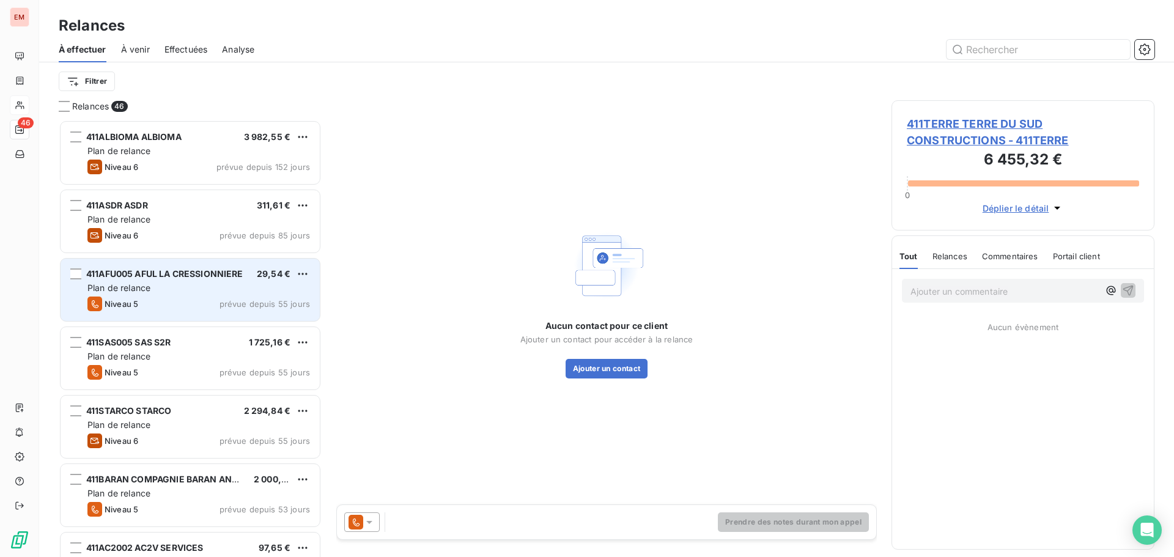
scroll to position [428, 254]
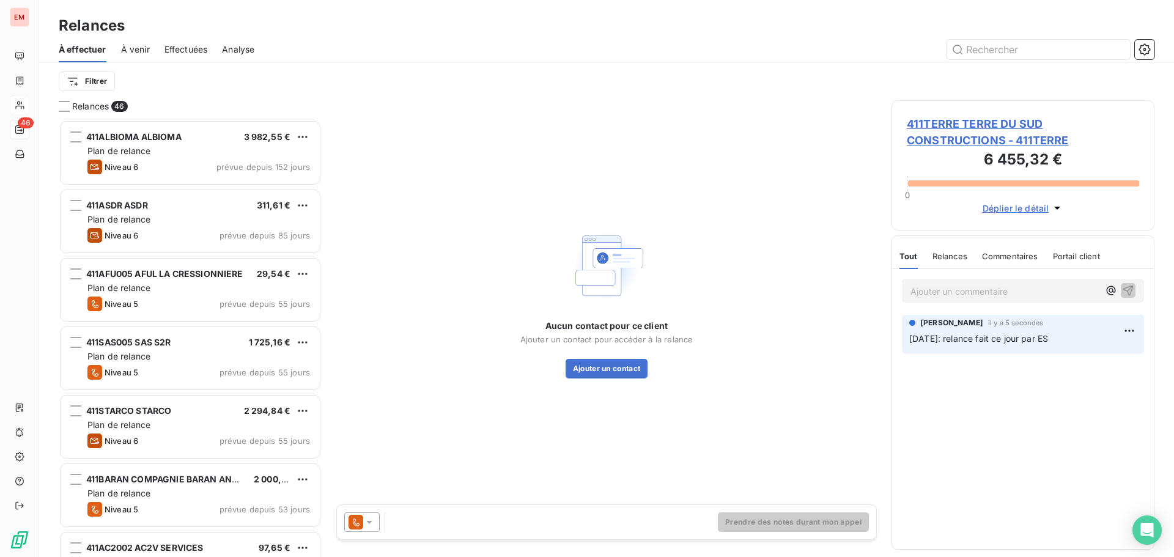
click at [579, 358] on div "Aucun contact pour ce client Ajouter un contact pour accéder à la relance Ajout…" at bounding box center [606, 349] width 173 height 59
click at [580, 366] on button "Ajouter un contact" at bounding box center [607, 369] width 83 height 20
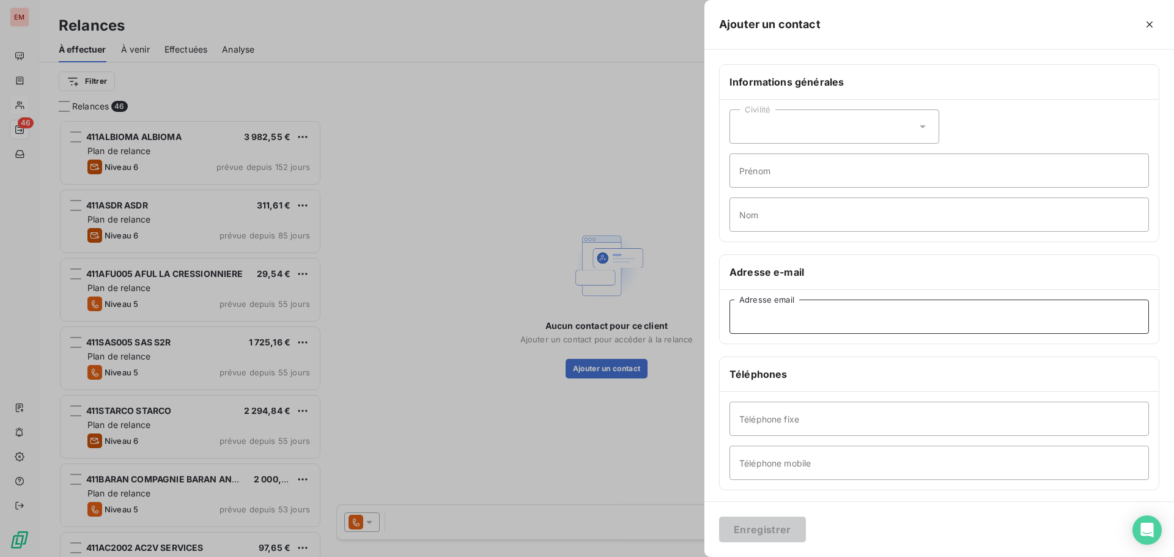
click at [768, 320] on input "Adresse email" at bounding box center [940, 317] width 420 height 34
drag, startPoint x: 757, startPoint y: 410, endPoint x: 759, endPoint y: 427, distance: 17.2
click at [755, 410] on input "Téléphone fixe" at bounding box center [940, 419] width 420 height 34
click at [753, 459] on input "Téléphone mobile" at bounding box center [940, 463] width 420 height 34
paste input "0692 08 28 30"
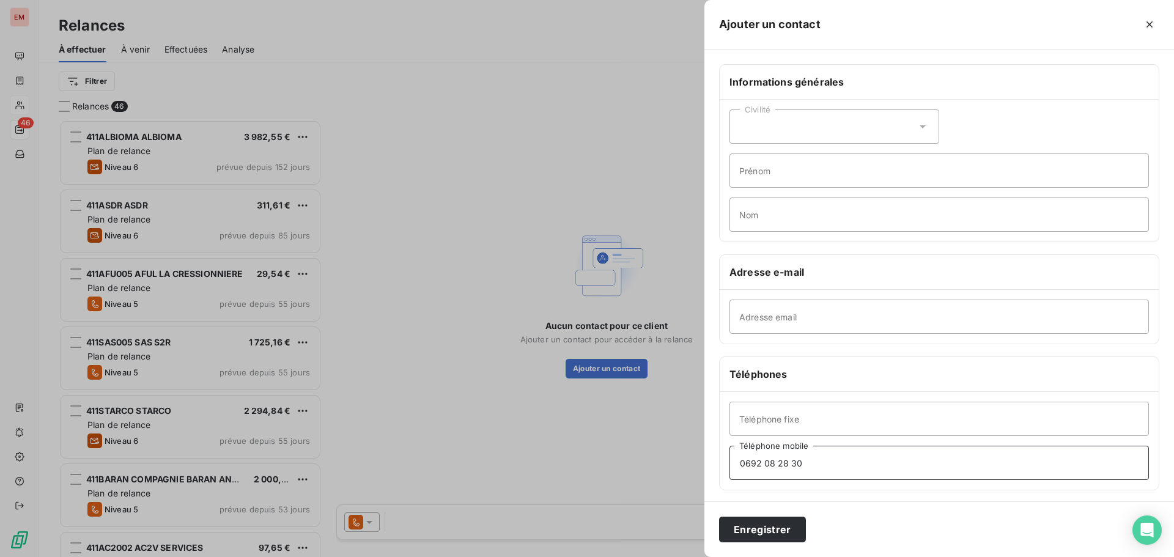
type input "0692 08 28 30"
click at [765, 179] on input "Prénom" at bounding box center [940, 171] width 420 height 34
type input "[PERSON_NAME]"
drag, startPoint x: 795, startPoint y: 171, endPoint x: 644, endPoint y: 183, distance: 151.5
click at [648, 557] on div "Ajouter un contact Informations générales Civilité [PERSON_NAME] Nom Adresse e-…" at bounding box center [587, 557] width 1174 height 0
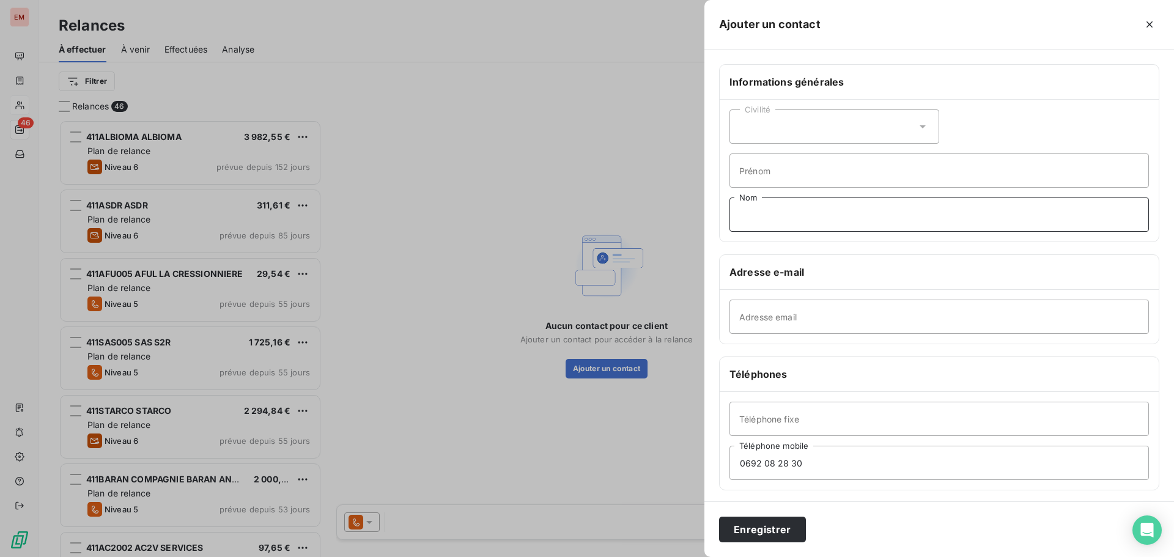
click at [792, 213] on input "Nom" at bounding box center [940, 215] width 420 height 34
type input "FERRIERE"
click at [788, 176] on input "Prénom" at bounding box center [940, 171] width 420 height 34
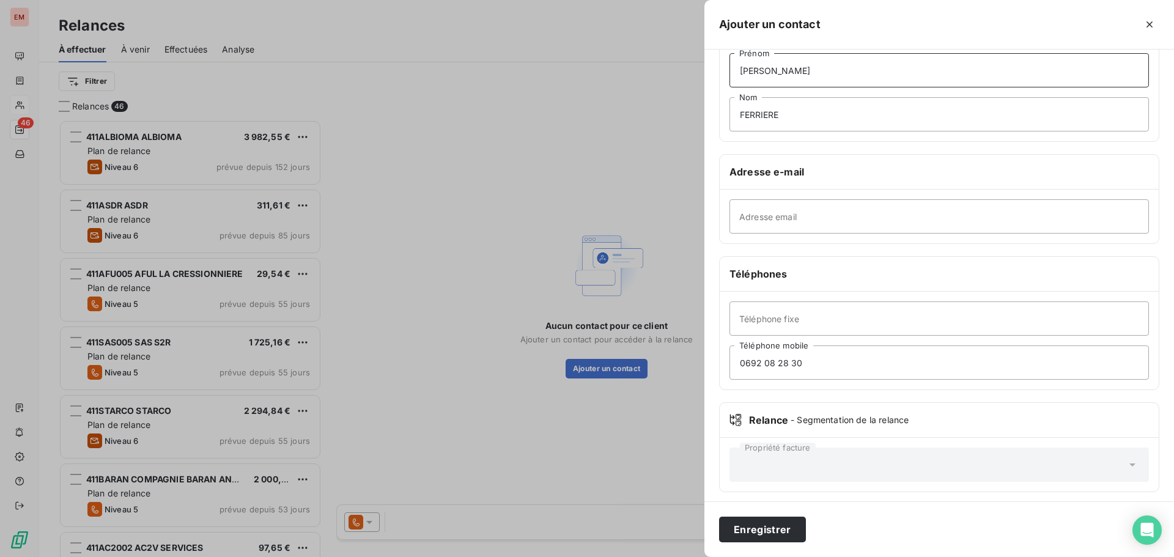
scroll to position [106, 0]
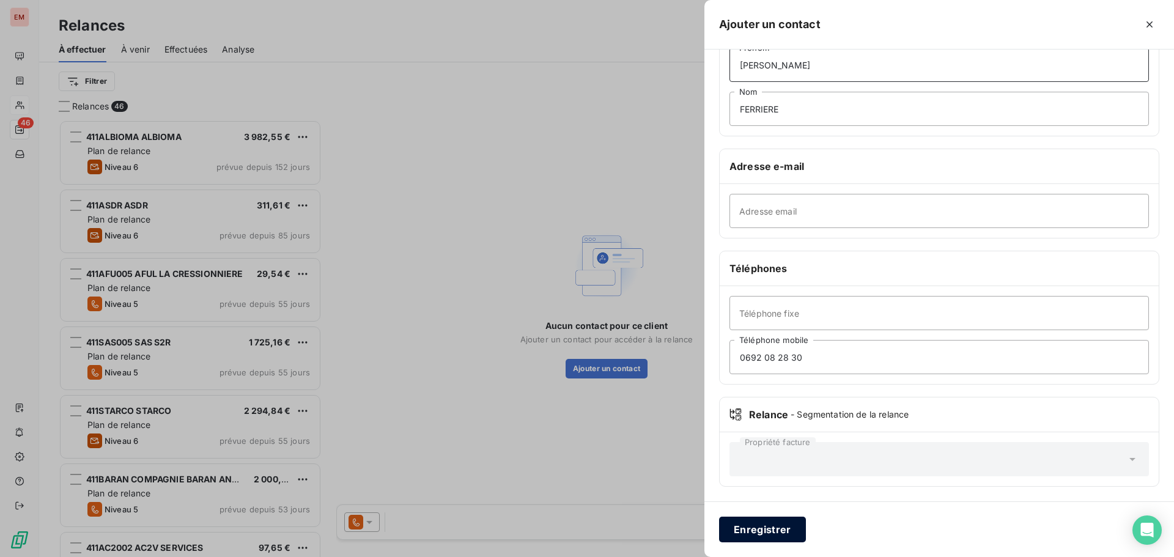
type input "[PERSON_NAME]"
click at [762, 517] on button "Enregistrer" at bounding box center [762, 530] width 87 height 26
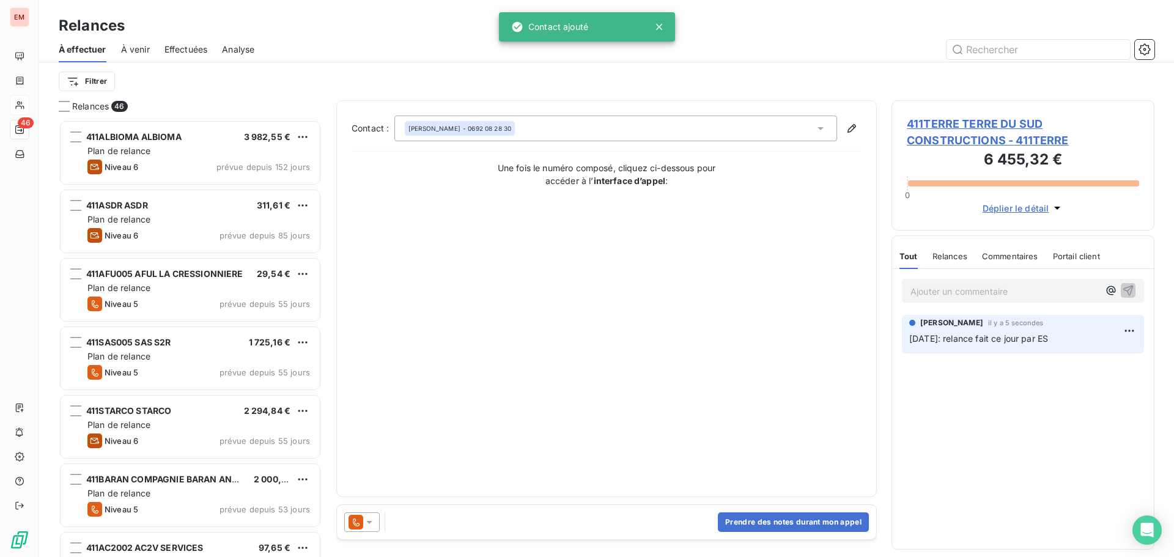
click at [555, 391] on div "Contact : [PERSON_NAME] - 0692 08 28 30 Une fois le numéro composé, cliquez ci-…" at bounding box center [607, 299] width 510 height 366
click at [766, 522] on button "Prendre des notes durant mon appel" at bounding box center [793, 522] width 151 height 20
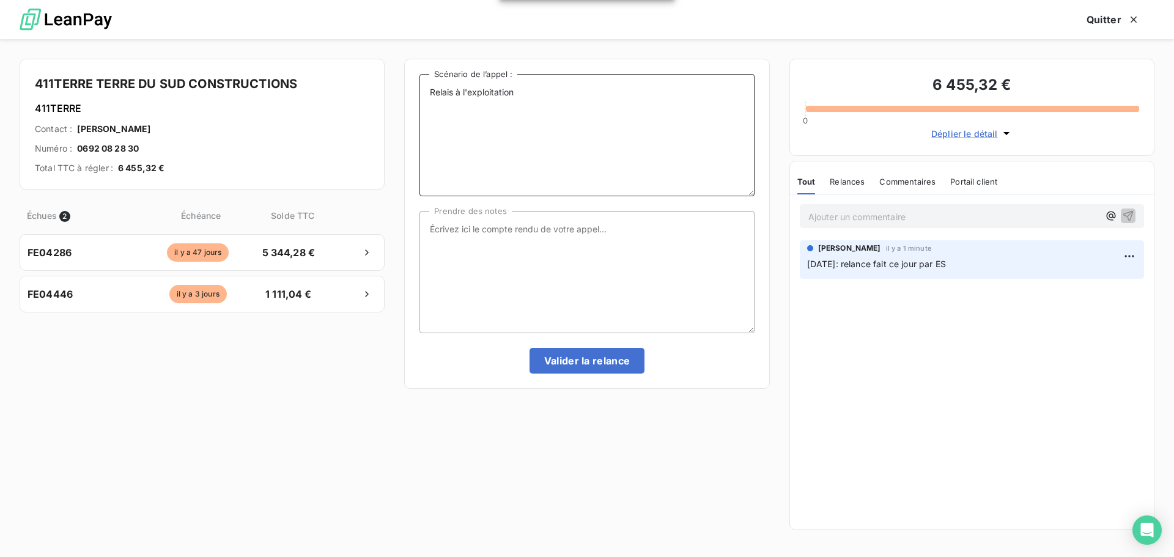
click at [517, 114] on textarea "Relais à l'exploitation" at bounding box center [587, 135] width 335 height 122
type textarea "Relais à l'exploitation [DATE]: ES re"
click at [1111, 10] on button "Quitter" at bounding box center [1113, 20] width 83 height 26
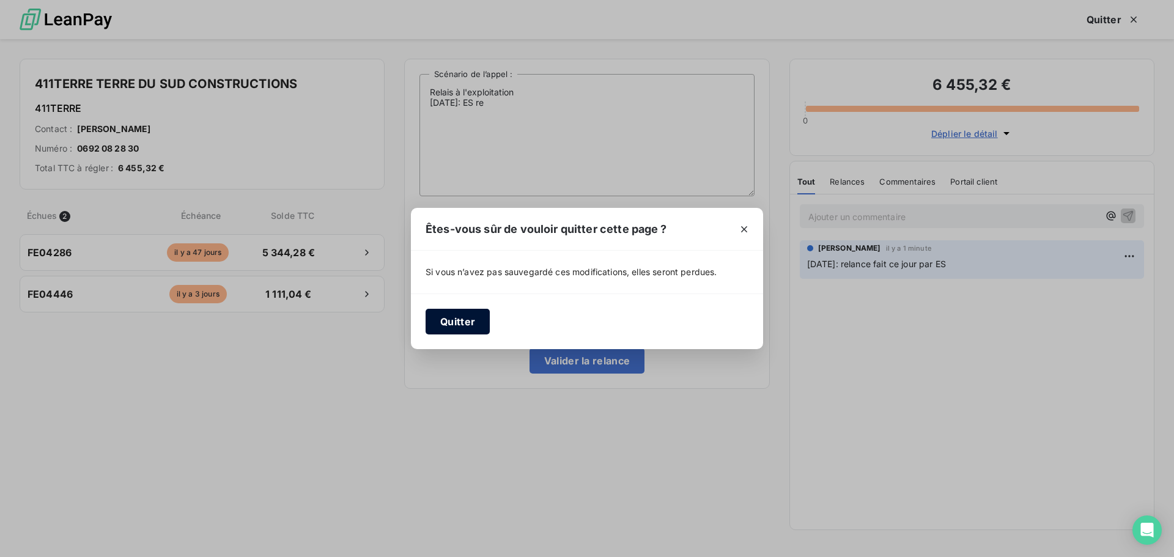
click at [461, 312] on button "Quitter" at bounding box center [458, 322] width 64 height 26
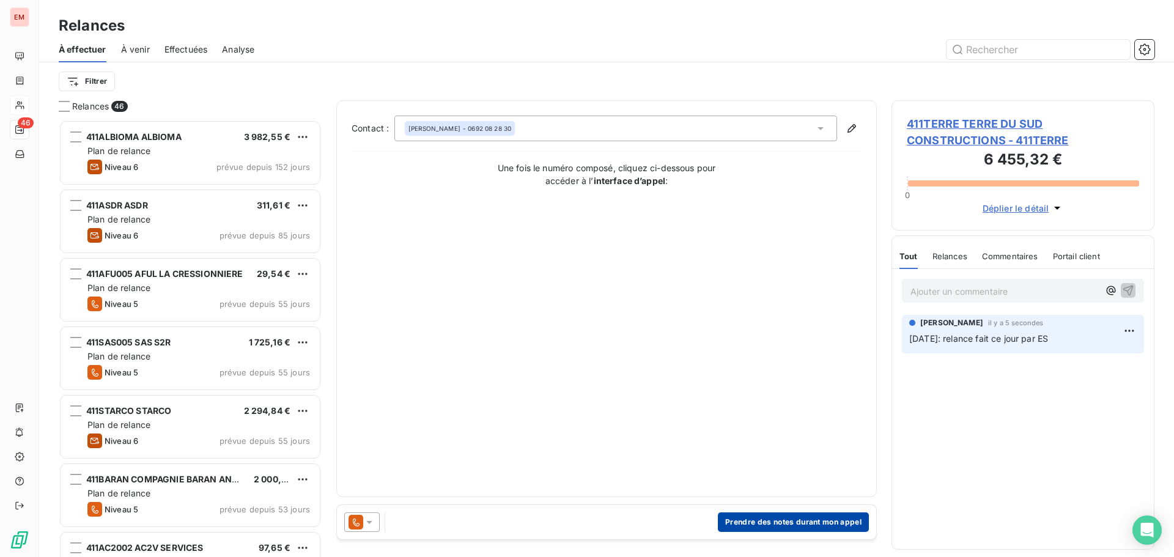
click at [722, 521] on button "Prendre des notes durant mon appel" at bounding box center [793, 522] width 151 height 20
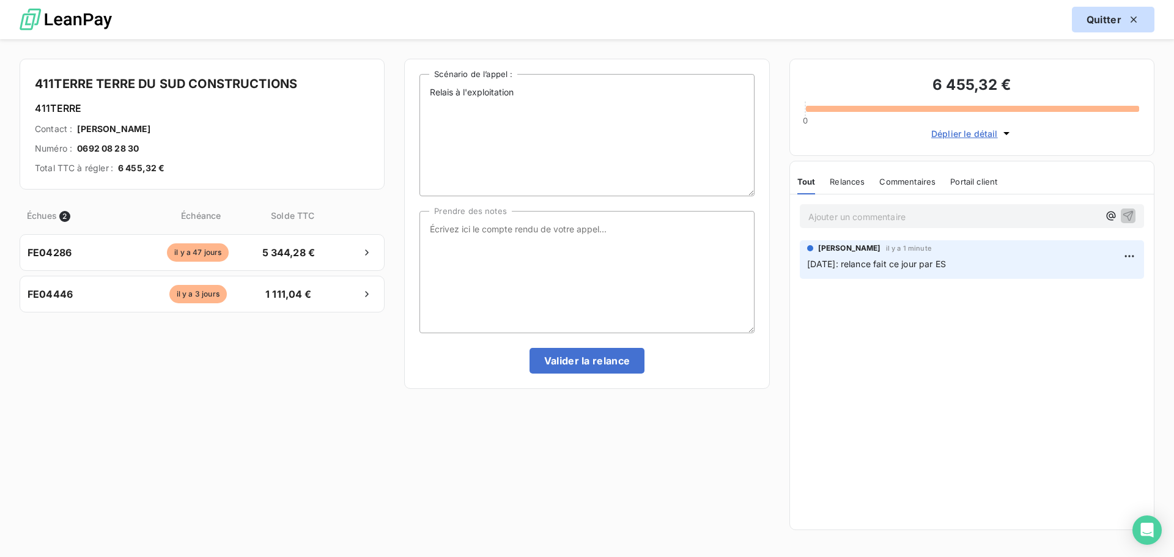
click at [1108, 9] on button "Quitter" at bounding box center [1113, 20] width 83 height 26
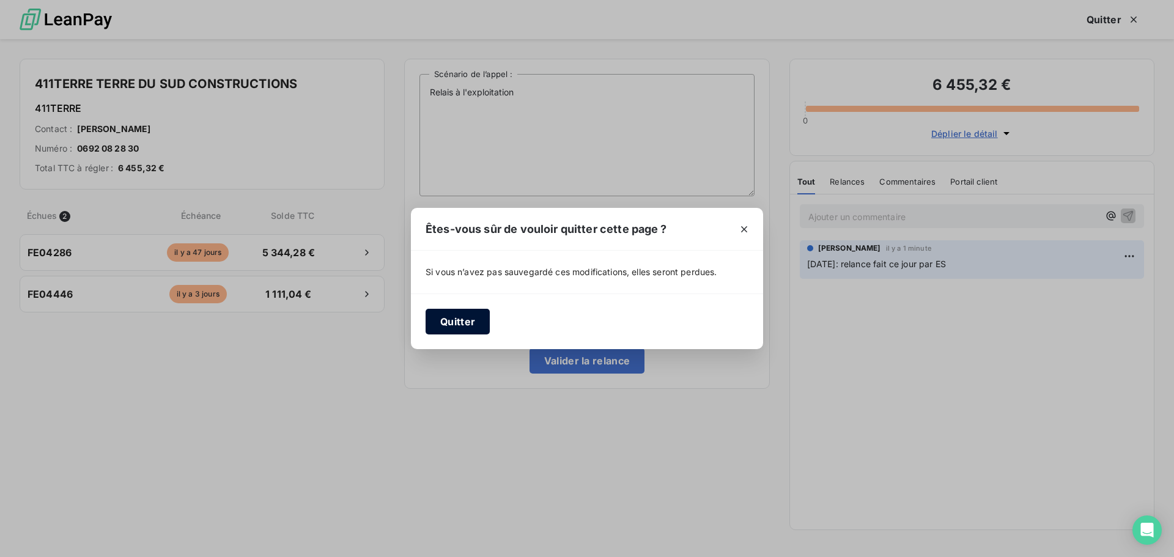
drag, startPoint x: 461, startPoint y: 329, endPoint x: 484, endPoint y: 349, distance: 29.9
click at [462, 325] on button "Quitter" at bounding box center [458, 322] width 64 height 26
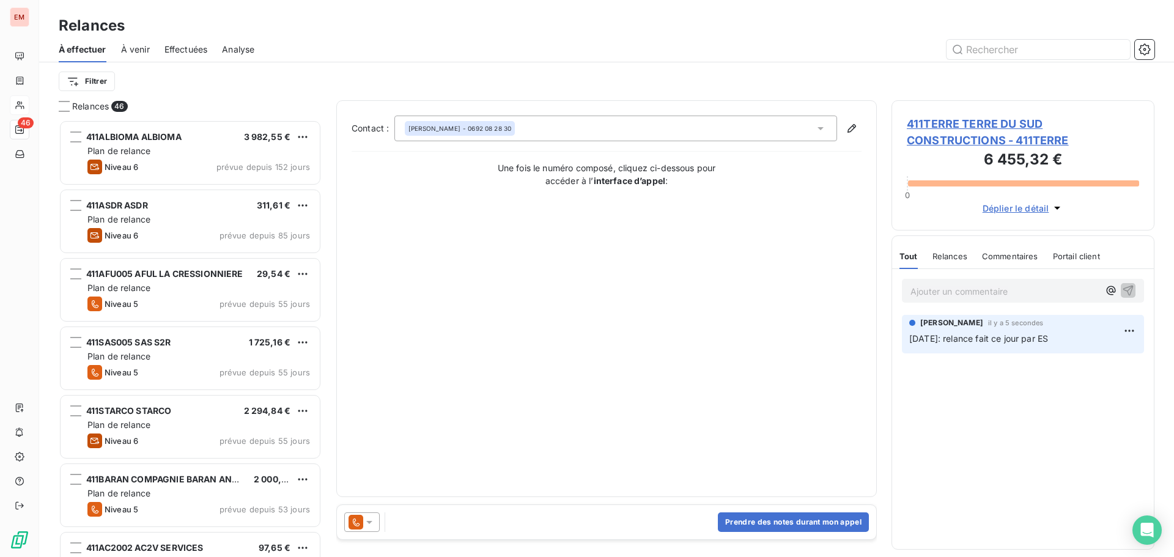
click at [365, 522] on icon at bounding box center [369, 522] width 12 height 12
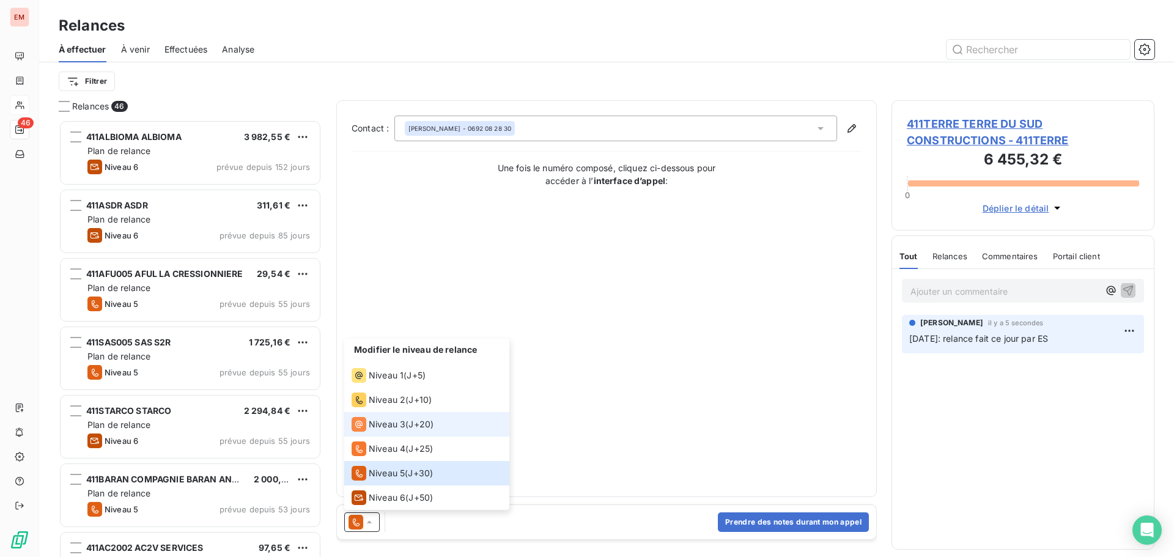
click at [388, 428] on span "Niveau 3" at bounding box center [387, 424] width 37 height 12
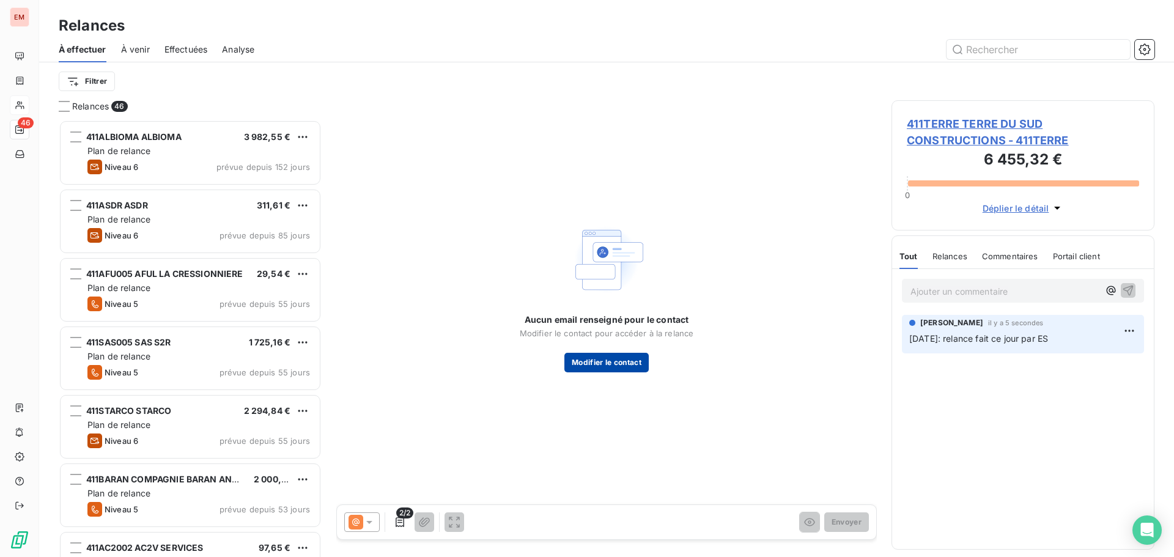
click at [593, 363] on button "Modifier le contact" at bounding box center [606, 363] width 84 height 20
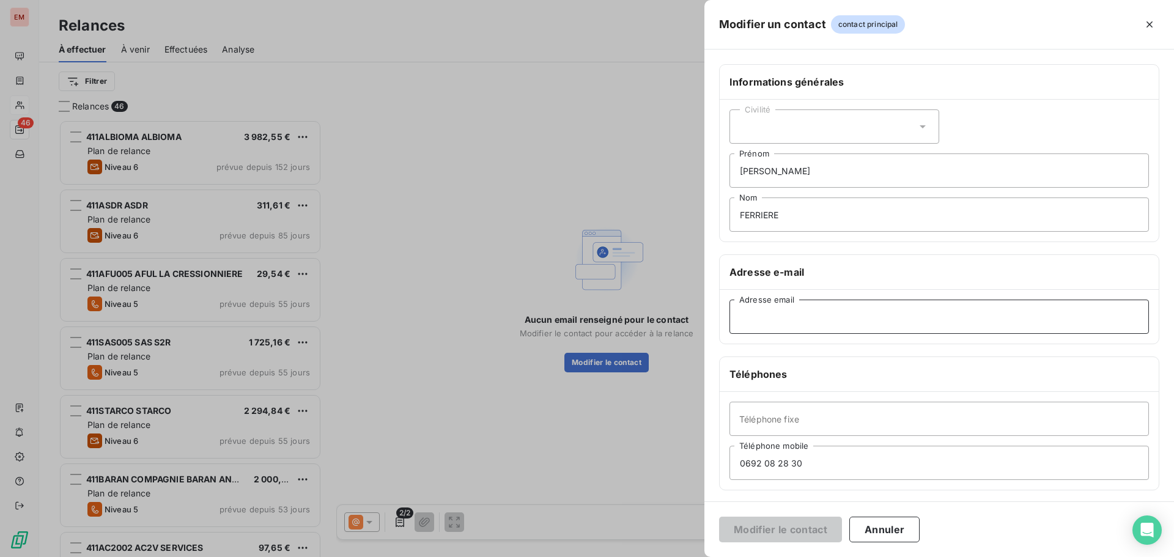
click at [841, 322] on input "Adresse email" at bounding box center [940, 317] width 420 height 34
paste input "[EMAIL_ADDRESS][DOMAIN_NAME]"
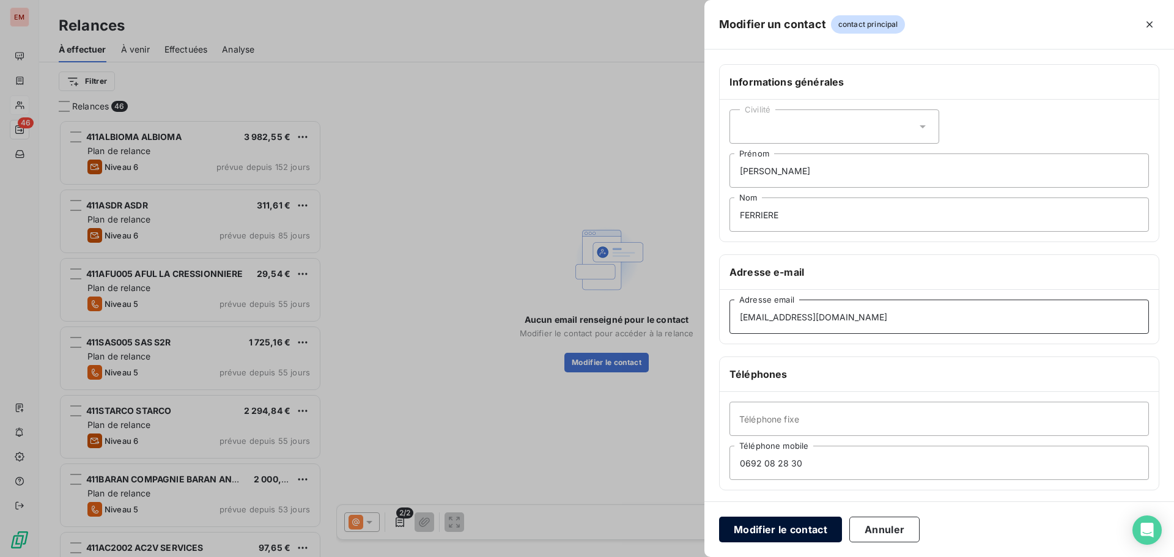
type input "[EMAIL_ADDRESS][DOMAIN_NAME]"
click at [767, 525] on button "Modifier le contact" at bounding box center [780, 530] width 123 height 26
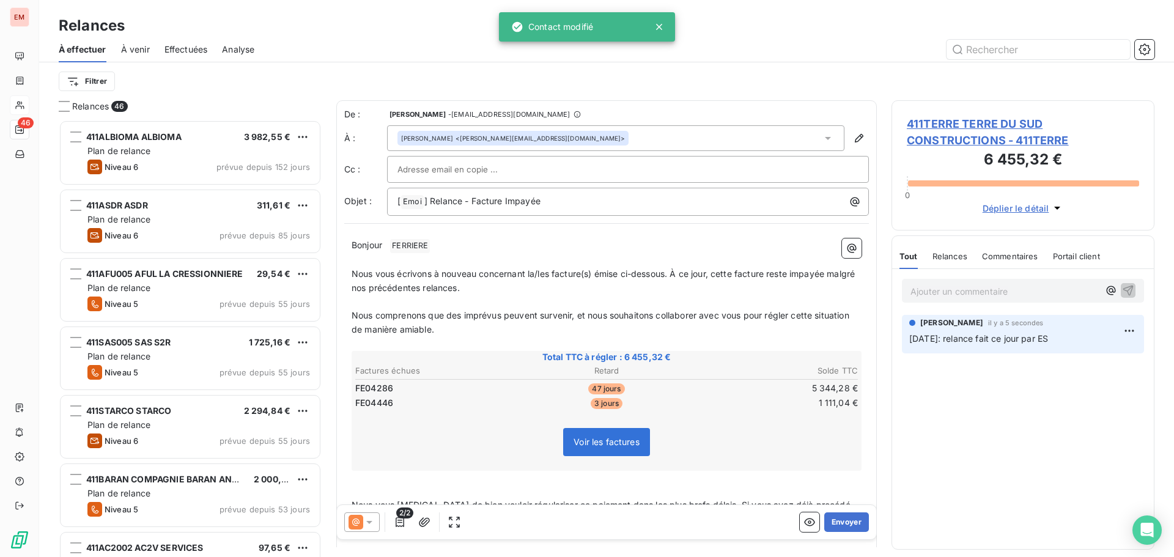
click at [470, 313] on span "Nous comprenons que des imprévus peuvent survenir, et nous souhaitons collabore…" at bounding box center [602, 322] width 500 height 24
click at [364, 523] on icon at bounding box center [369, 522] width 12 height 12
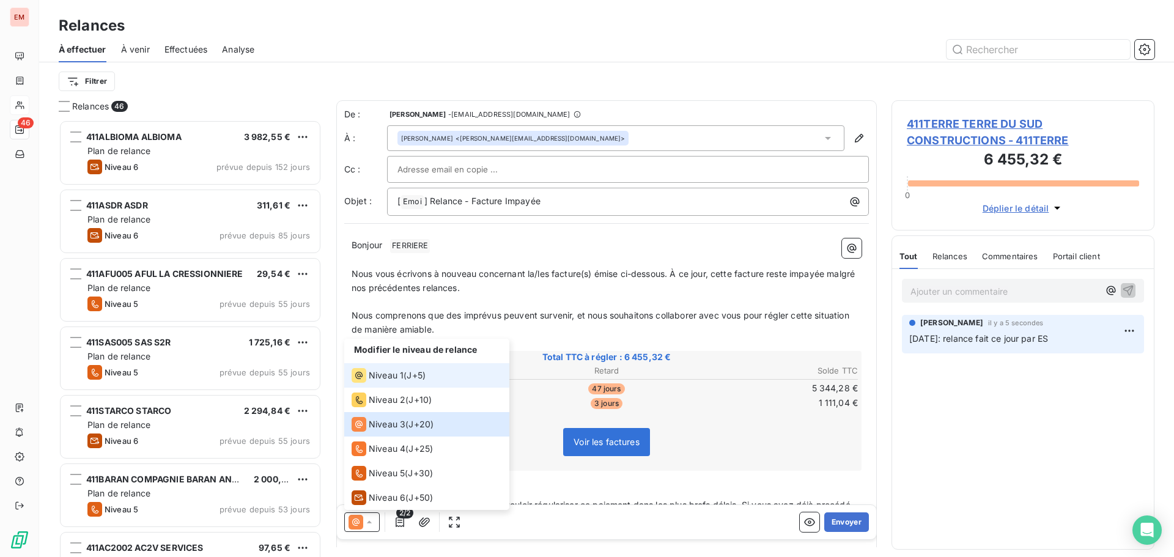
click at [388, 380] on span "Niveau 1" at bounding box center [386, 375] width 35 height 12
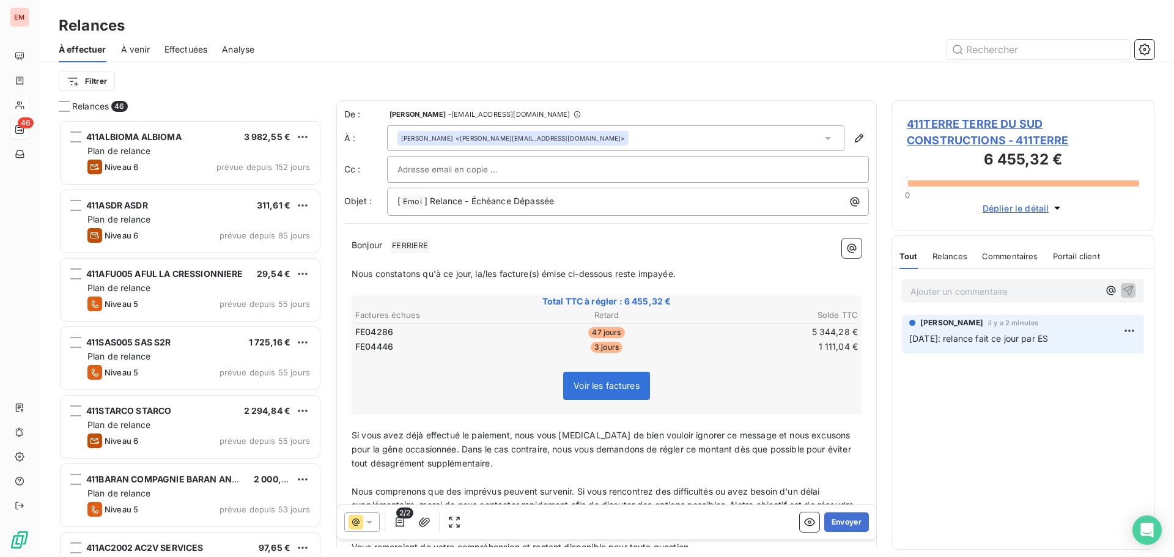
drag, startPoint x: 457, startPoint y: 283, endPoint x: 517, endPoint y: 272, distance: 61.5
click at [459, 280] on div "Bonjour ﻿ FERRIERE ﻿ ﻿ ﻿ Nous constatons qu'à ce jour, la/les facture(s) émise …" at bounding box center [607, 467] width 510 height 456
click at [672, 277] on span "Nous constatons qu'à ce jour, la/les facture(s) émise ci-dessous reste impayée." at bounding box center [514, 273] width 324 height 10
drag, startPoint x: 694, startPoint y: 273, endPoint x: 343, endPoint y: 278, distance: 351.1
click at [343, 278] on div "De : [PERSON_NAME] - [EMAIL_ADDRESS][DOMAIN_NAME] À : [PERSON_NAME] <[PERSON_NA…" at bounding box center [606, 405] width 541 height 610
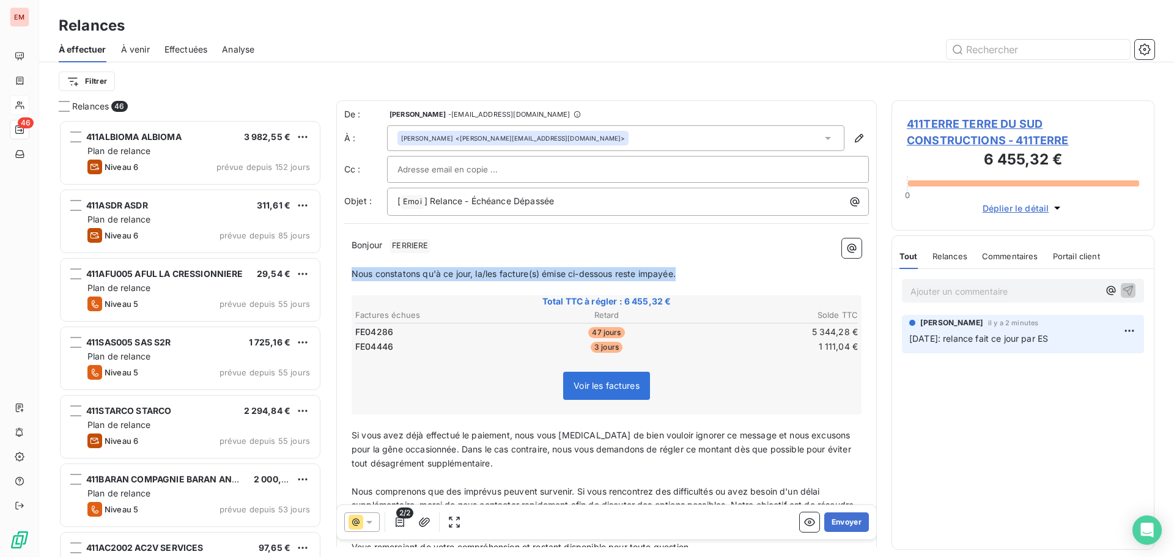
copy span "Nous constatons qu'à ce jour, la/les facture(s) émise ci-dessous reste impayée."
click at [436, 325] on td "FE04286" at bounding box center [438, 331] width 167 height 13
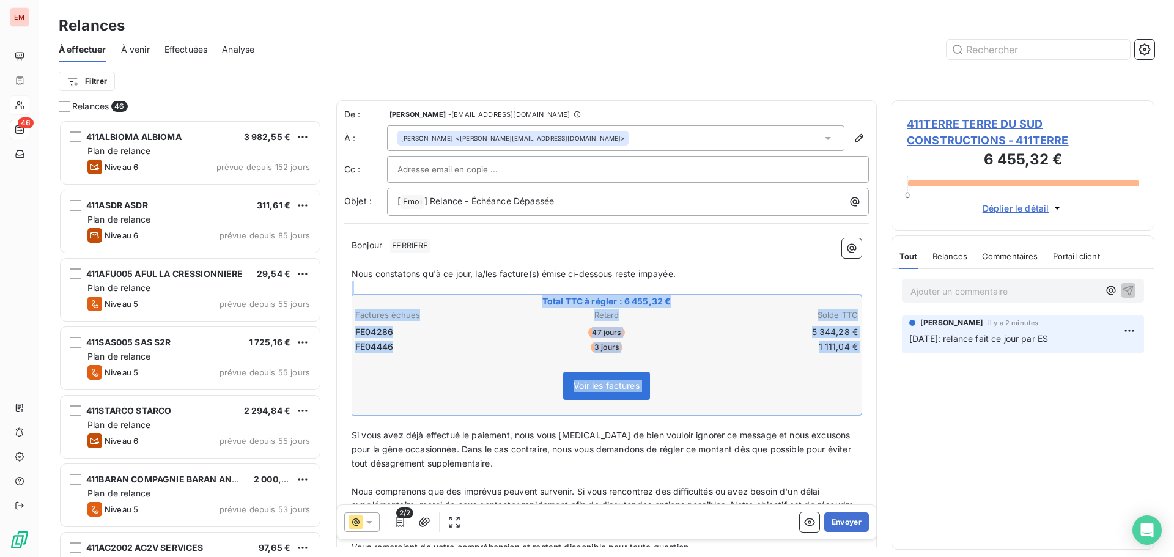
drag, startPoint x: 364, startPoint y: 298, endPoint x: 428, endPoint y: 366, distance: 93.5
click at [462, 423] on div "Bonjour ﻿ FERRIERE ﻿ ﻿ ﻿ Nous constatons qu'à ce jour, la/les facture(s) émise …" at bounding box center [607, 467] width 510 height 456
copy div "﻿ Total TTC à régler : 6 455,32 € Factures échues Retard Solde TTC FE04286 47 j…"
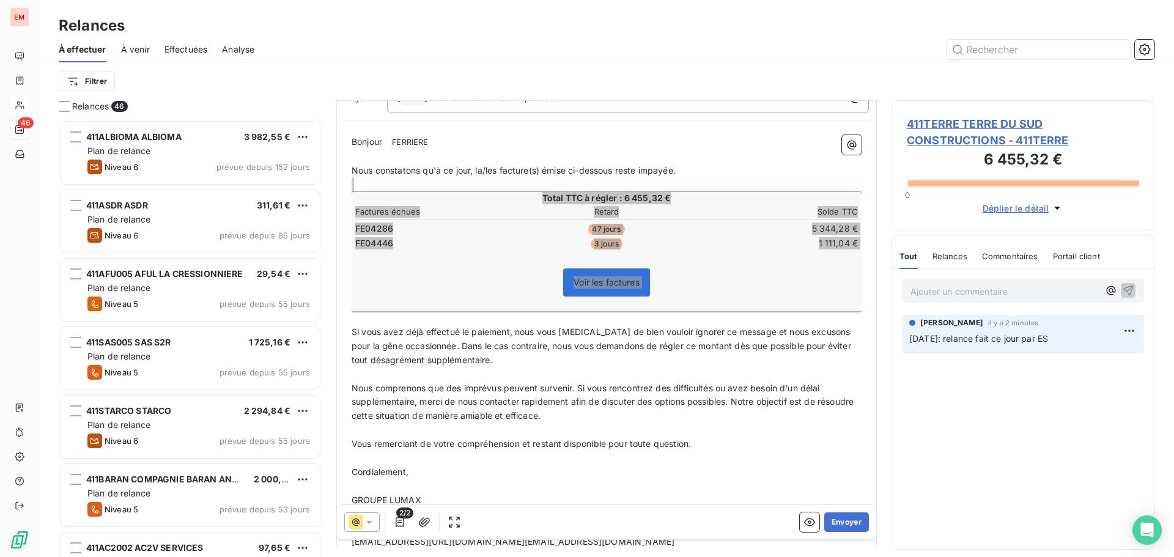
scroll to position [123, 0]
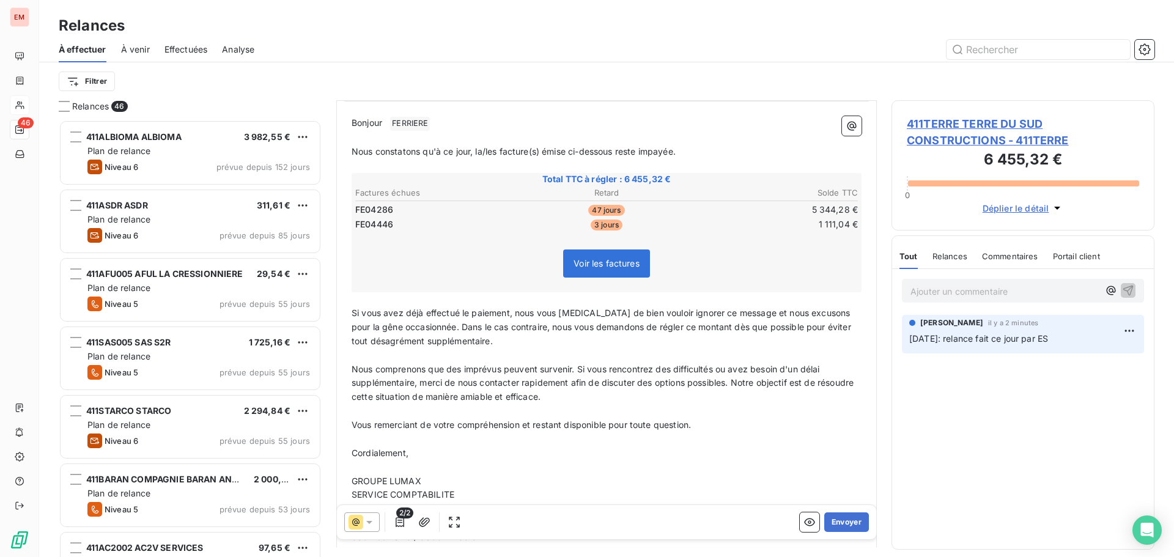
click at [364, 516] on div at bounding box center [361, 522] width 35 height 20
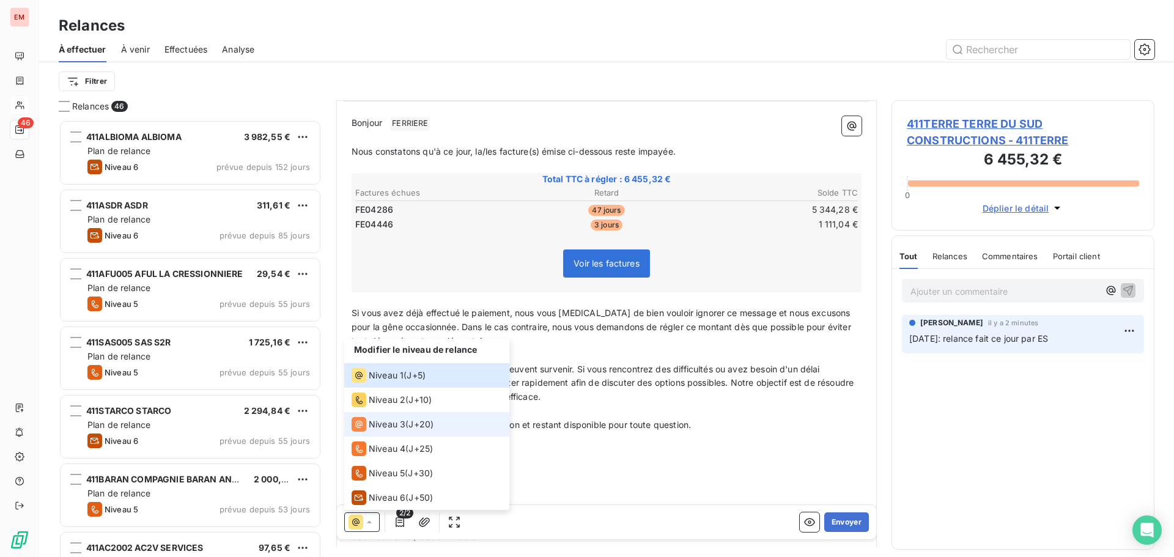
click at [371, 431] on div "Niveau 3" at bounding box center [379, 424] width 54 height 15
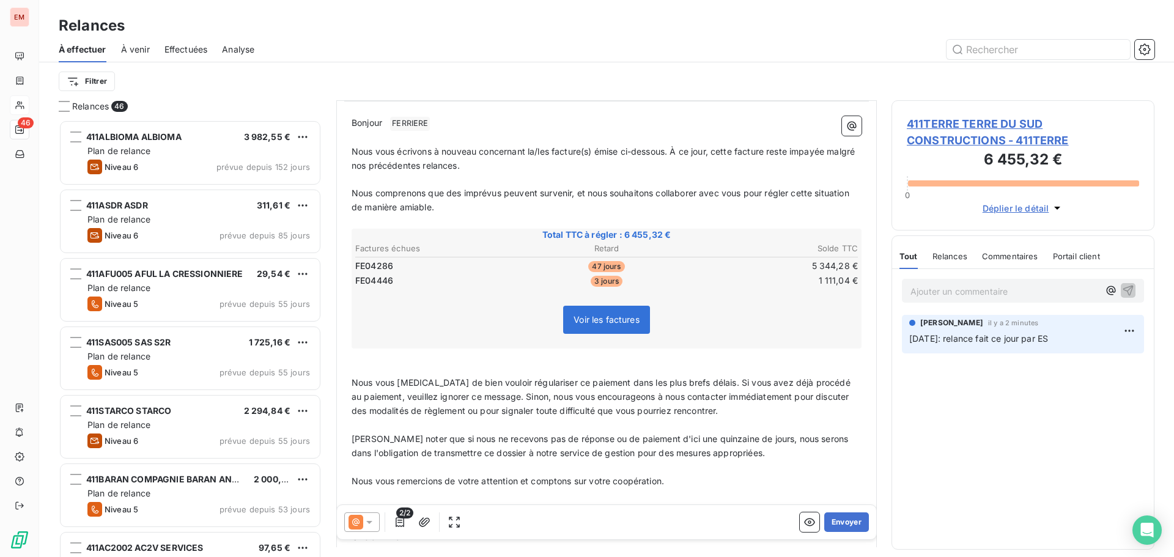
scroll to position [184, 0]
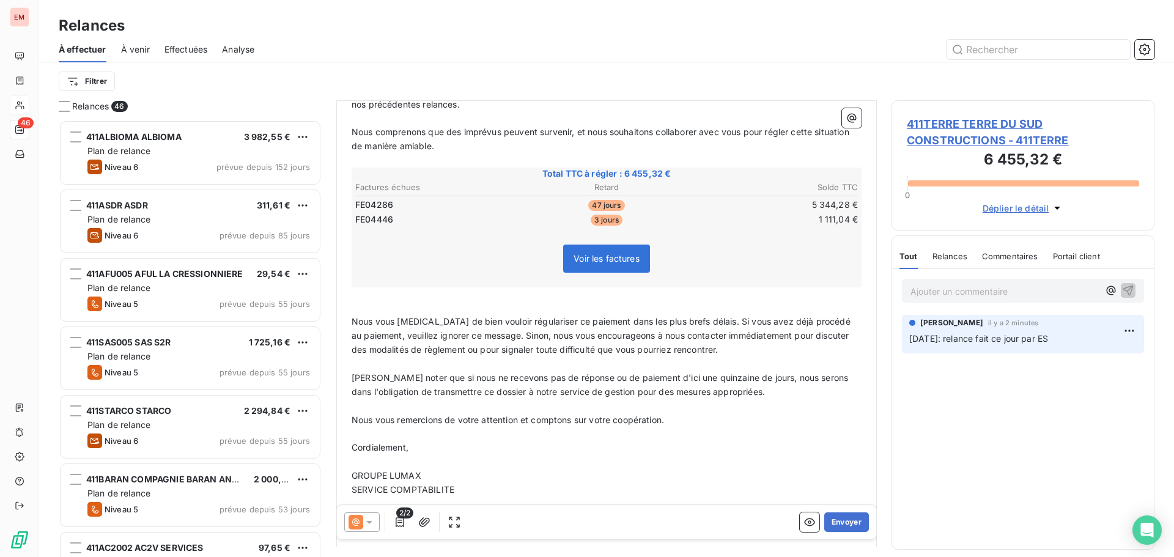
click at [382, 366] on p "﻿" at bounding box center [607, 364] width 510 height 14
drag, startPoint x: 349, startPoint y: 316, endPoint x: 628, endPoint y: 333, distance: 280.0
click at [627, 333] on div "Bonjour ﻿ FERRIERE ﻿ ﻿ ﻿ Nous vous écrivons à nouveau concernant la/les facture…" at bounding box center [606, 311] width 525 height 527
drag, startPoint x: 1026, startPoint y: 351, endPoint x: 1046, endPoint y: 344, distance: 21.5
click at [1030, 349] on div "[PERSON_NAME] il y a 2 minutes [DATE]: relance fait ce jour par ES" at bounding box center [1023, 334] width 242 height 39
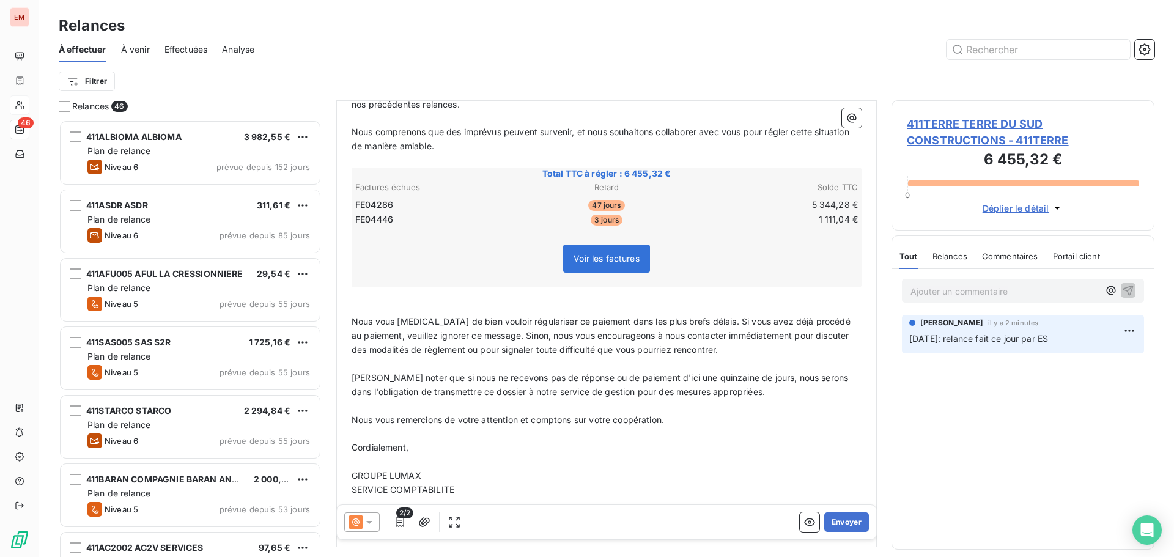
click at [1048, 339] on span "[DATE]: relance fait ce jour par ES" at bounding box center [978, 338] width 139 height 10
click at [1127, 330] on html "EM 46 Relances À effectuer À venir Effectuées Analyse Filtrer Relances 46 411AL…" at bounding box center [587, 278] width 1174 height 557
click at [1090, 360] on div "Editer" at bounding box center [1100, 358] width 68 height 20
click at [1089, 346] on p "[DATE]: relance fait ce jour par ES afin d'avoir une date de paiement des factu…" at bounding box center [1015, 346] width 213 height 28
drag, startPoint x: 1094, startPoint y: 355, endPoint x: 891, endPoint y: 343, distance: 203.4
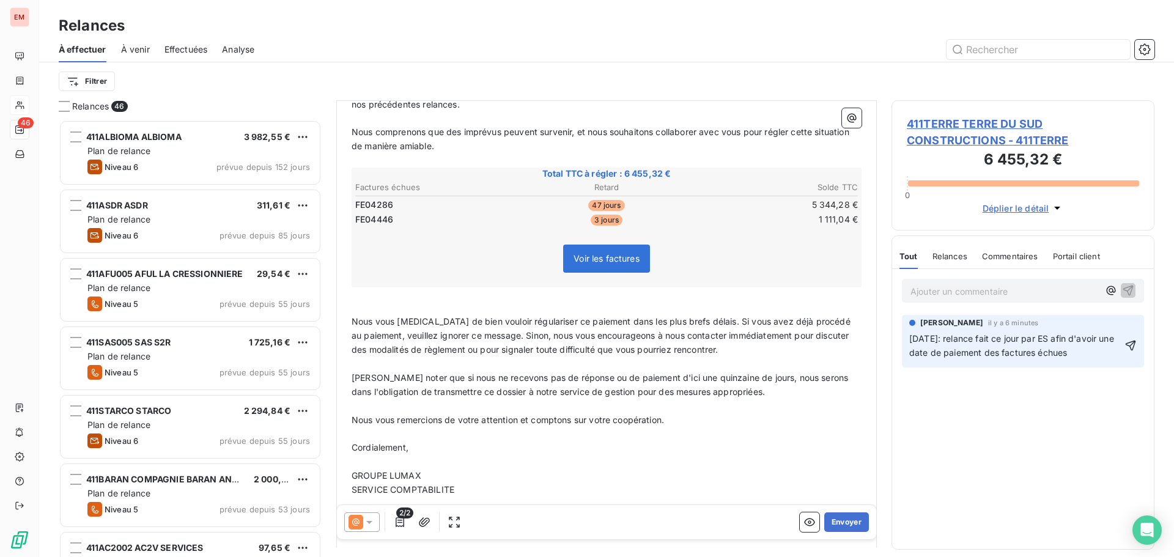
click at [891, 343] on div "Relances 46 411ALBIOMA ALBIOMA 3 982,55 € Plan de relance Niveau 6 prévue depui…" at bounding box center [606, 328] width 1135 height 457
click at [1133, 350] on icon "button" at bounding box center [1131, 345] width 12 height 12
click at [363, 523] on icon at bounding box center [369, 522] width 12 height 12
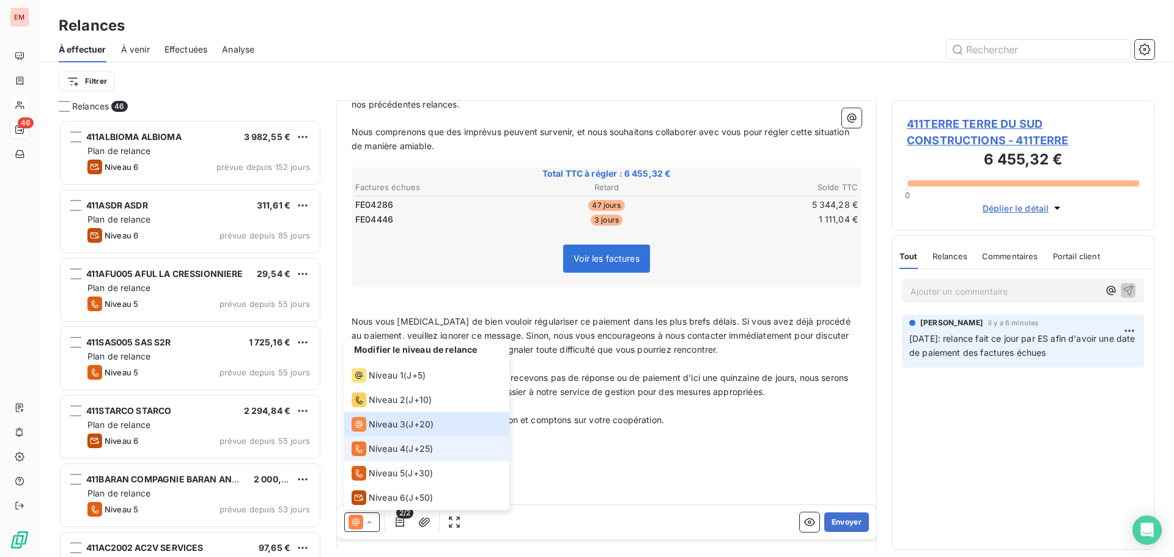
click at [382, 450] on span "Niveau 4" at bounding box center [387, 449] width 37 height 12
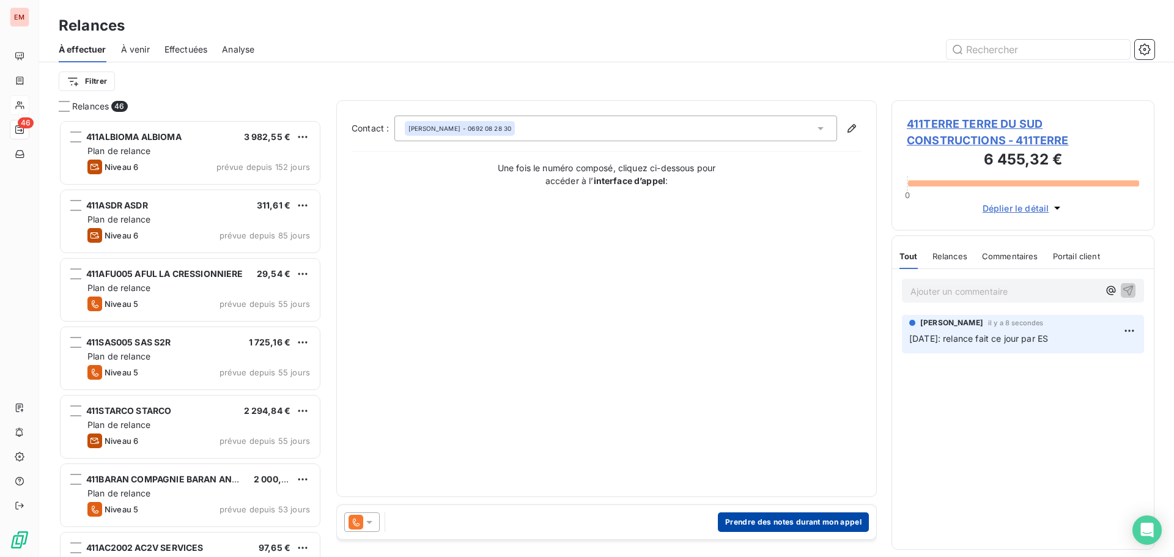
click at [739, 516] on button "Prendre des notes durant mon appel" at bounding box center [793, 522] width 151 height 20
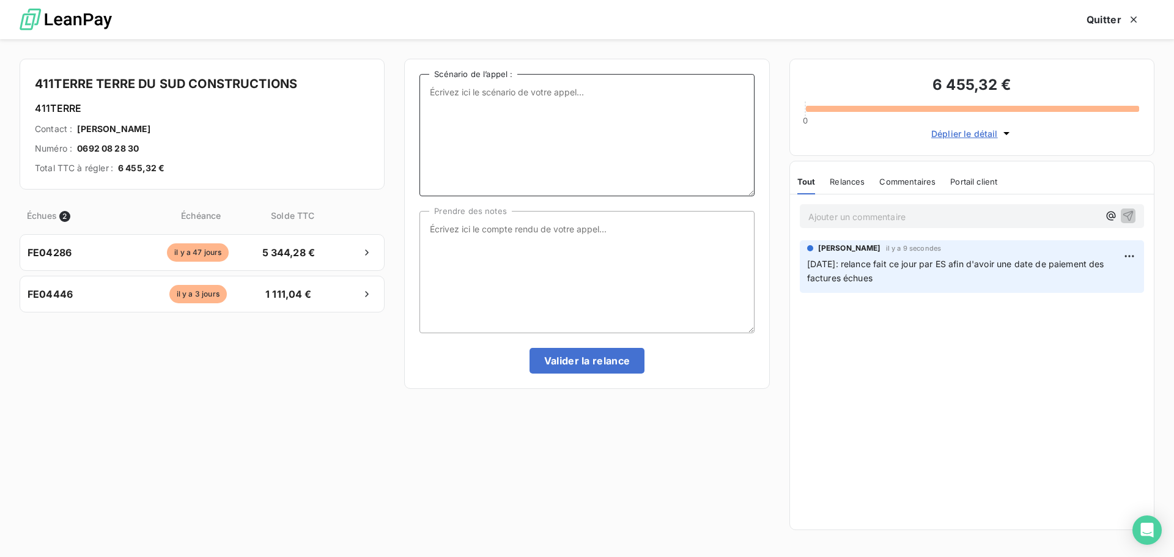
click at [551, 102] on textarea "Scénario de l’appel :" at bounding box center [587, 135] width 335 height 122
paste textarea "[DATE]: relance fait ce jour par ES afin d'avoir une date de paiement des factu…"
type textarea "[DATE]: relance fait ce jour par ES afin d'avoir une date de paiement des factu…"
click at [498, 237] on textarea "Prendre des notes" at bounding box center [587, 272] width 335 height 122
paste textarea "[DATE]: relance fait ce jour par ES afin d'avoir une date de paiement des factu…"
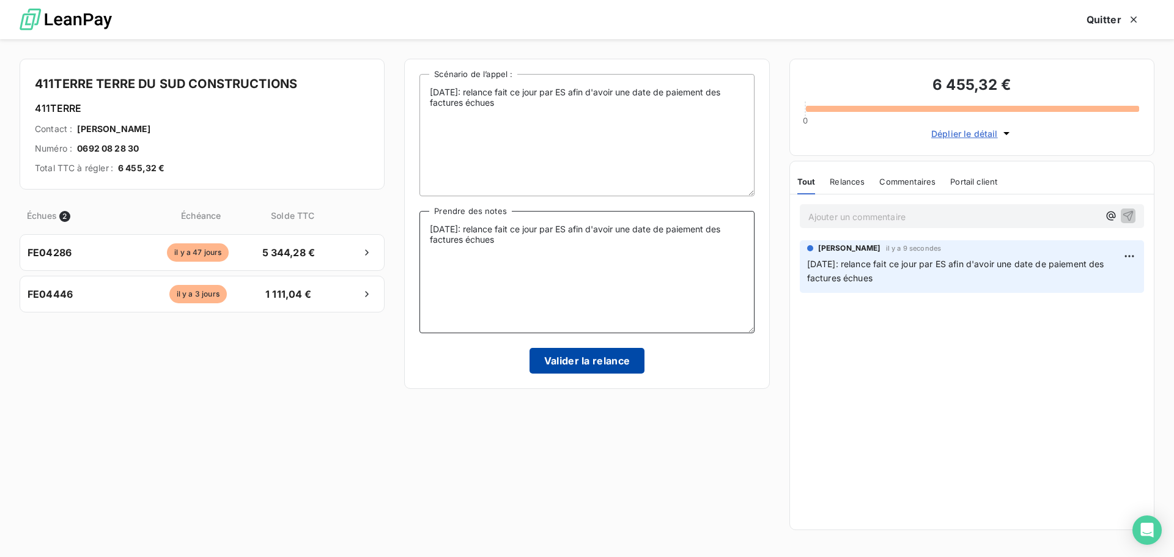
type textarea "[DATE]: relance fait ce jour par ES afin d'avoir une date de paiement des factu…"
click at [586, 359] on button "Valider la relance" at bounding box center [588, 361] width 116 height 26
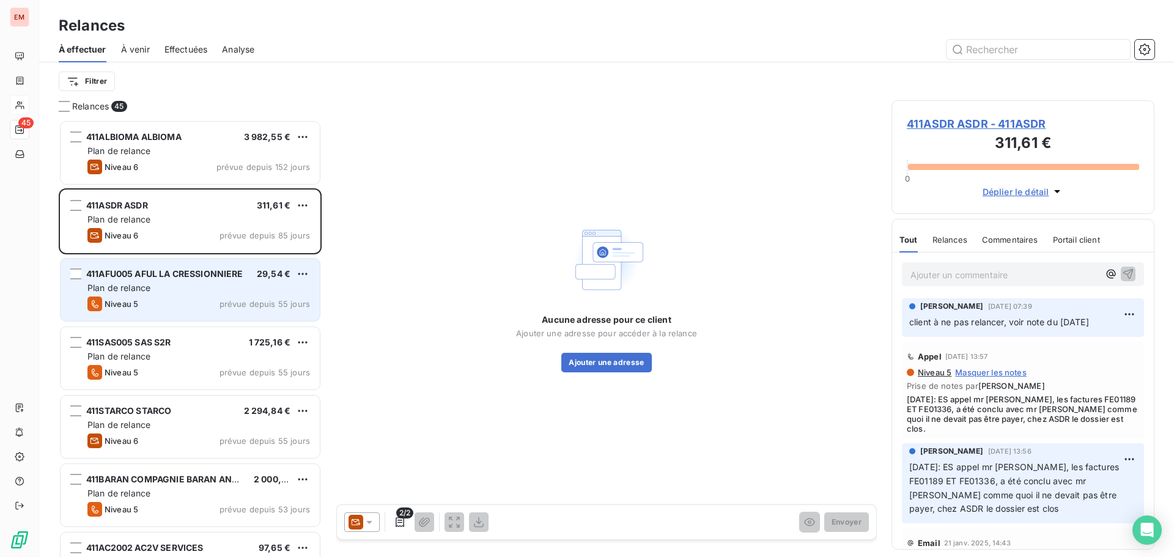
drag, startPoint x: 185, startPoint y: 294, endPoint x: 13, endPoint y: 482, distance: 254.1
click at [185, 294] on div "411AFU005 AFUL LA CRESSIONNIERE 29,54 € Plan de relance Niveau 5 prévue depuis …" at bounding box center [190, 290] width 259 height 62
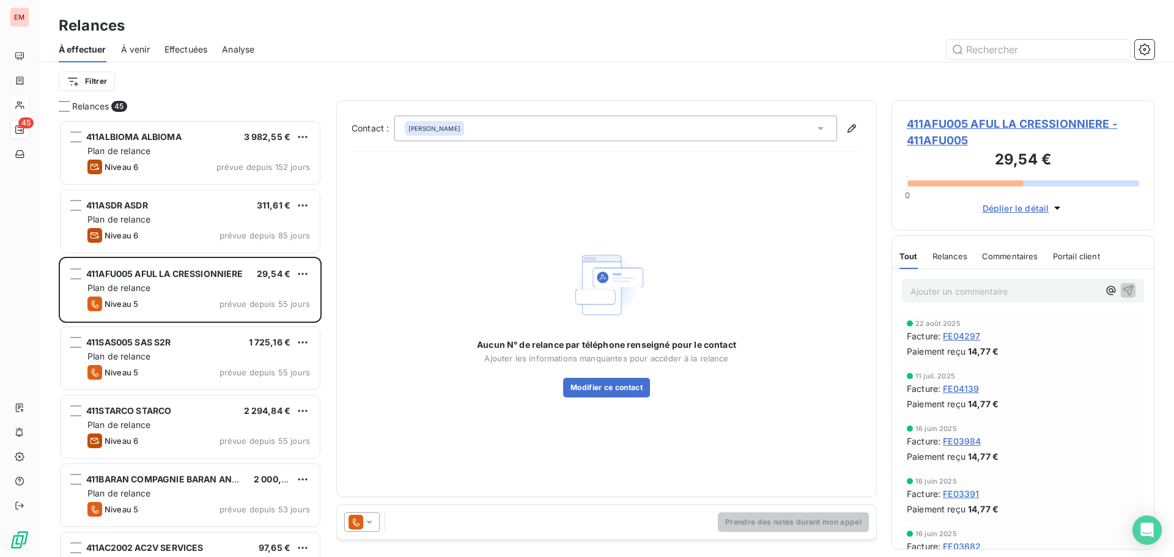
click at [349, 527] on icon at bounding box center [356, 522] width 15 height 15
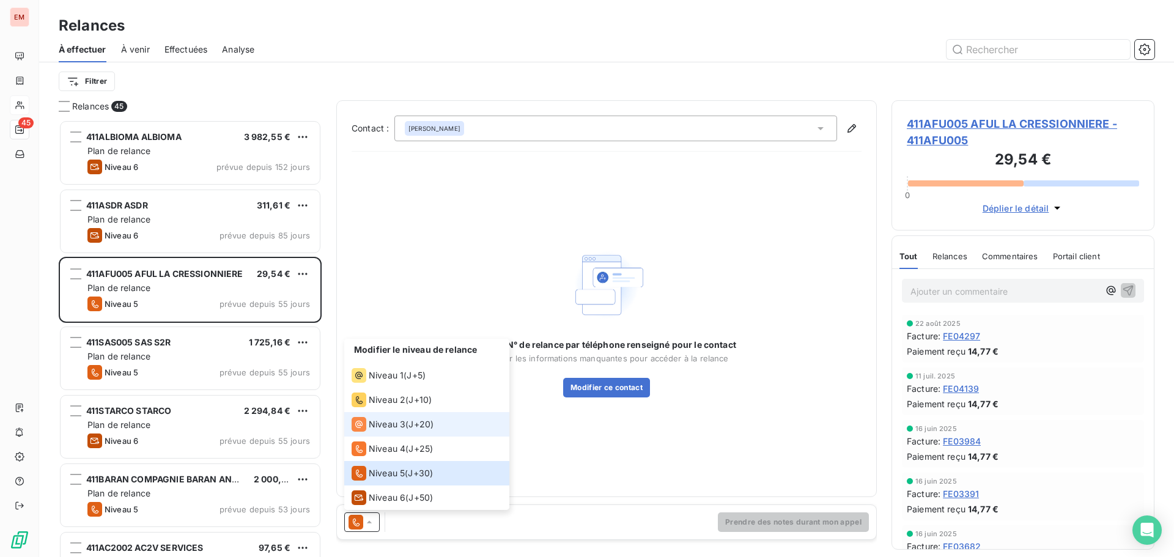
click at [366, 424] on icon at bounding box center [359, 424] width 15 height 15
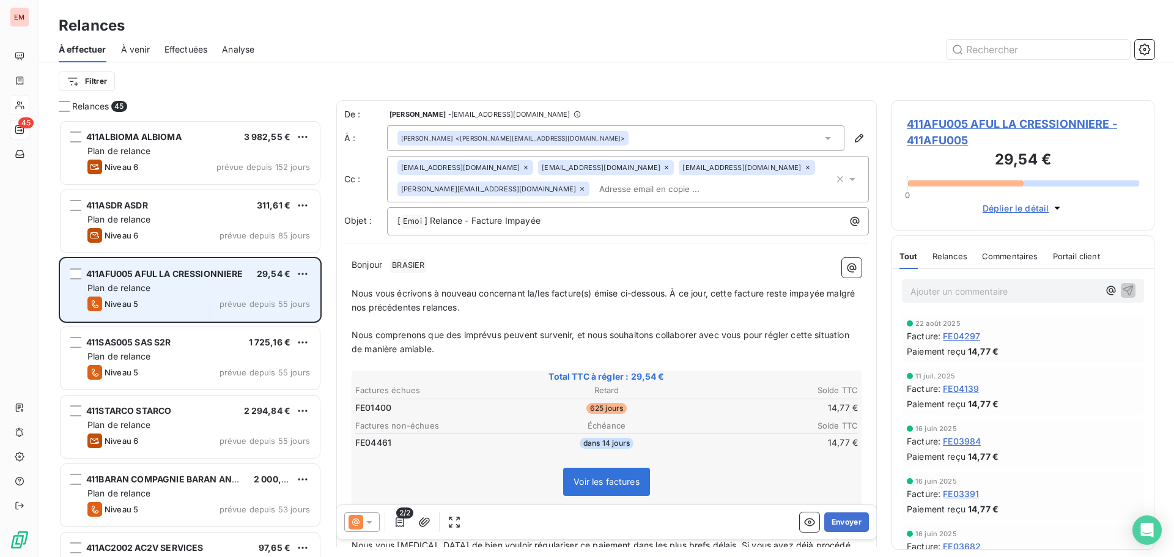
click at [193, 281] on div "411AFU005 AFUL LA CRESSIONNIERE 29,54 € Plan de relance Niveau 5 prévue depuis …" at bounding box center [190, 290] width 259 height 62
